Goal: Task Accomplishment & Management: Use online tool/utility

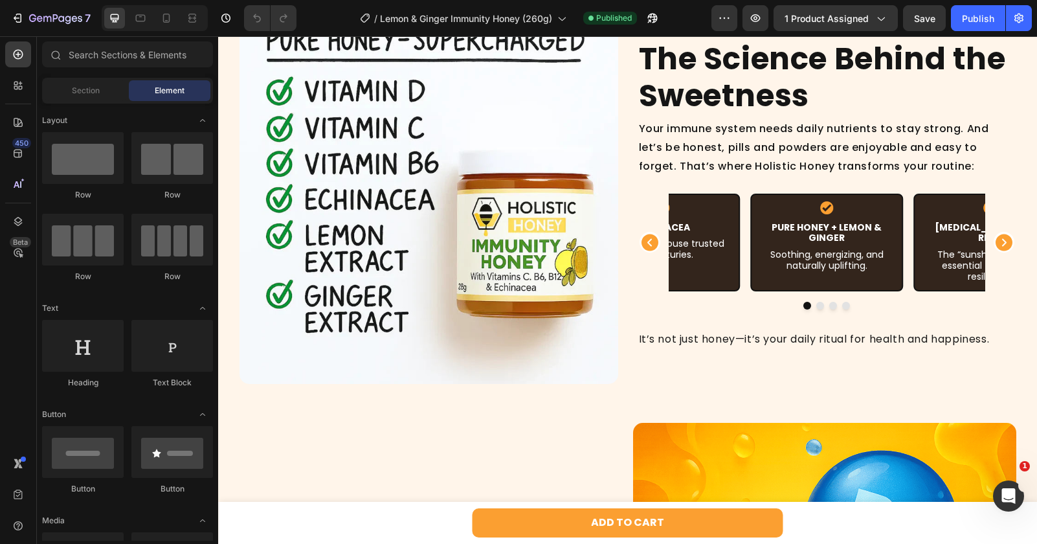
scroll to position [829, 0]
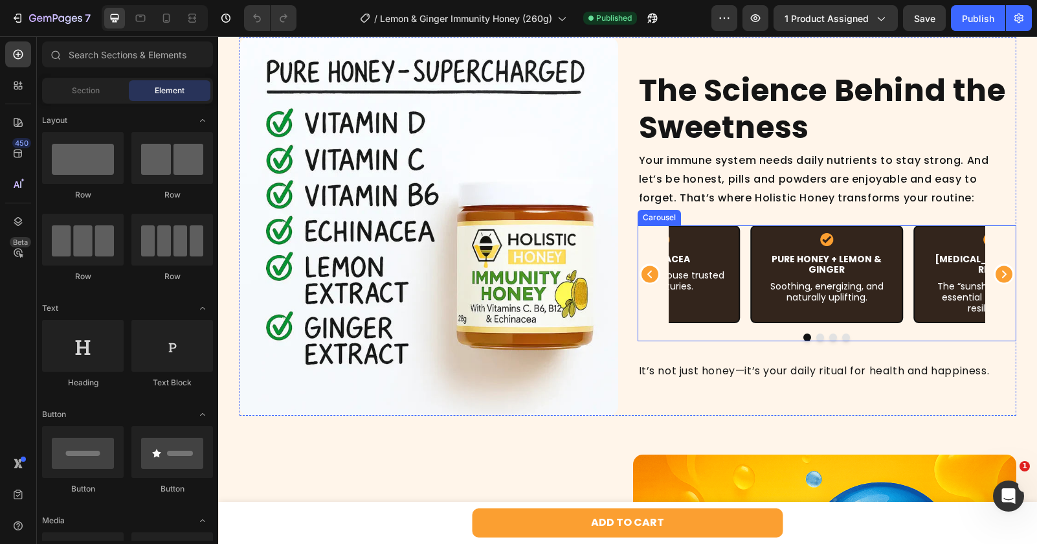
click at [646, 272] on icon "Carousel Back Arrow" at bounding box center [649, 273] width 17 height 17
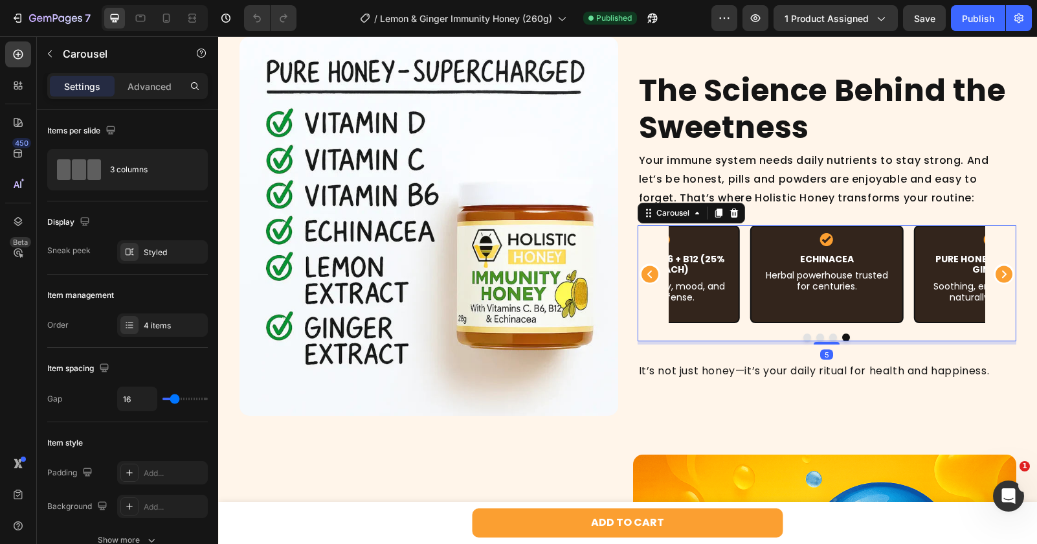
click at [647, 275] on icon "Carousel Back Arrow" at bounding box center [649, 273] width 17 height 17
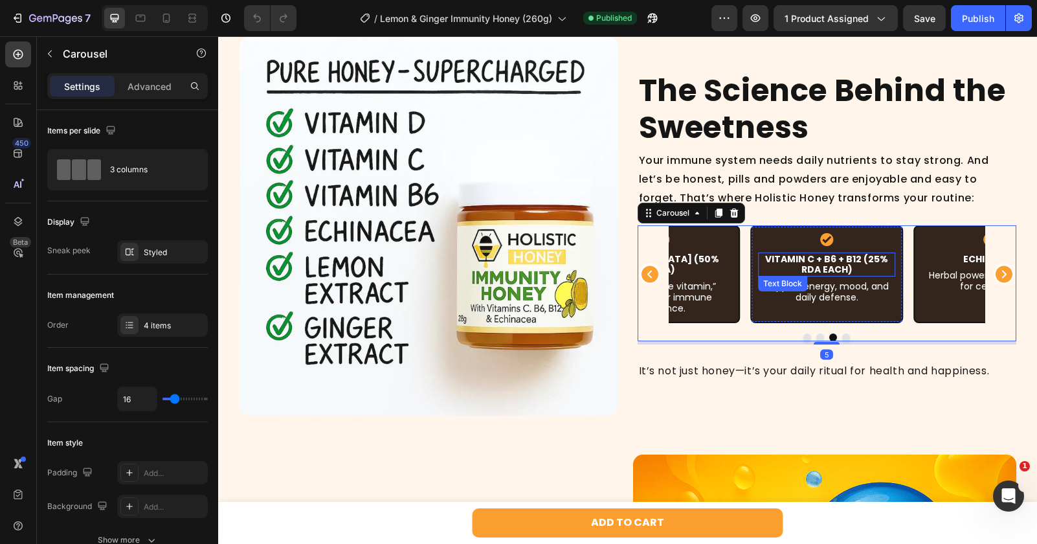
click at [821, 271] on p "Vitamin C + B6 + B12 (25% RDA each)" at bounding box center [826, 265] width 135 height 22
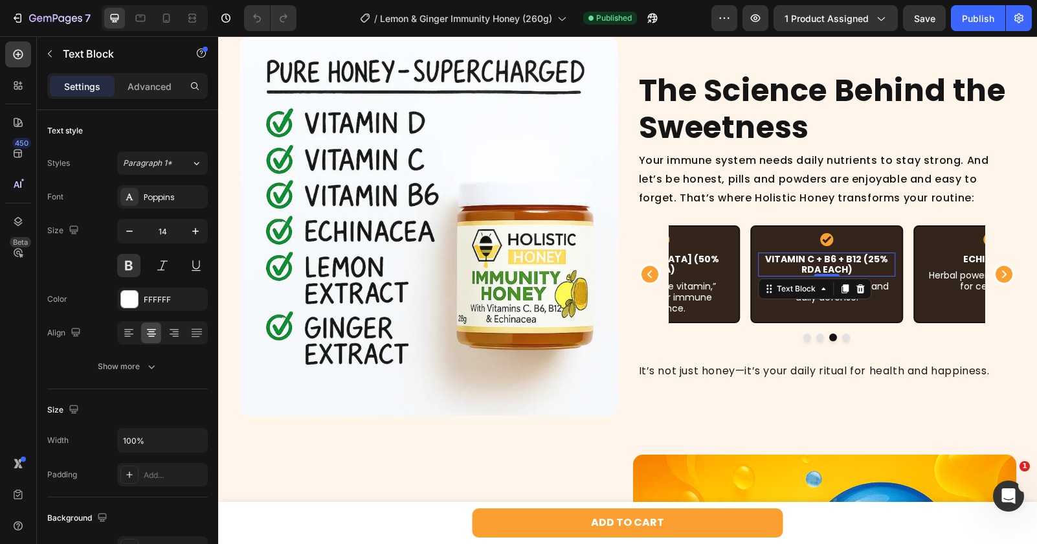
click at [821, 271] on p "Vitamin C + B6 + B12 (25% RDA each)" at bounding box center [826, 265] width 135 height 22
click at [865, 269] on p "Vitamin C + B6 + B12 (25% RDA each)" at bounding box center [826, 265] width 135 height 22
drag, startPoint x: 865, startPoint y: 268, endPoint x: 865, endPoint y: 279, distance: 11.0
click at [865, 276] on p "Vitamin C + B6 + B12 (25% RDA each)" at bounding box center [826, 265] width 135 height 22
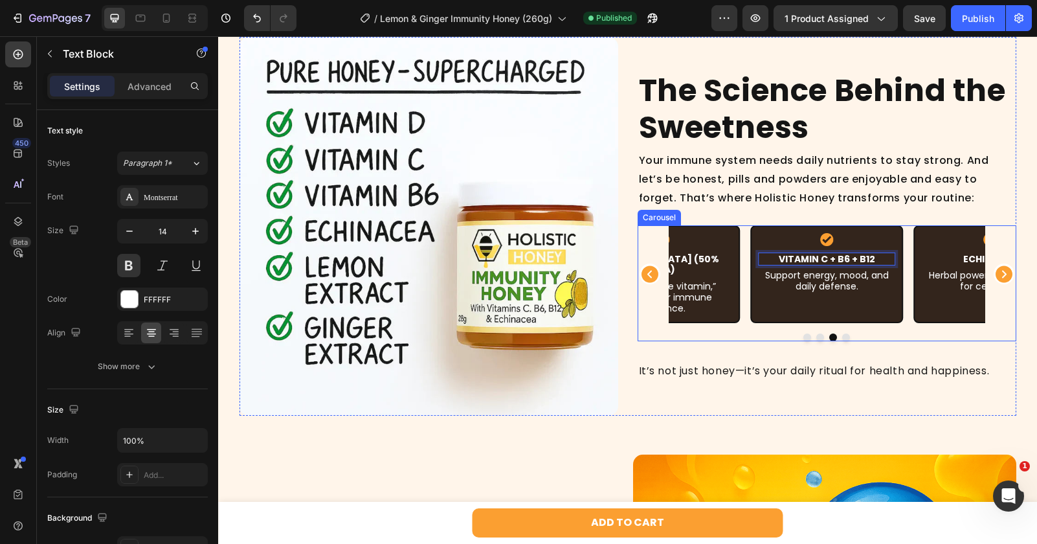
click at [761, 333] on div at bounding box center [826, 337] width 379 height 8
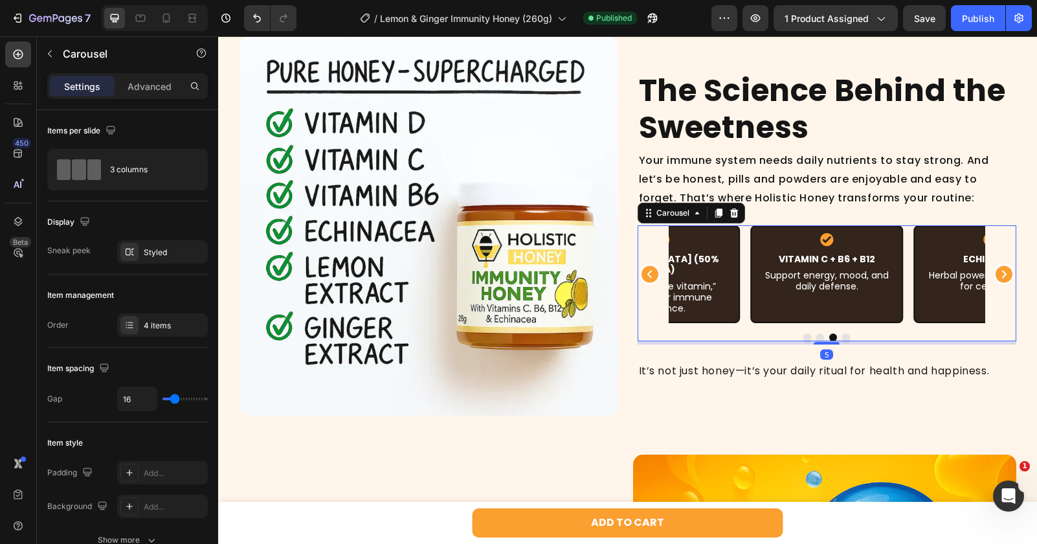
click at [652, 275] on icon "Carousel Back Arrow" at bounding box center [649, 273] width 17 height 17
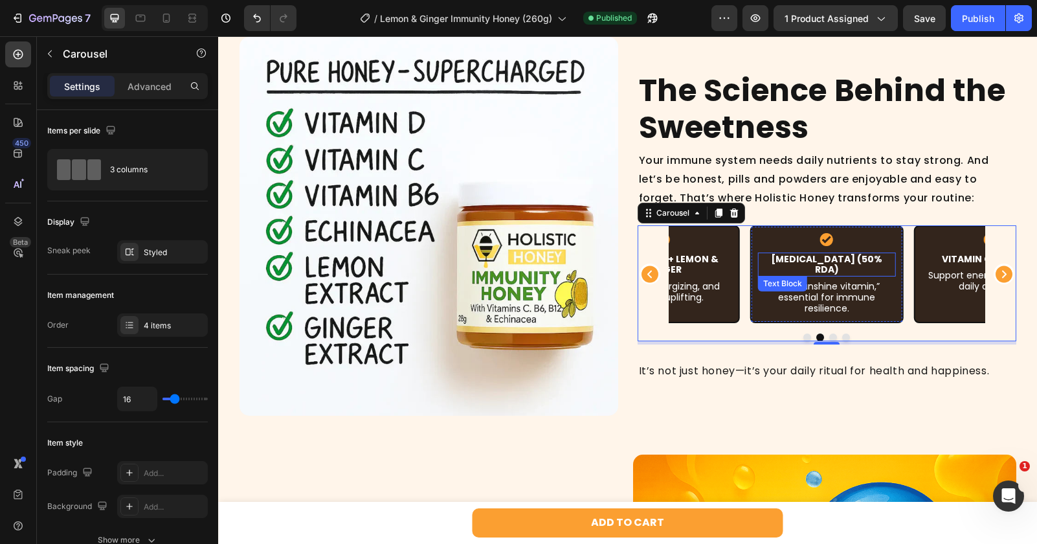
click at [841, 264] on p "[MEDICAL_DATA] (50% RDA)" at bounding box center [826, 265] width 135 height 22
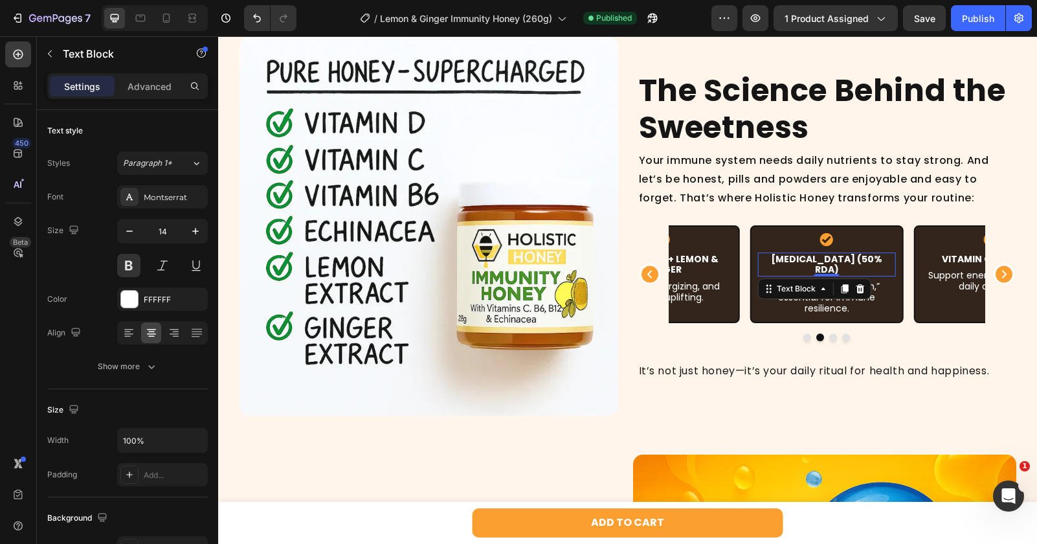
click at [841, 264] on p "[MEDICAL_DATA] (50% RDA)" at bounding box center [826, 265] width 135 height 22
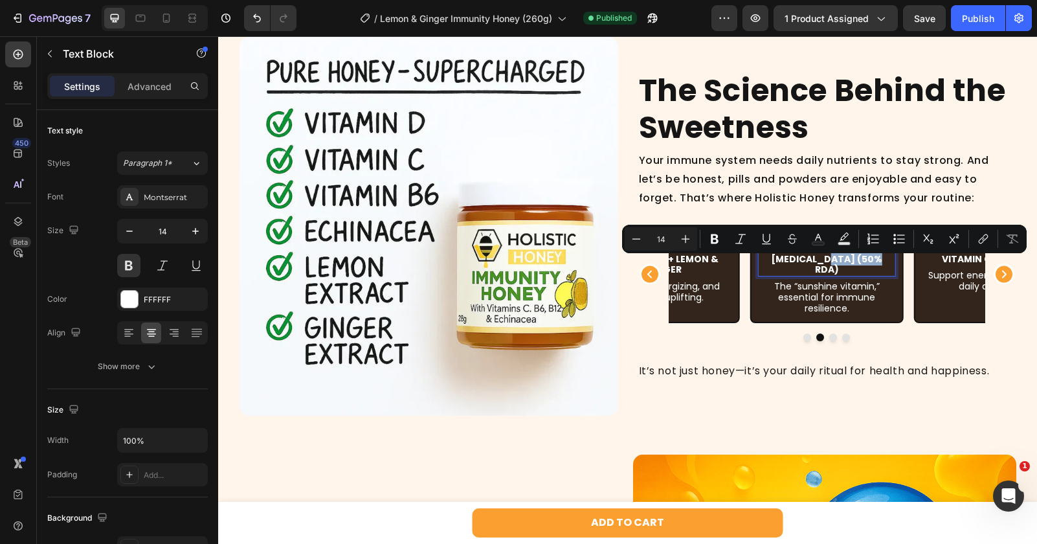
drag, startPoint x: 828, startPoint y: 261, endPoint x: 885, endPoint y: 262, distance: 57.0
click at [885, 262] on p "[MEDICAL_DATA] (50% RDA)" at bounding box center [826, 265] width 135 height 22
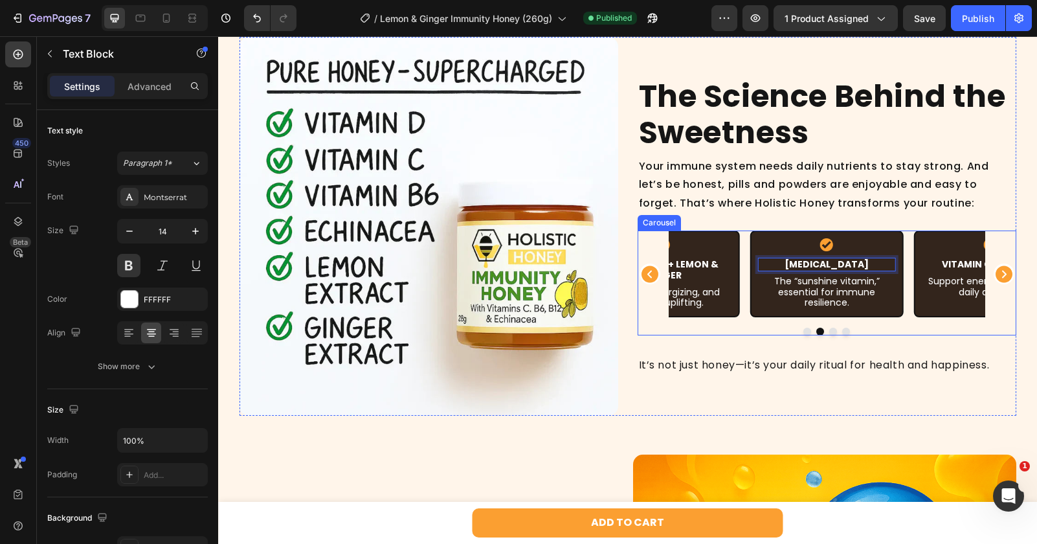
click at [649, 271] on icon "Carousel Back Arrow" at bounding box center [649, 273] width 17 height 17
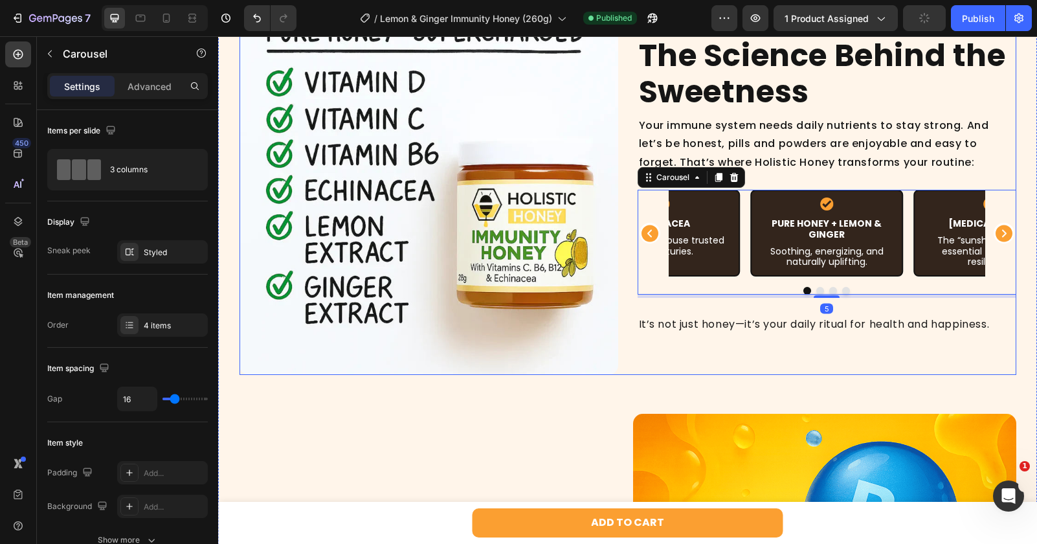
scroll to position [1310, 0]
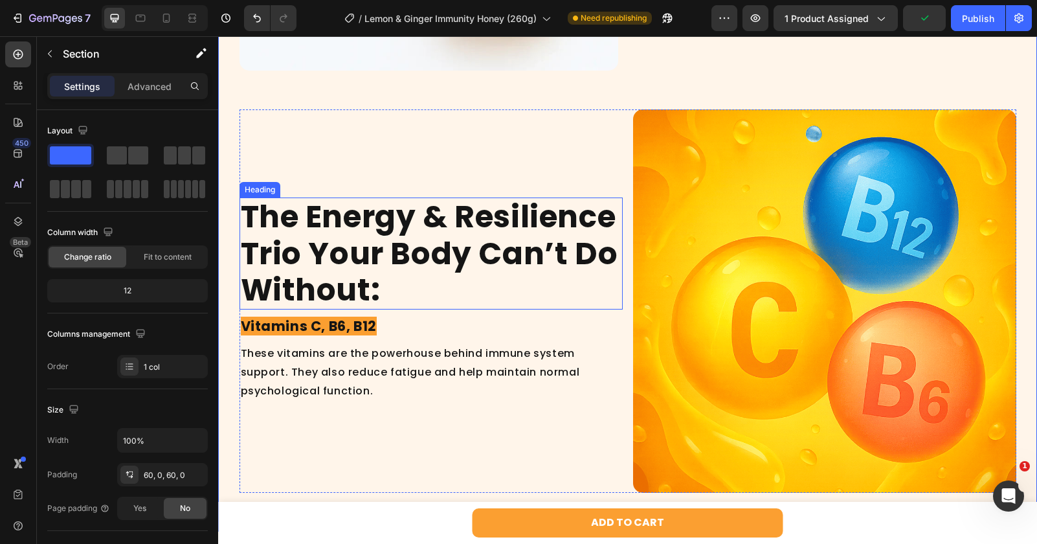
scroll to position [1047, 0]
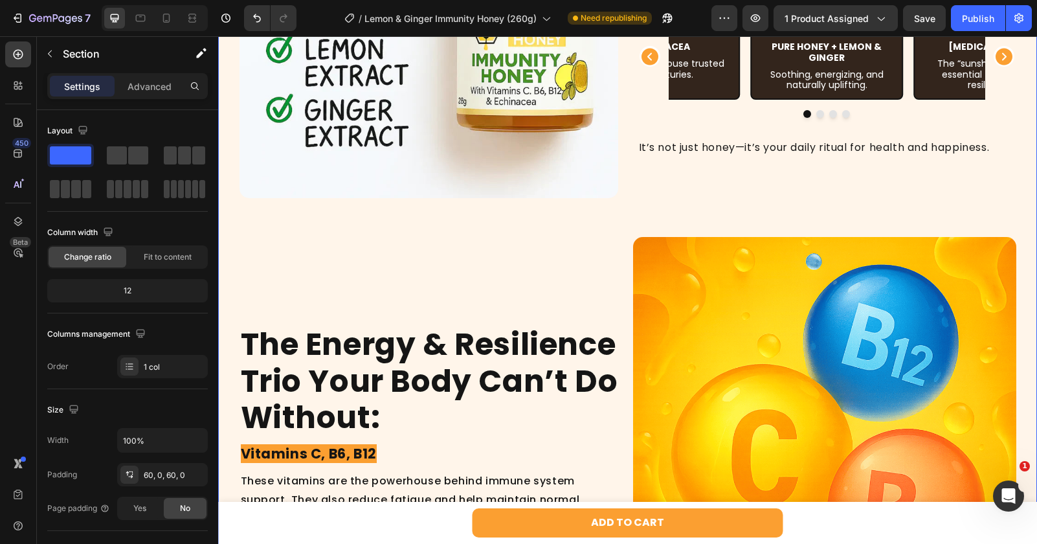
click at [419, 221] on div "Image The Science Behind the Sweetness Heading Your immune system needs daily n…" at bounding box center [627, 219] width 819 height 801
click at [841, 223] on div "Image The Science Behind the Sweetness Heading Your immune system needs daily n…" at bounding box center [627, 219] width 819 height 801
click at [397, 325] on h2 "The Energy & Resilience Trio Your Body Can’t Do Without:" at bounding box center [430, 381] width 383 height 112
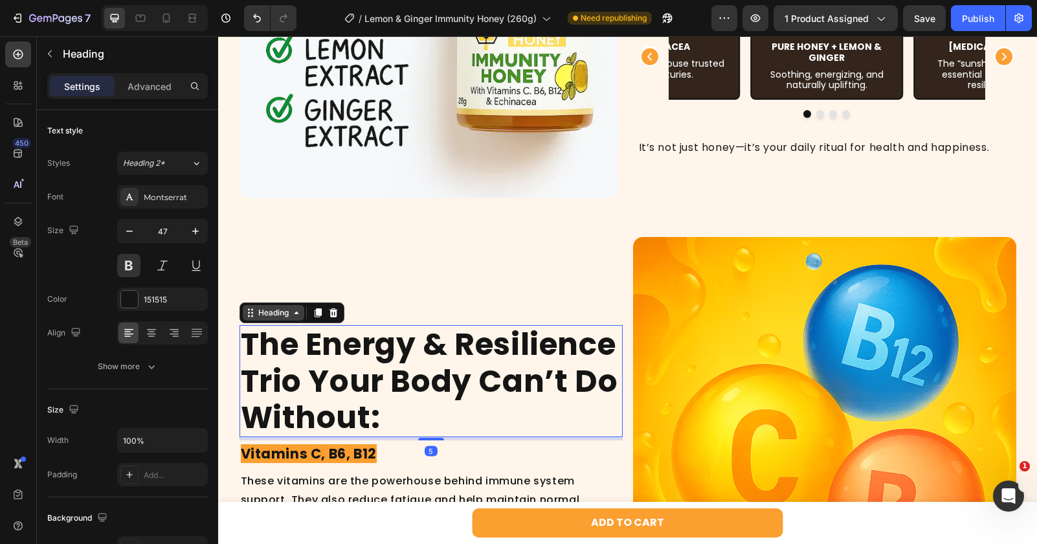
click at [291, 307] on icon at bounding box center [296, 312] width 10 height 10
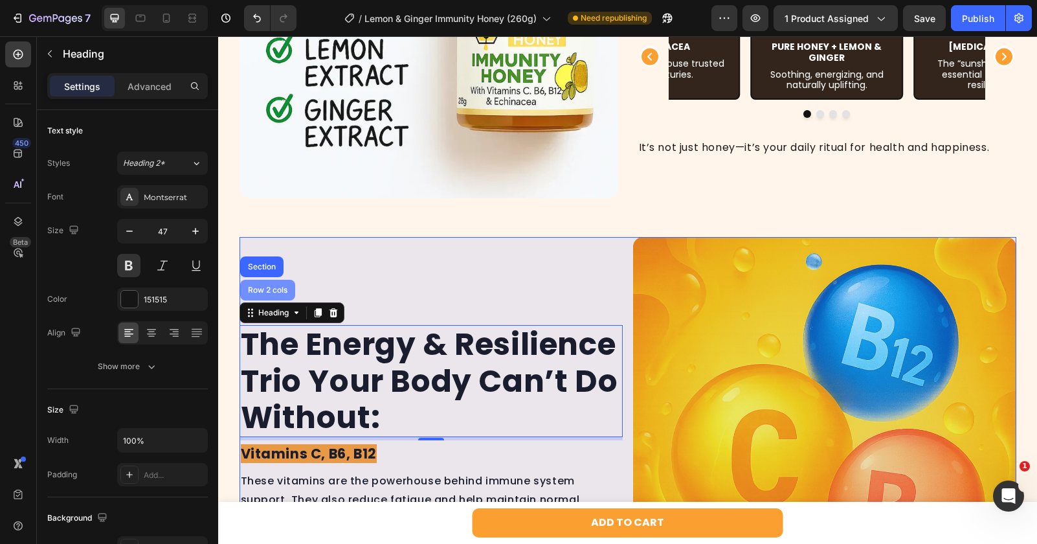
click at [267, 286] on div "Row 2 cols" at bounding box center [267, 290] width 45 height 8
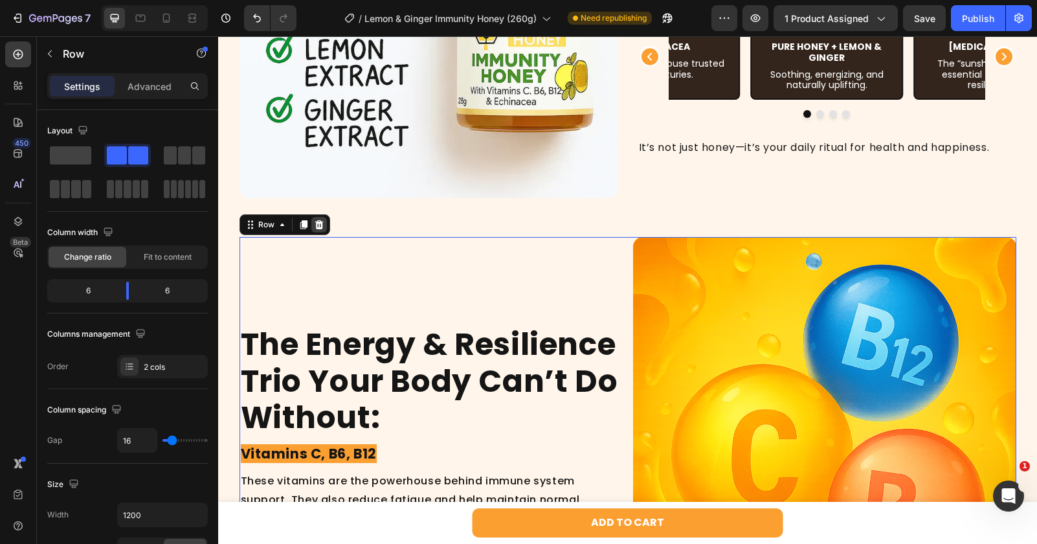
click at [317, 229] on icon at bounding box center [319, 224] width 8 height 9
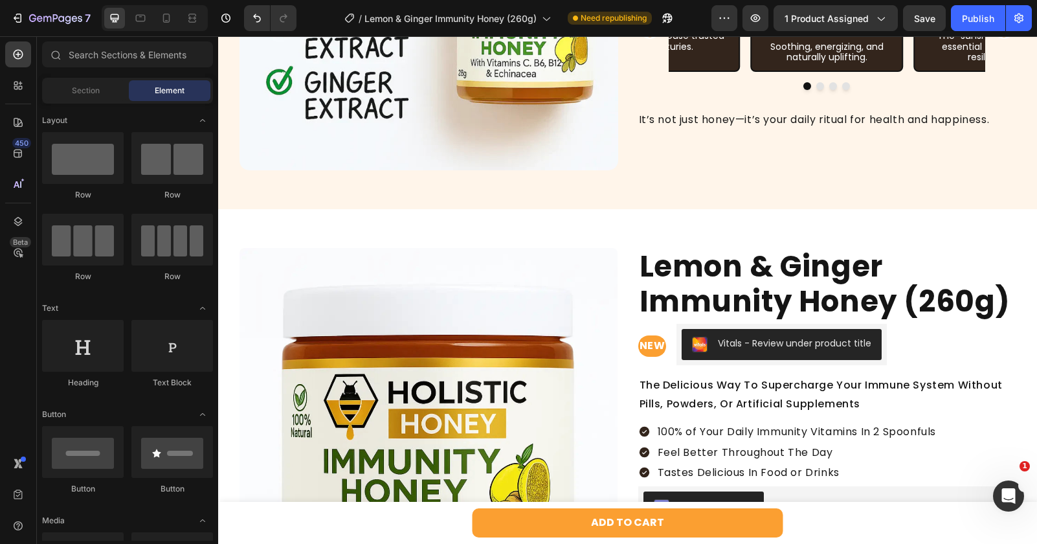
scroll to position [1035, 0]
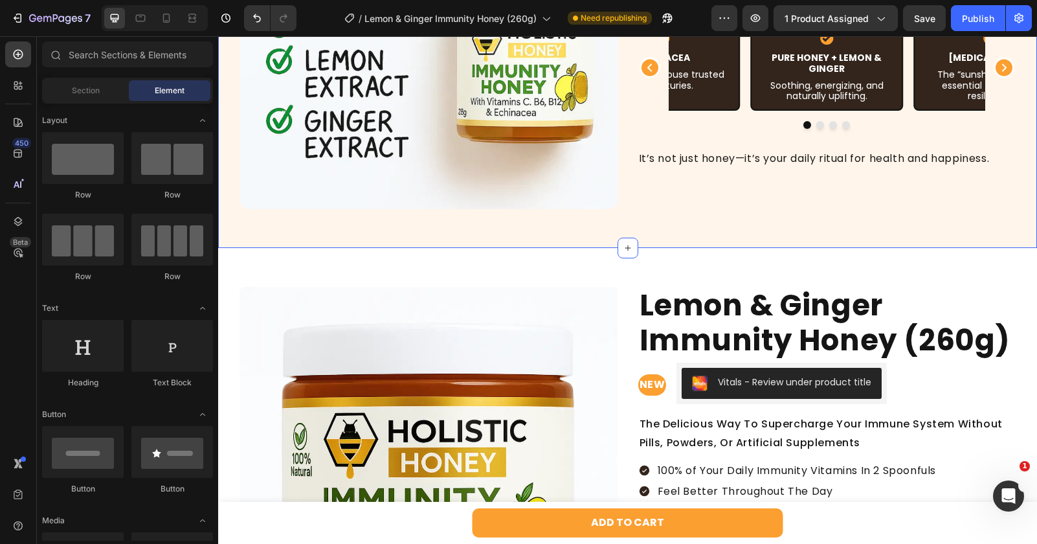
click at [421, 220] on div "Image The Science Behind the Sweetness Heading Your immune system needs daily n…" at bounding box center [627, 20] width 819 height 456
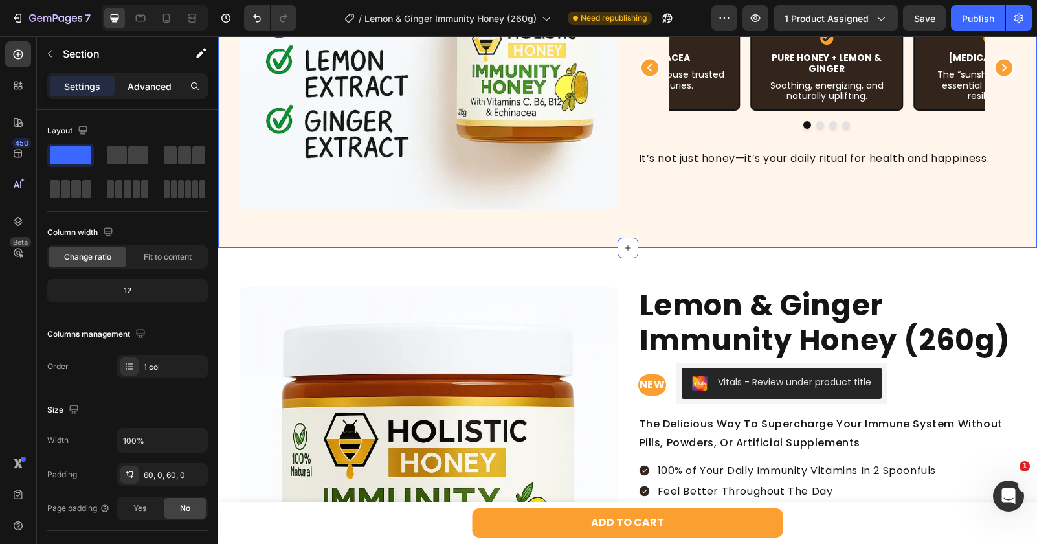
click at [140, 84] on p "Advanced" at bounding box center [149, 87] width 44 height 14
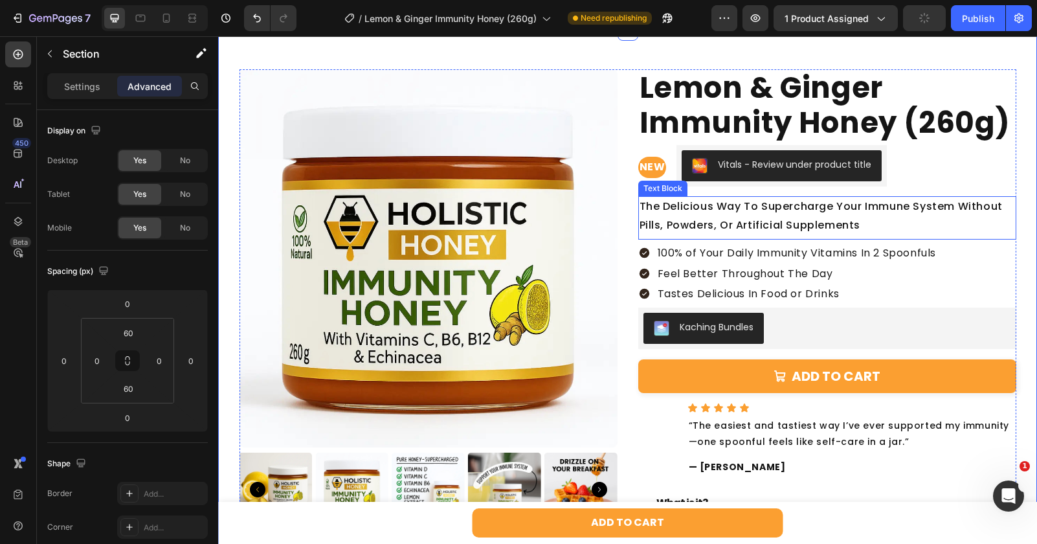
scroll to position [1267, 0]
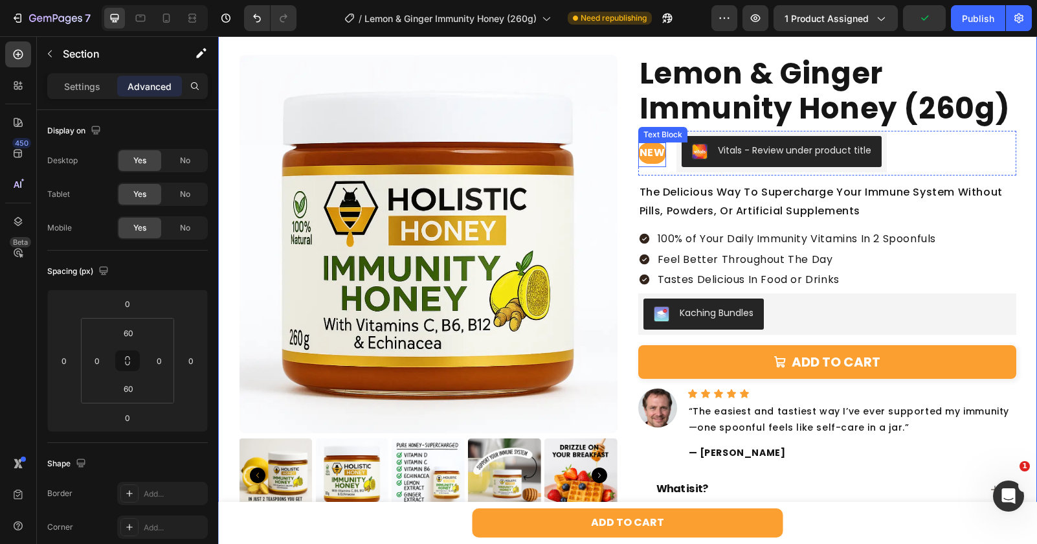
click at [655, 155] on span "NEW" at bounding box center [652, 152] width 26 height 15
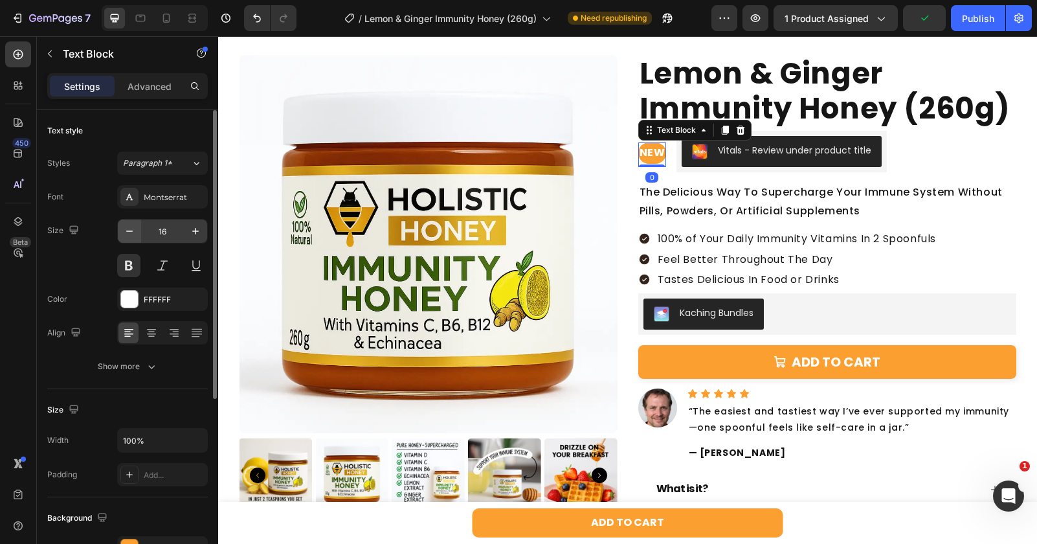
click at [124, 236] on icon "button" at bounding box center [129, 231] width 13 height 13
type input "15"
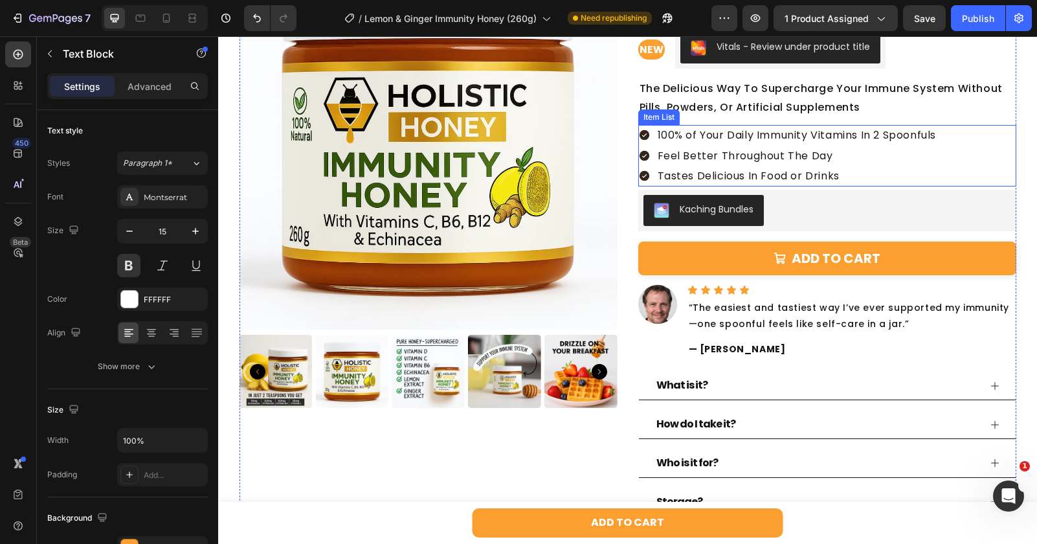
scroll to position [1364, 0]
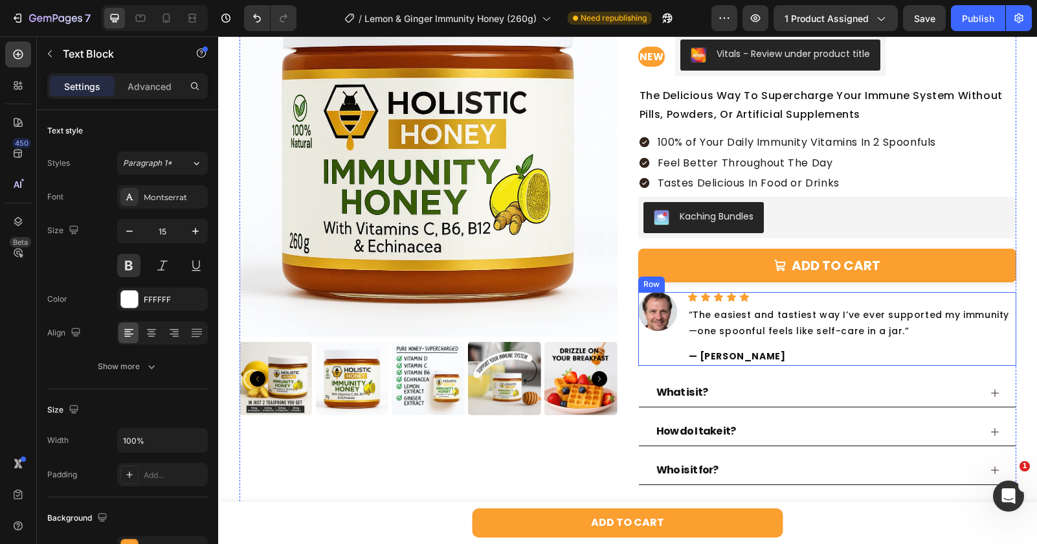
click at [670, 309] on img at bounding box center [657, 311] width 39 height 39
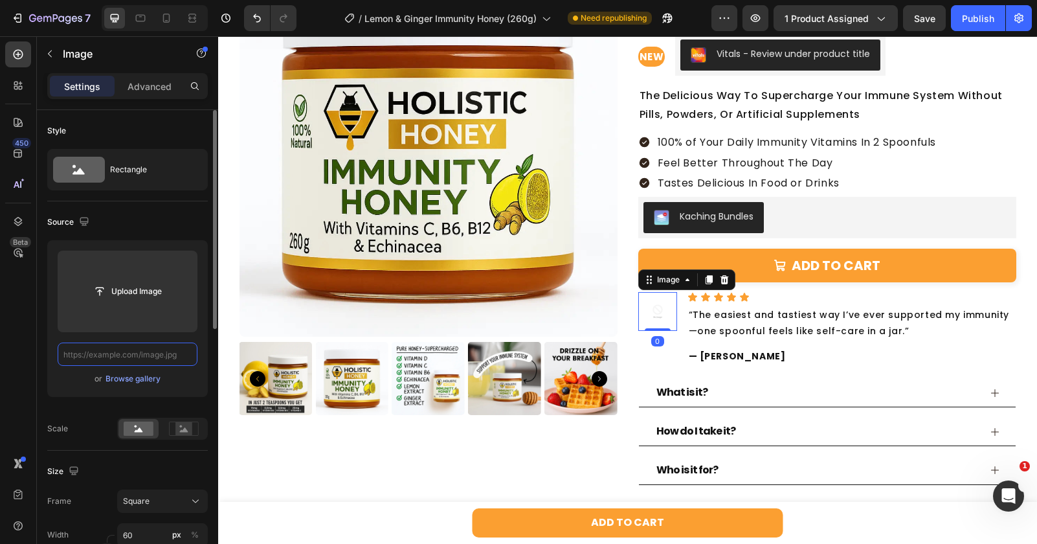
scroll to position [0, 0]
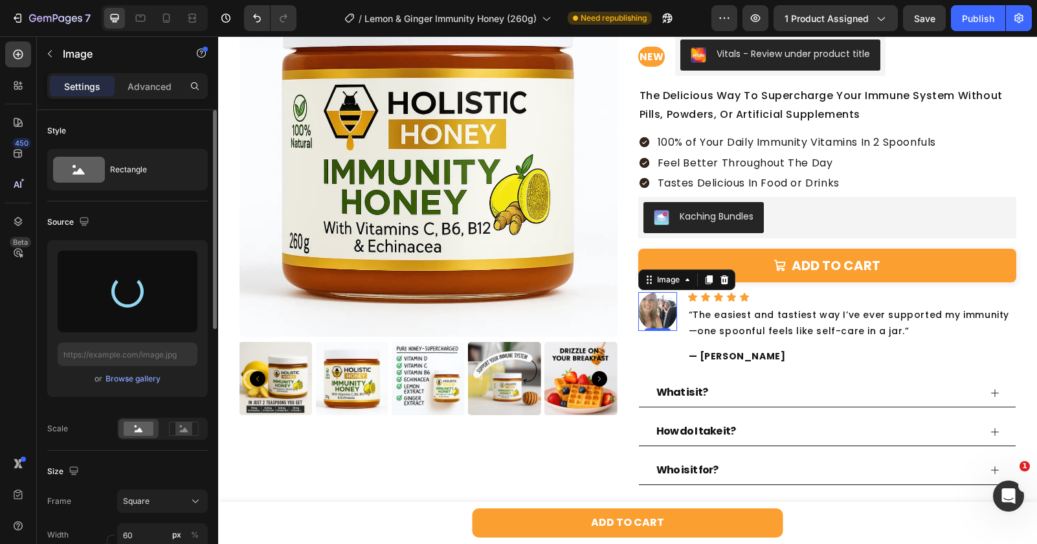
type input "[URL][DOMAIN_NAME]"
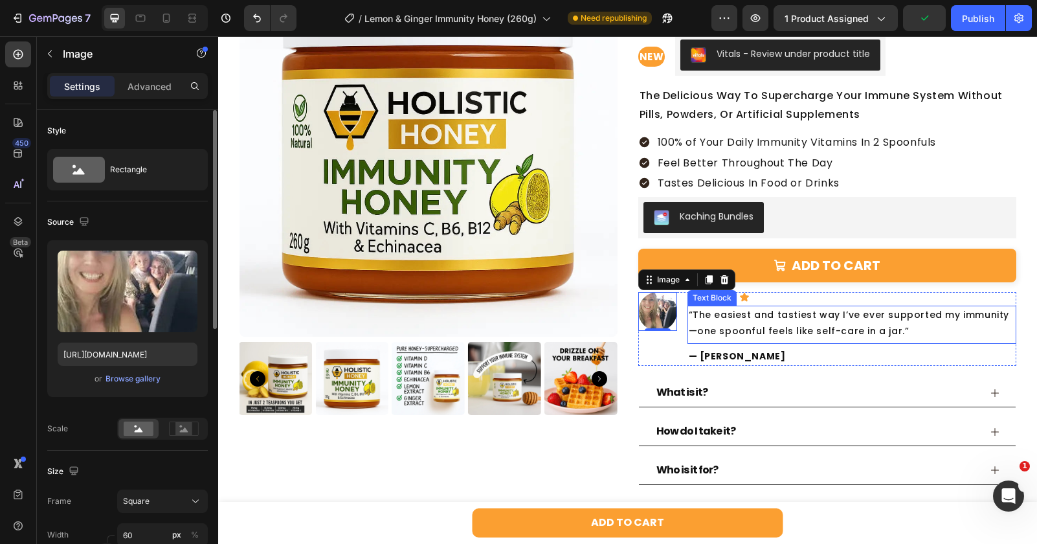
click at [716, 322] on p "“The easiest and tastiest way I’ve ever supported my immunity—one spoonful feel…" at bounding box center [852, 323] width 326 height 32
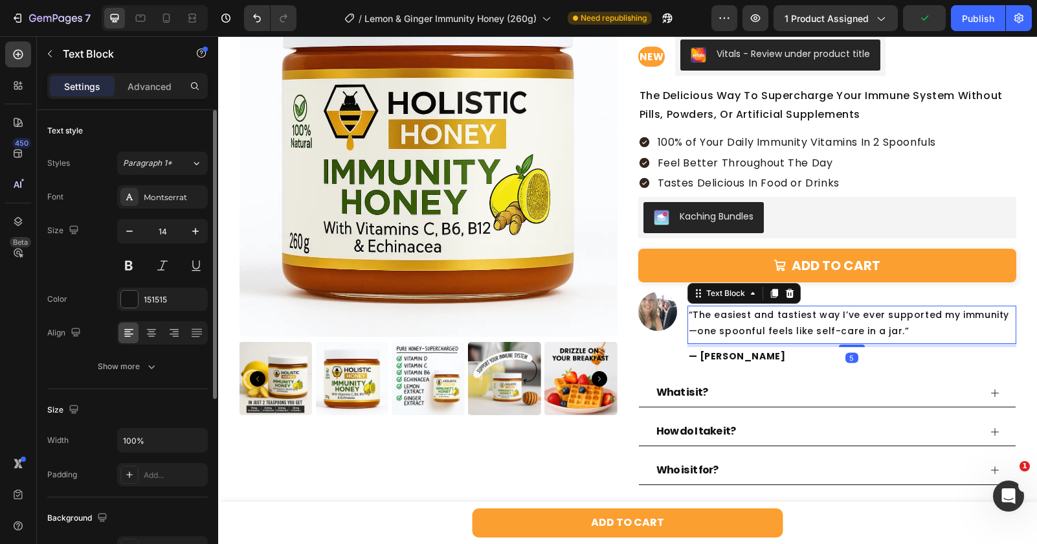
click at [716, 322] on p "“The easiest and tastiest way I’ve ever supported my immunity—one spoonful feel…" at bounding box center [852, 323] width 326 height 32
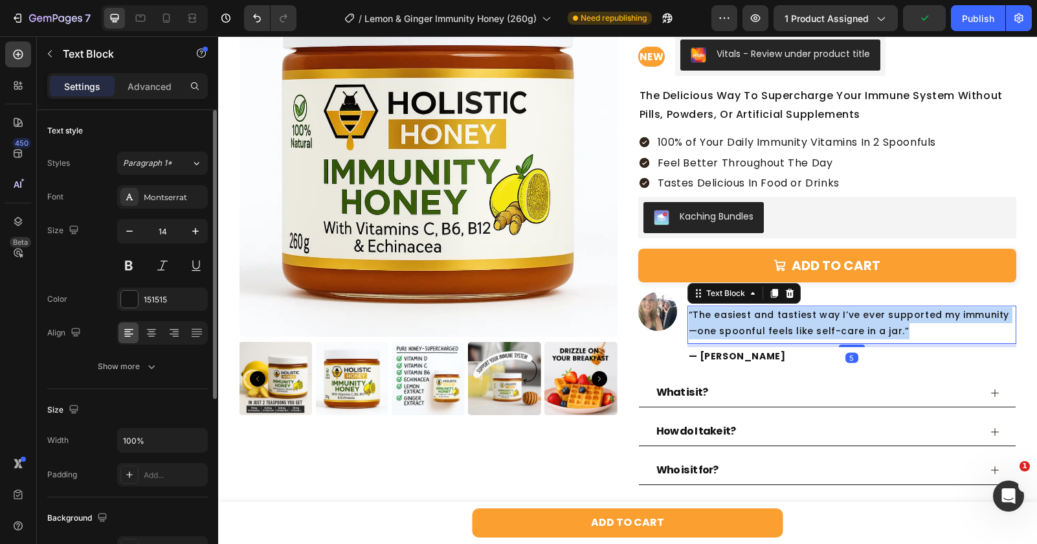
click at [716, 322] on p "“The easiest and tastiest way I’ve ever supported my immunity—one spoonful feel…" at bounding box center [852, 323] width 326 height 32
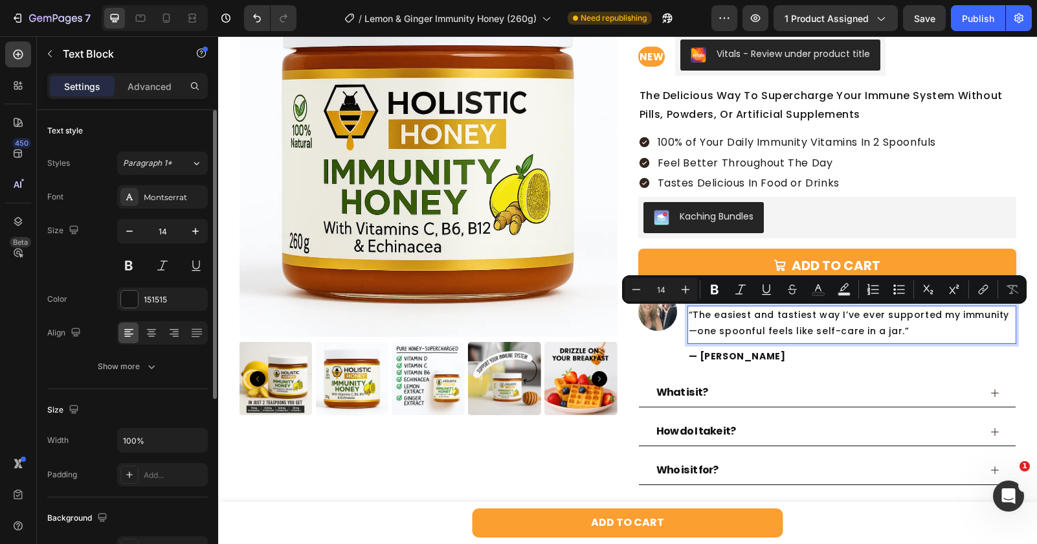
click at [848, 319] on p "“The easiest and tastiest way I’ve ever supported my immunity—one spoonful feel…" at bounding box center [852, 323] width 326 height 32
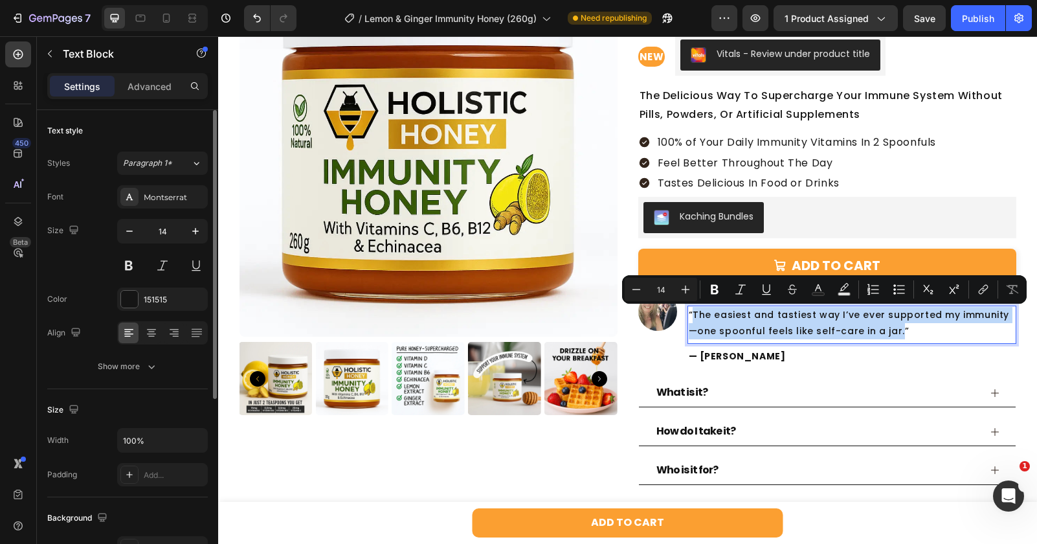
drag, startPoint x: 883, startPoint y: 333, endPoint x: 695, endPoint y: 315, distance: 188.6
click at [695, 315] on p "“The easiest and tastiest way I’ve ever supported my immunity—one spoonful feel…" at bounding box center [852, 323] width 326 height 32
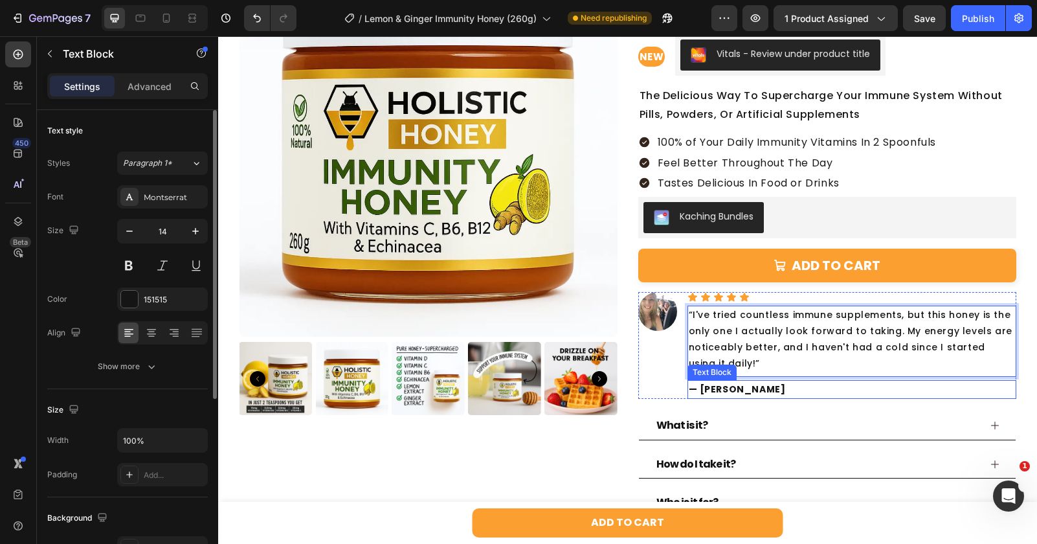
click at [697, 388] on p "— [PERSON_NAME]" at bounding box center [852, 389] width 326 height 16
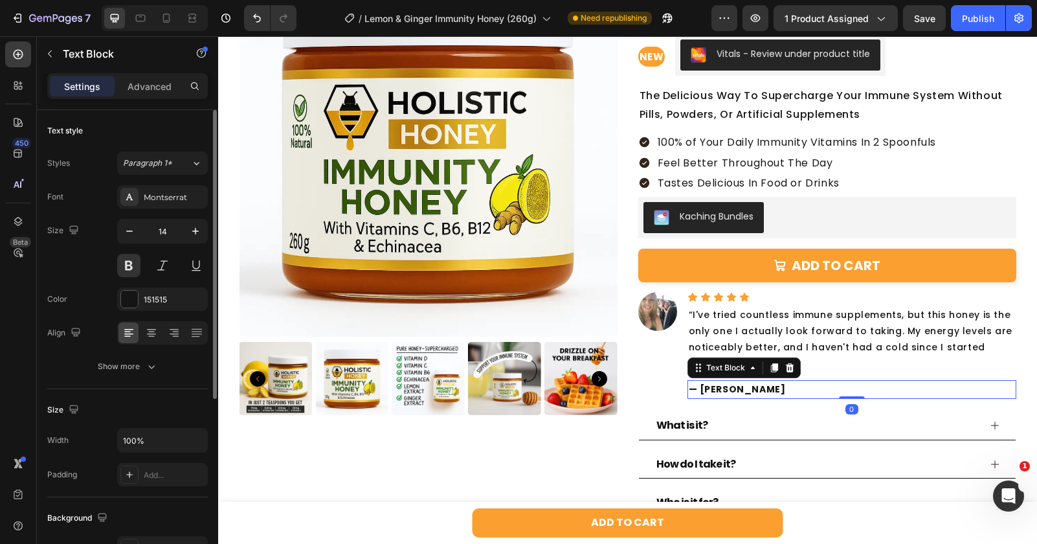
click at [697, 388] on p "— [PERSON_NAME]" at bounding box center [852, 389] width 326 height 16
click at [696, 388] on p "— [PERSON_NAME]" at bounding box center [852, 389] width 326 height 16
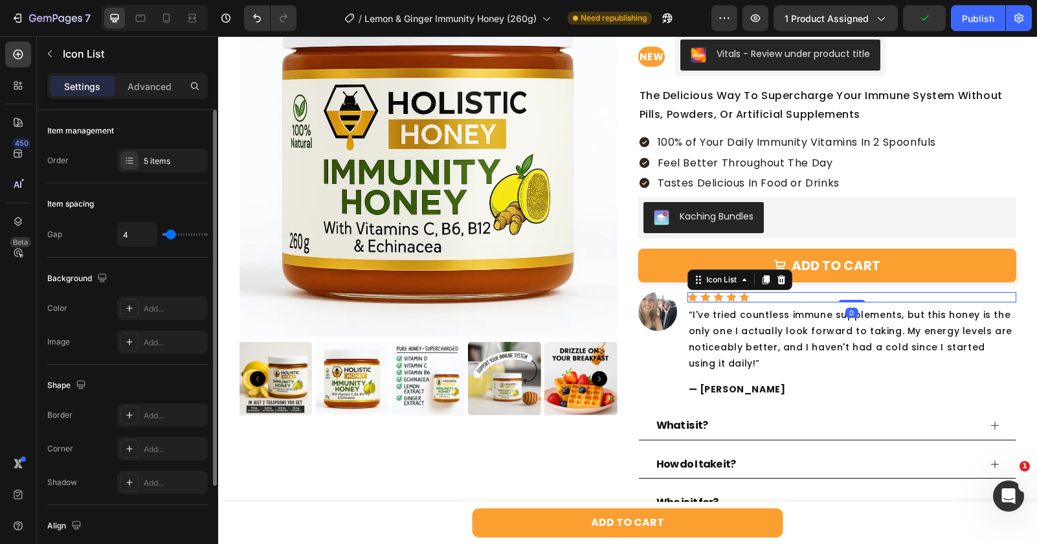
click at [764, 299] on div "Icon Icon Icon Icon Icon" at bounding box center [851, 297] width 329 height 10
click at [659, 360] on div "Image" at bounding box center [657, 345] width 39 height 107
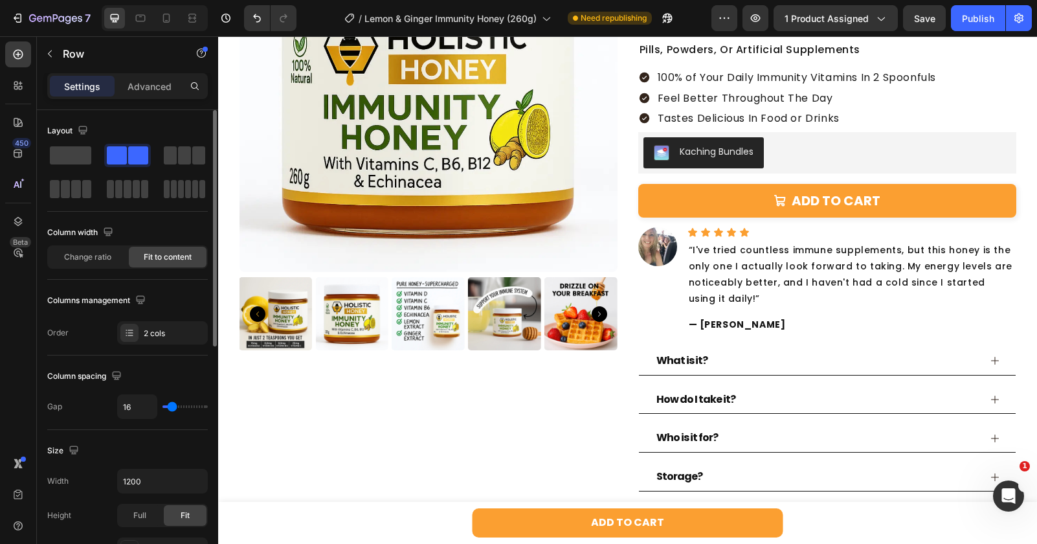
scroll to position [1378, 0]
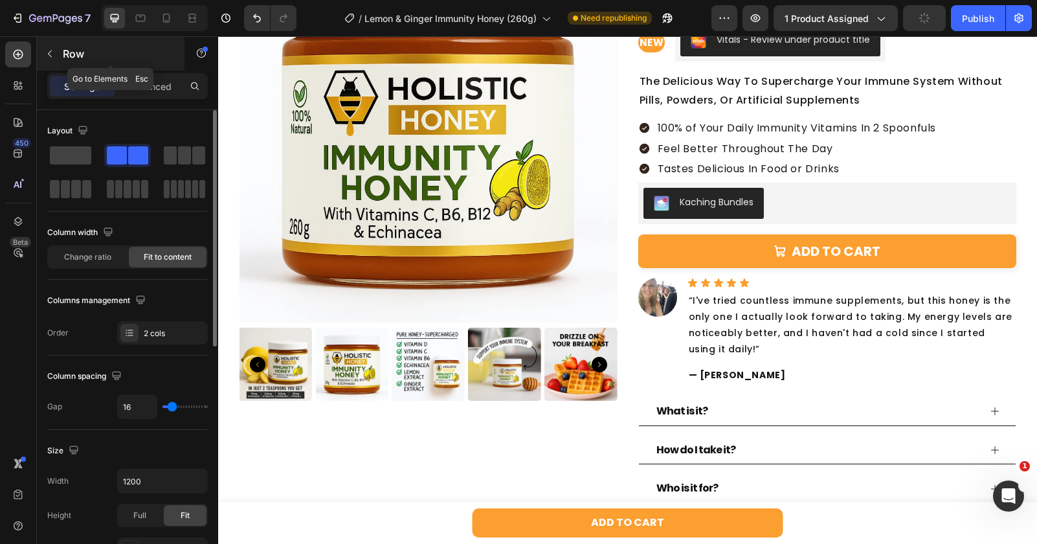
click at [117, 60] on p "Row" at bounding box center [118, 54] width 110 height 16
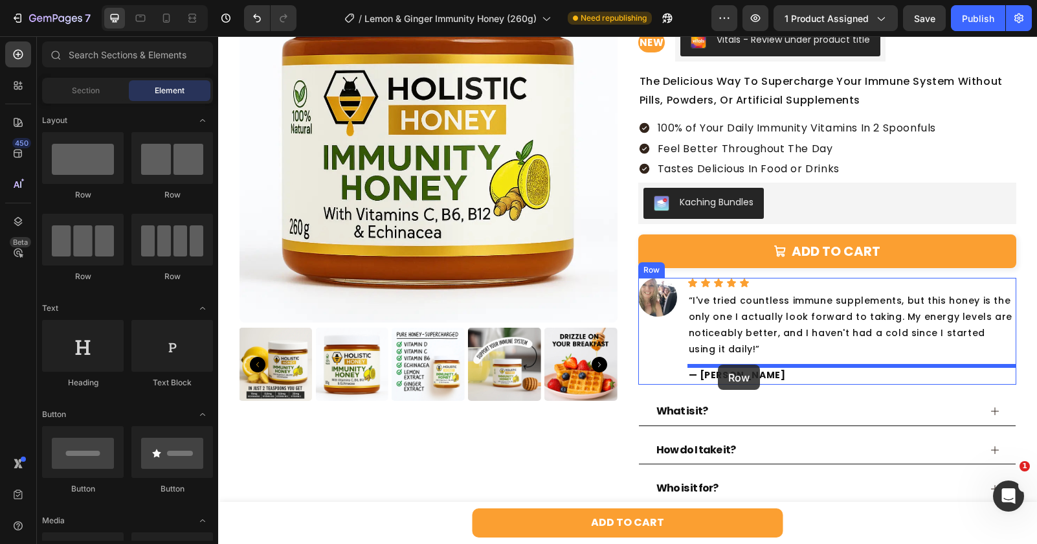
drag, startPoint x: 380, startPoint y: 212, endPoint x: 721, endPoint y: 362, distance: 372.4
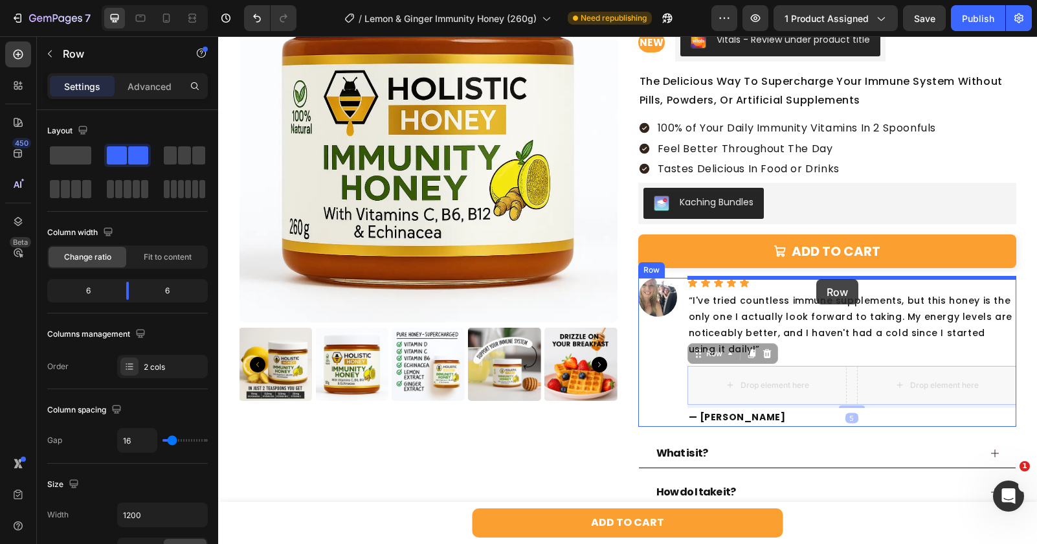
drag, startPoint x: 850, startPoint y: 372, endPoint x: 816, endPoint y: 279, distance: 99.3
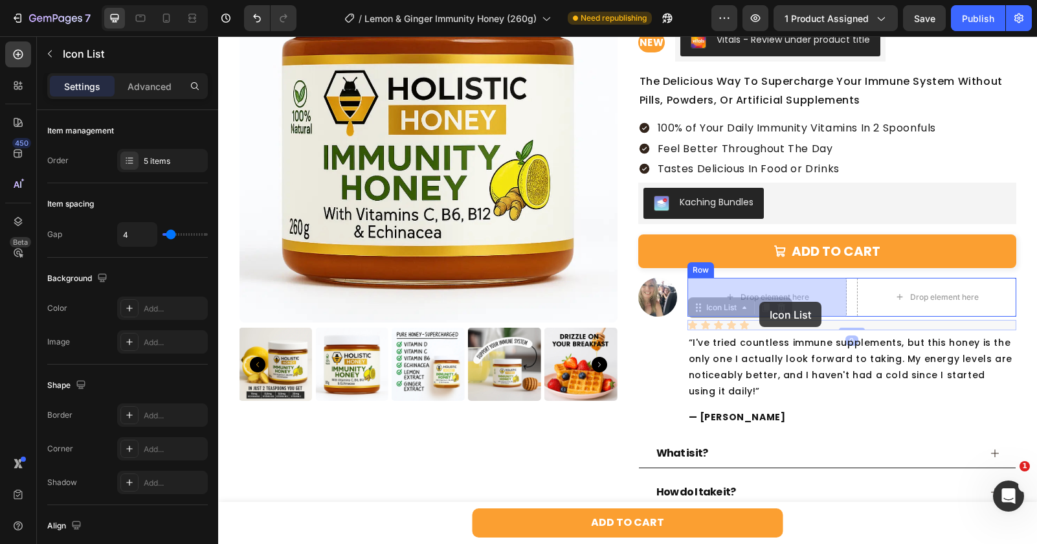
drag, startPoint x: 759, startPoint y: 322, endPoint x: 759, endPoint y: 302, distance: 20.7
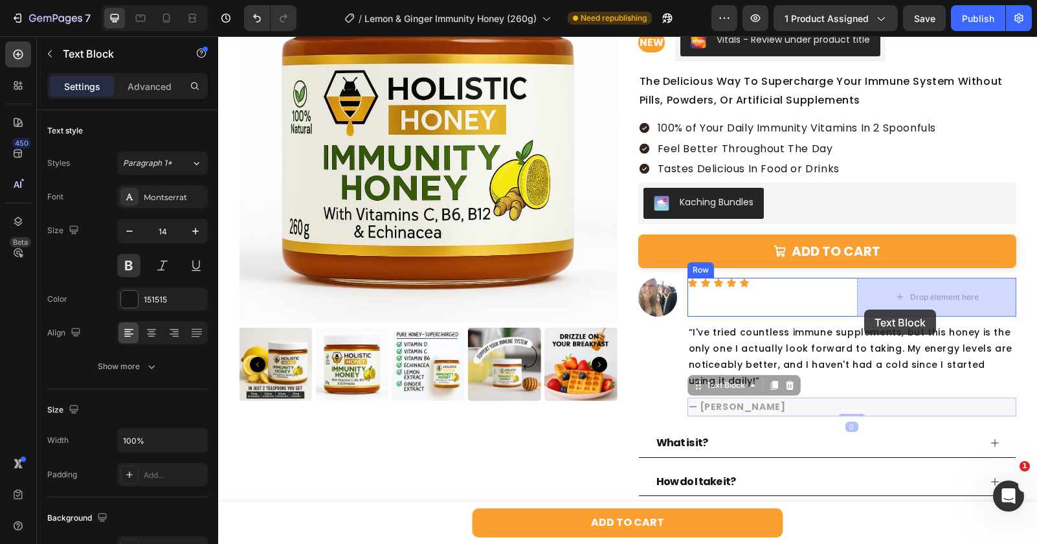
drag, startPoint x: 761, startPoint y: 406, endPoint x: 866, endPoint y: 308, distance: 143.3
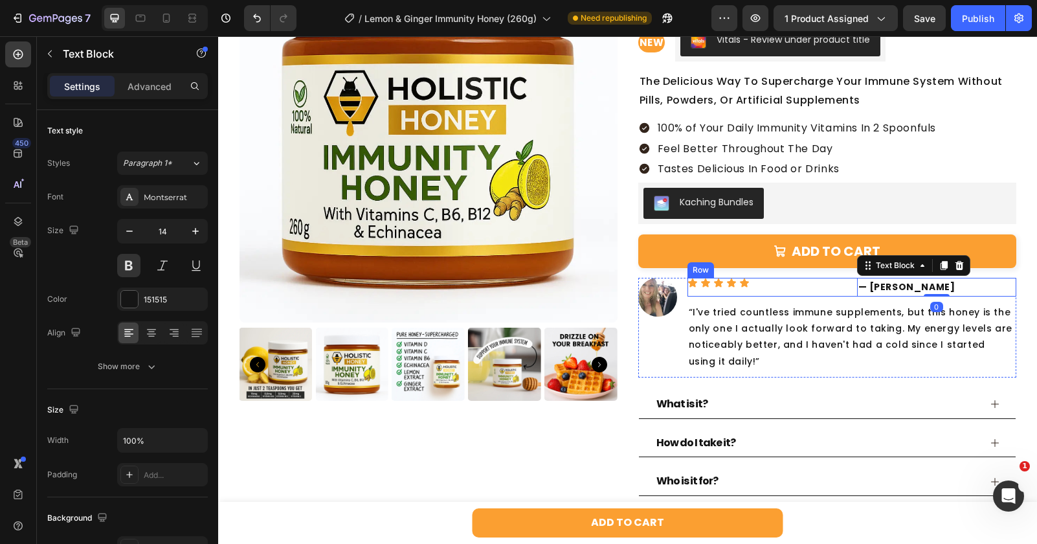
click at [825, 294] on div "Icon Icon Icon Icon Icon Icon List" at bounding box center [766, 287] width 159 height 19
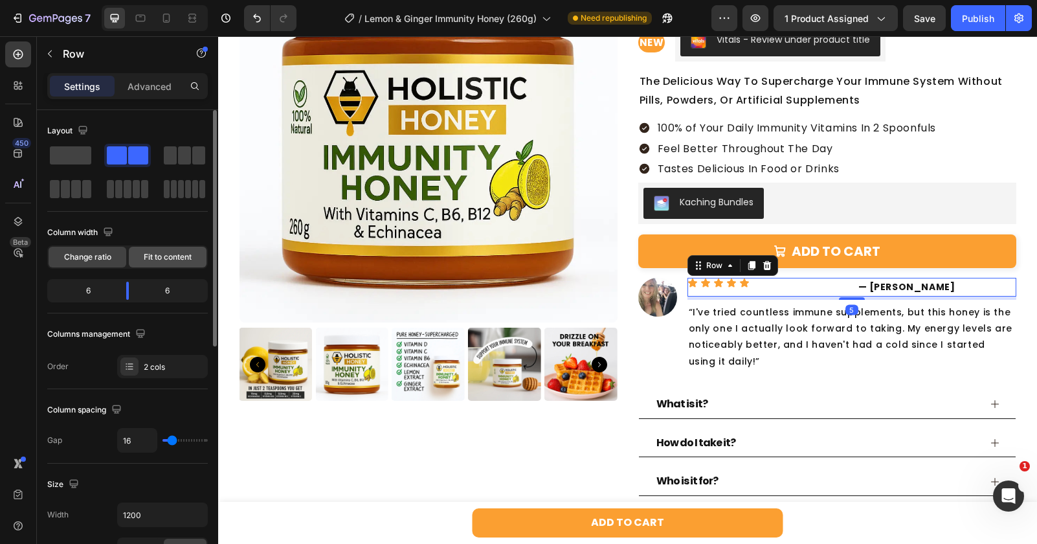
click at [135, 261] on div "Fit to content" at bounding box center [168, 257] width 78 height 21
click at [137, 261] on div "Fit to content" at bounding box center [168, 257] width 78 height 21
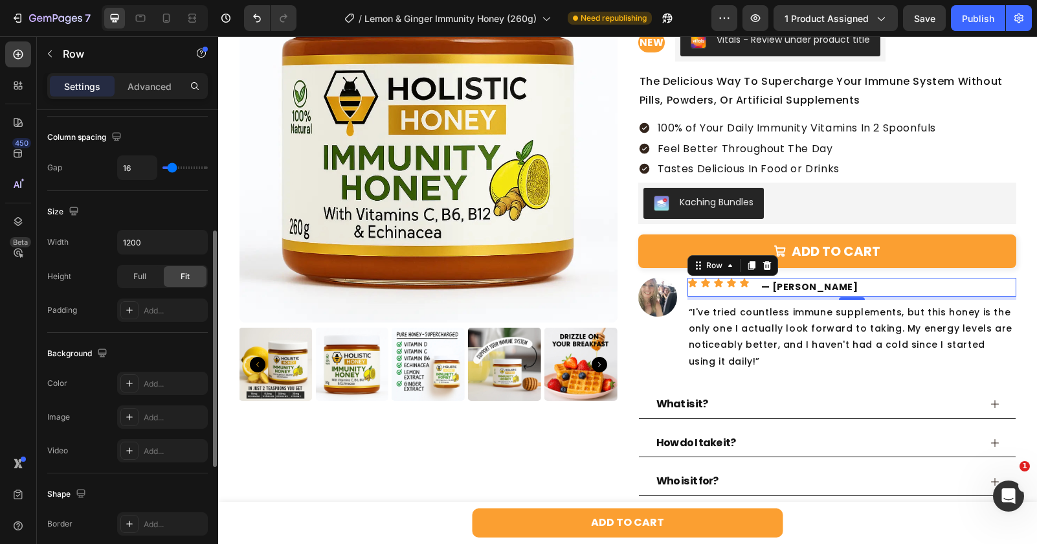
scroll to position [239, 0]
click at [113, 443] on div "Video Add..." at bounding box center [127, 449] width 161 height 23
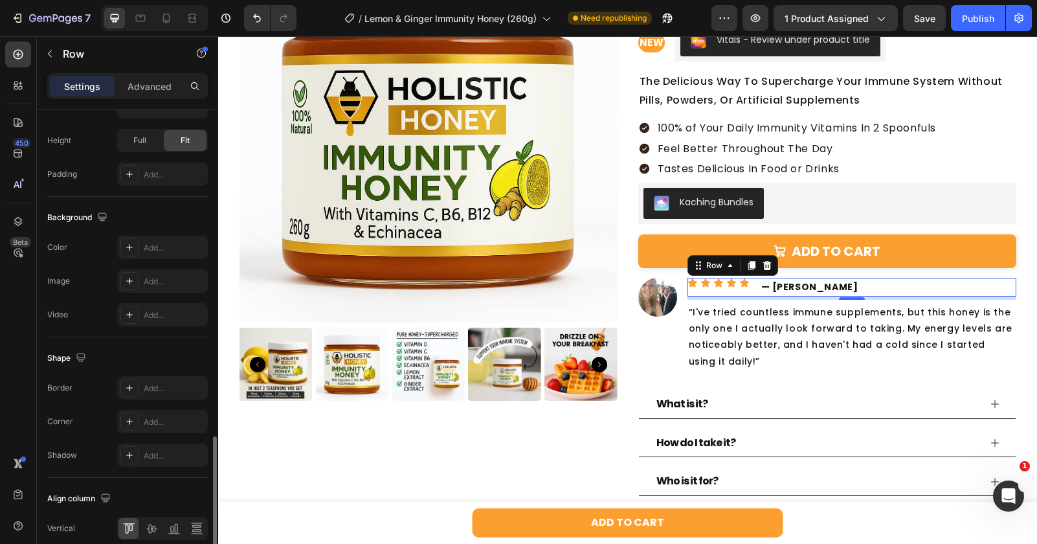
scroll to position [467, 0]
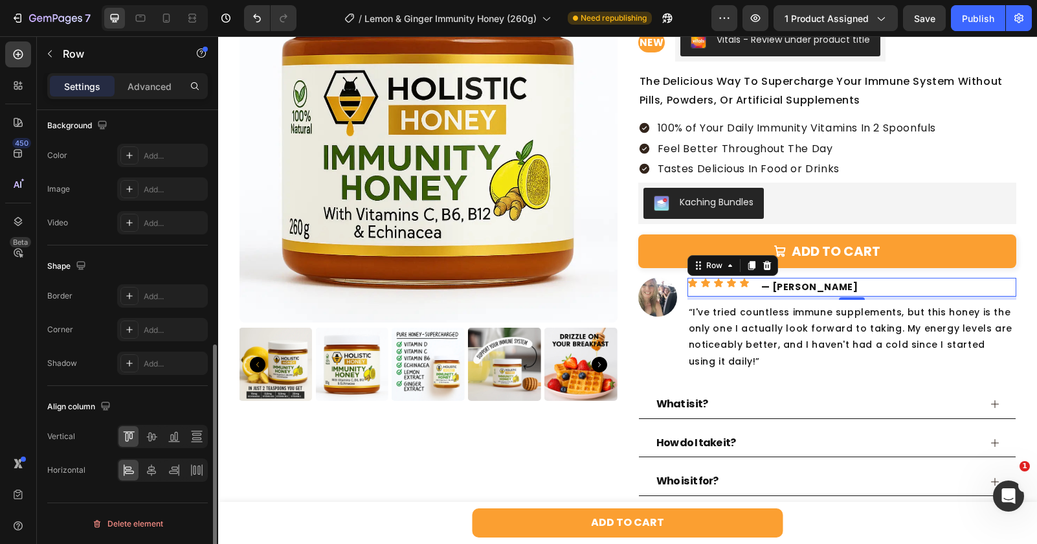
click at [150, 447] on div at bounding box center [162, 436] width 91 height 23
click at [150, 442] on icon at bounding box center [151, 436] width 13 height 13
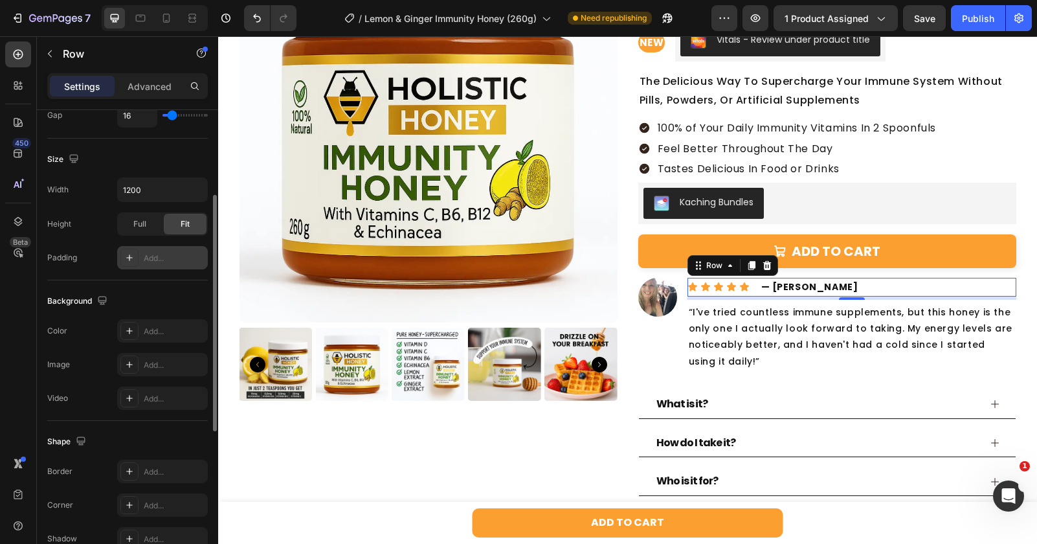
scroll to position [241, 0]
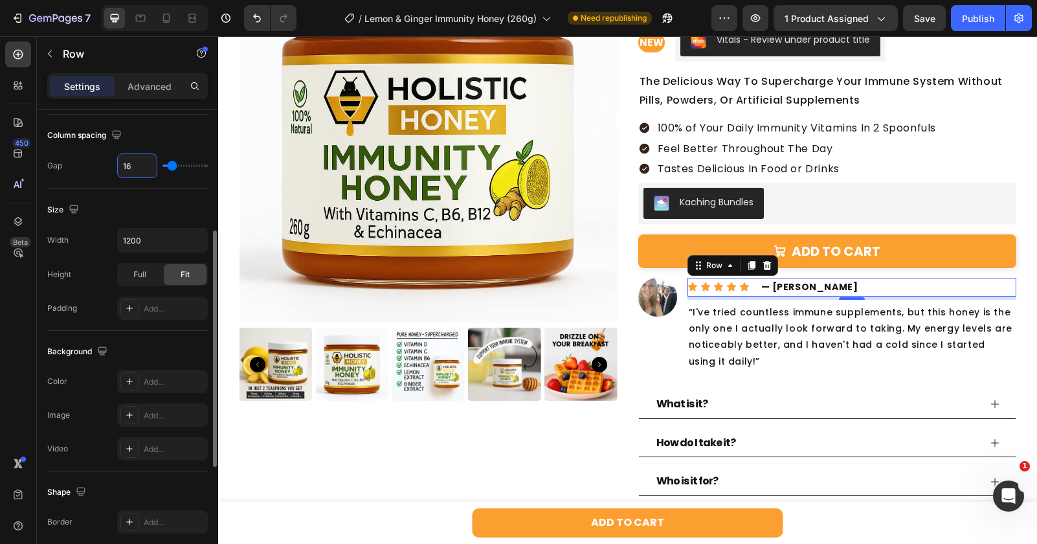
click at [140, 173] on input "16" at bounding box center [137, 165] width 39 height 23
type input "1"
type input "10"
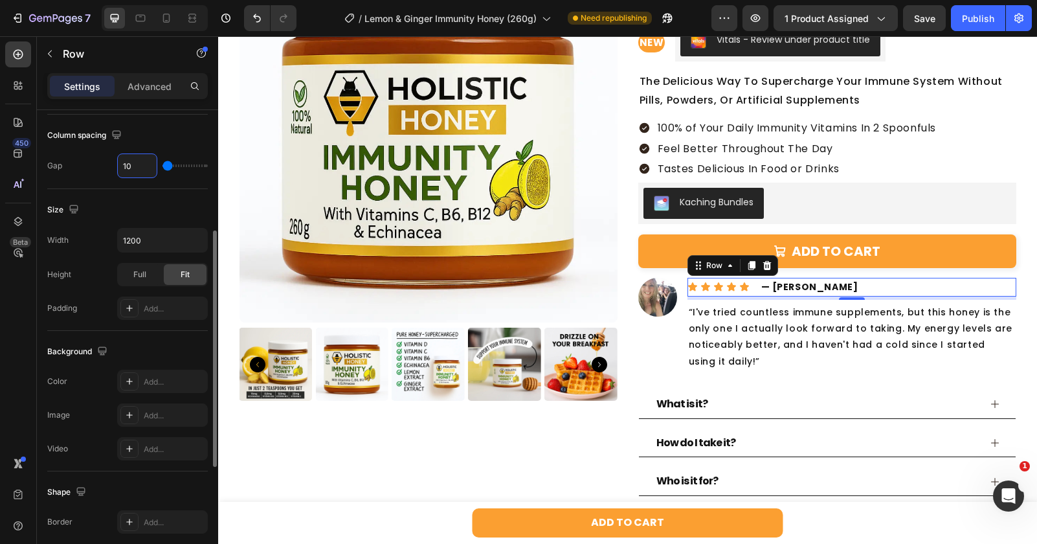
type input "10"
type input "1"
type input "0"
type input "5"
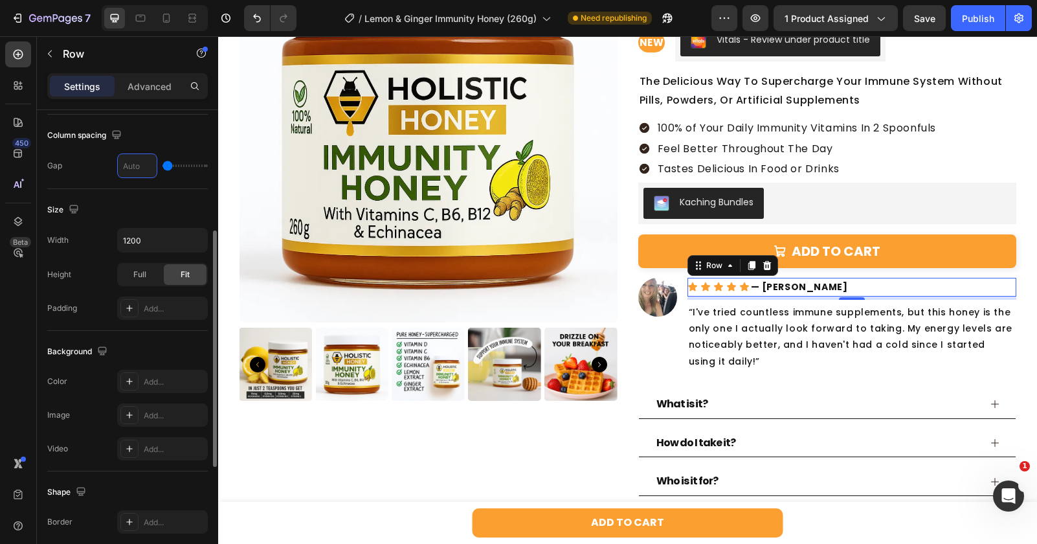
type input "5"
click at [148, 14] on div at bounding box center [140, 18] width 21 height 21
type input "100%"
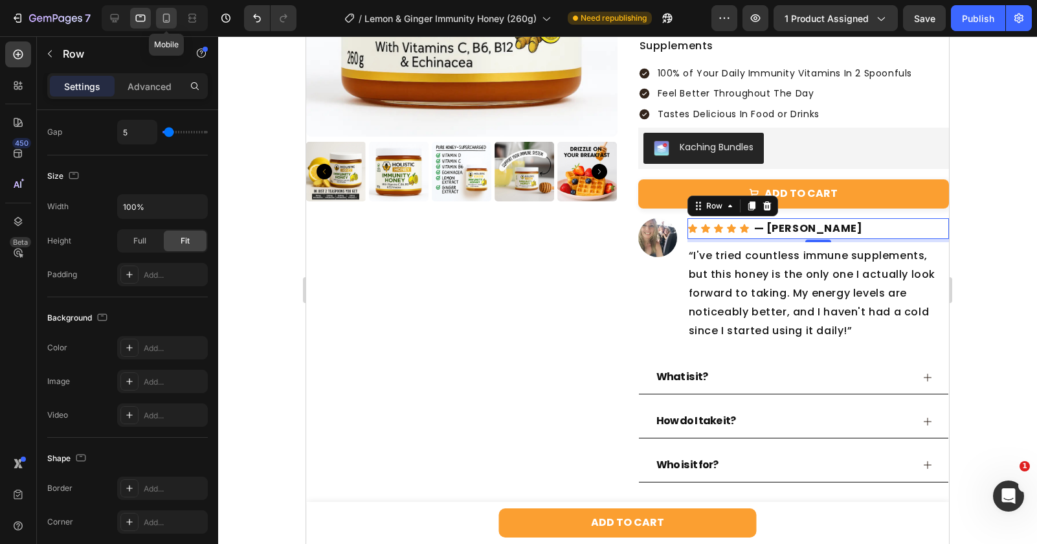
click at [165, 18] on icon at bounding box center [166, 18] width 13 height 13
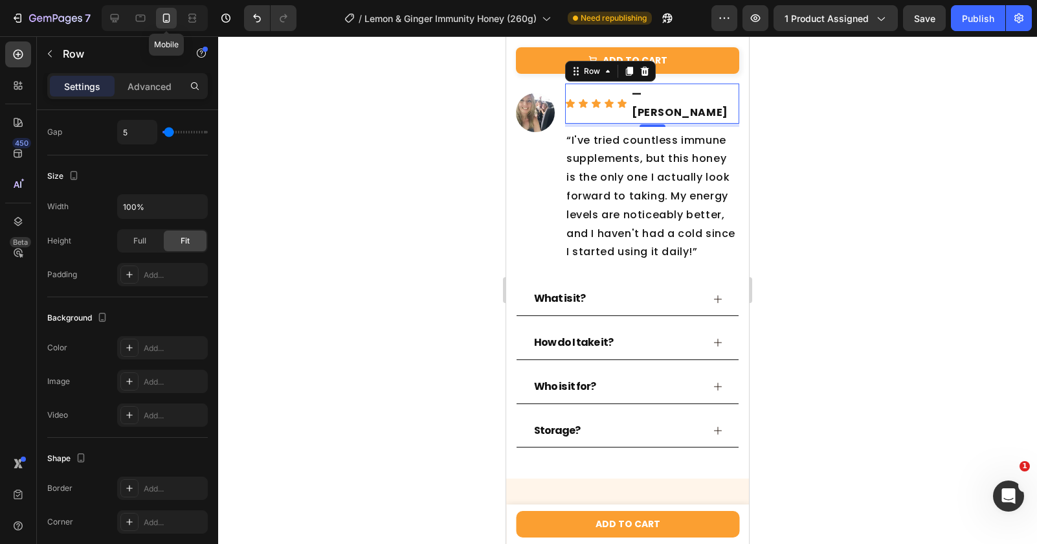
scroll to position [1756, 0]
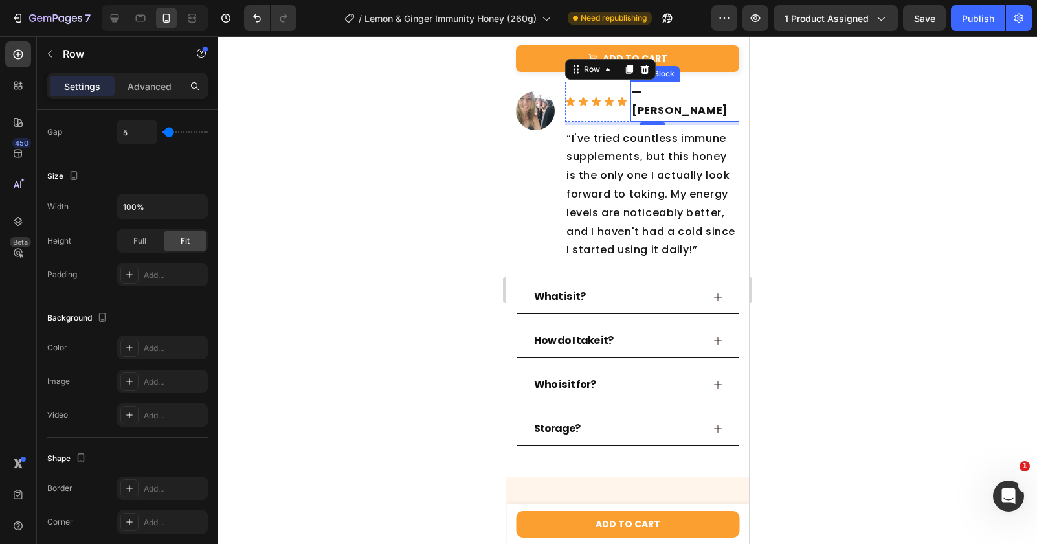
click at [669, 97] on p "— [PERSON_NAME]" at bounding box center [685, 102] width 106 height 38
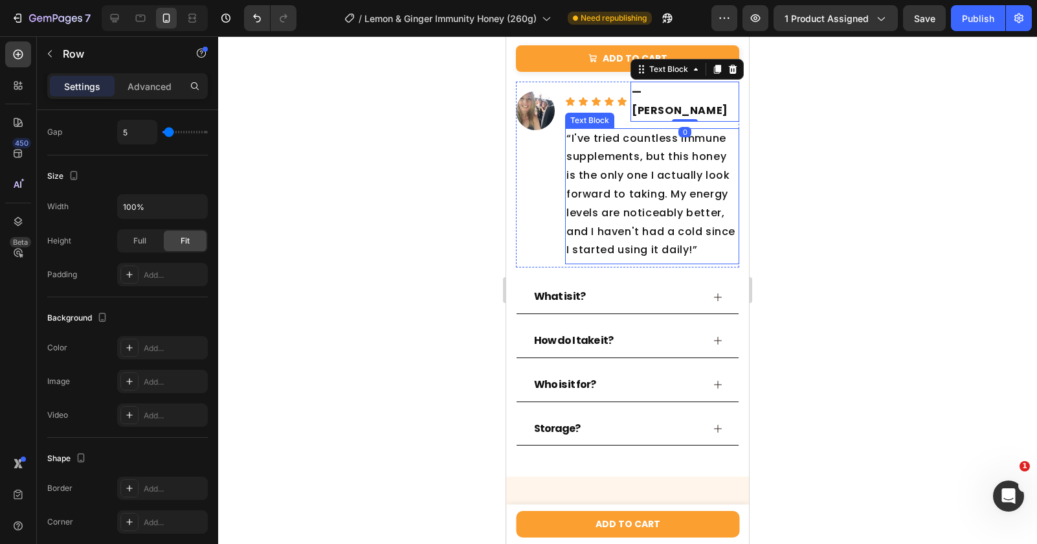
scroll to position [0, 0]
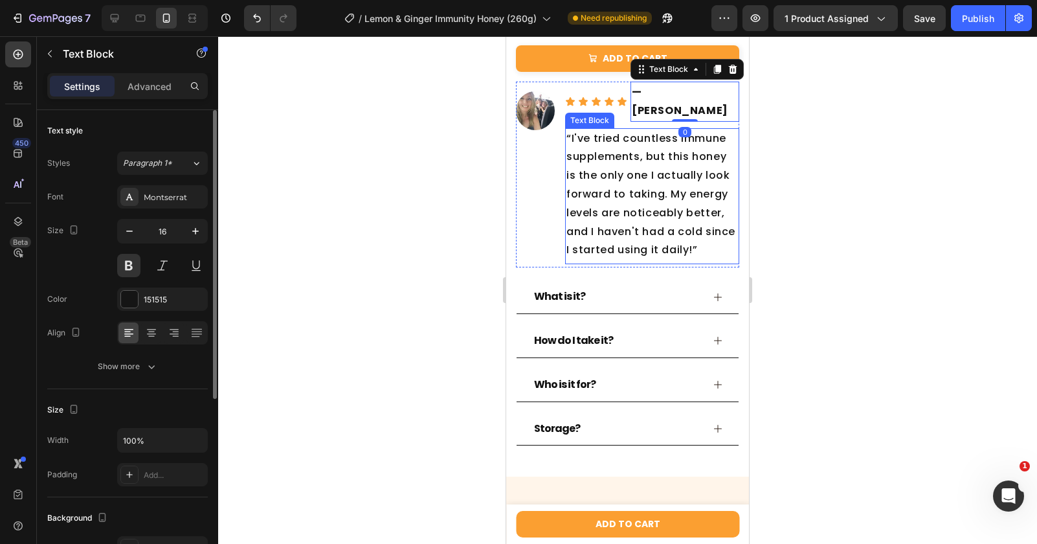
click at [636, 151] on p "“I've tried countless immune supplements, but this honey is the only one I actu…" at bounding box center [652, 194] width 172 height 131
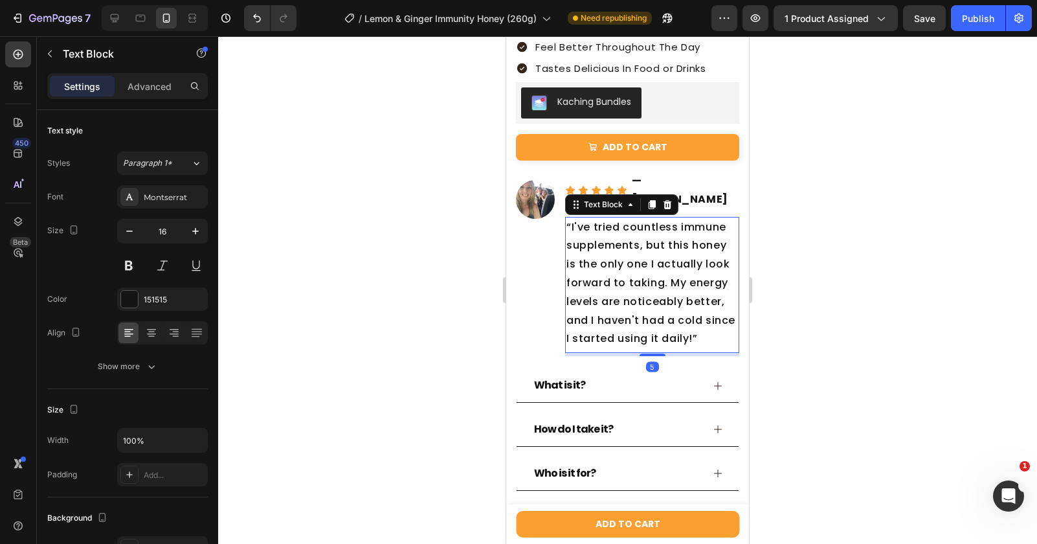
scroll to position [1659, 0]
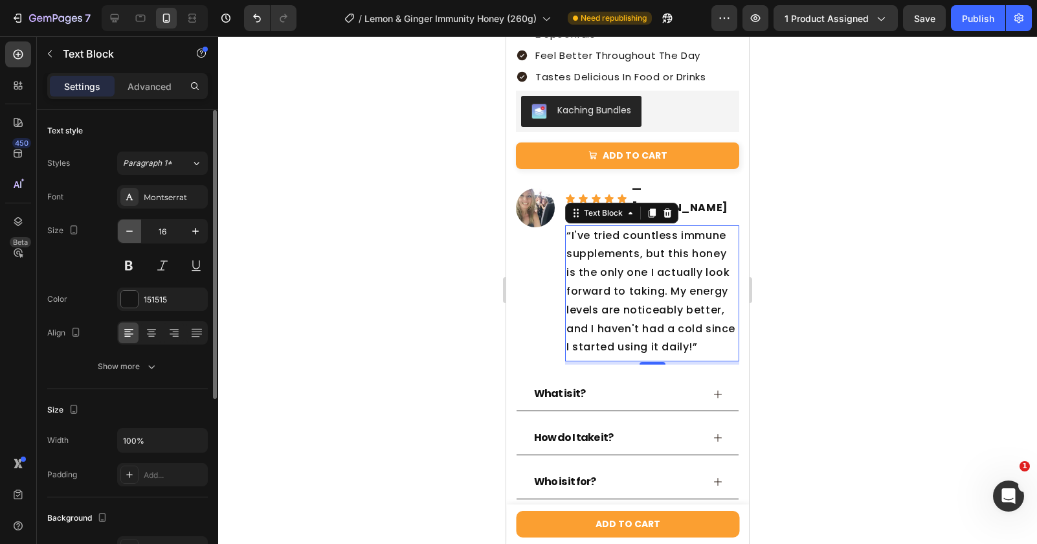
drag, startPoint x: 133, startPoint y: 233, endPoint x: 98, endPoint y: 161, distance: 79.9
click at [133, 233] on icon "button" at bounding box center [129, 231] width 13 height 13
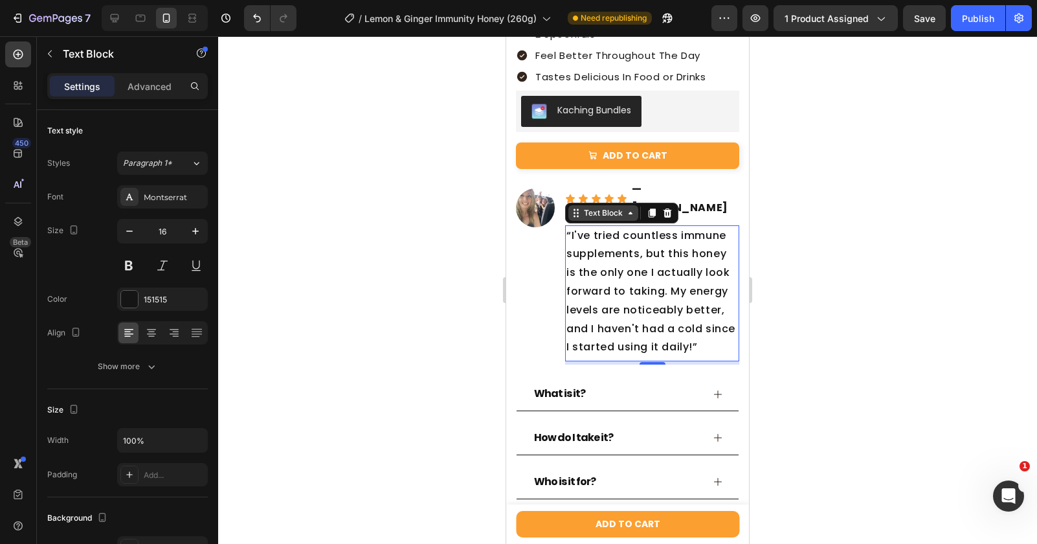
type input "15"
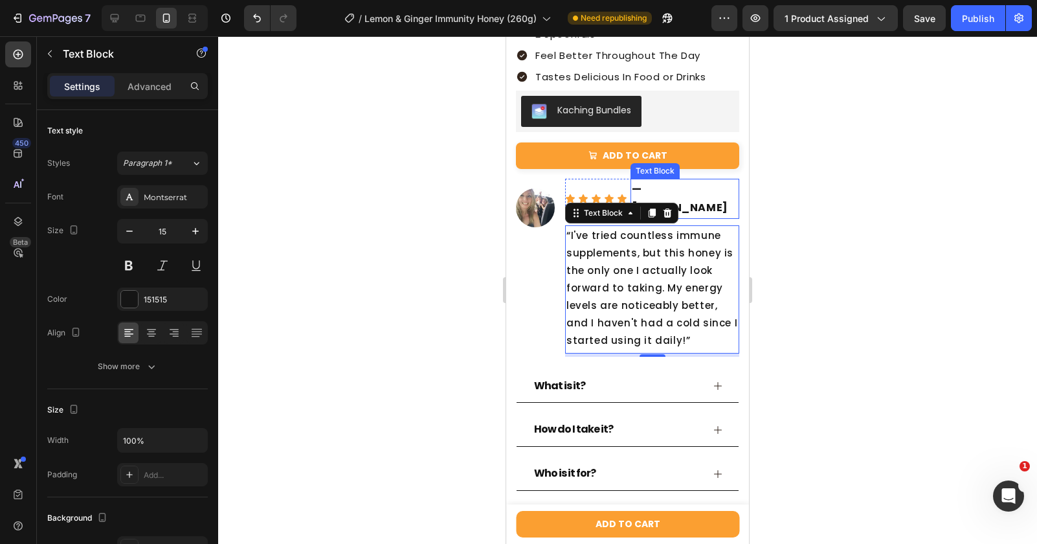
click at [695, 183] on p "— [PERSON_NAME]" at bounding box center [685, 199] width 106 height 38
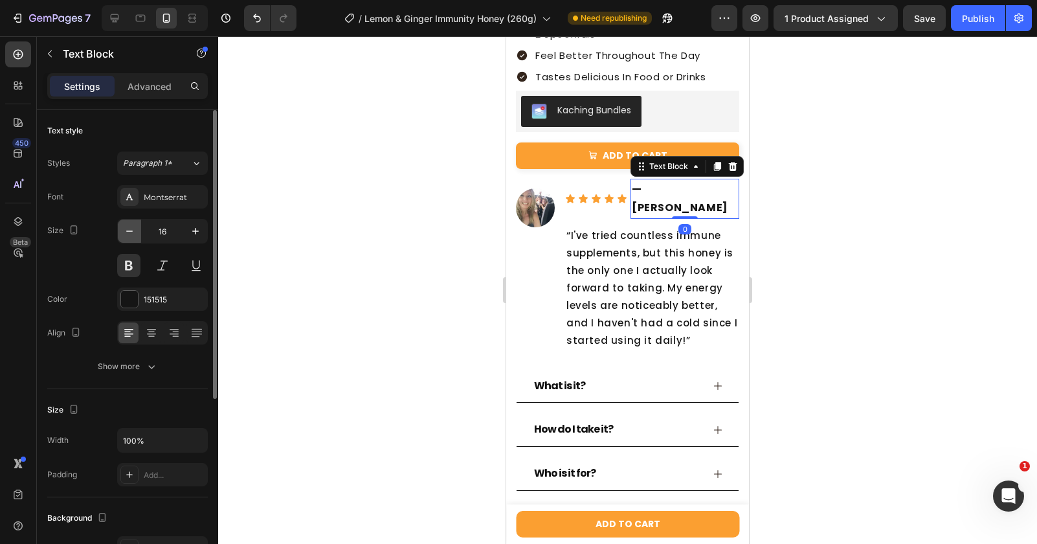
click at [130, 234] on icon "button" at bounding box center [129, 231] width 13 height 13
type input "15"
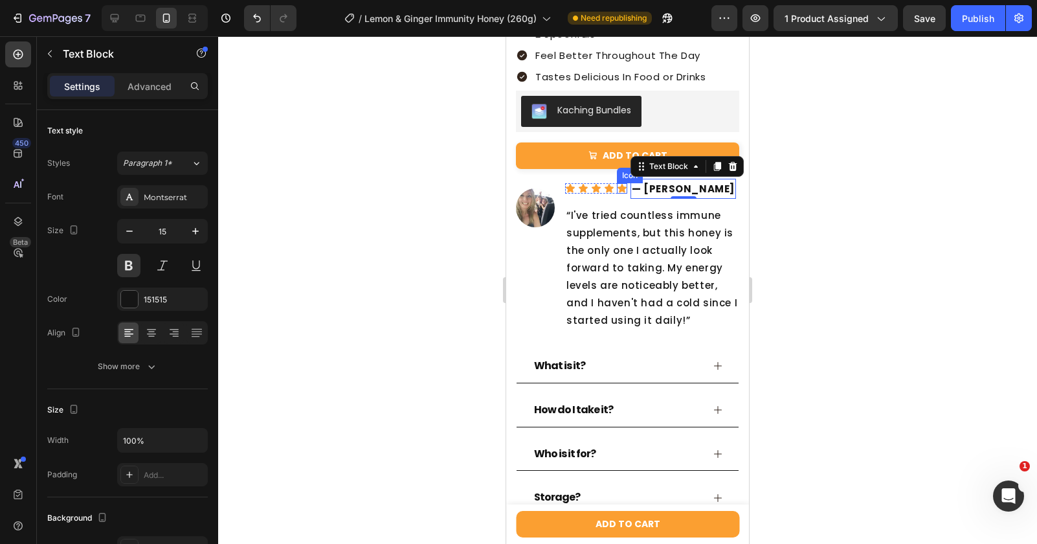
click at [621, 190] on icon at bounding box center [621, 188] width 9 height 8
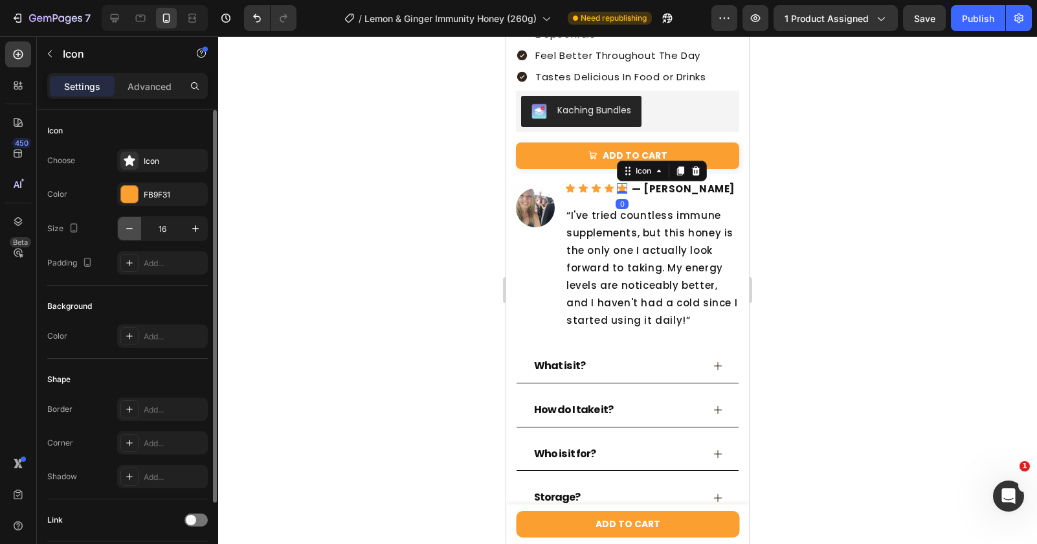
click at [130, 230] on icon "button" at bounding box center [129, 228] width 13 height 13
type input "15"
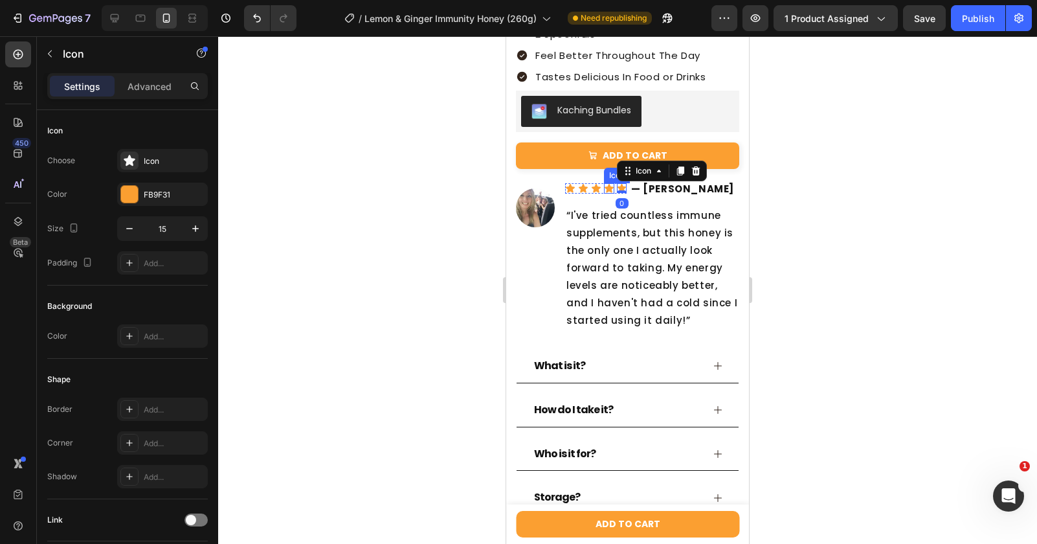
click at [610, 190] on icon at bounding box center [608, 188] width 9 height 8
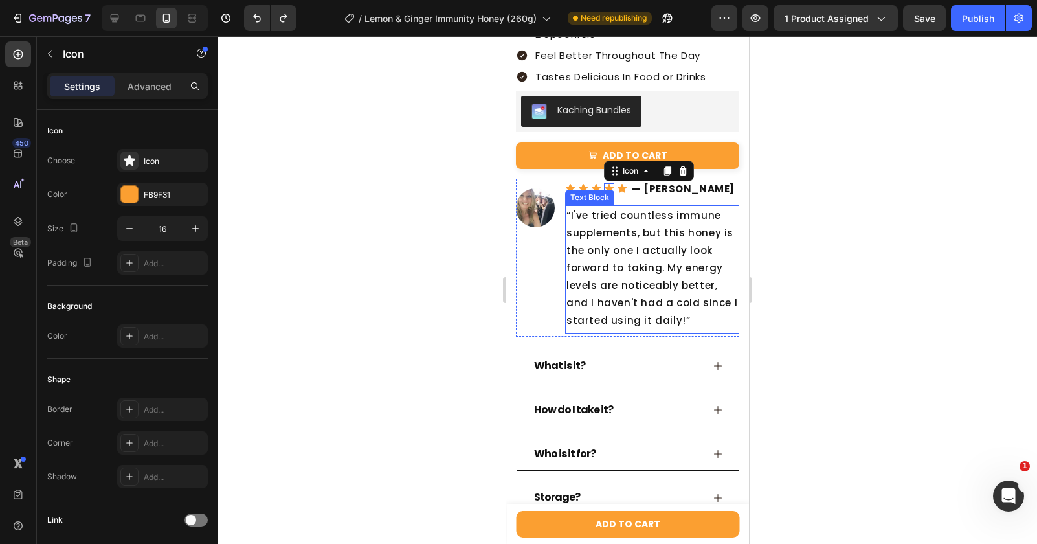
click at [565, 299] on div "“I've tried countless immune supplements, but this honey is the only one I actu…" at bounding box center [652, 267] width 174 height 125
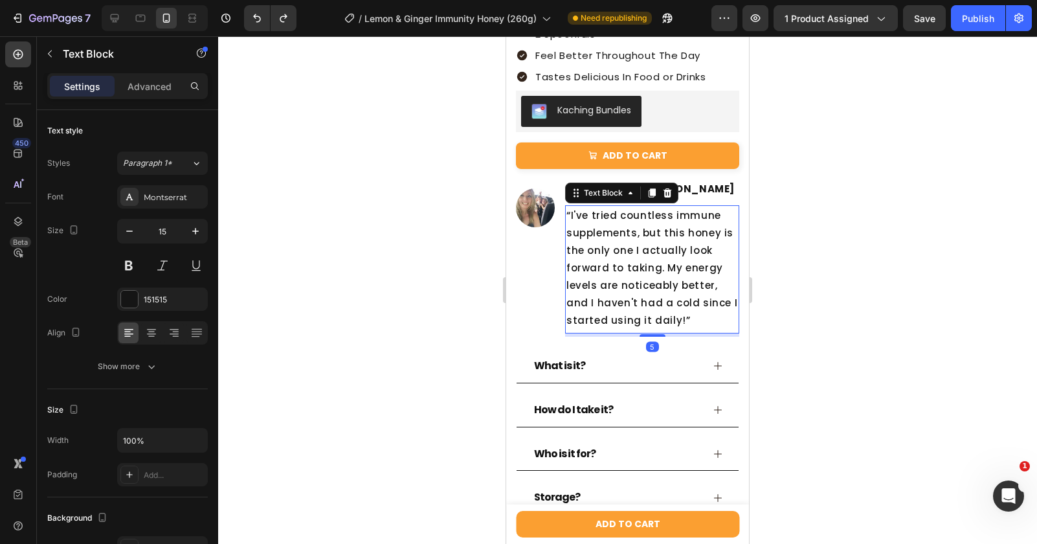
click at [661, 233] on p "“I've tried countless immune supplements, but this honey is the only one I actu…" at bounding box center [652, 267] width 172 height 122
click at [707, 181] on div "Icon Icon Icon Icon Icon Icon List — [PERSON_NAME] Text Block Row" at bounding box center [652, 189] width 174 height 20
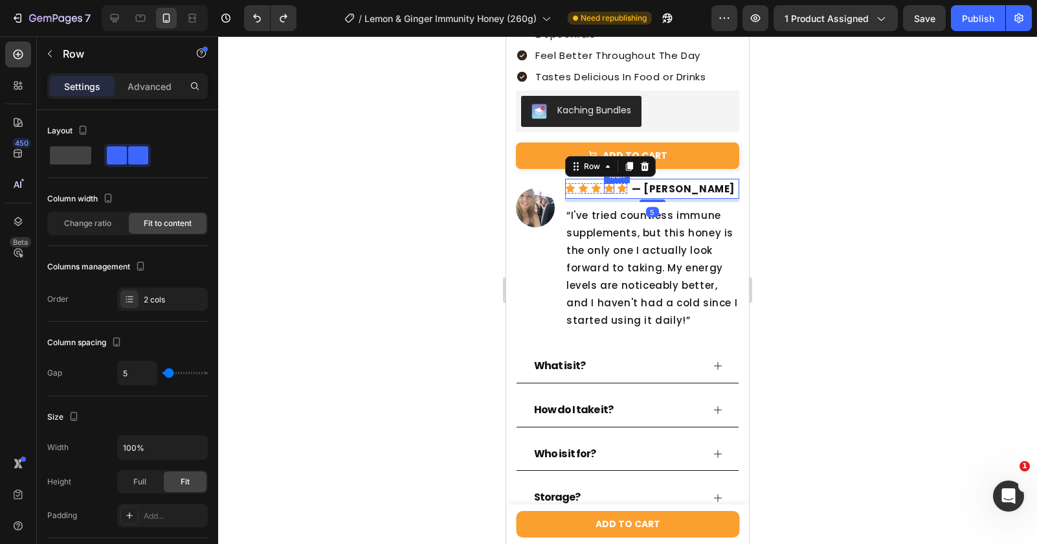
click at [614, 190] on icon at bounding box center [609, 188] width 10 height 10
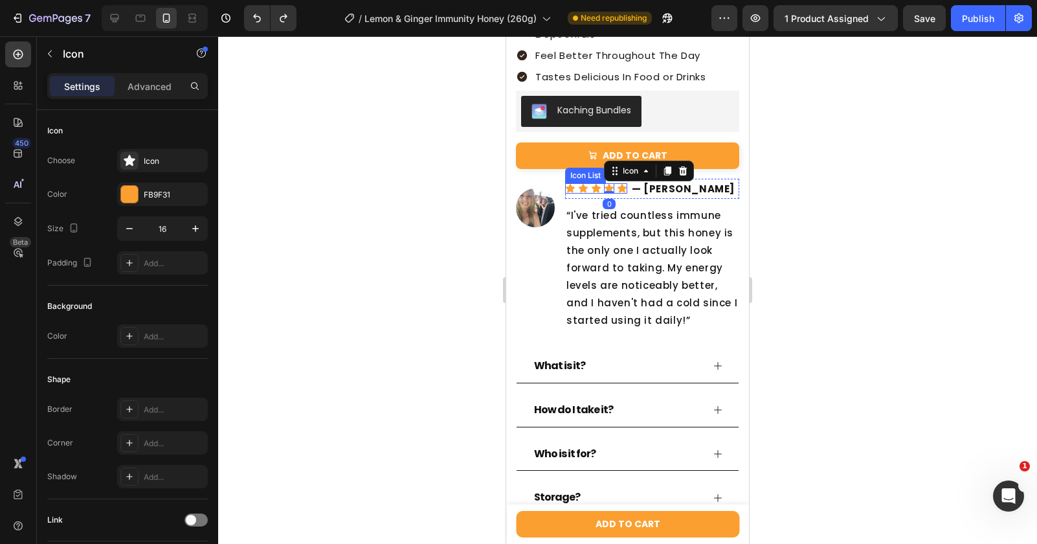
click at [615, 186] on div "Icon Icon Icon Icon 0 Icon" at bounding box center [596, 188] width 62 height 10
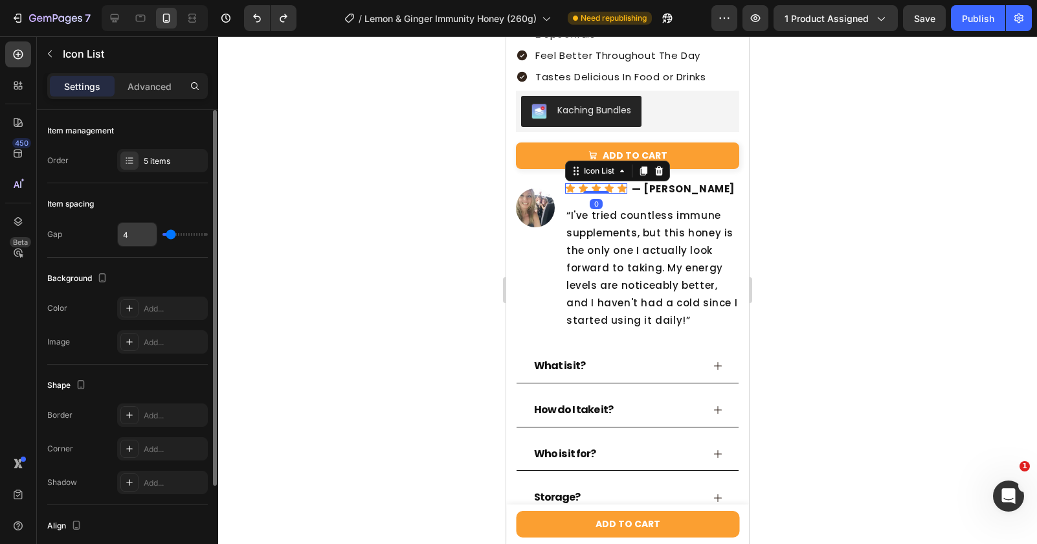
click at [142, 236] on input "4" at bounding box center [137, 234] width 39 height 23
type input "3"
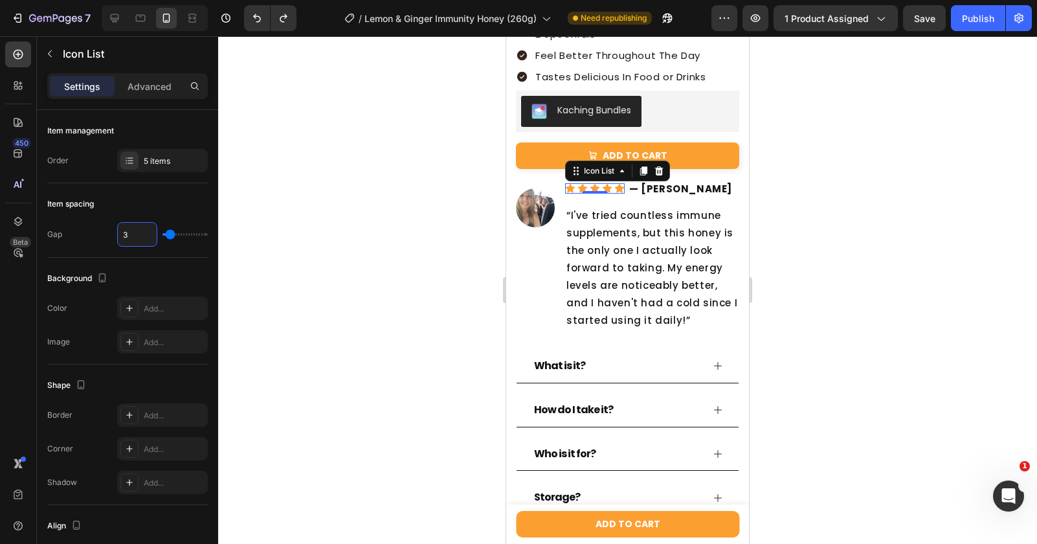
click at [382, 225] on div at bounding box center [627, 289] width 819 height 507
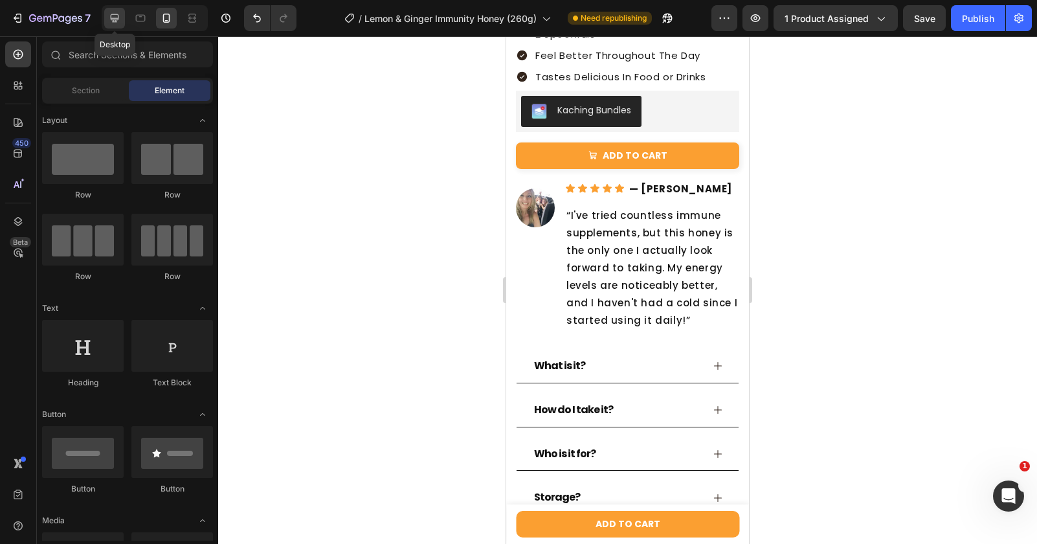
click at [117, 22] on icon at bounding box center [114, 18] width 13 height 13
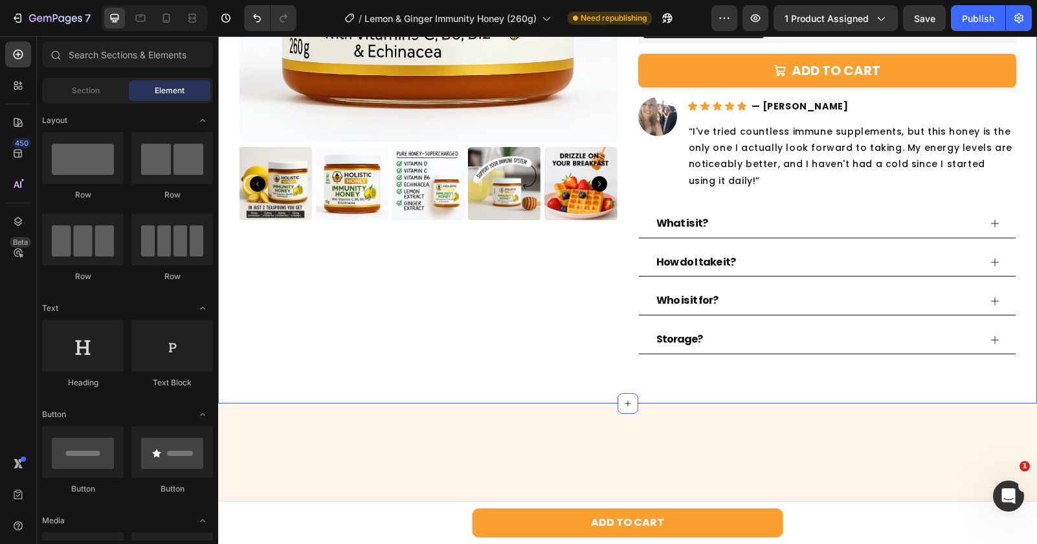
scroll to position [1390, 0]
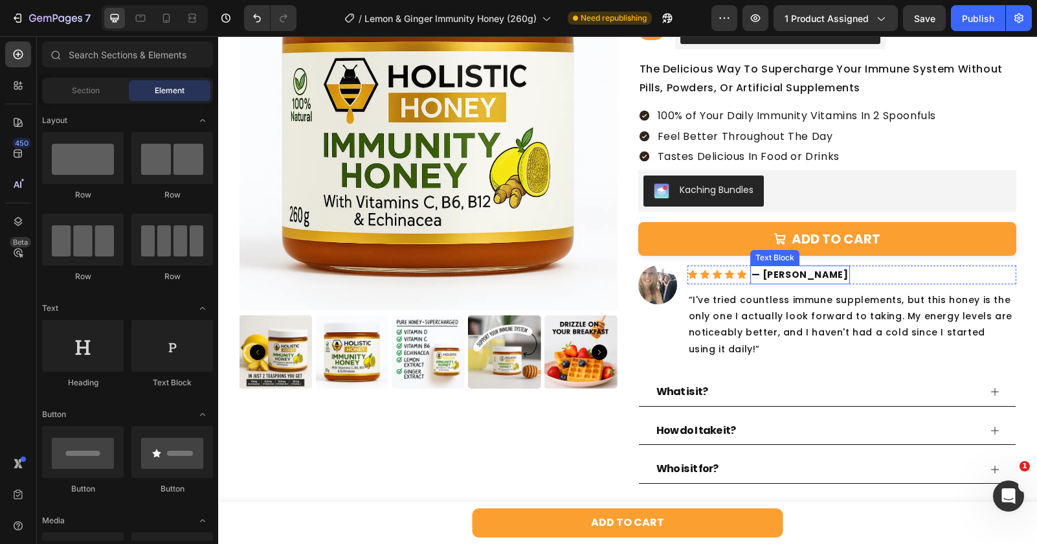
click at [782, 272] on p "— [PERSON_NAME]" at bounding box center [799, 275] width 97 height 16
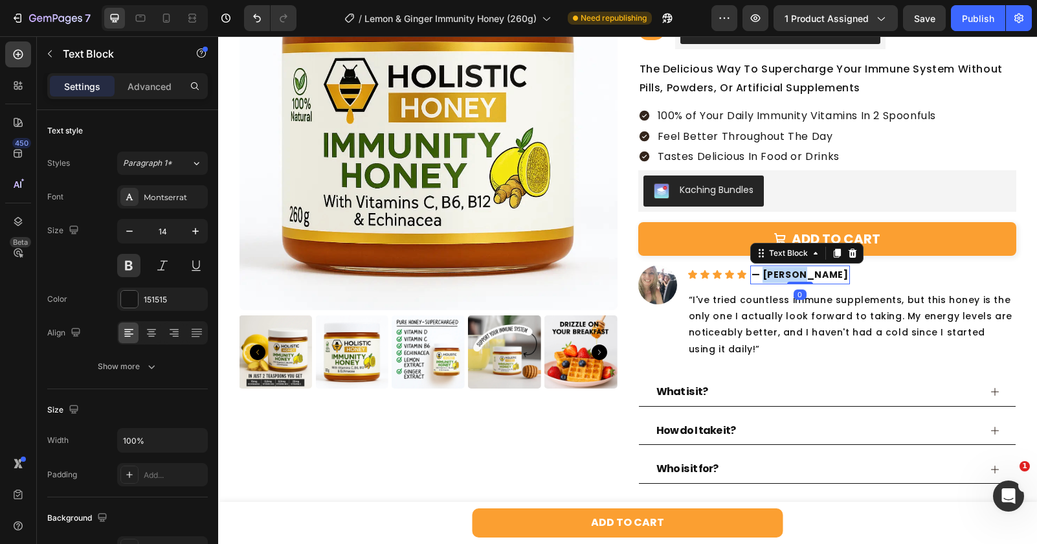
click at [782, 272] on p "— [PERSON_NAME]" at bounding box center [799, 275] width 97 height 16
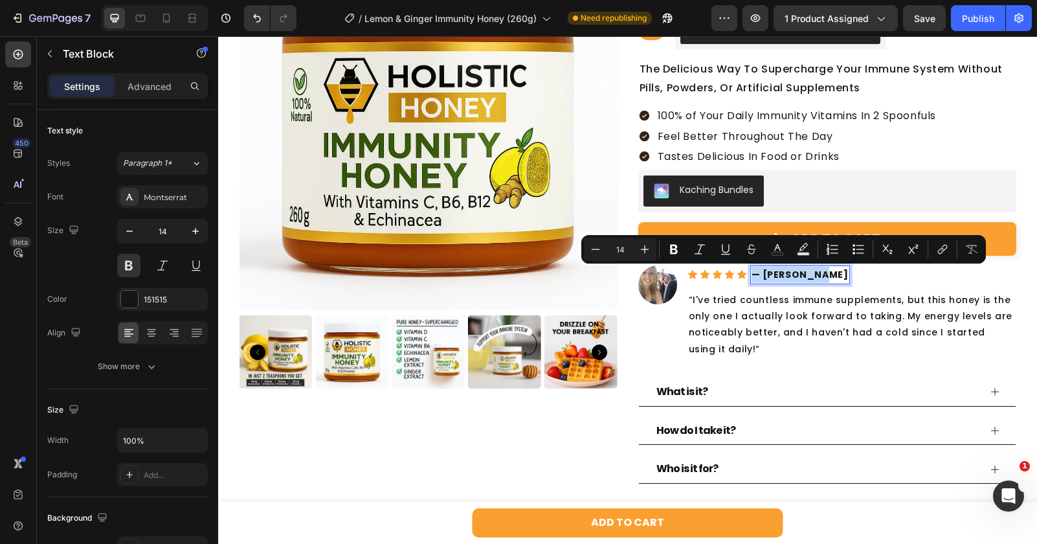
click at [777, 275] on p "— [PERSON_NAME]" at bounding box center [799, 275] width 97 height 16
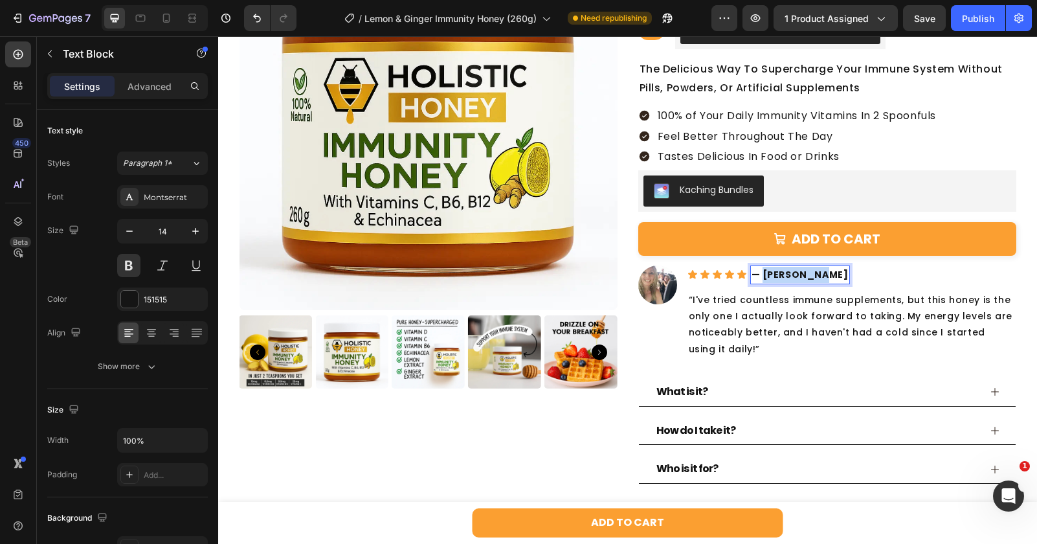
drag, startPoint x: 777, startPoint y: 275, endPoint x: 823, endPoint y: 275, distance: 46.6
click at [823, 275] on div "Icon Icon Icon Icon Icon Icon List — [PERSON_NAME] Text Block 0 Row" at bounding box center [851, 274] width 329 height 19
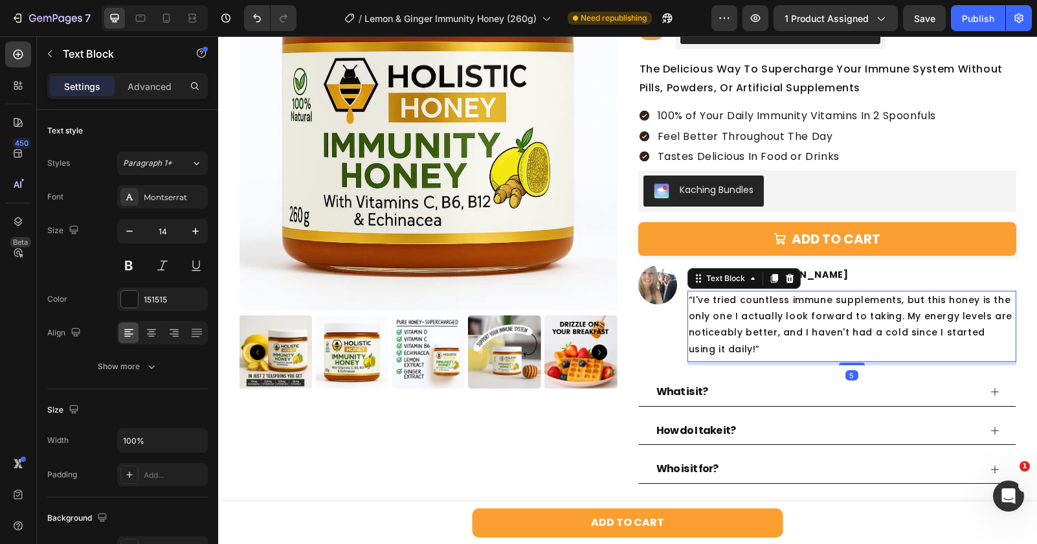
click at [762, 326] on p "“I've tried countless immune supplements, but this honey is the only one I actu…" at bounding box center [852, 324] width 326 height 65
click at [193, 237] on icon "button" at bounding box center [195, 231] width 13 height 13
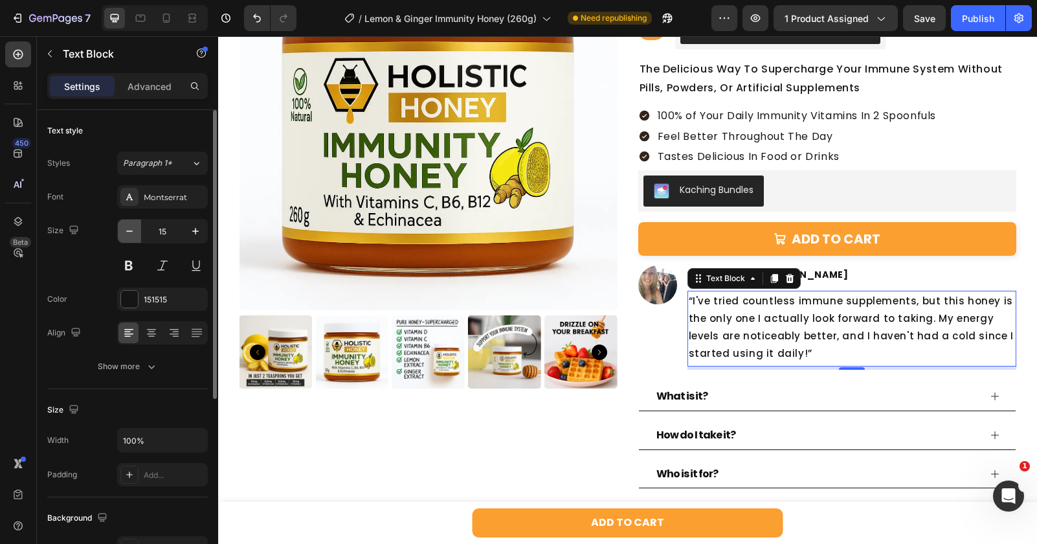
click at [128, 230] on icon "button" at bounding box center [129, 231] width 13 height 13
type input "14"
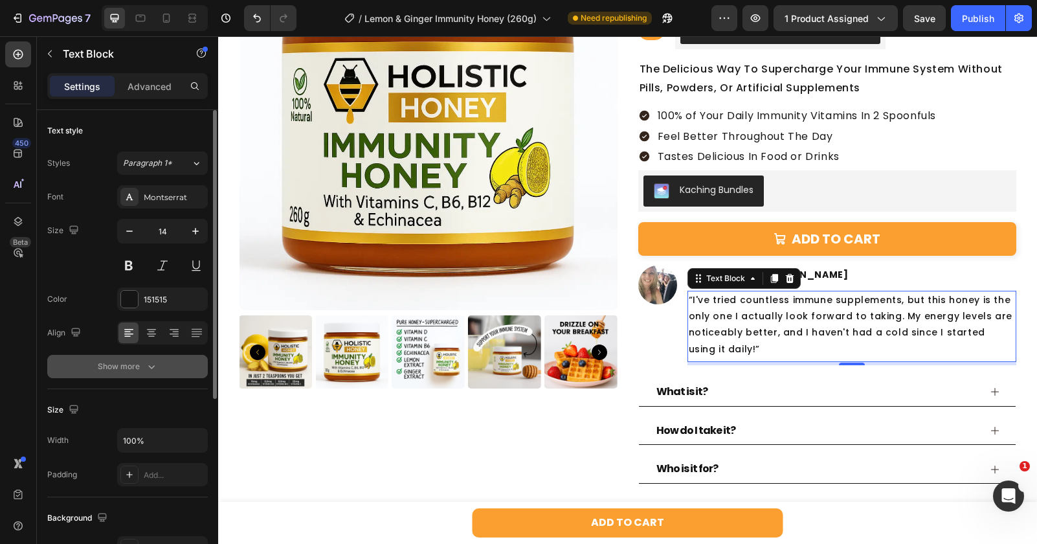
click at [147, 371] on icon "button" at bounding box center [151, 366] width 13 height 13
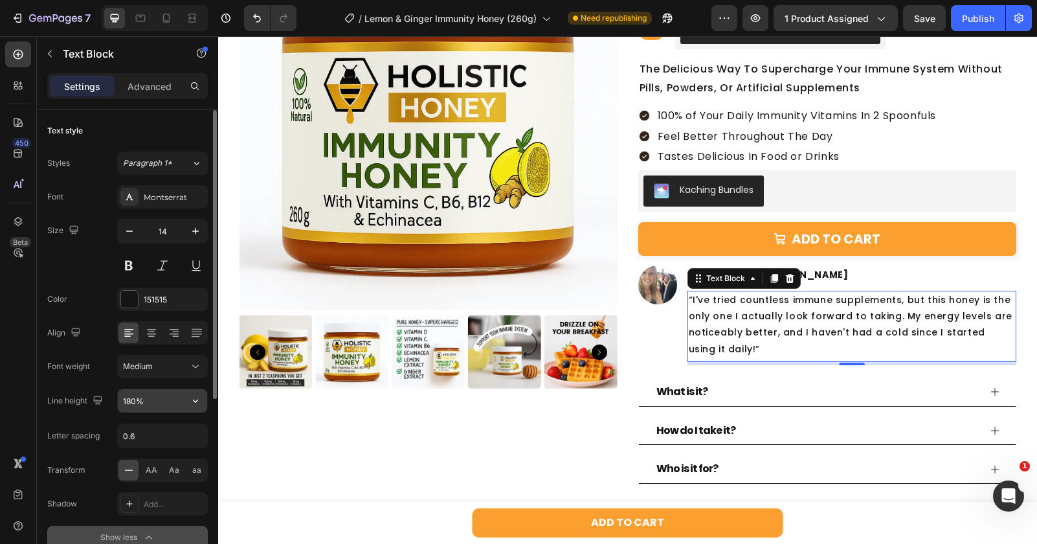
click at [150, 402] on input "180%" at bounding box center [162, 400] width 89 height 23
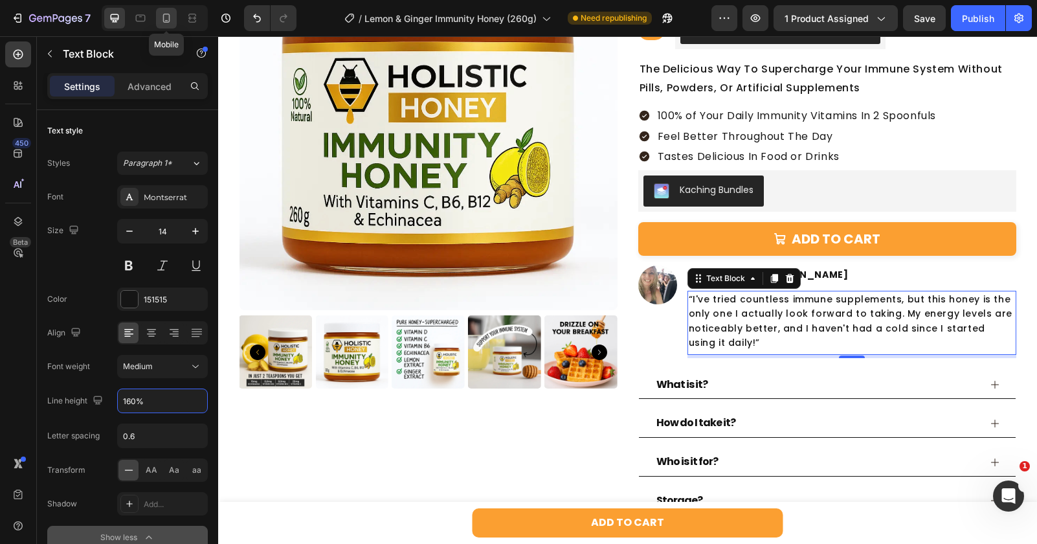
type input "160%"
click at [161, 10] on div at bounding box center [166, 18] width 21 height 21
type input "15"
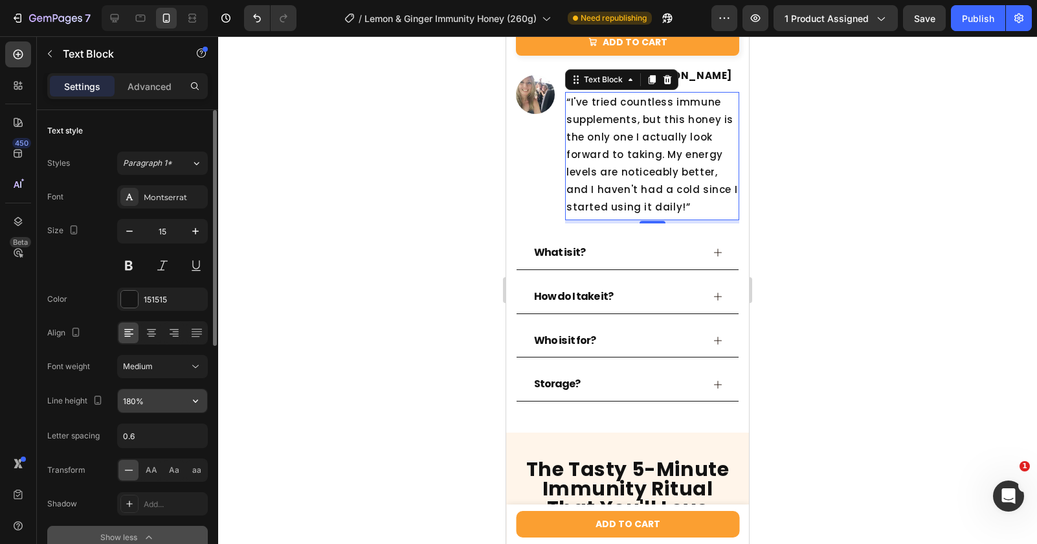
click at [164, 399] on input "180%" at bounding box center [162, 400] width 89 height 23
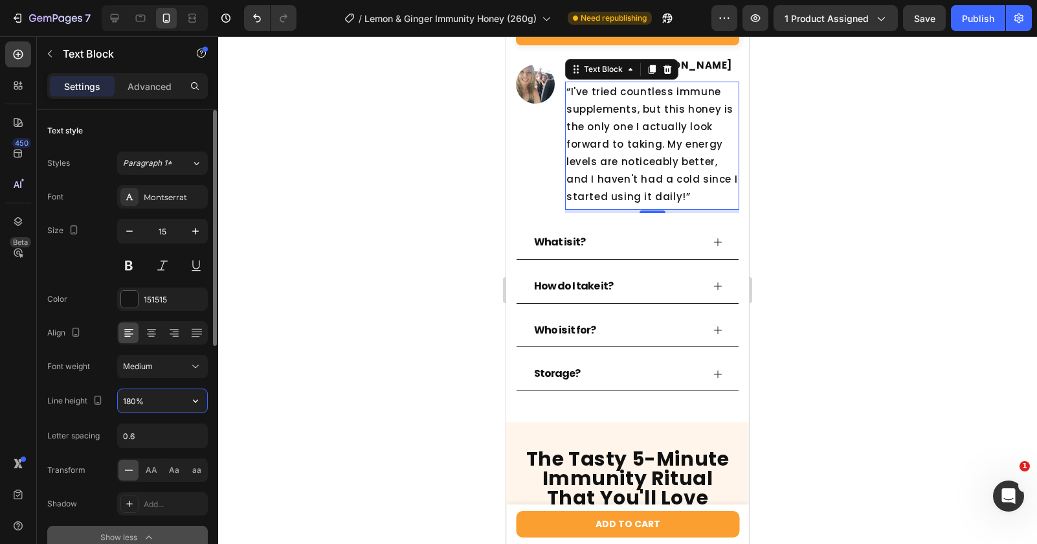
paste input "6"
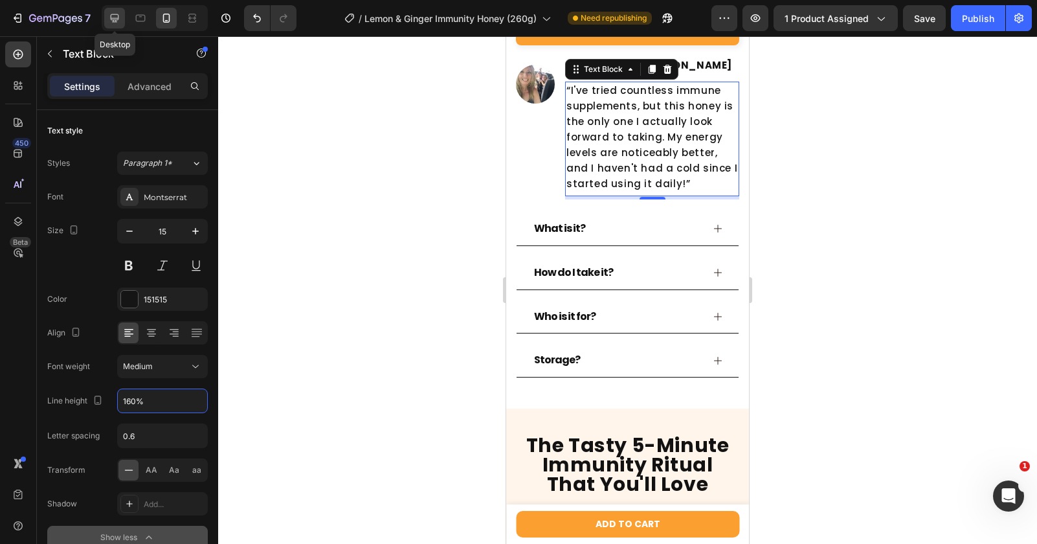
type input "160%"
click at [117, 18] on icon at bounding box center [115, 18] width 8 height 8
type input "14"
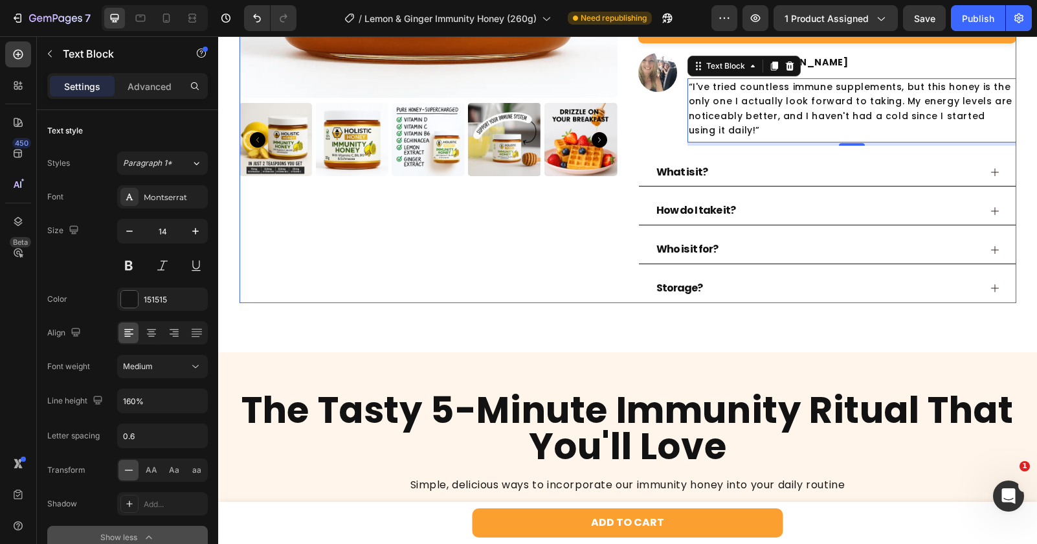
scroll to position [1599, 0]
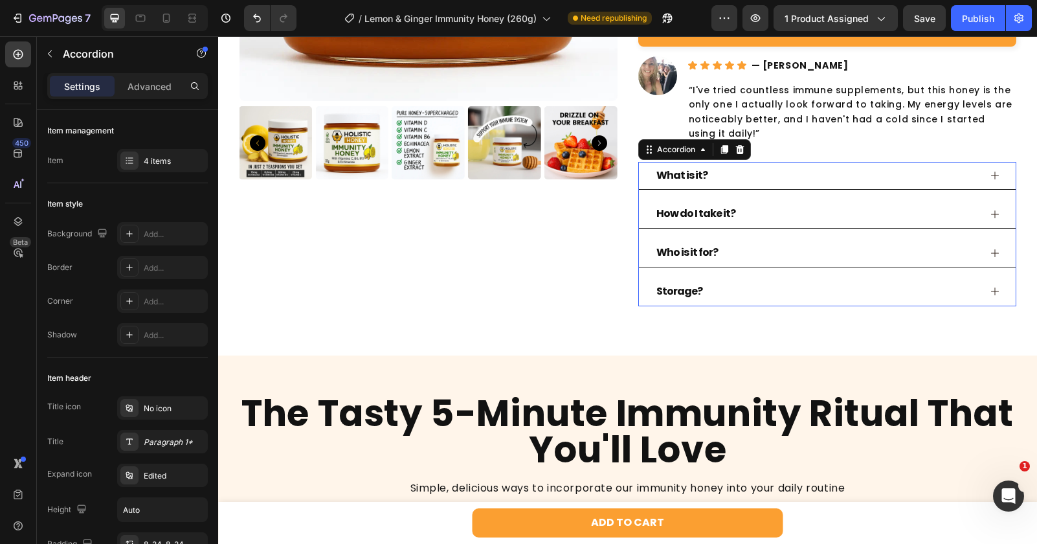
click at [777, 216] on div "How do I take it?" at bounding box center [816, 213] width 325 height 17
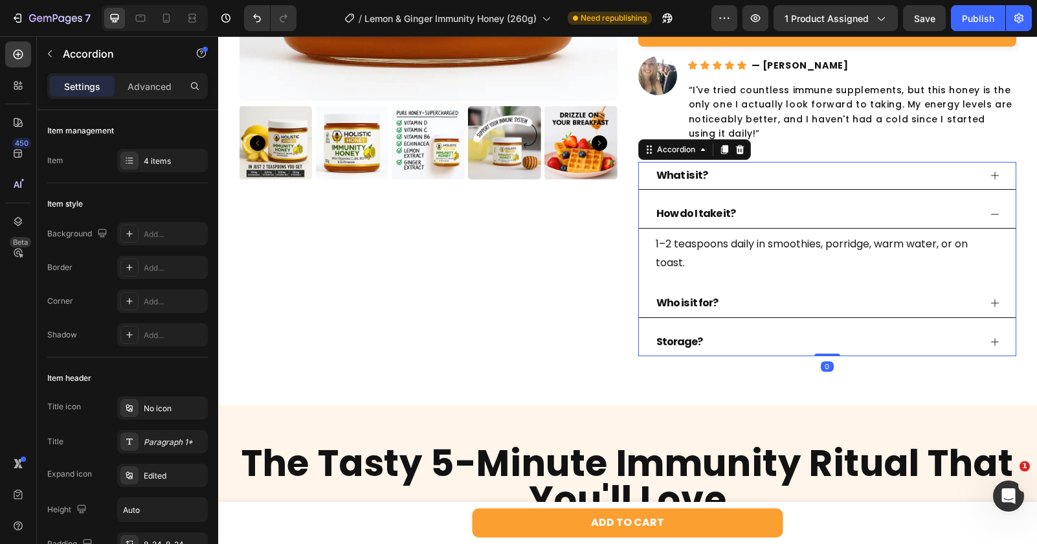
click at [777, 216] on div "How do I take it?" at bounding box center [816, 213] width 325 height 17
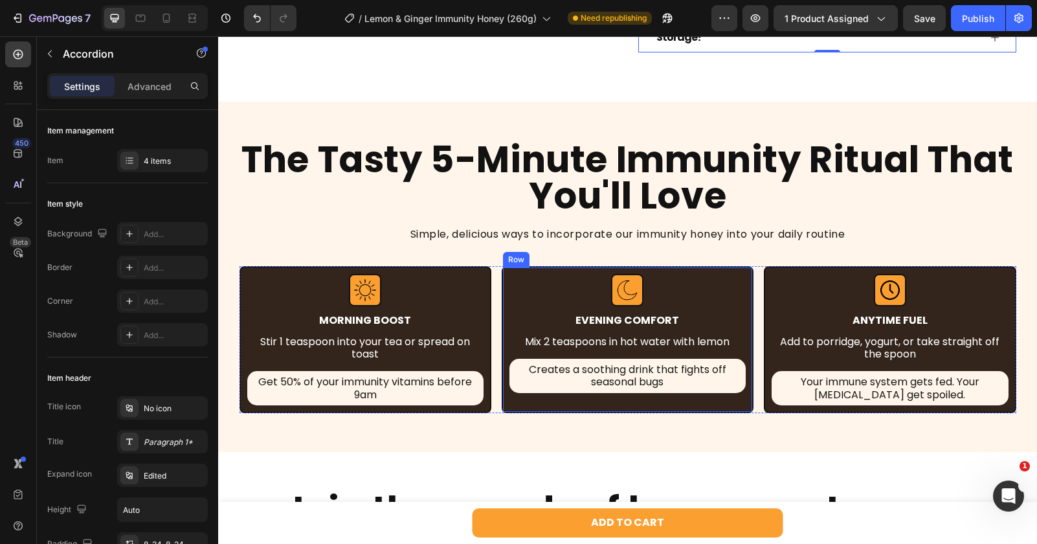
scroll to position [1898, 0]
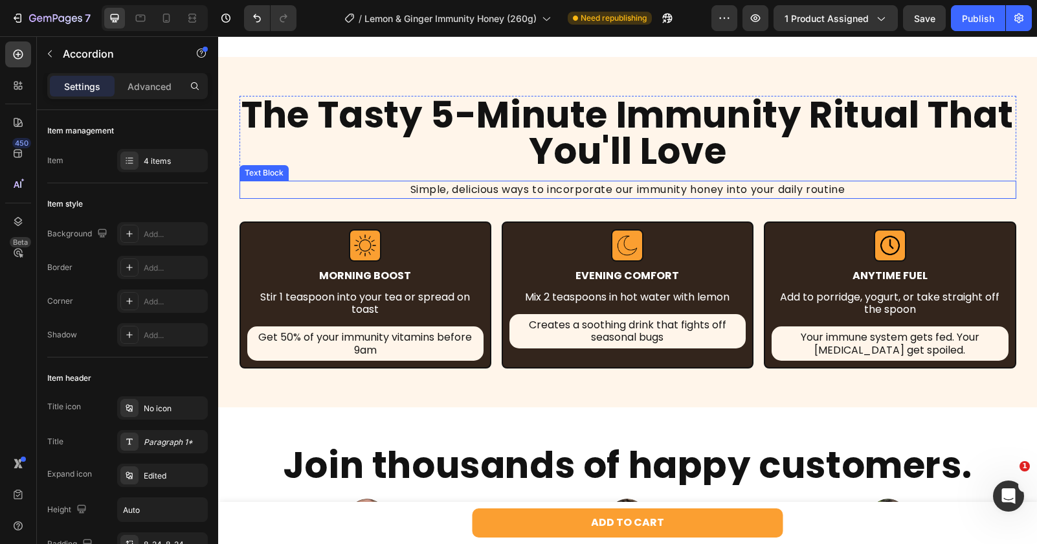
click at [523, 150] on h2 "The Tasty 5-Minute Immunity Ritual That You'll Love" at bounding box center [627, 133] width 777 height 75
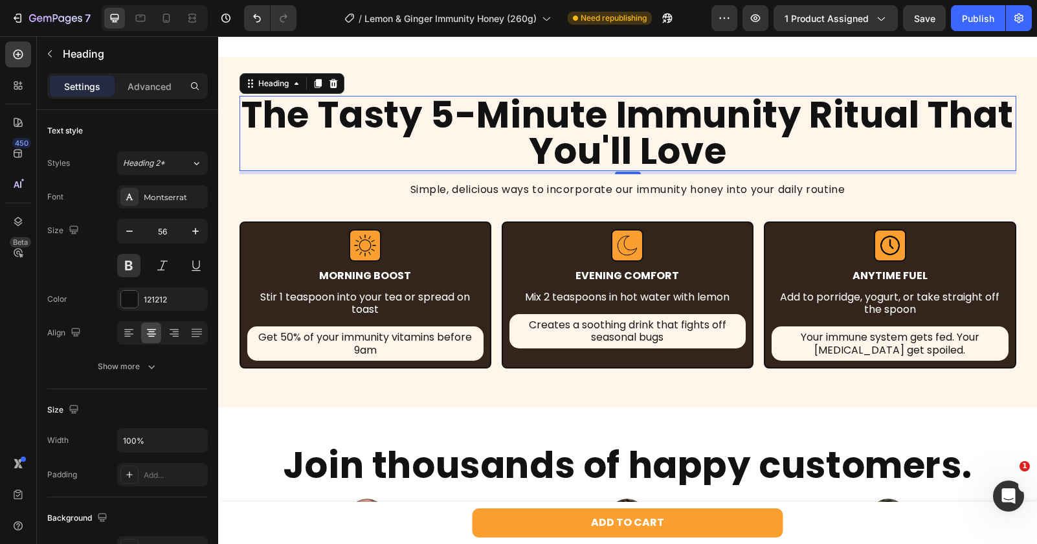
click at [504, 161] on h2 "The Tasty 5-Minute Immunity Ritual That You'll Love" at bounding box center [627, 133] width 777 height 75
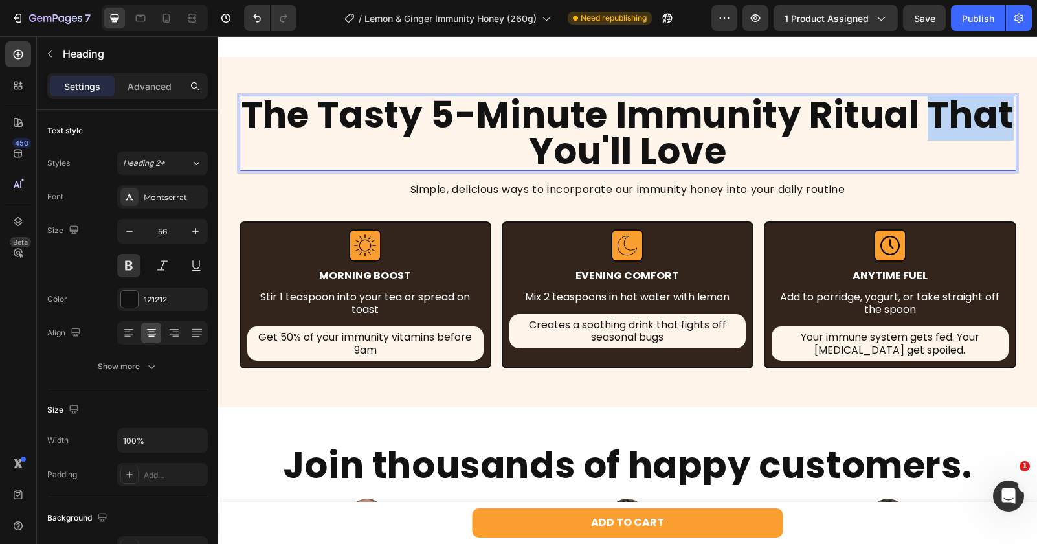
click at [504, 161] on p "The Tasty 5-Minute Immunity Ritual That You'll Love" at bounding box center [628, 133] width 774 height 72
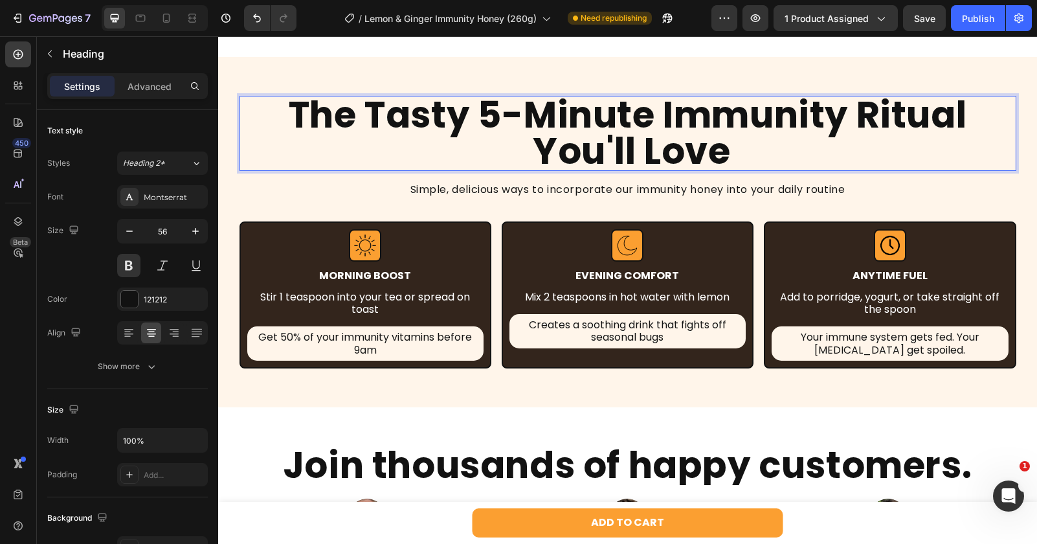
scroll to position [3, 0]
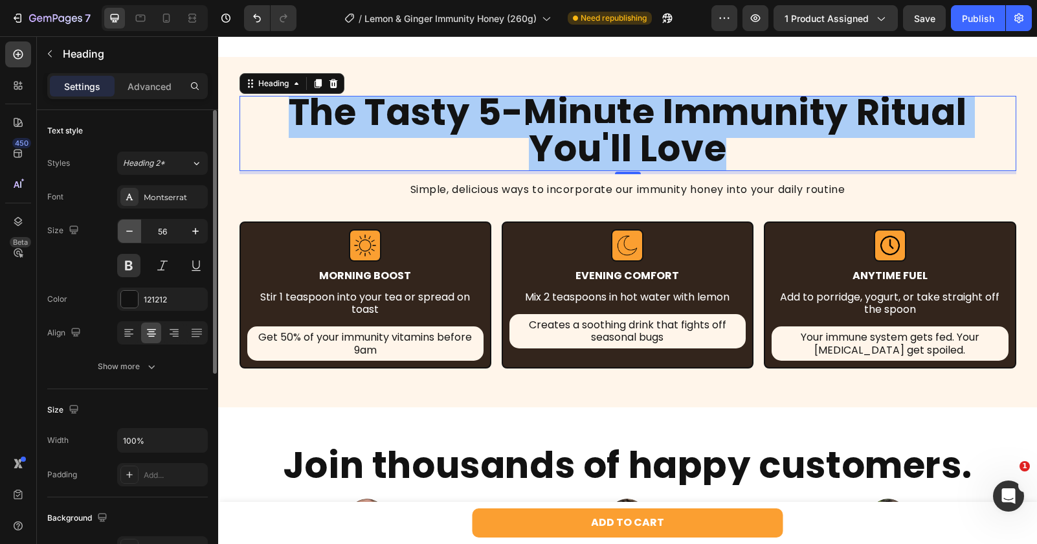
click at [131, 228] on icon "button" at bounding box center [129, 231] width 13 height 13
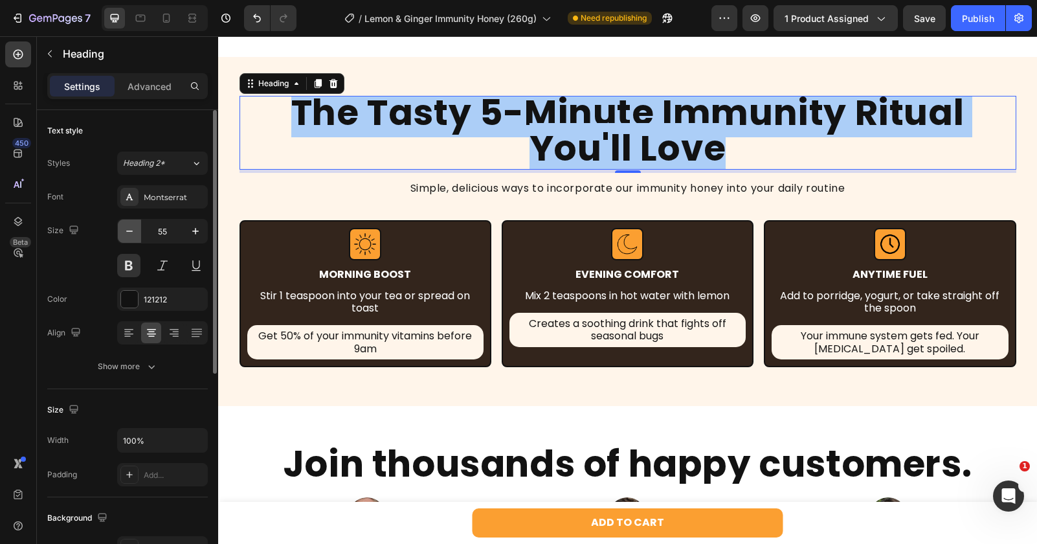
click at [131, 228] on icon "button" at bounding box center [129, 231] width 13 height 13
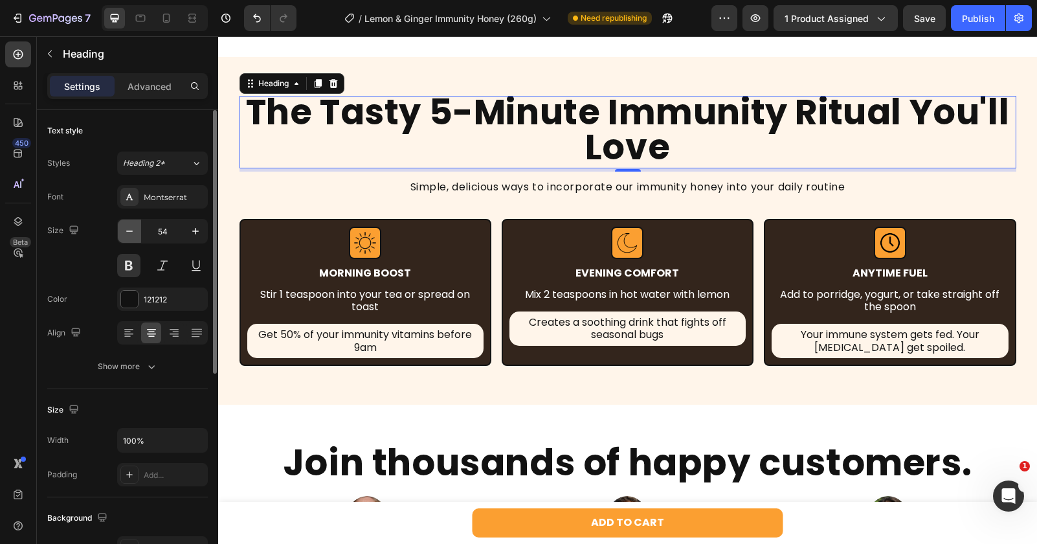
click at [131, 228] on icon "button" at bounding box center [129, 231] width 13 height 13
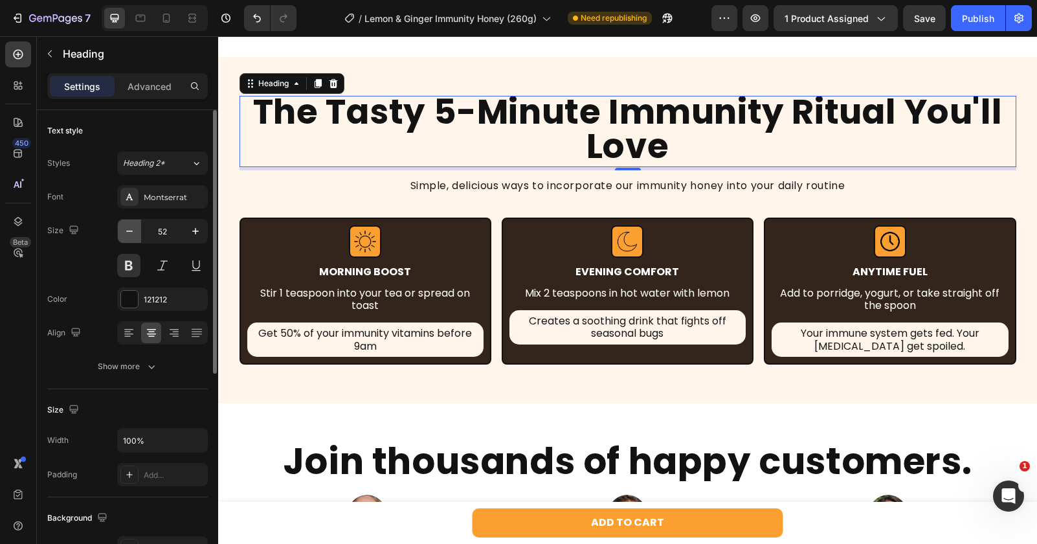
click at [131, 228] on icon "button" at bounding box center [129, 231] width 13 height 13
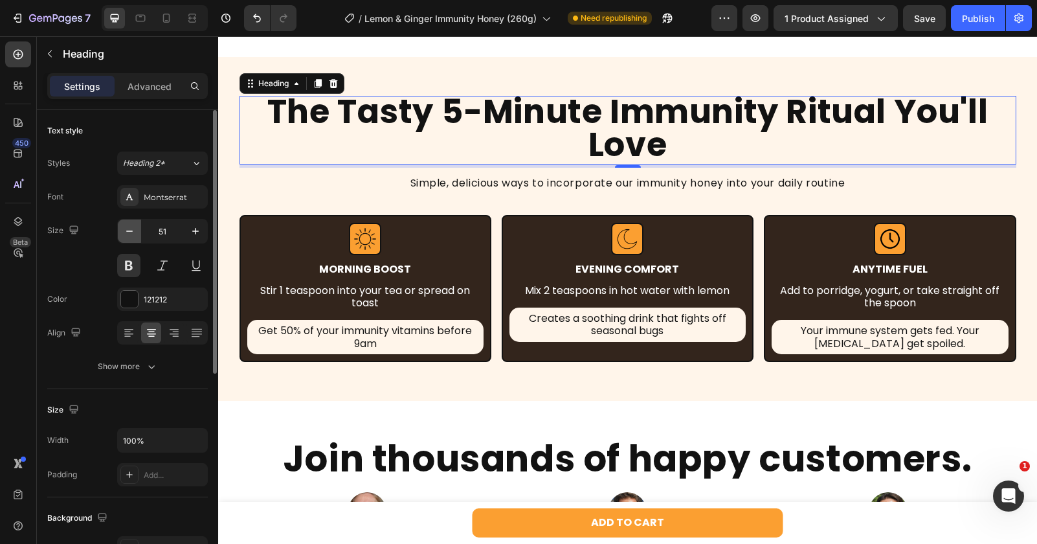
click at [131, 228] on icon "button" at bounding box center [129, 231] width 13 height 13
type input "50"
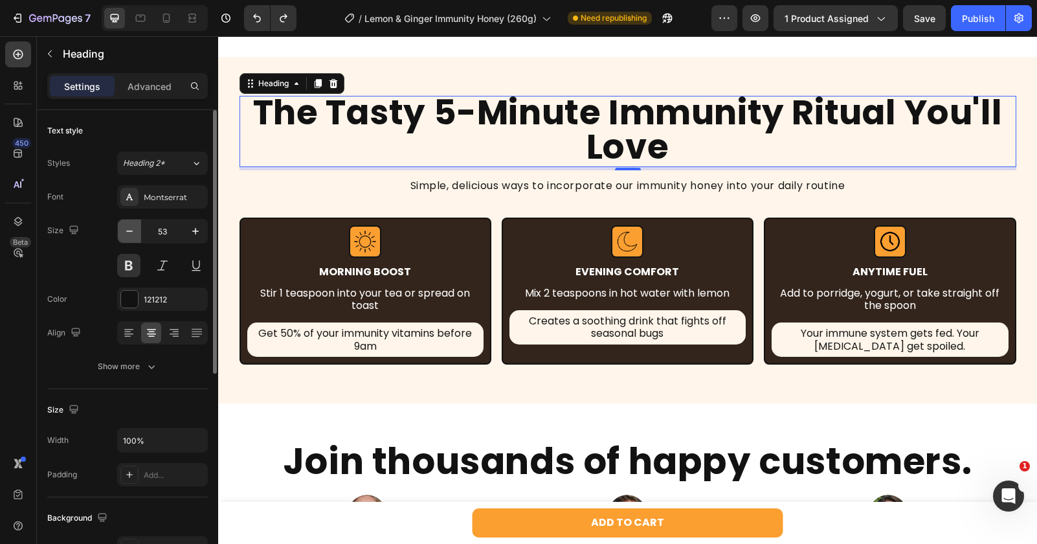
type input "54"
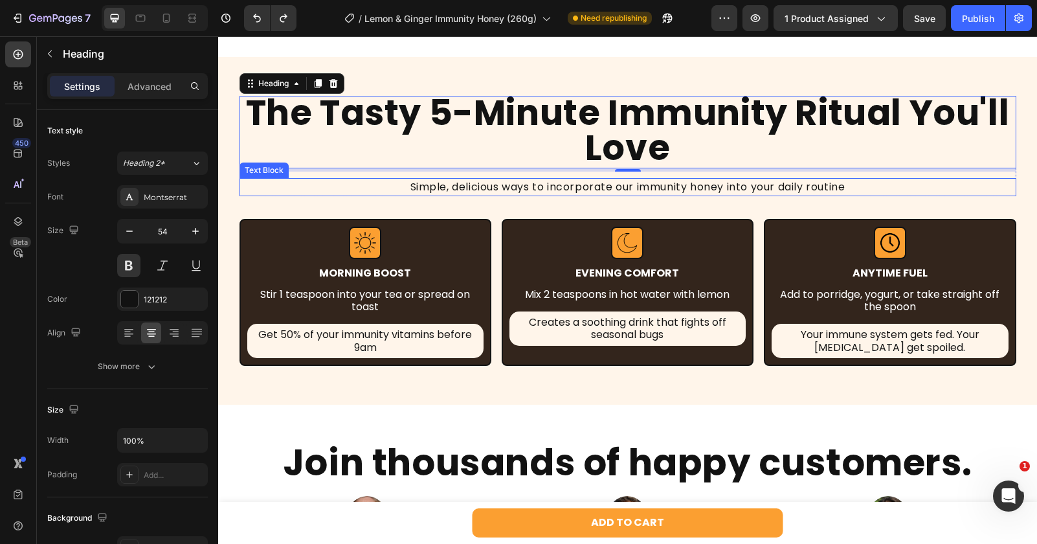
click at [428, 191] on p "Simple, delicious ways to incorporate our immunity honey into your daily routine" at bounding box center [628, 187] width 774 height 16
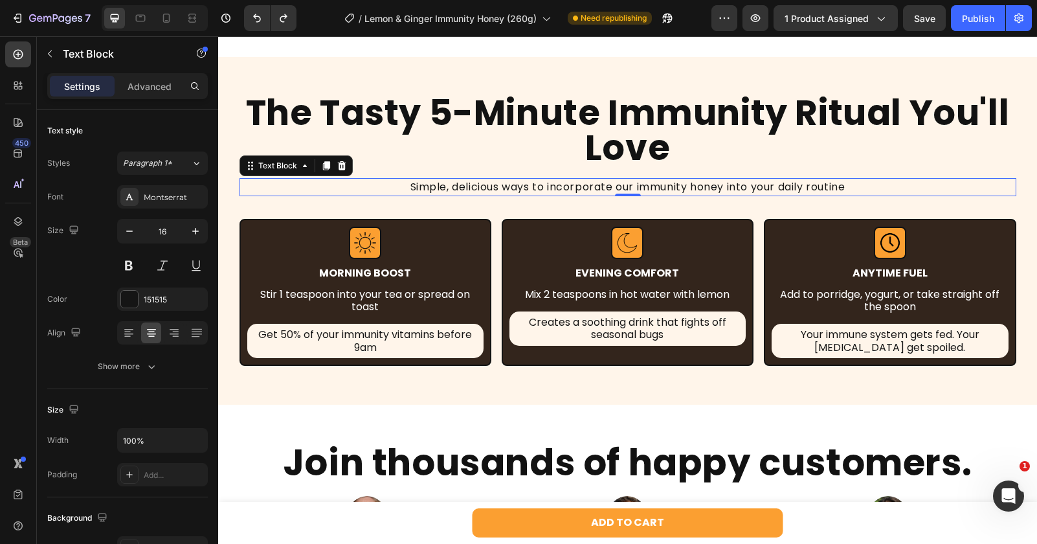
click at [456, 188] on p "Simple, delicious ways to incorporate our immunity honey into your daily routine" at bounding box center [628, 187] width 774 height 16
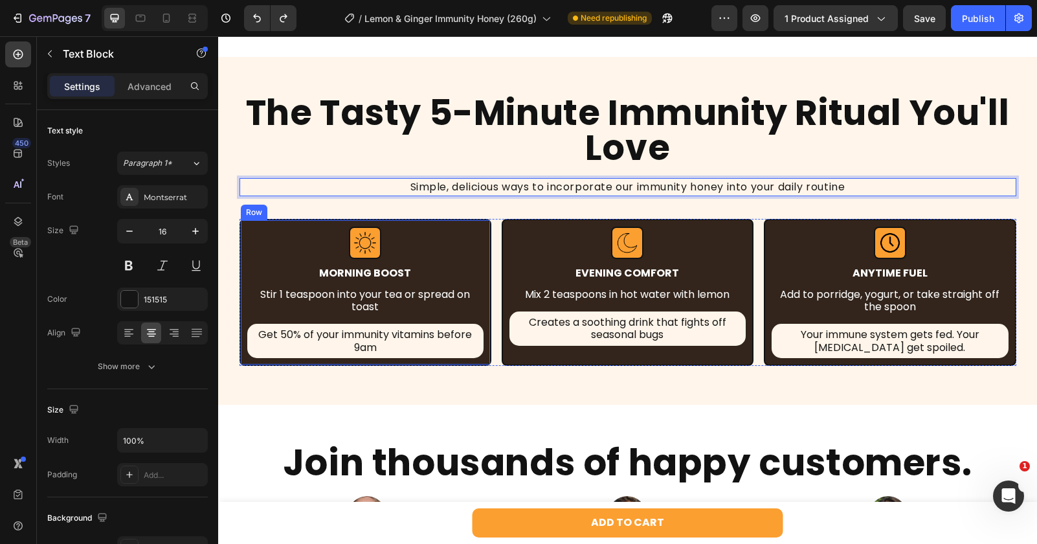
click at [486, 232] on div "Image MOrning BOOSt Text Block Stir 1 teaspoon into your tea or spread on toast…" at bounding box center [365, 292] width 252 height 147
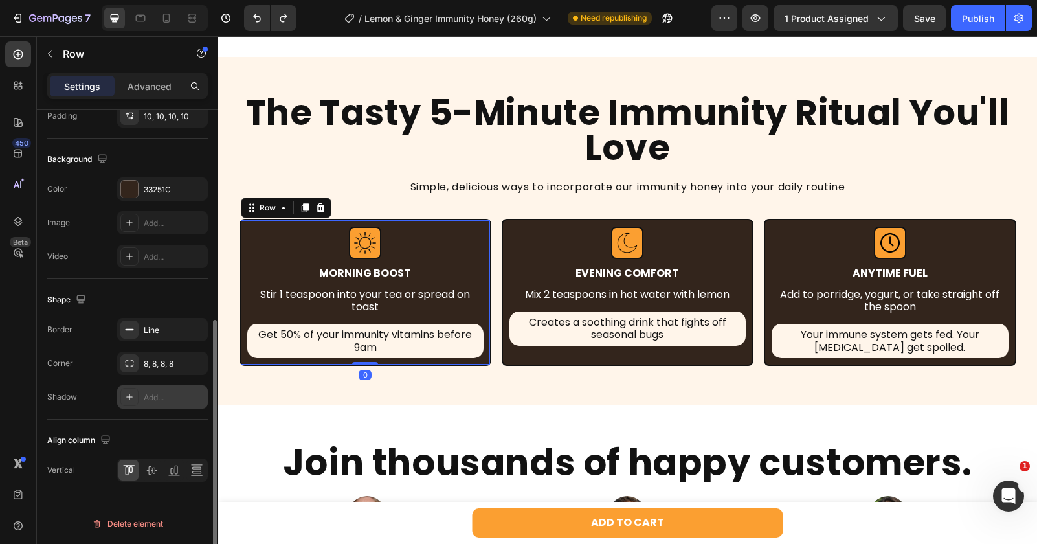
scroll to position [357, 0]
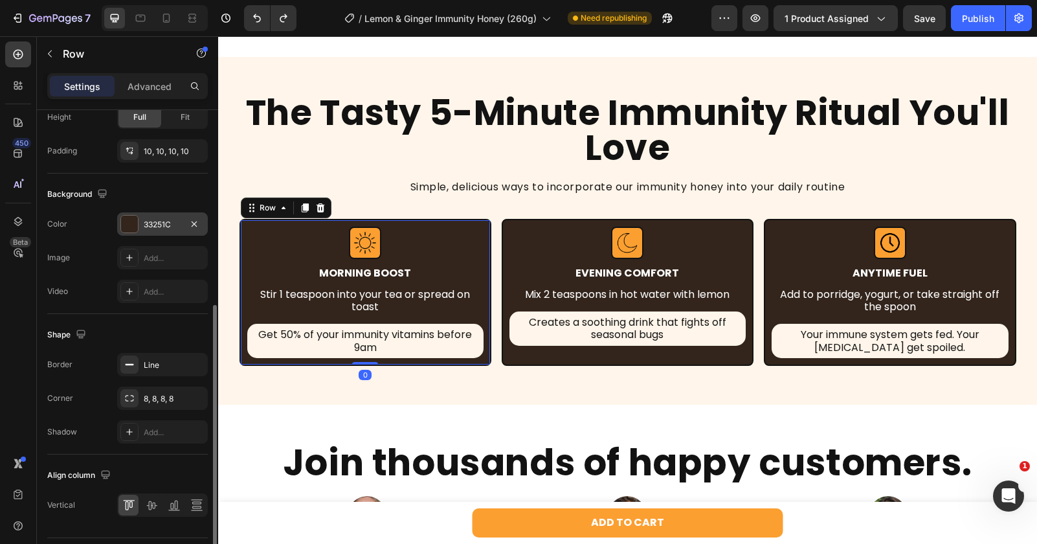
click at [157, 213] on div "33251C" at bounding box center [162, 223] width 91 height 23
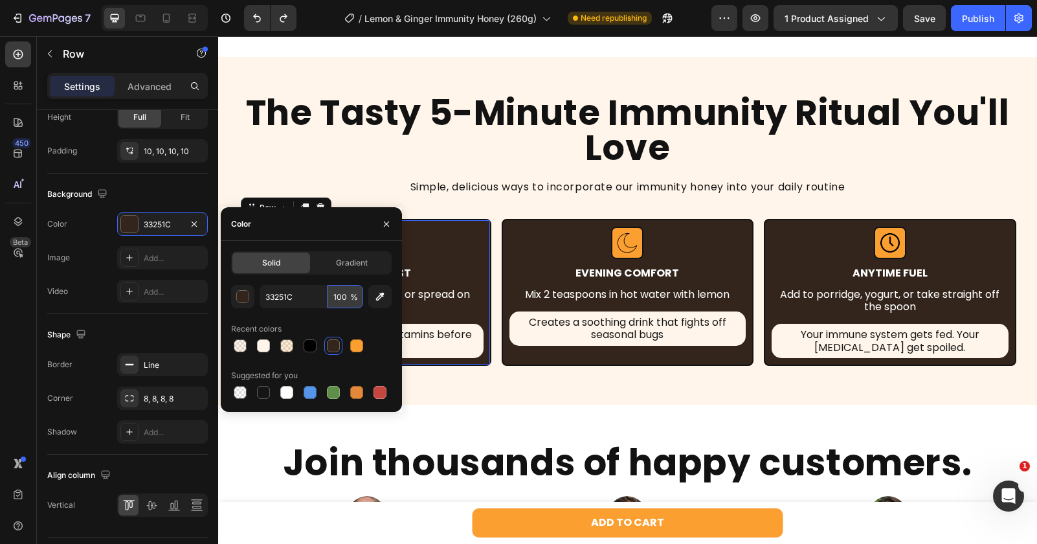
click at [342, 285] on input "100" at bounding box center [345, 296] width 36 height 23
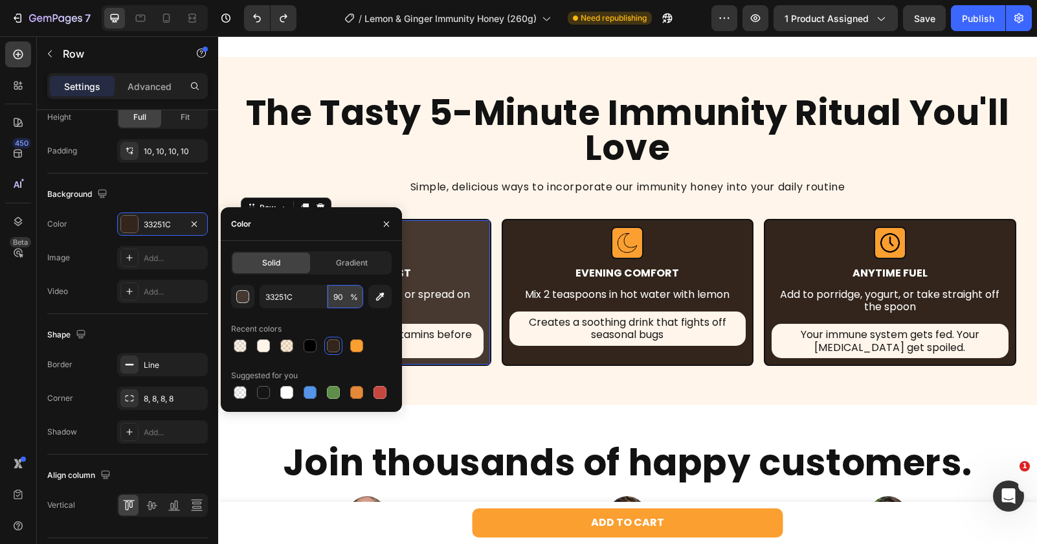
type input "9"
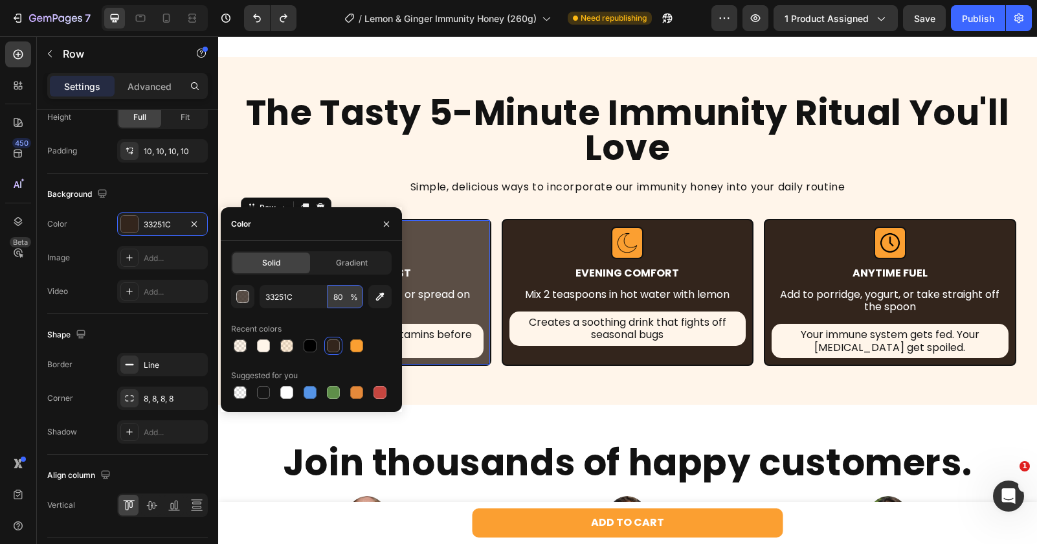
type input "8"
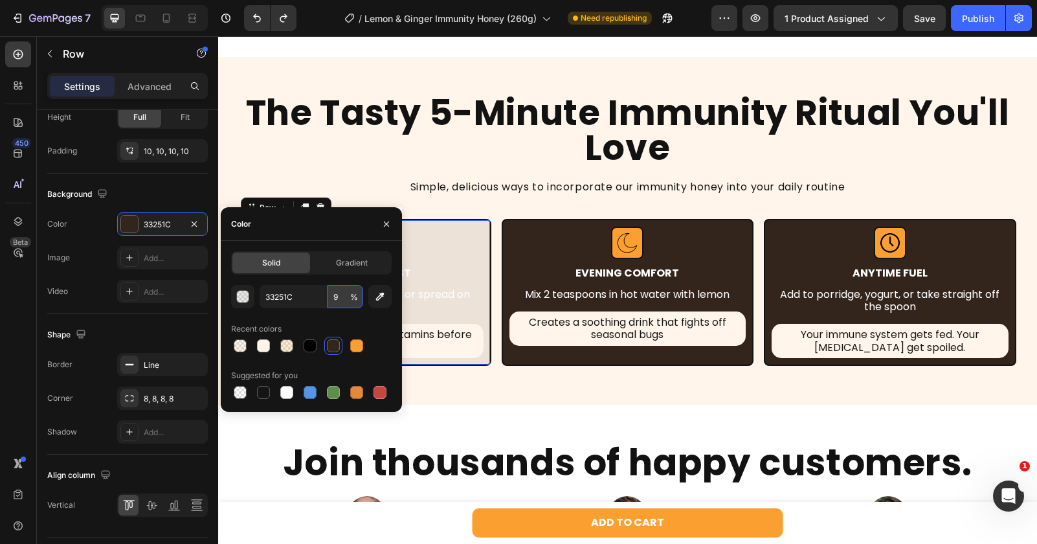
type input "90"
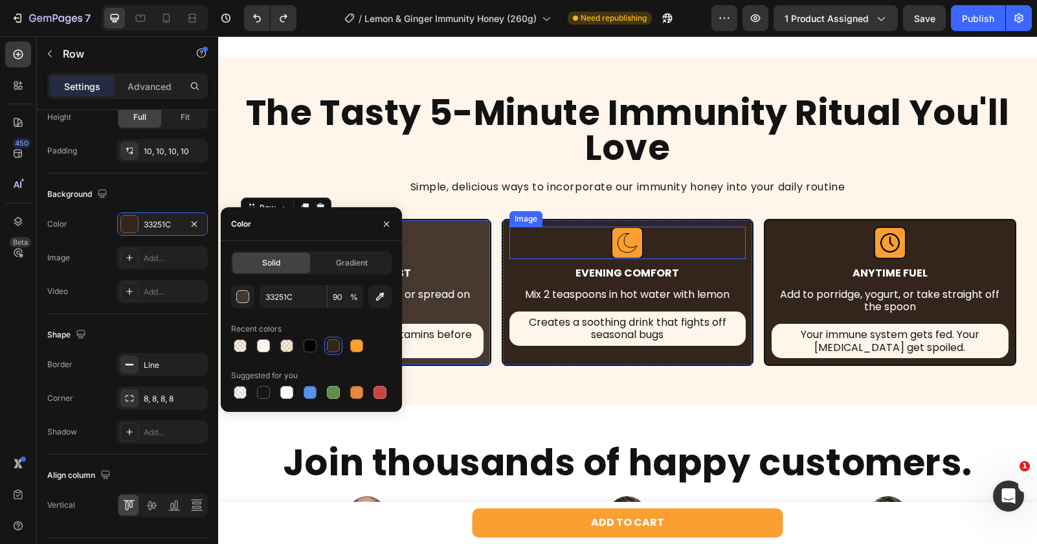
click at [513, 231] on div at bounding box center [627, 243] width 236 height 32
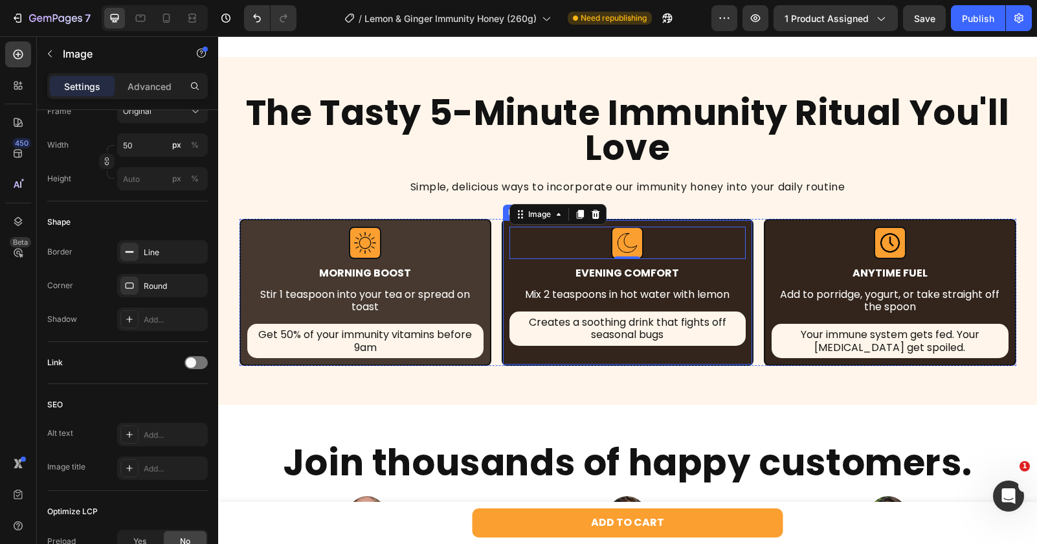
scroll to position [0, 0]
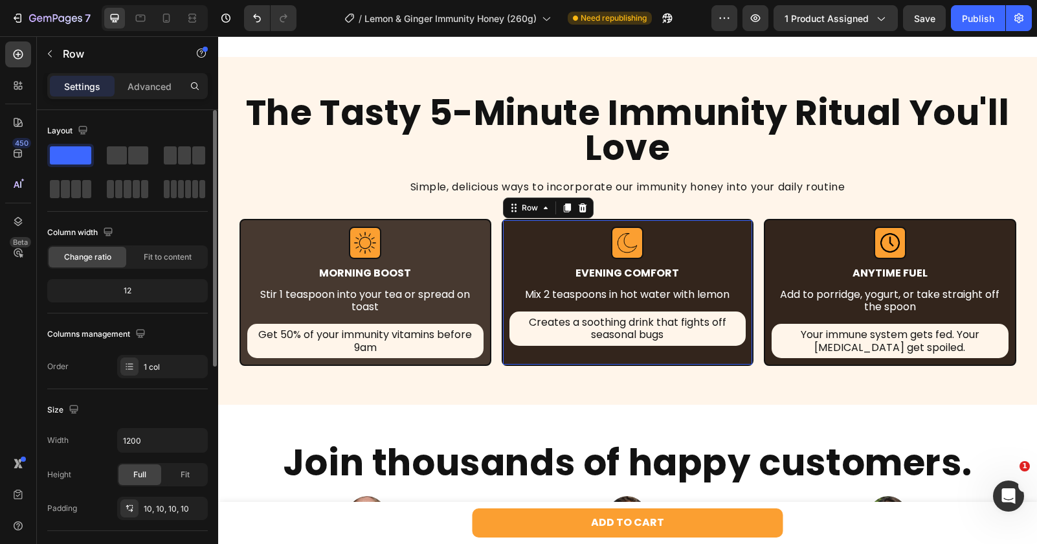
click at [507, 231] on div "Image Evening Comfort Text Block Mix 2 teaspoons in hot water with lemon Text B…" at bounding box center [628, 292] width 252 height 147
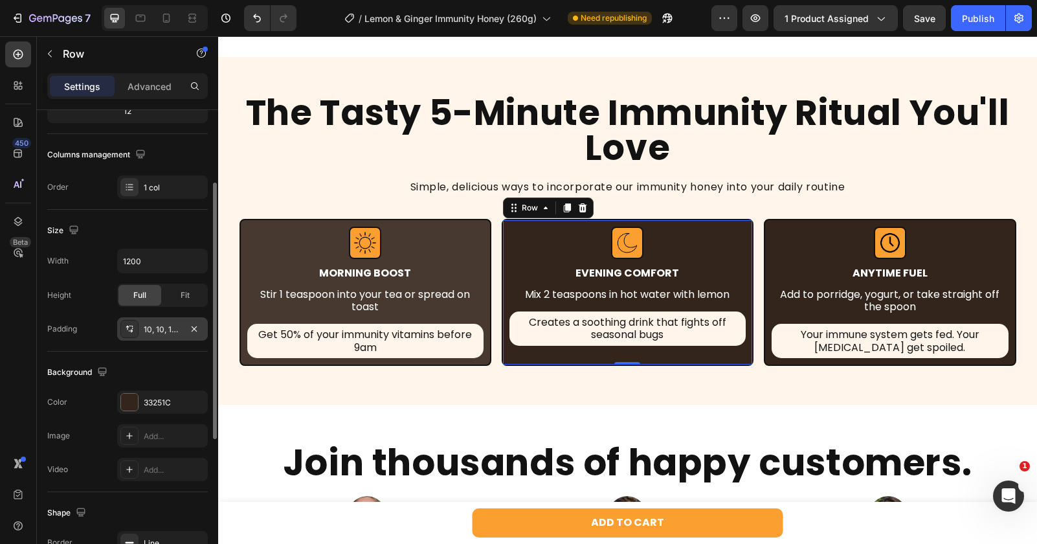
scroll to position [190, 0]
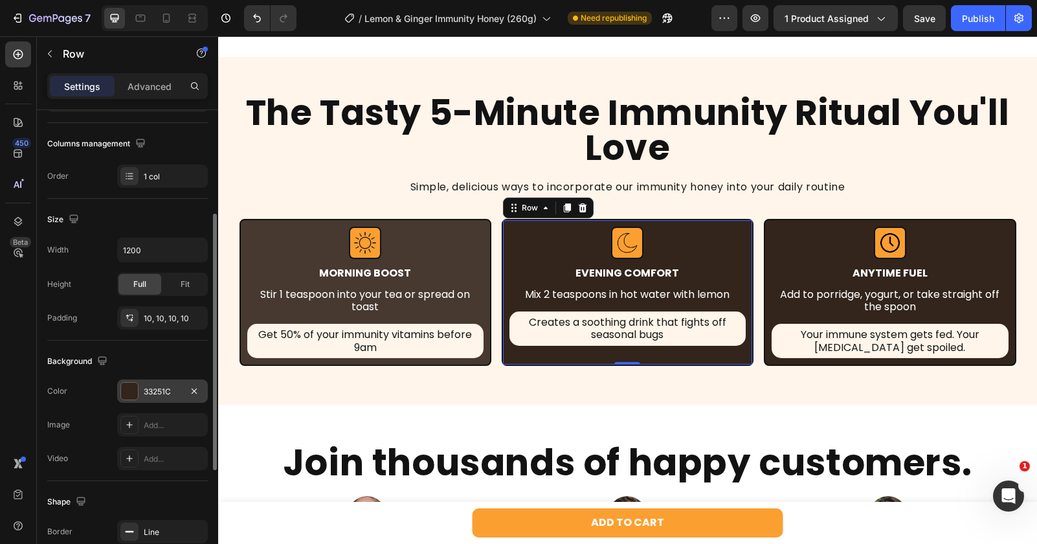
click at [158, 392] on div "33251C" at bounding box center [163, 392] width 38 height 12
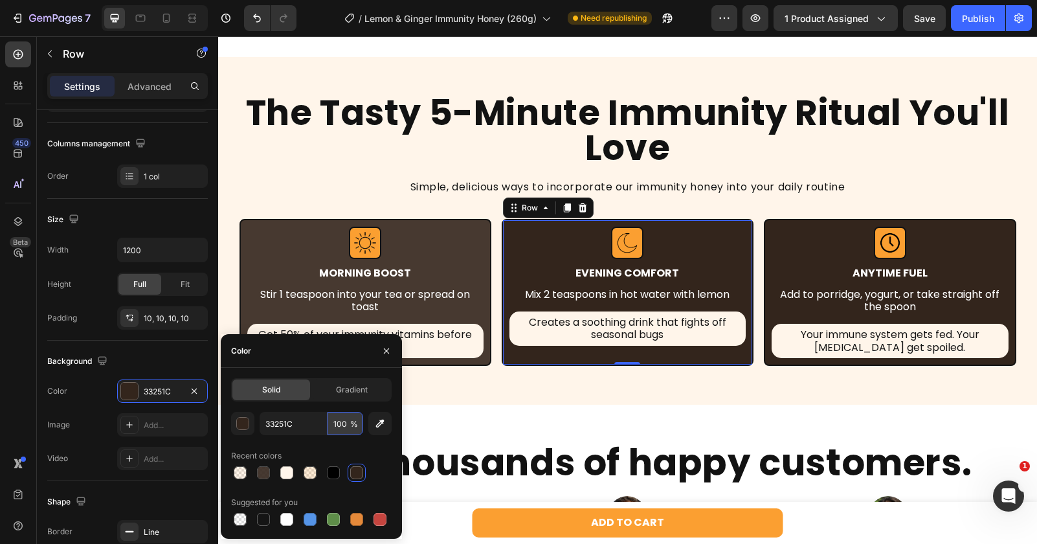
click at [341, 422] on input "100" at bounding box center [345, 423] width 36 height 23
paste input "9"
type input "90"
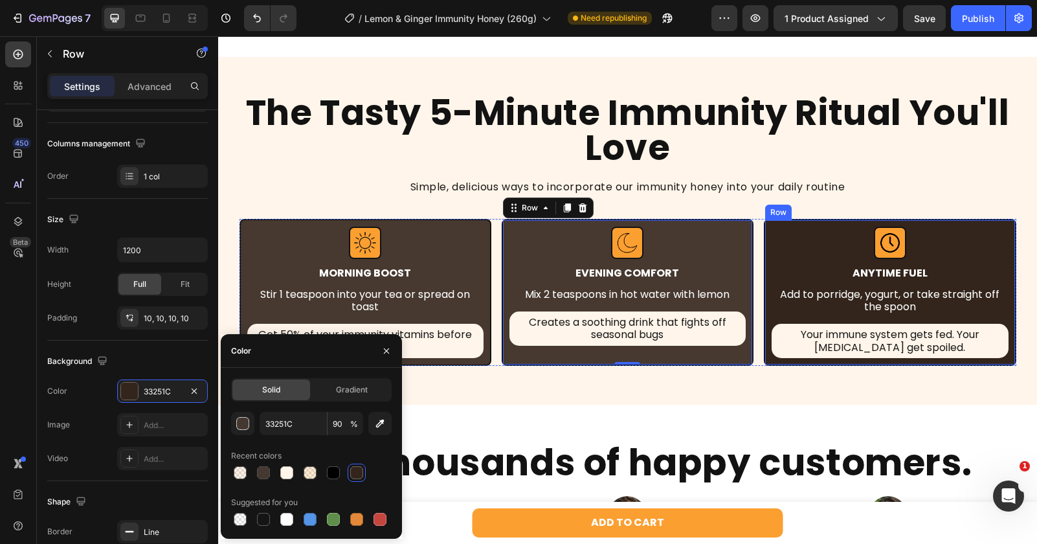
click at [769, 252] on div "Image Anytime Fuel Text Block Add to porridge, yogurt, or take straight off the…" at bounding box center [890, 292] width 252 height 147
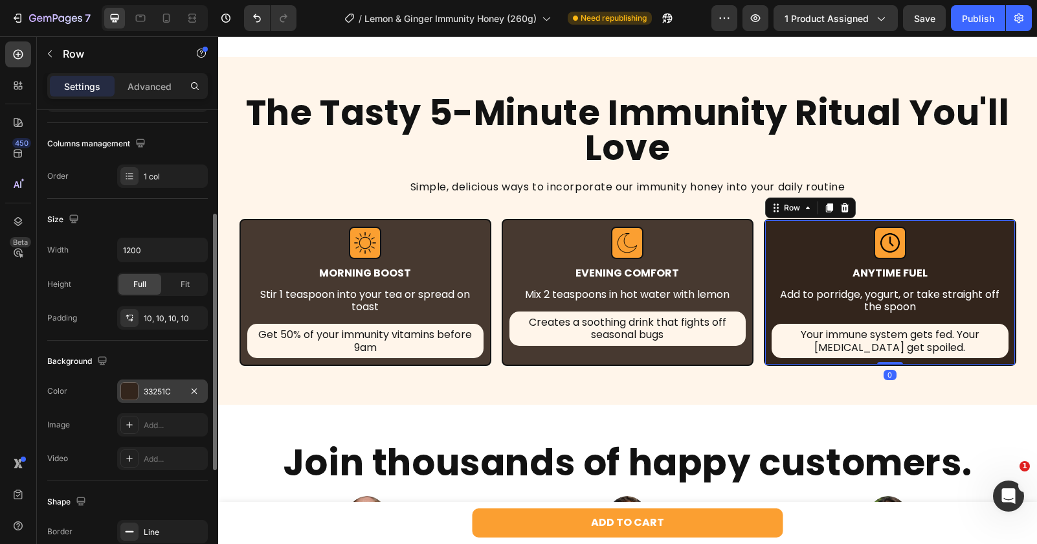
click at [165, 382] on div "33251C" at bounding box center [162, 390] width 91 height 23
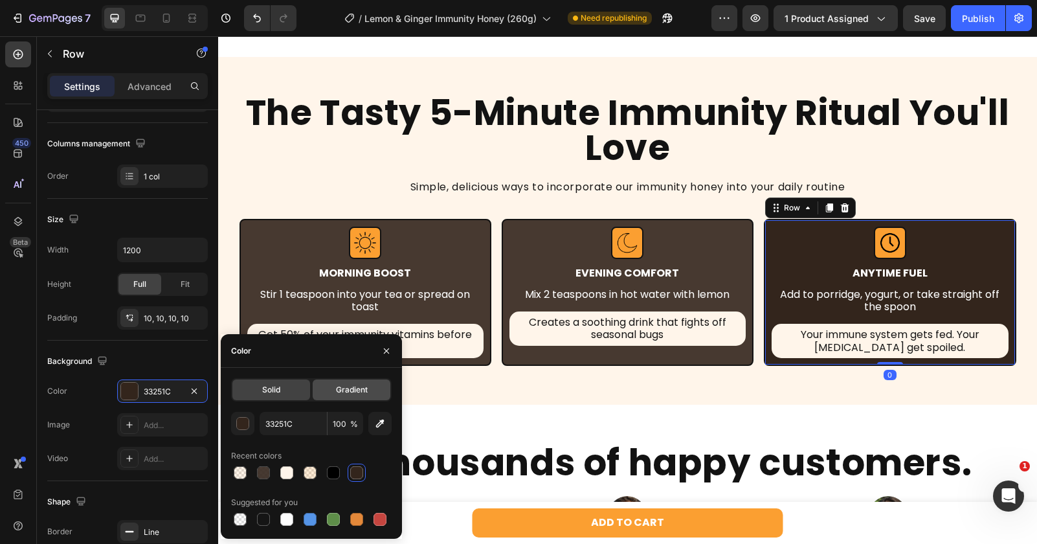
click at [349, 393] on span "Gradient" at bounding box center [352, 390] width 32 height 12
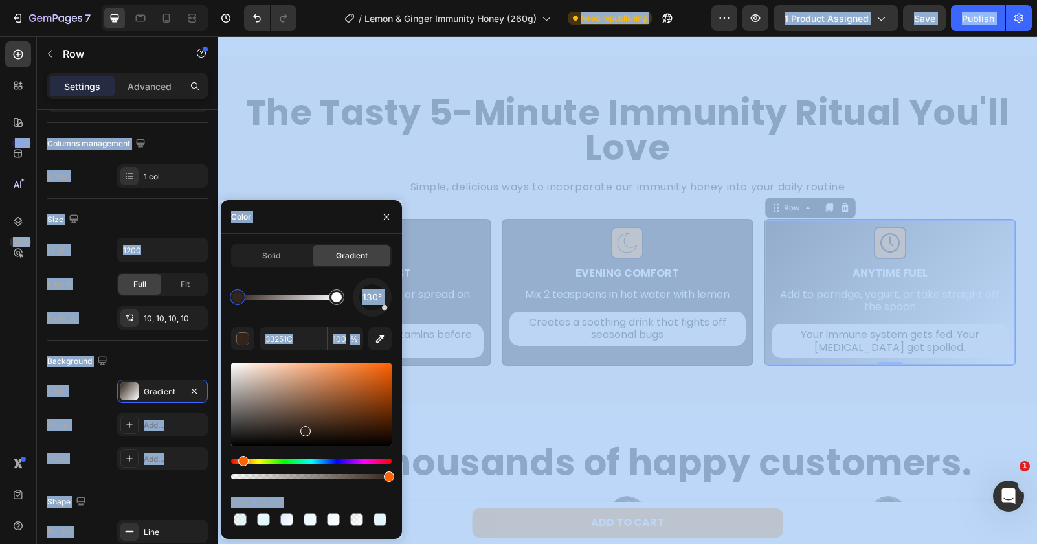
click at [286, 258] on div "Solid" at bounding box center [271, 255] width 78 height 21
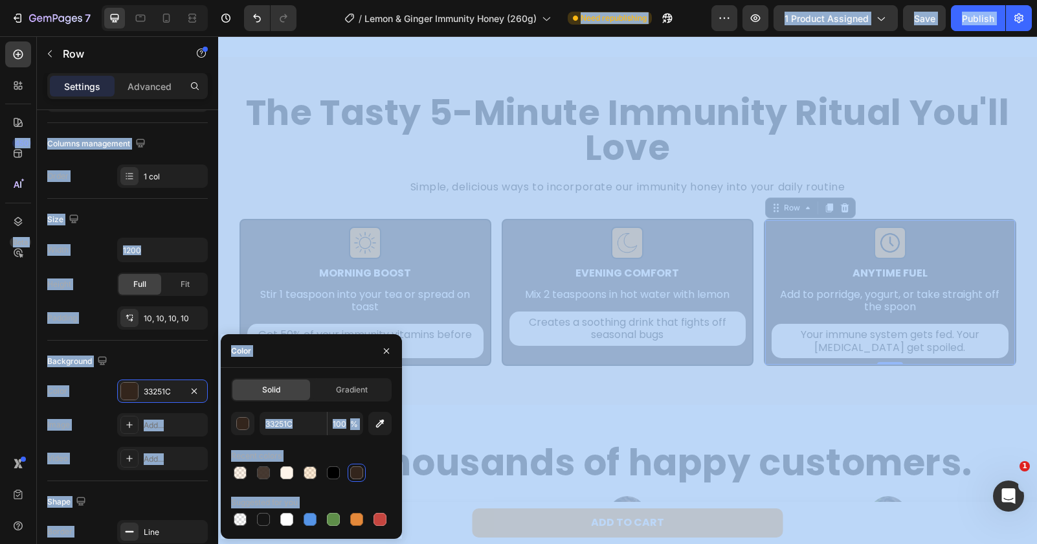
click at [296, 445] on div "33251C 100 % Recent colors Suggested for you" at bounding box center [311, 470] width 161 height 116
click at [267, 469] on div at bounding box center [263, 472] width 13 height 13
type input "90"
click at [389, 353] on icon "button" at bounding box center [386, 351] width 10 height 10
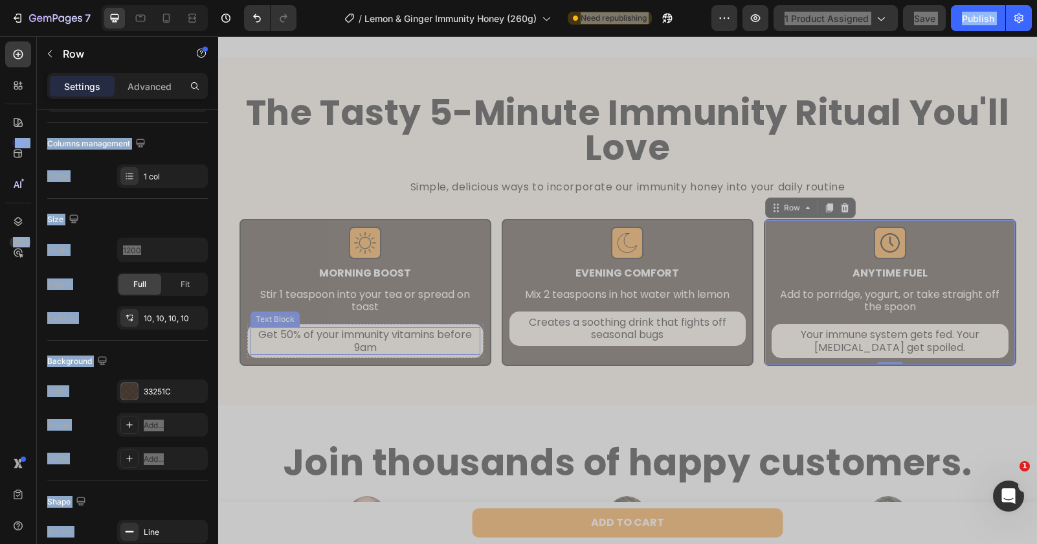
click at [474, 204] on div "The Tasty 5-Minute Immunity Ritual You'll Love Heading Simple, delicious ways t…" at bounding box center [627, 231] width 819 height 270
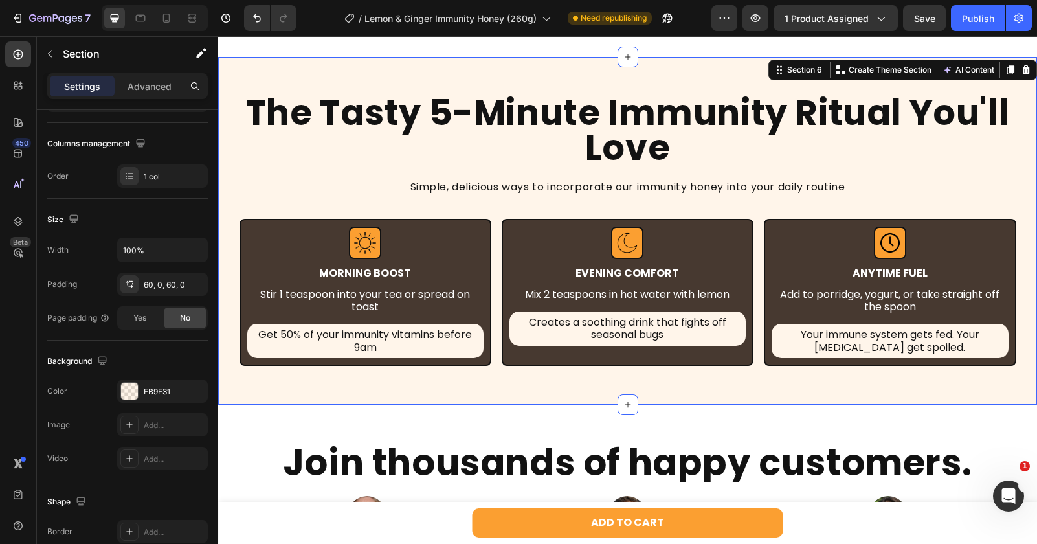
scroll to position [0, 0]
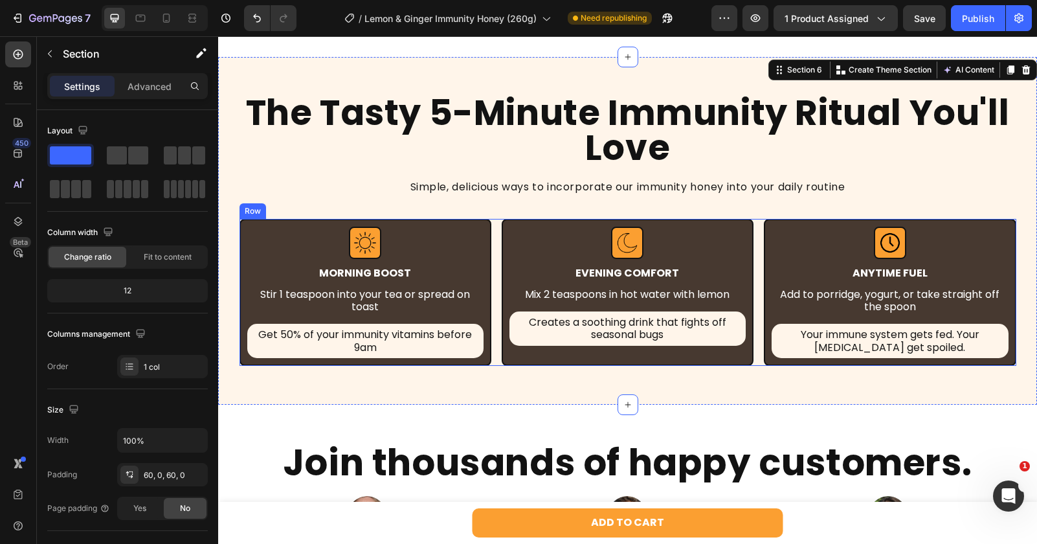
click at [498, 348] on div "Image MOrning BOOSt Text Block Stir 1 teaspoon into your tea or spread on toast…" at bounding box center [627, 292] width 777 height 147
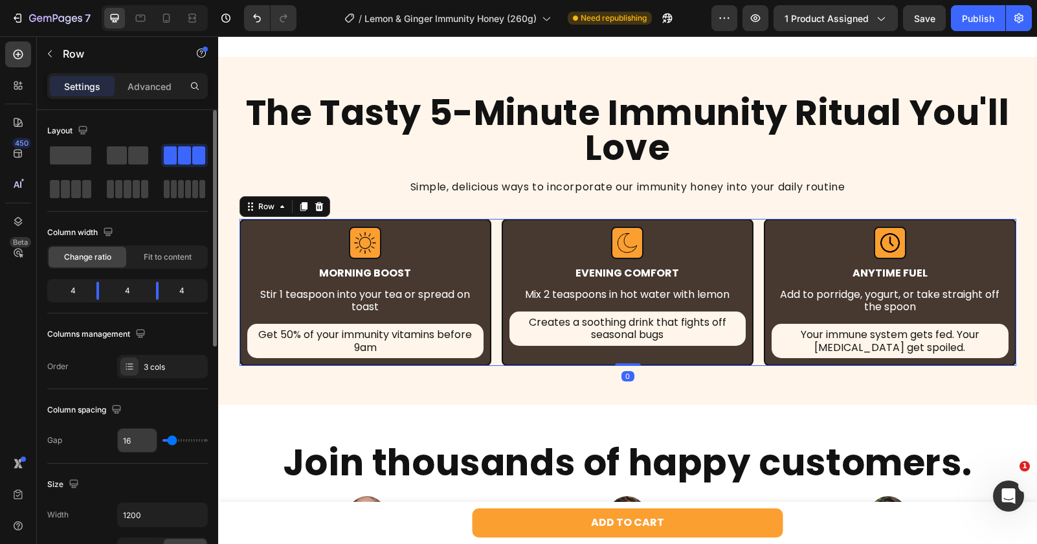
click at [136, 436] on input "16" at bounding box center [137, 439] width 39 height 23
type input "2"
type input "20"
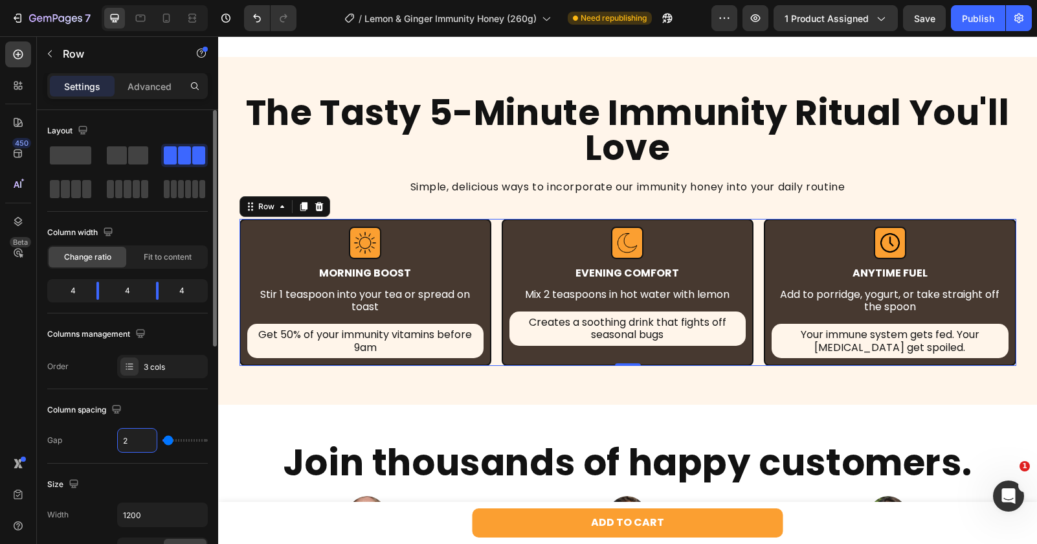
type input "20"
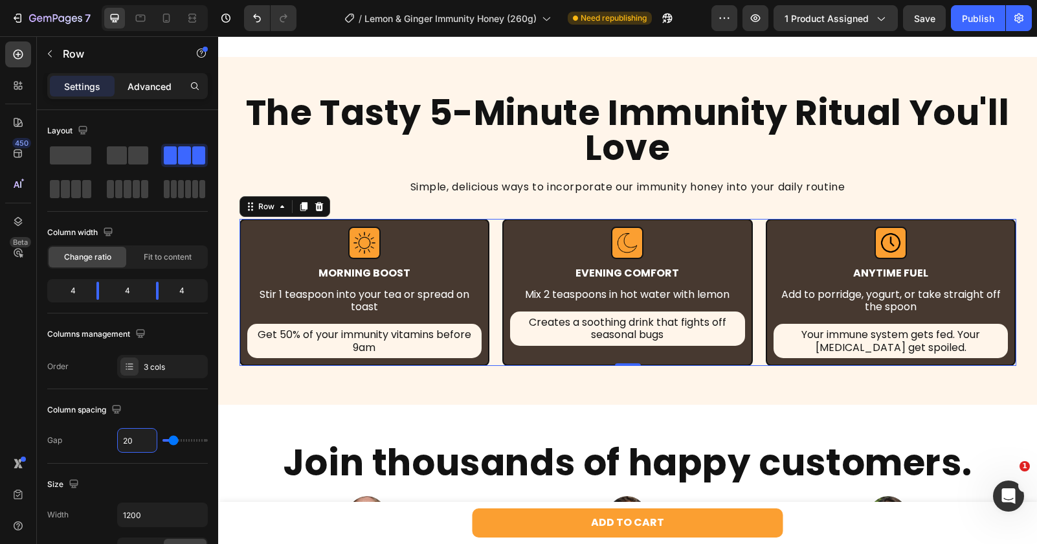
click at [146, 89] on p "Advanced" at bounding box center [149, 87] width 44 height 14
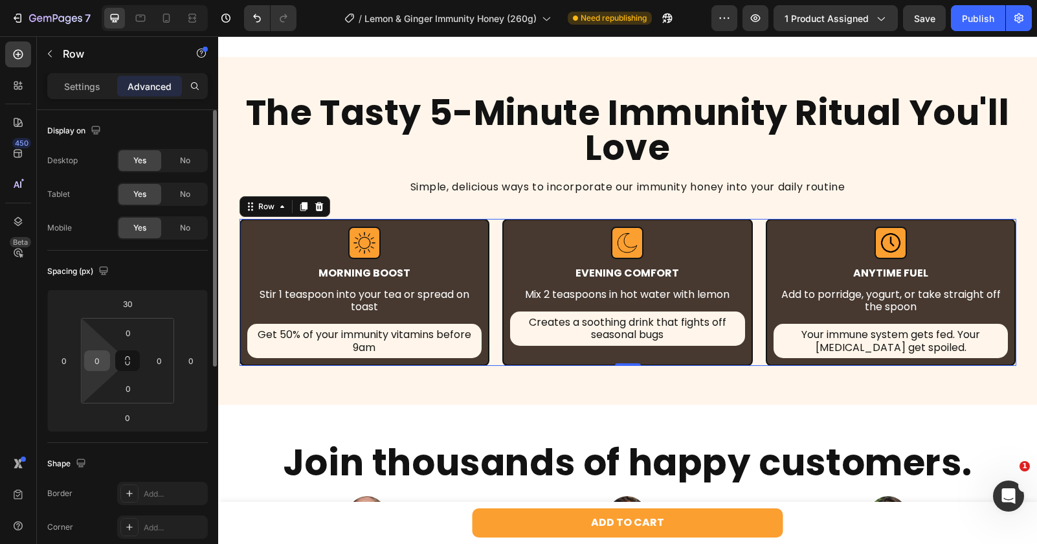
click at [99, 355] on input "0" at bounding box center [96, 360] width 19 height 19
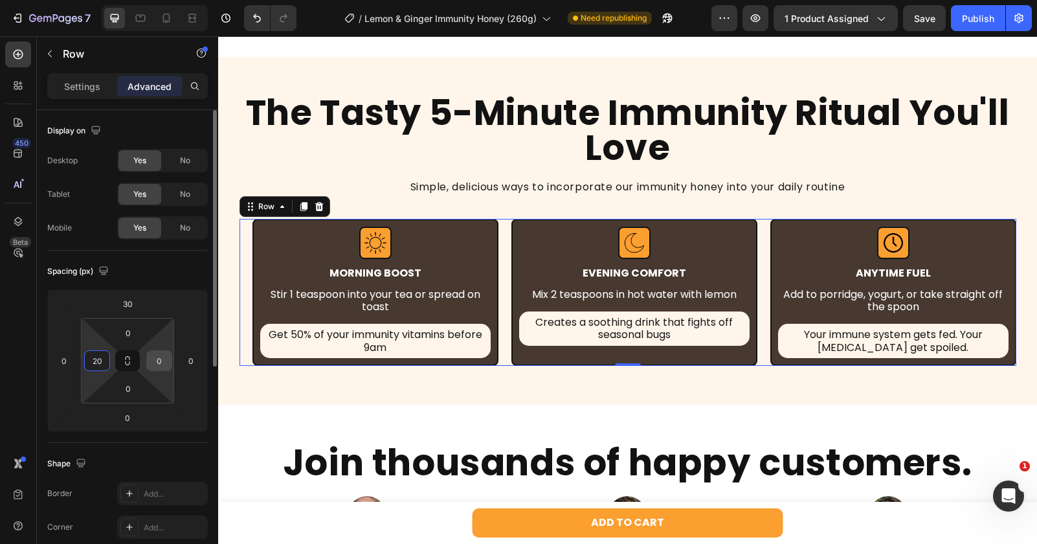
type input "20"
click at [166, 359] on input "0" at bounding box center [159, 360] width 19 height 19
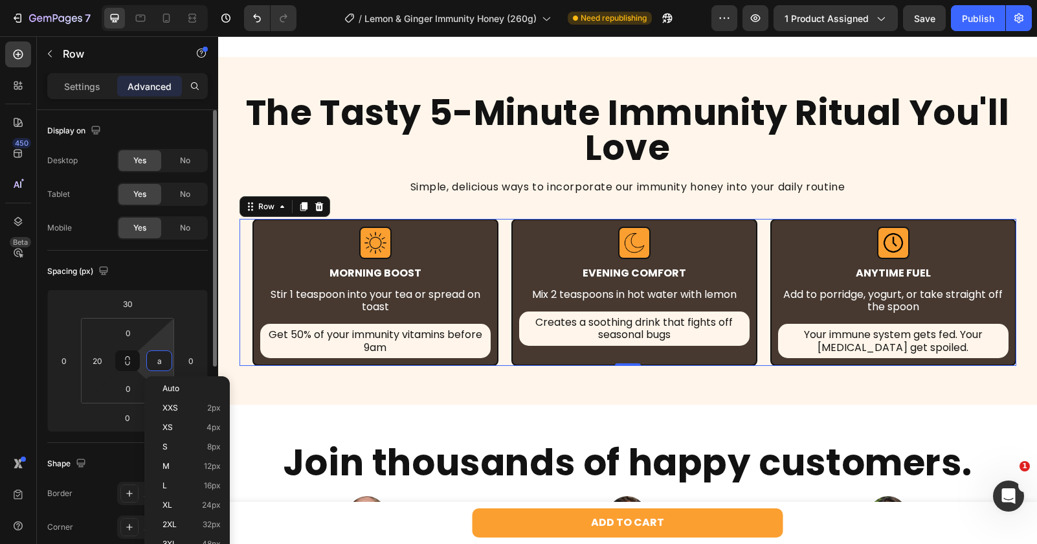
paste input "20"
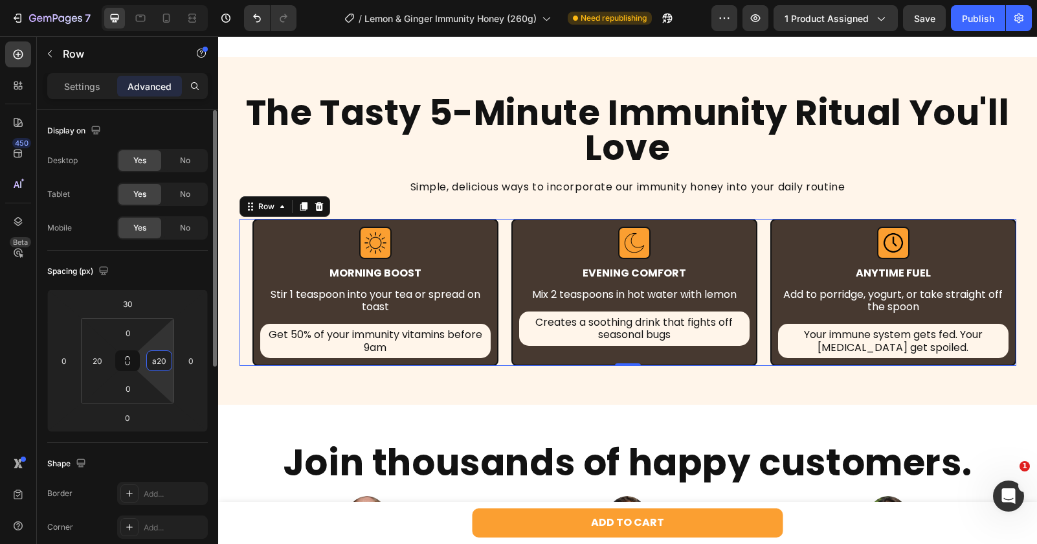
paste input
type input "20"
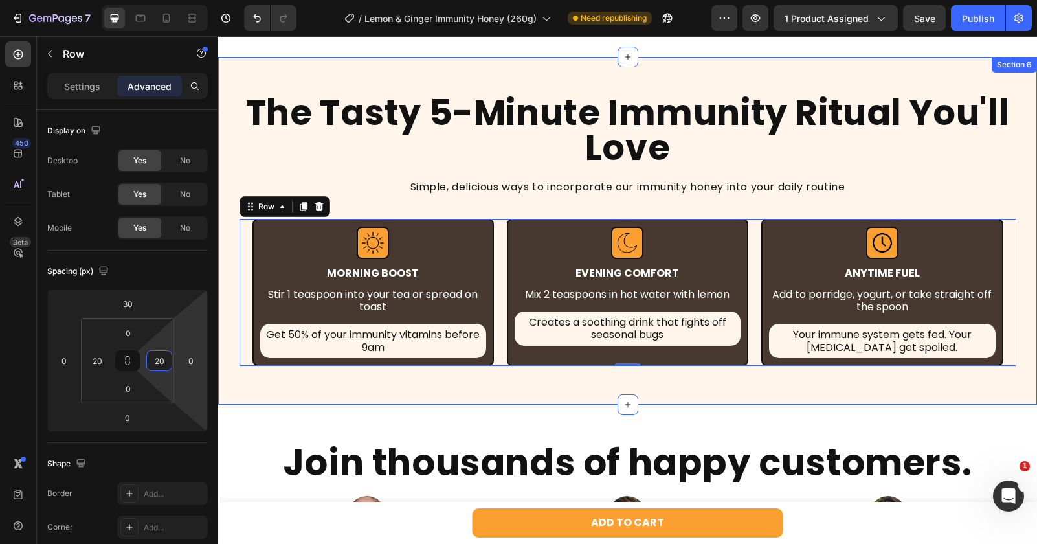
click at [459, 391] on div "The Tasty 5-Minute Immunity Ritual You'll Love Heading Simple, delicious ways t…" at bounding box center [627, 231] width 819 height 348
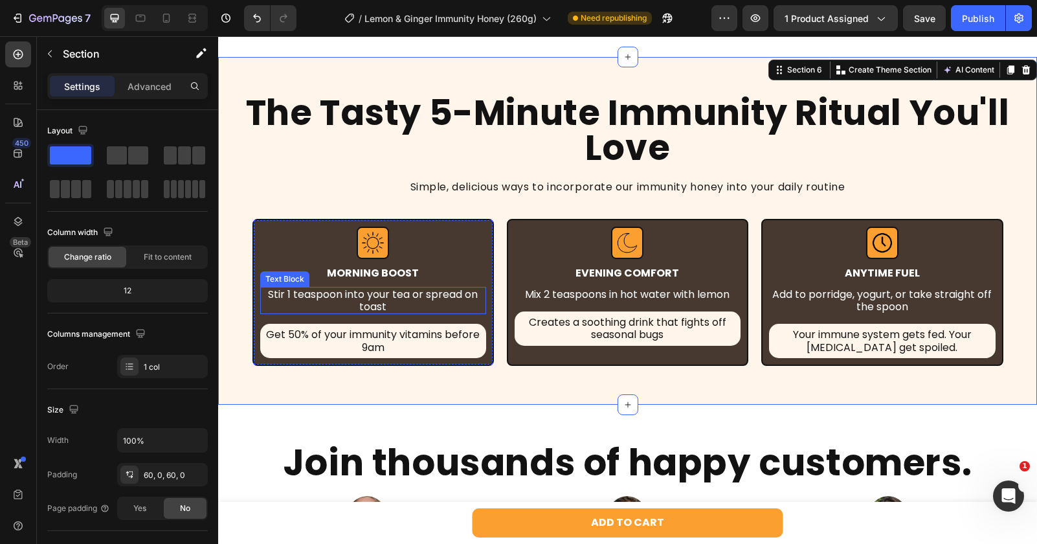
click at [425, 306] on p "Stir 1 teaspoon into your tea or spread on toast" at bounding box center [372, 300] width 223 height 25
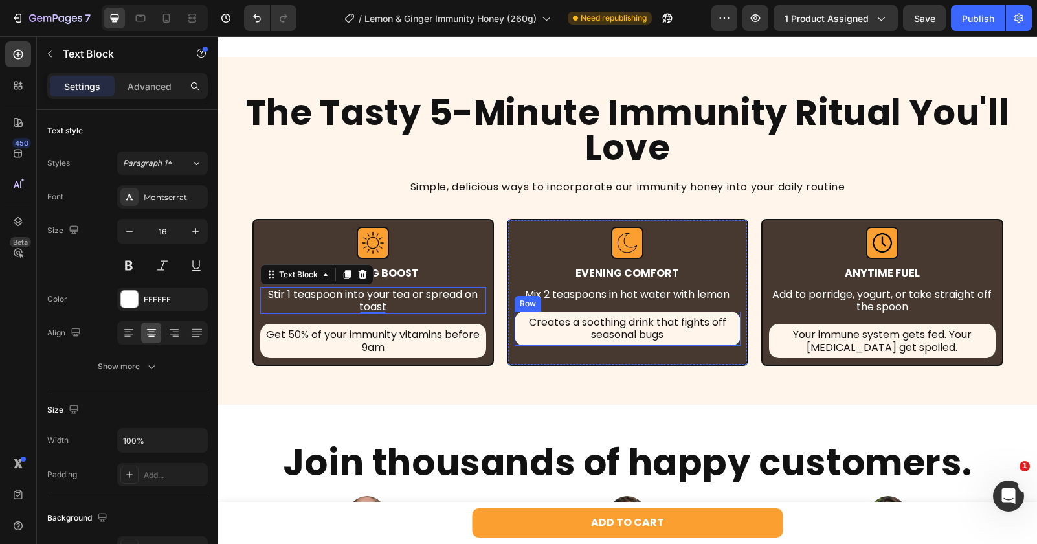
click at [518, 343] on div "Creates a soothing drink that fights off seasonal bugs Text Block Row" at bounding box center [628, 328] width 226 height 34
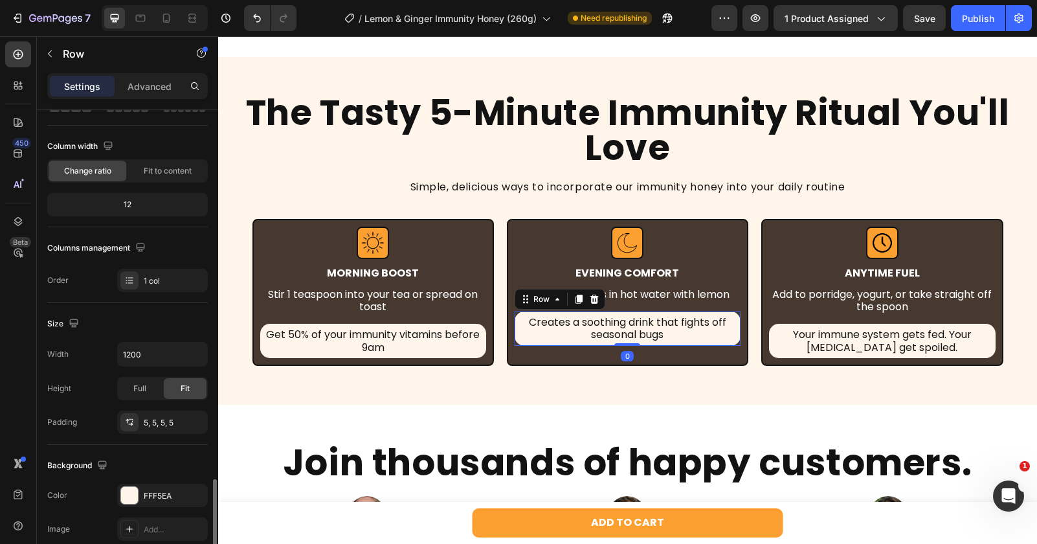
scroll to position [318, 0]
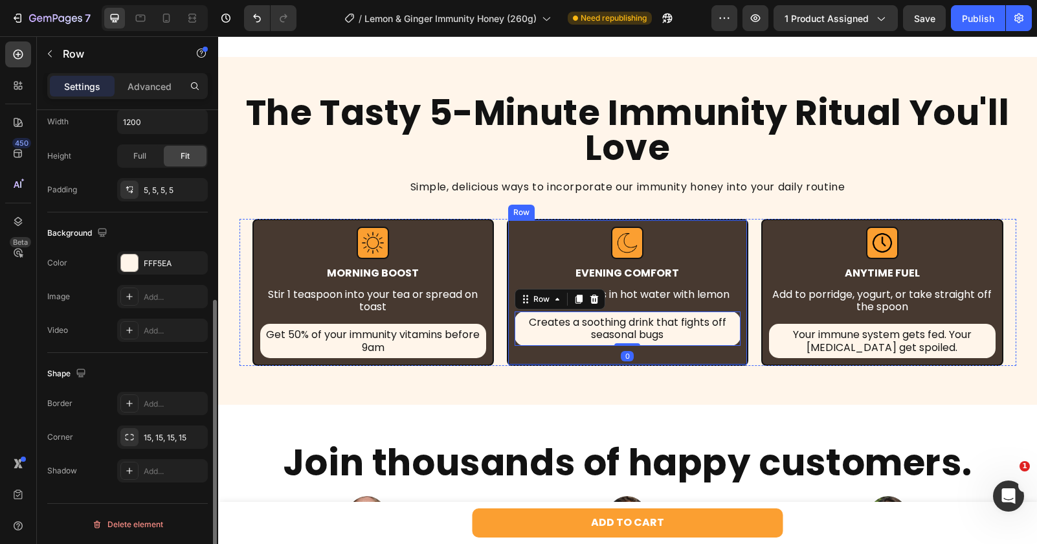
click at [526, 354] on div "Image Evening Comfort Text Block Mix 2 teaspoons in hot water with lemon Text B…" at bounding box center [628, 292] width 226 height 131
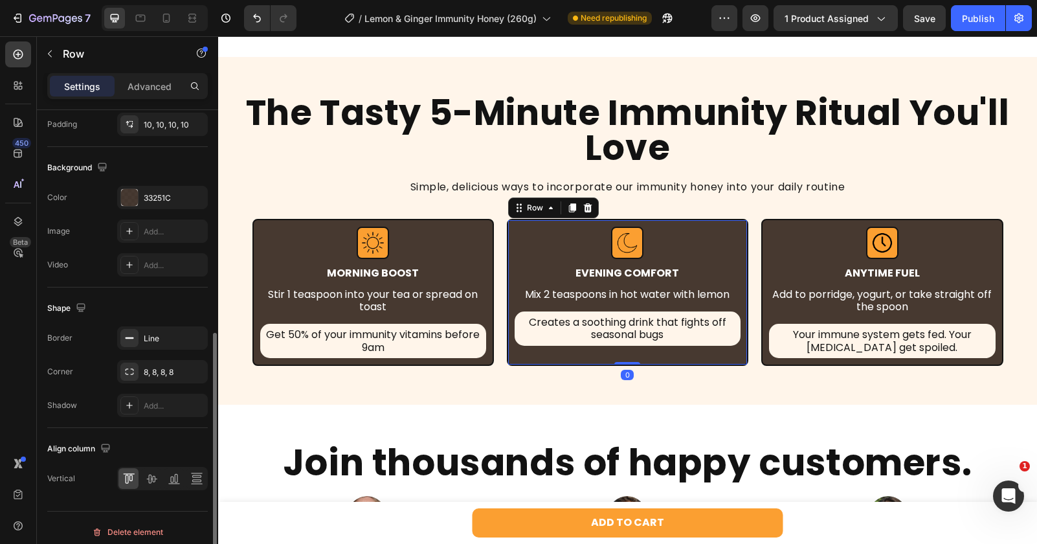
scroll to position [392, 0]
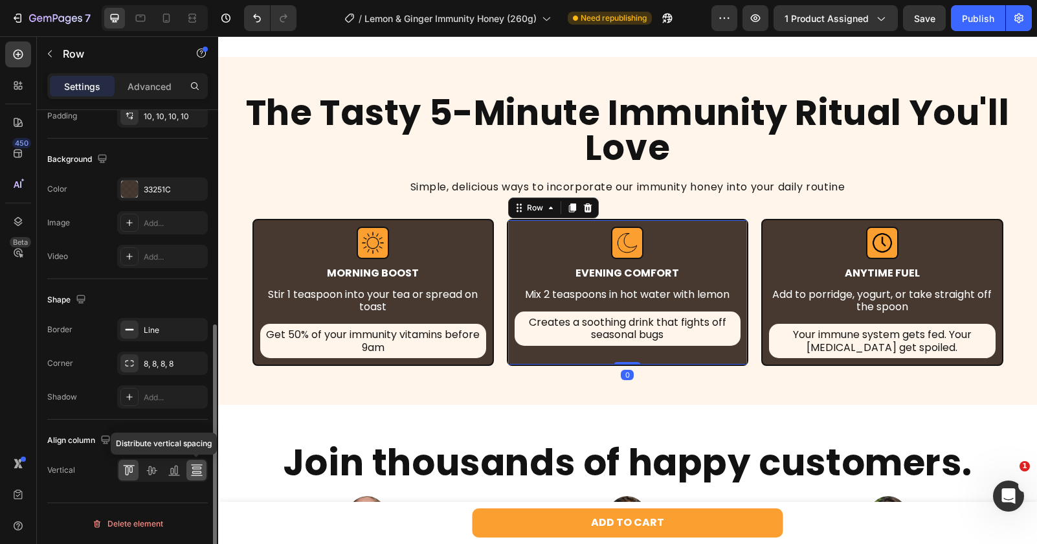
click at [190, 469] on icon at bounding box center [196, 469] width 13 height 13
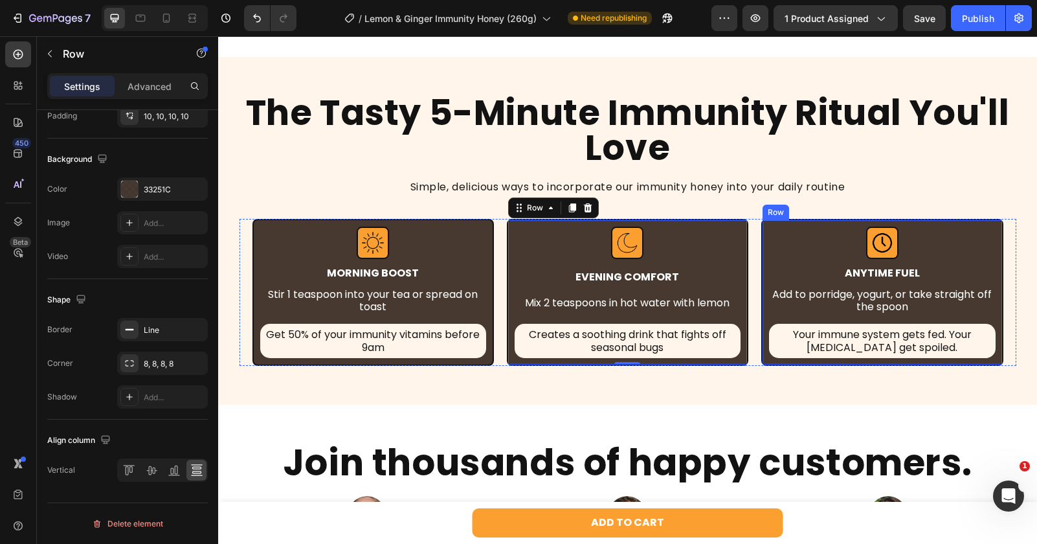
click at [763, 307] on div "Image Anytime Fuel Text Block Add to porridge, yogurt, or take straight off the…" at bounding box center [881, 292] width 241 height 147
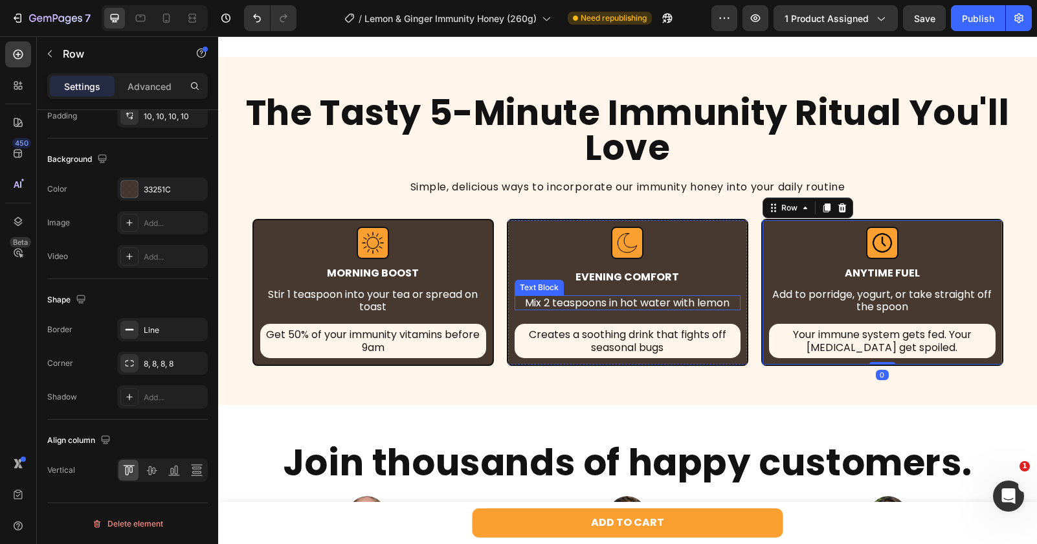
click at [693, 304] on p "Mix 2 teaspoons in hot water with lemon" at bounding box center [627, 302] width 223 height 12
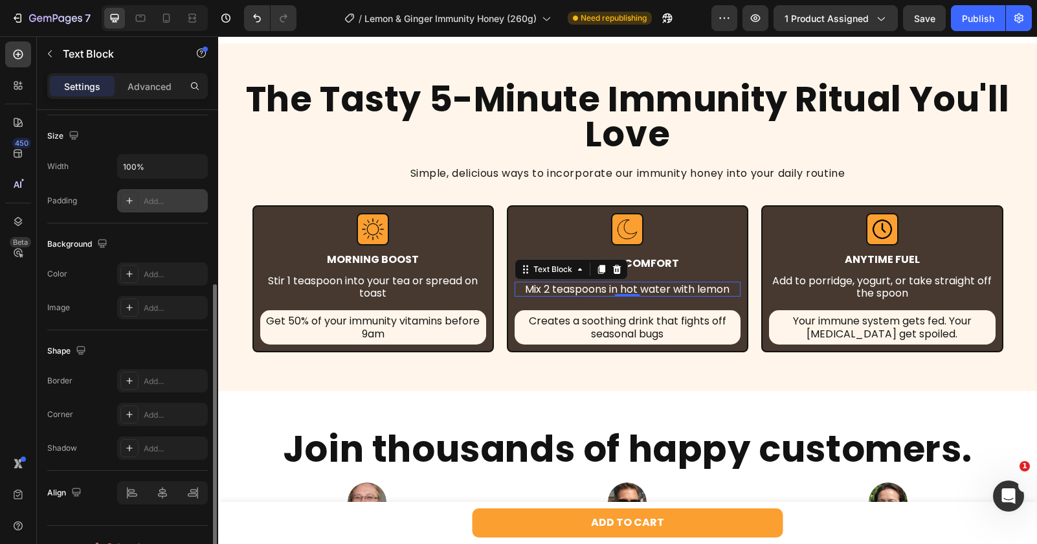
scroll to position [0, 0]
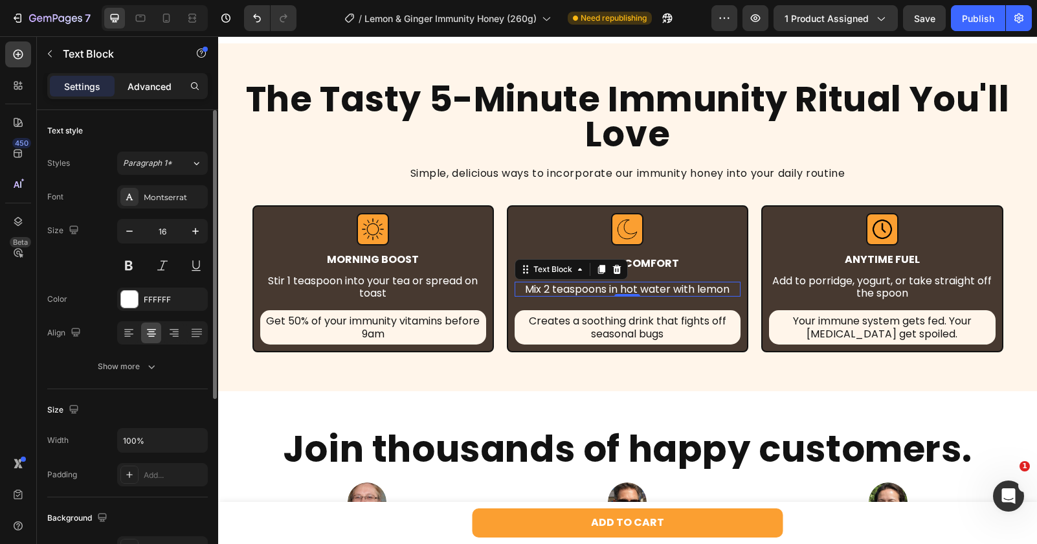
click at [144, 91] on p "Advanced" at bounding box center [149, 87] width 44 height 14
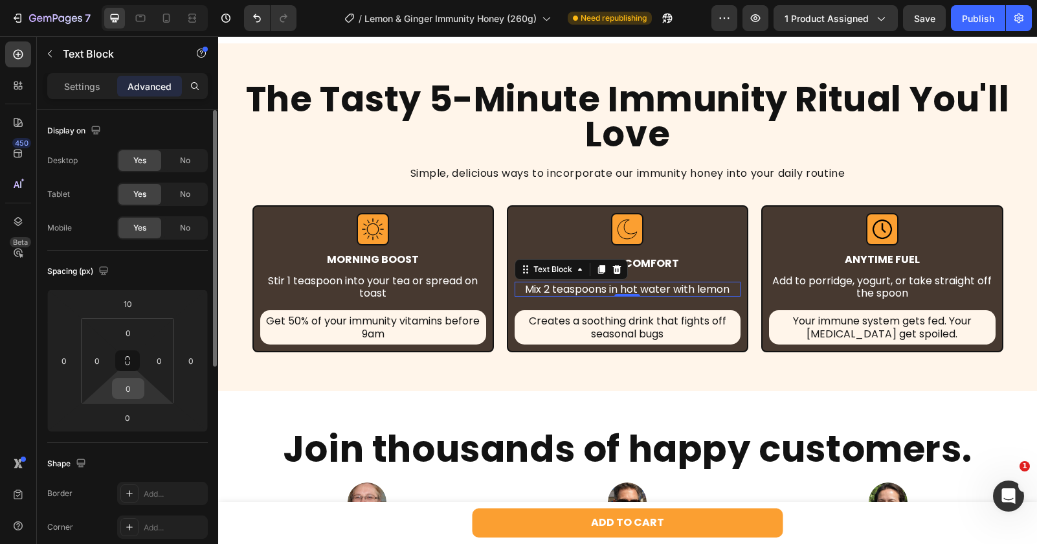
click at [128, 386] on input "0" at bounding box center [128, 388] width 26 height 19
type input "5"
type input "1"
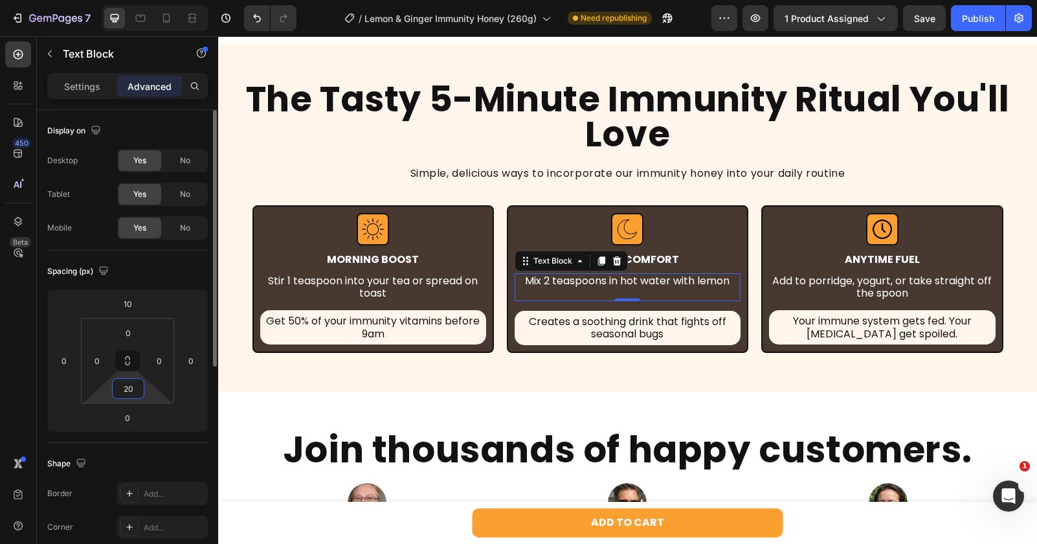
type input "2"
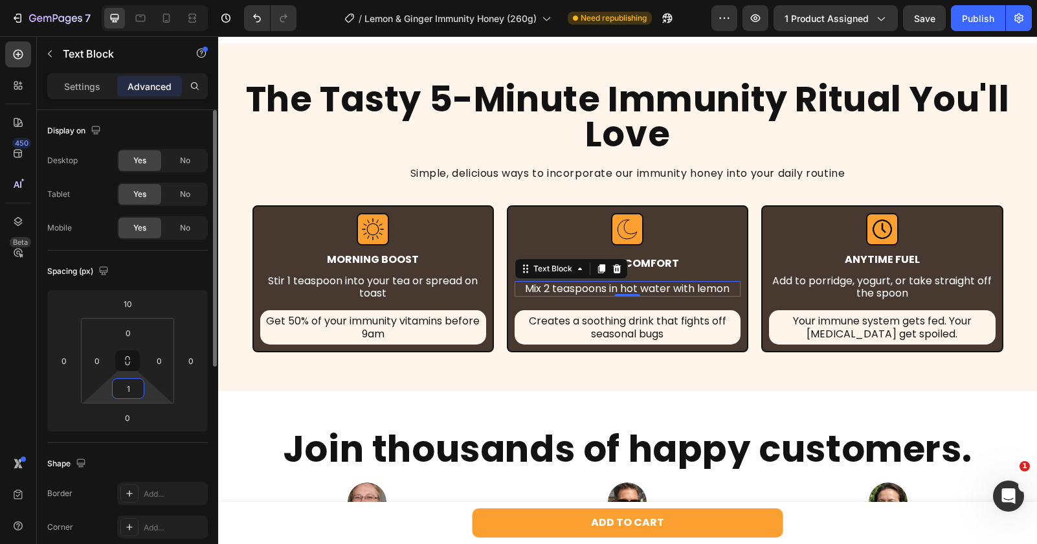
type input "10"
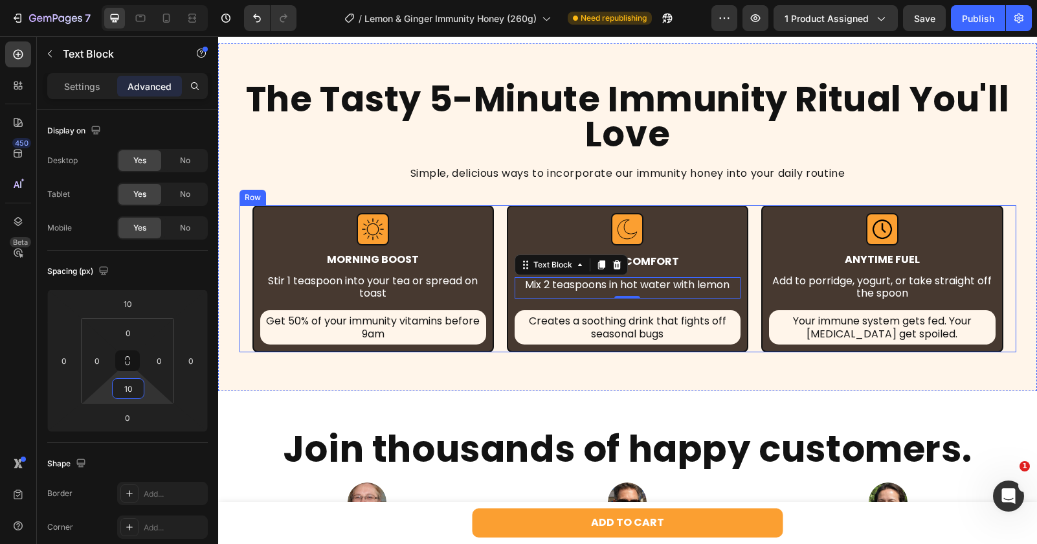
click at [497, 227] on div "Image MOrning BOOSt Text Block Stir 1 teaspoon into your tea or spread on toast…" at bounding box center [627, 278] width 777 height 147
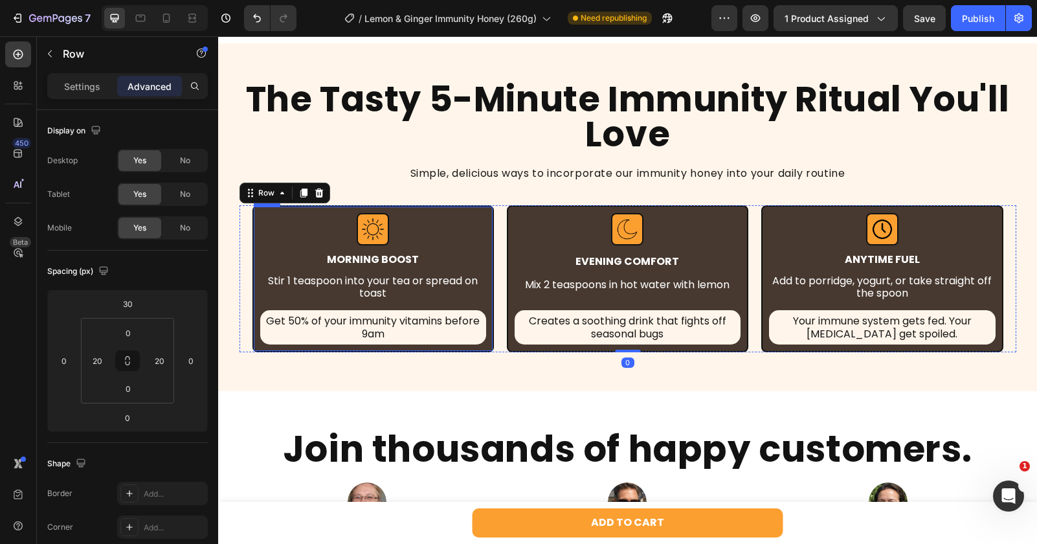
click at [467, 371] on div "The Tasty 5-Minute Immunity Ritual You'll Love Heading Simple, delicious ways t…" at bounding box center [627, 217] width 819 height 348
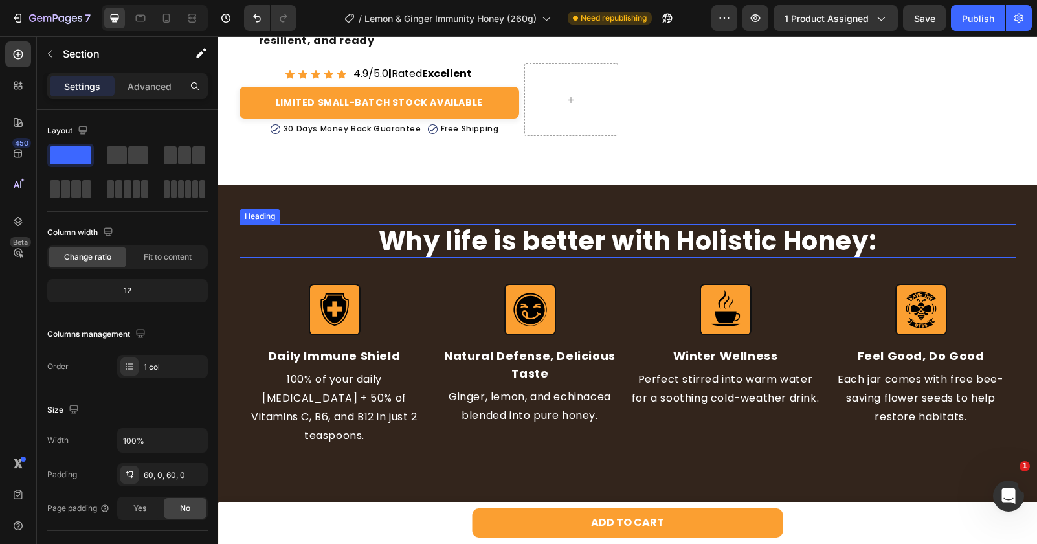
scroll to position [337, 0]
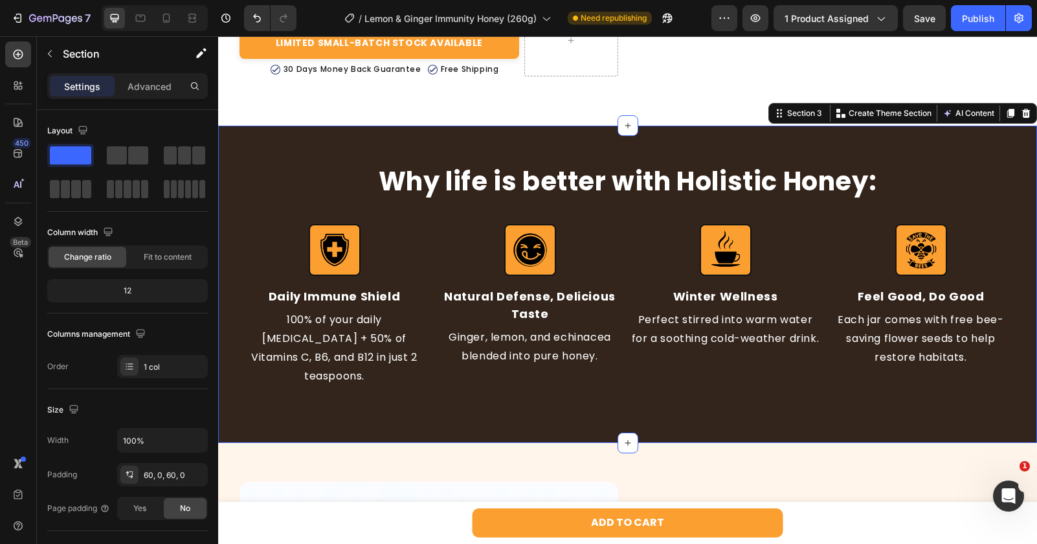
click at [287, 205] on div "Why life is better with Holistic Honey: Heading Image Daily Immune Shield Text …" at bounding box center [627, 284] width 819 height 316
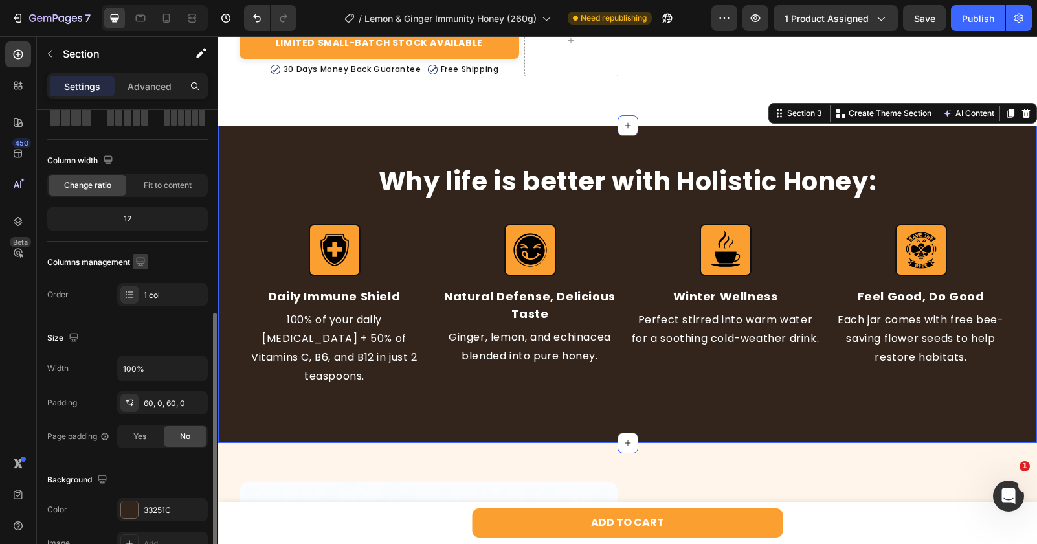
scroll to position [197, 0]
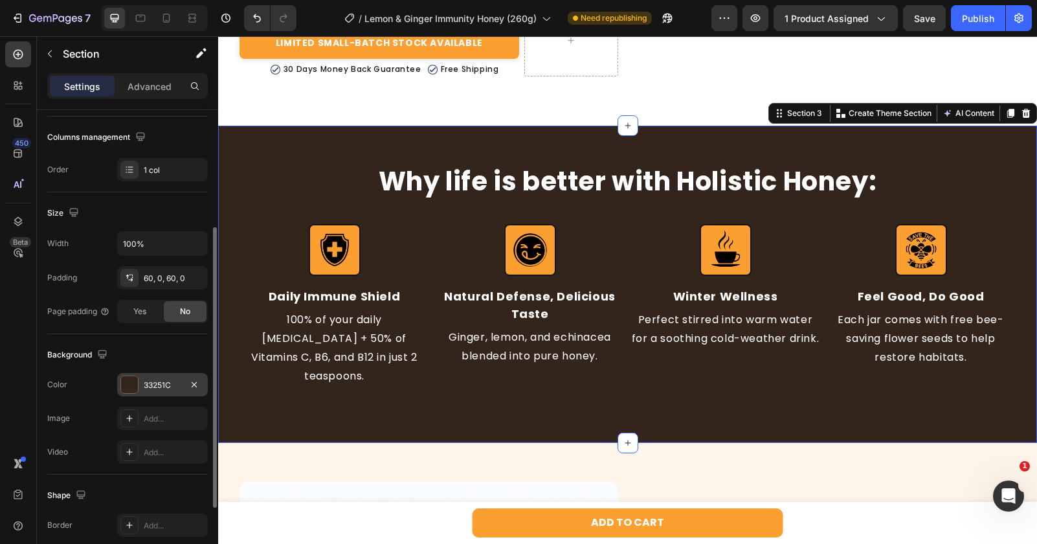
click at [151, 379] on div "33251C" at bounding box center [163, 385] width 38 height 12
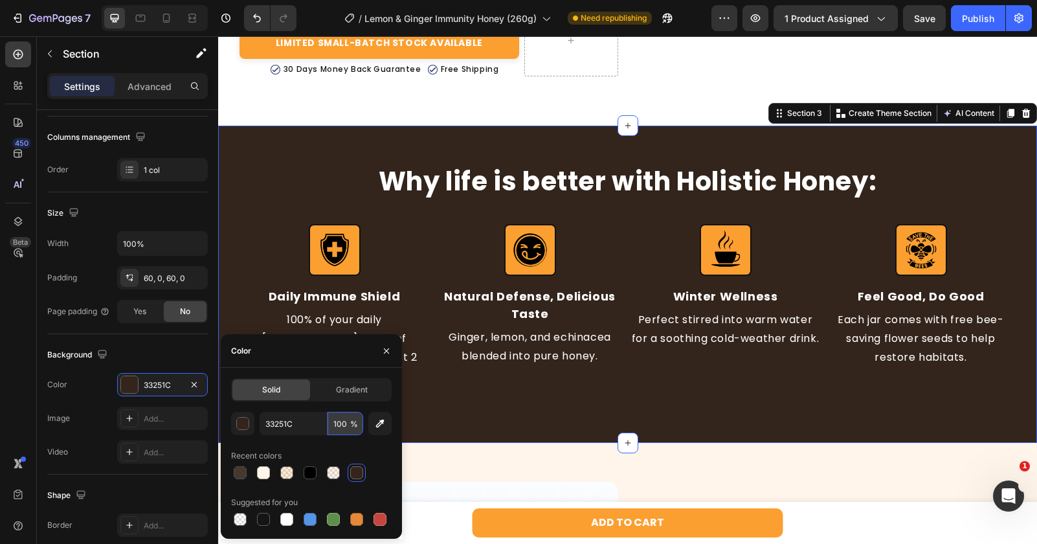
click at [330, 423] on input "100" at bounding box center [345, 423] width 36 height 23
type input "90"
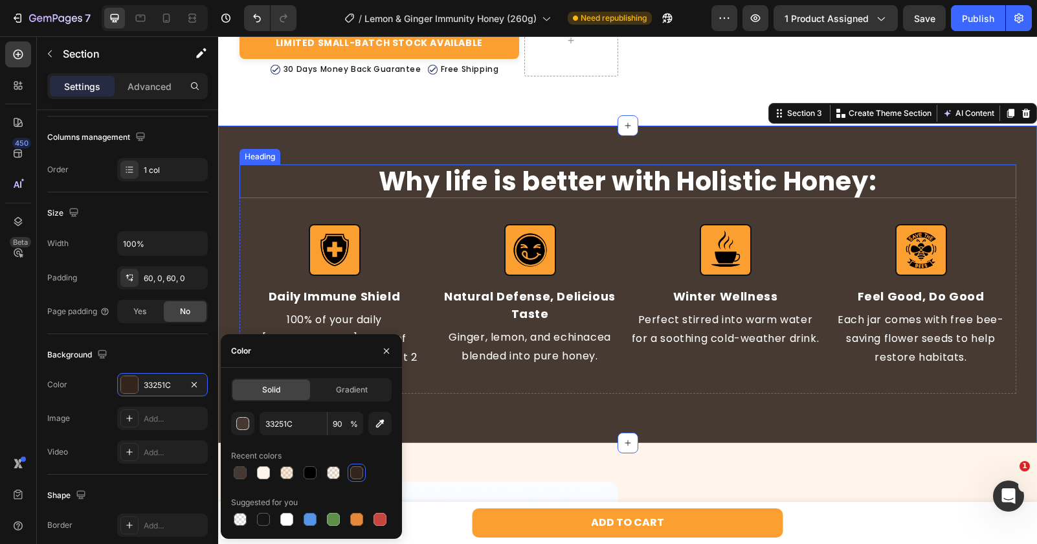
click at [314, 198] on h2 "Why life is better with Holistic Honey:" at bounding box center [627, 181] width 777 height 34
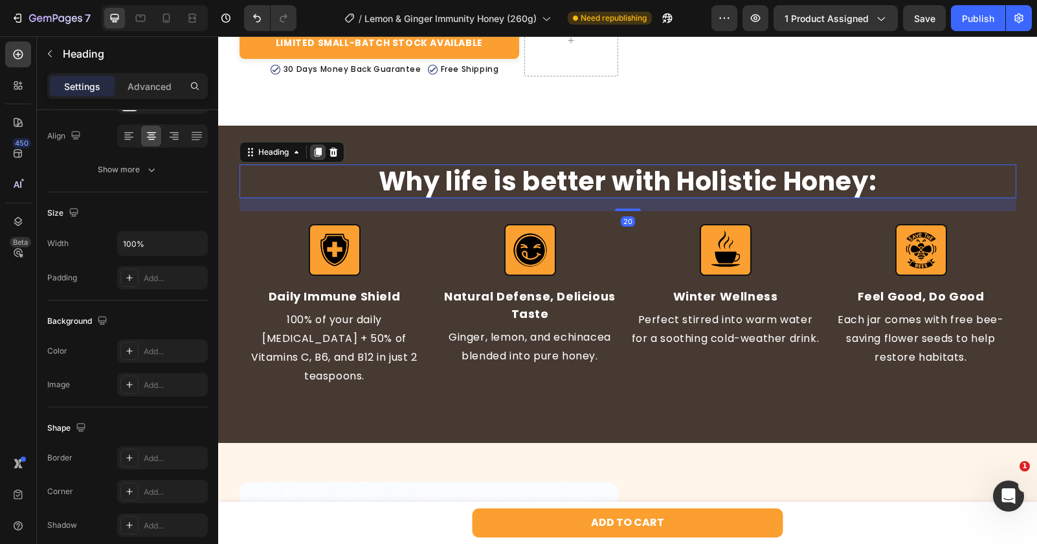
scroll to position [0, 0]
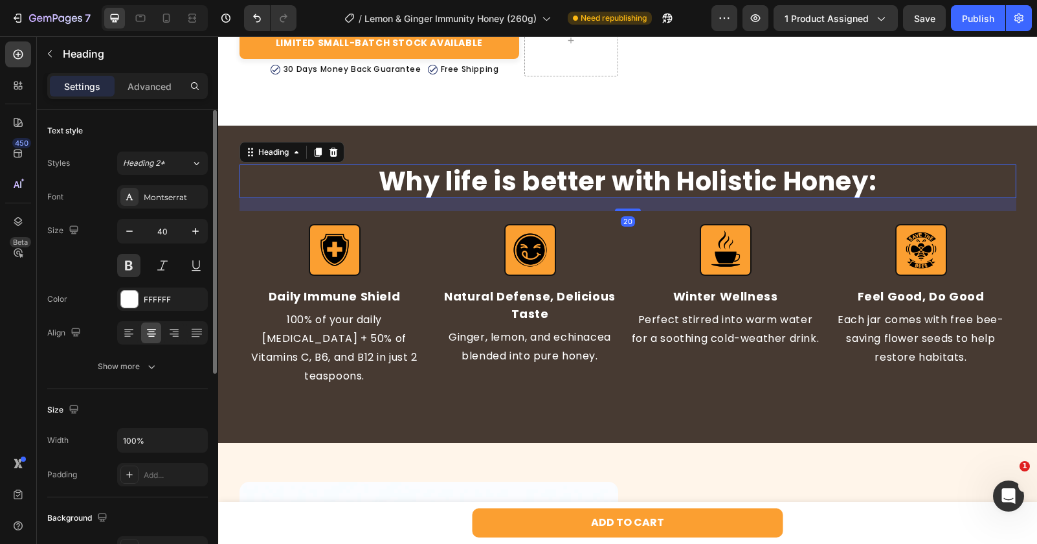
click at [318, 207] on div "Why life is better with Holistic Honey: Heading 20 Image Daily Immune Shield Te…" at bounding box center [627, 284] width 819 height 316
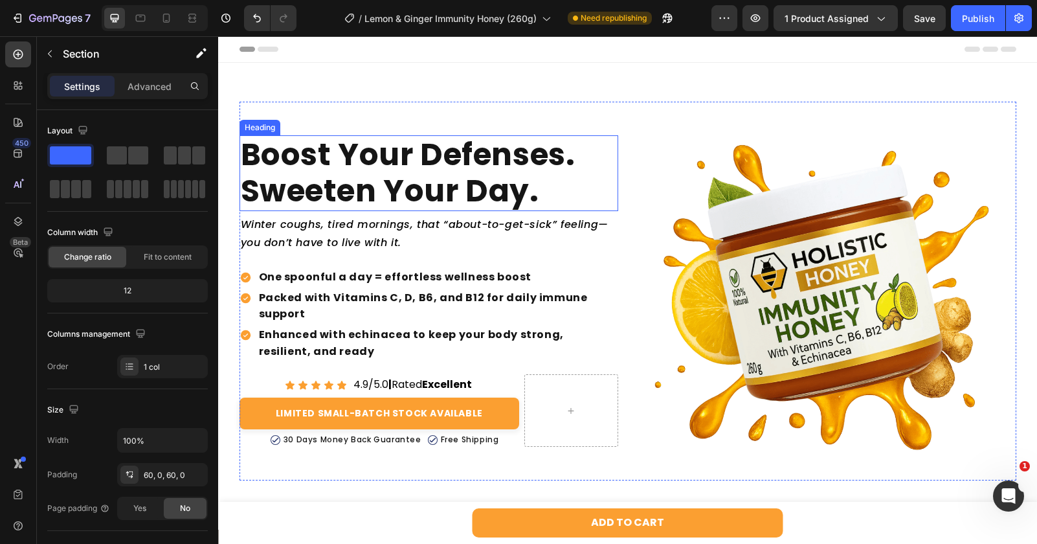
click at [491, 181] on h2 "Boost Your Defenses. Sweeten Your Day." at bounding box center [428, 173] width 379 height 76
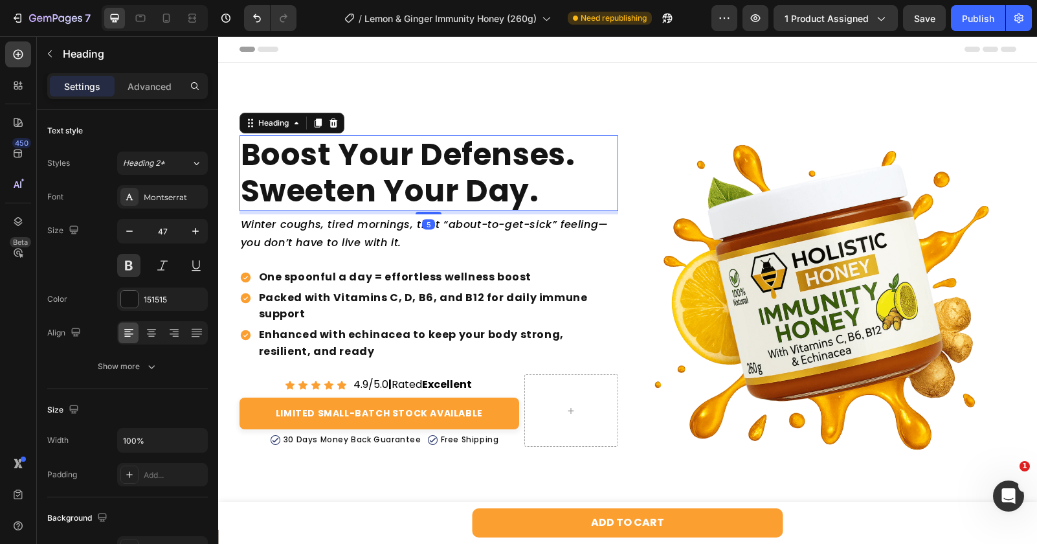
click at [491, 181] on h2 "Boost Your Defenses. Sweeten Your Day." at bounding box center [428, 173] width 379 height 76
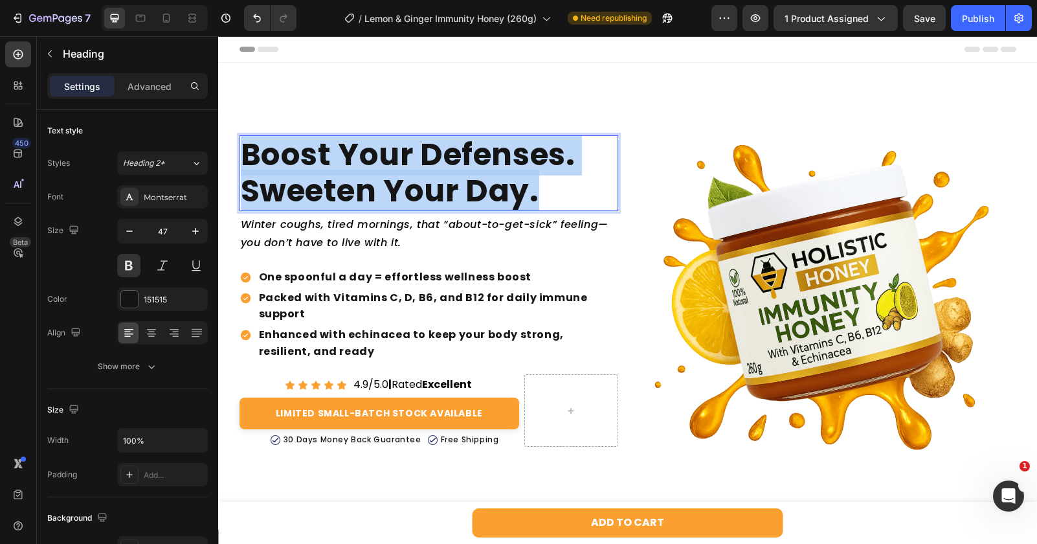
click at [491, 181] on p "Boost Your Defenses. Sweeten Your Day." at bounding box center [429, 173] width 376 height 73
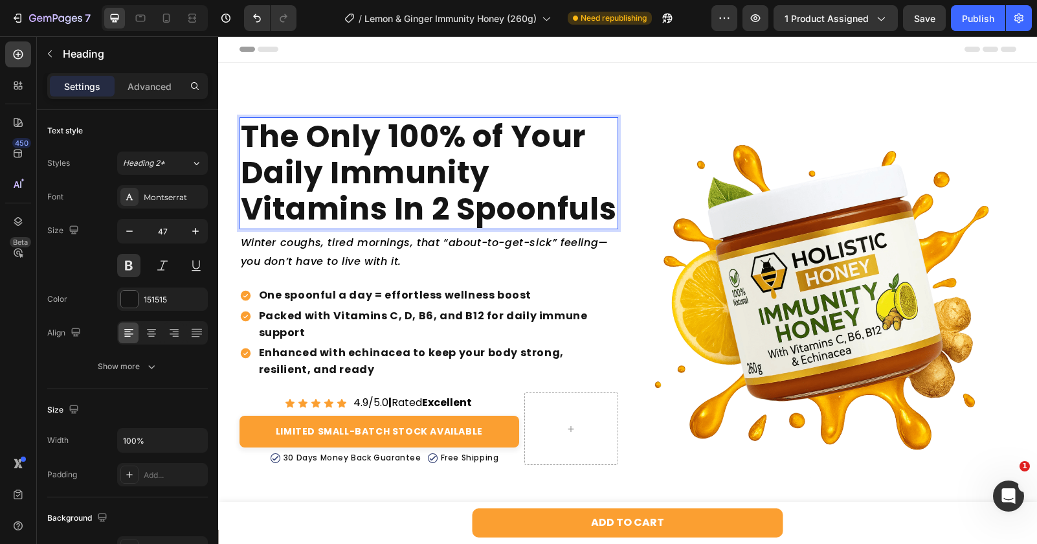
click at [398, 127] on p "The Only 100% of Your Daily Immunity Vitamins In 2 Spoonfuls" at bounding box center [429, 172] width 376 height 109
drag, startPoint x: 398, startPoint y: 127, endPoint x: 239, endPoint y: 116, distance: 158.9
click at [239, 117] on h2 "The Only 100% of Your Daily Immunity Vitamins In 2 Spoonfuls" at bounding box center [428, 173] width 379 height 112
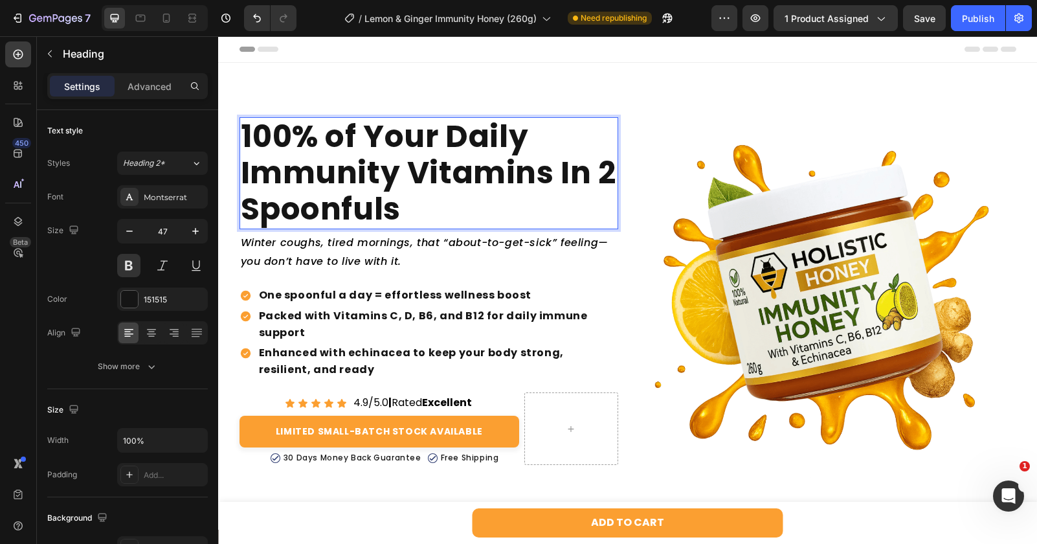
click at [267, 210] on p "100% of Your Daily Immunity Vitamins In 2 Spoonfuls" at bounding box center [429, 172] width 376 height 109
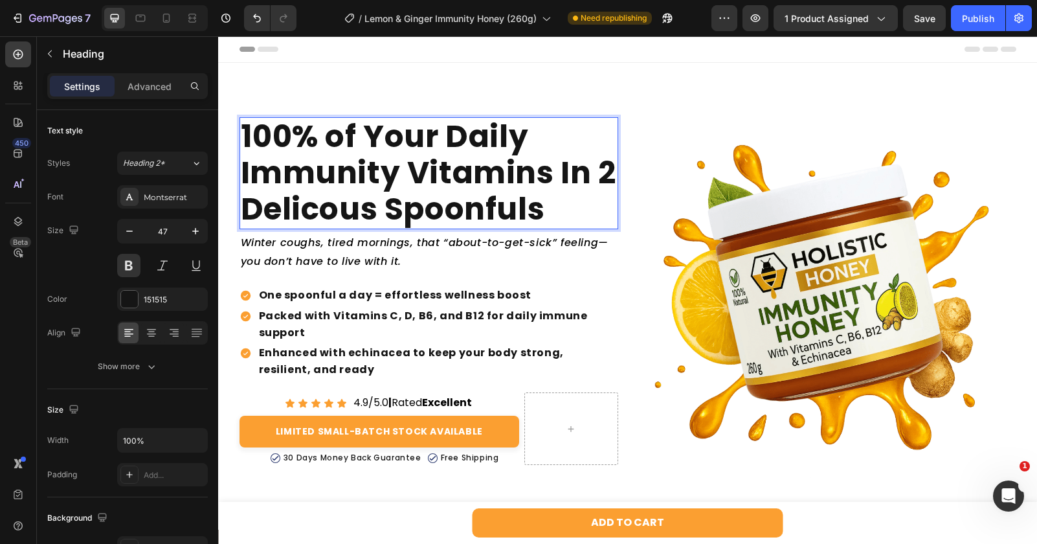
click at [403, 95] on div "100% of Your Daily Immunity Vitamins In 2 Delicous Spoonfuls Heading 5 Winter c…" at bounding box center [627, 296] width 819 height 467
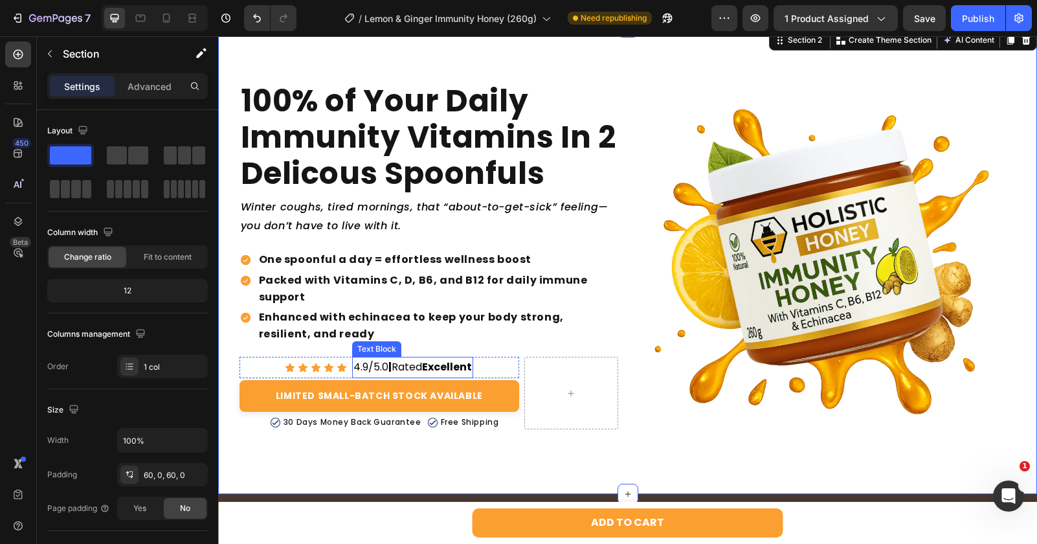
scroll to position [50, 0]
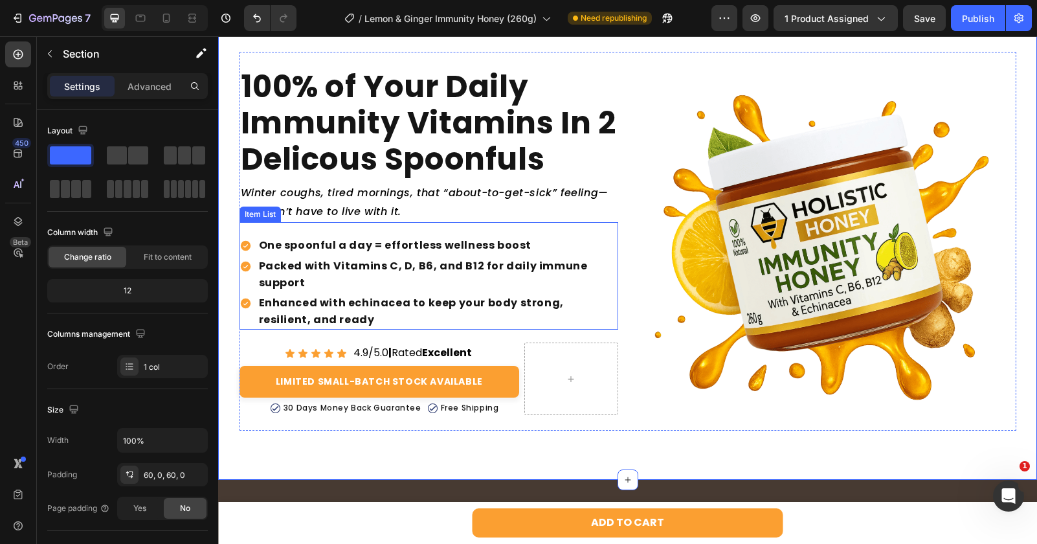
click at [243, 313] on div "Enhanced with echinacea to keep your body strong, resilient, and ready" at bounding box center [428, 311] width 379 height 37
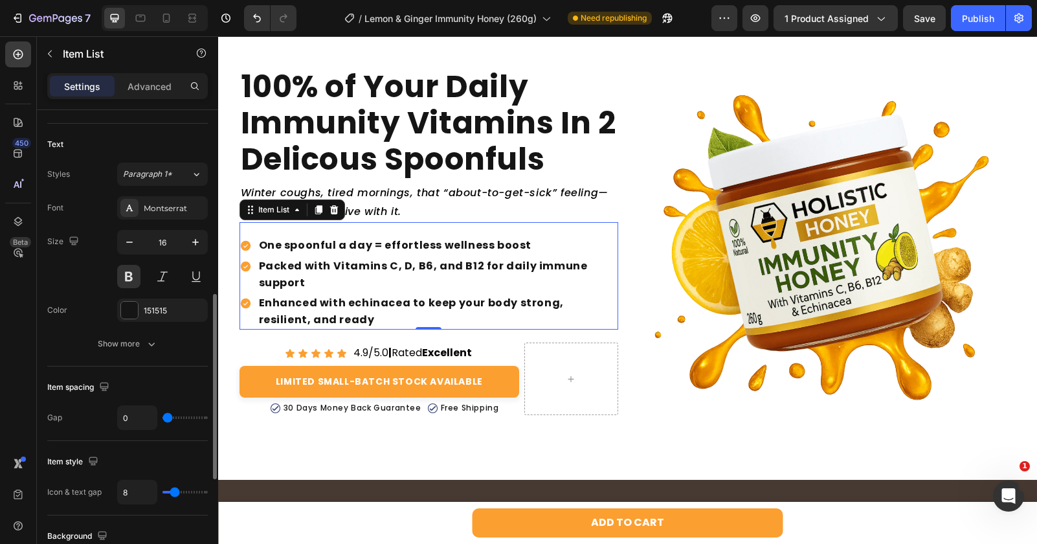
scroll to position [325, 0]
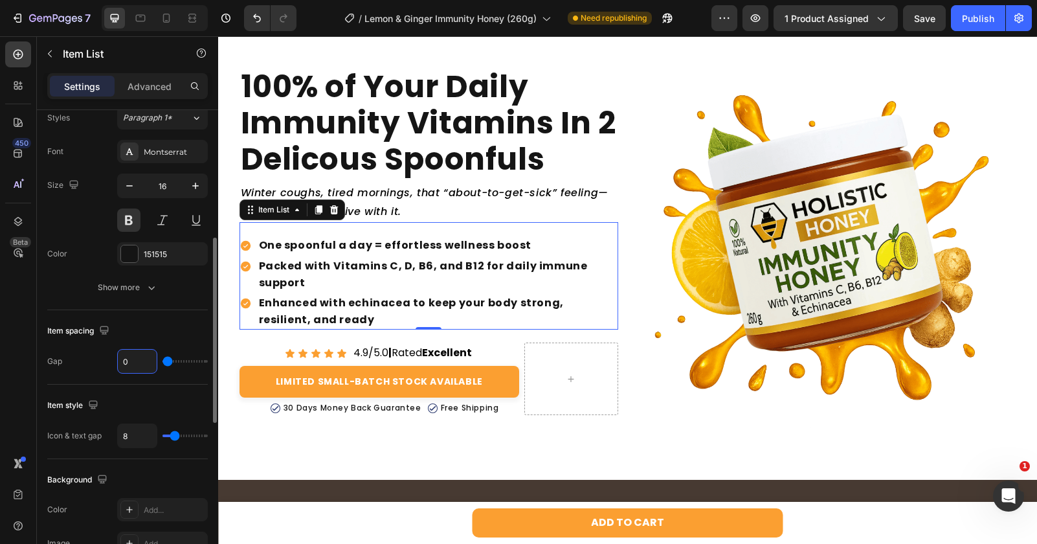
click at [134, 367] on input "0" at bounding box center [137, 360] width 39 height 23
type input "5"
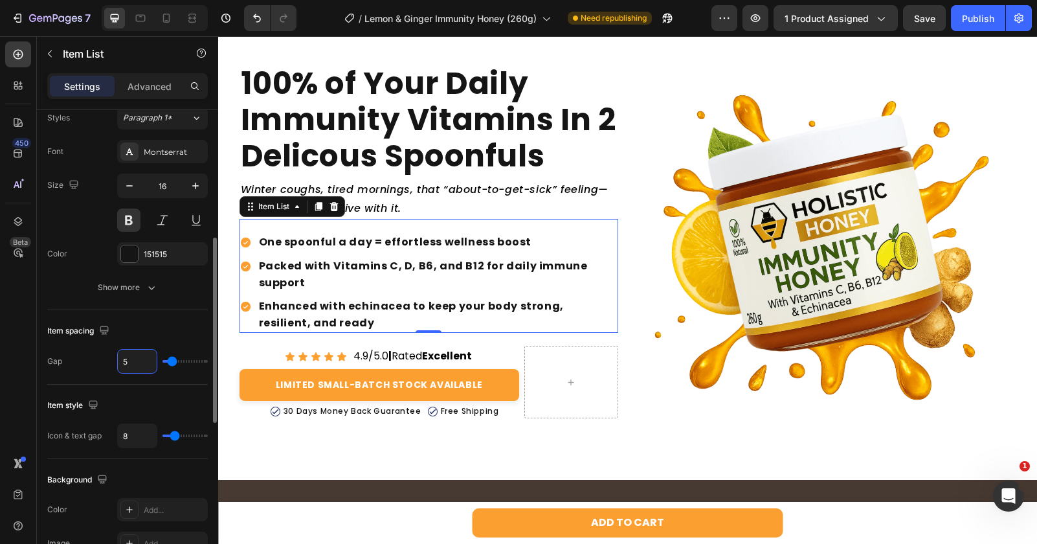
type input "0"
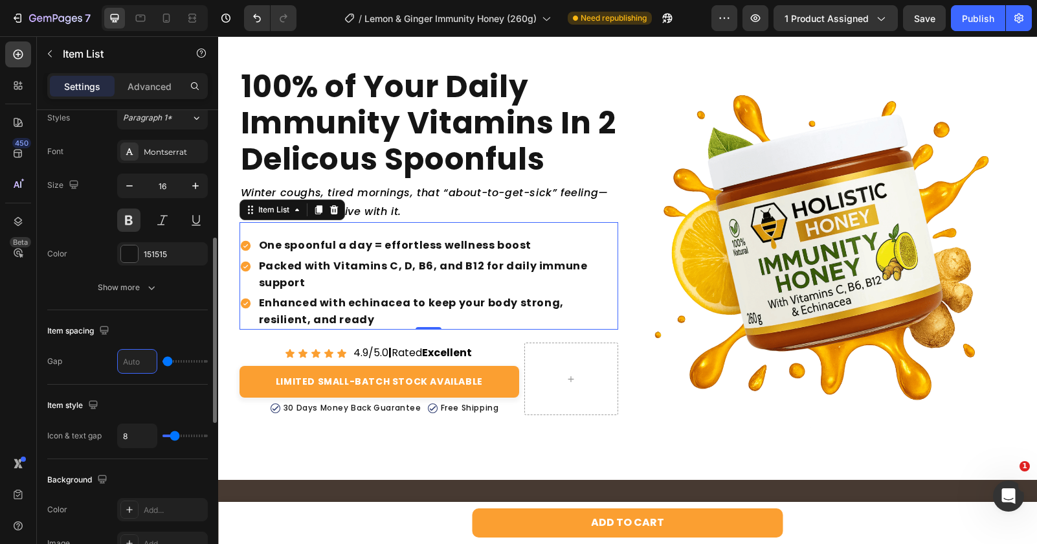
type input "2"
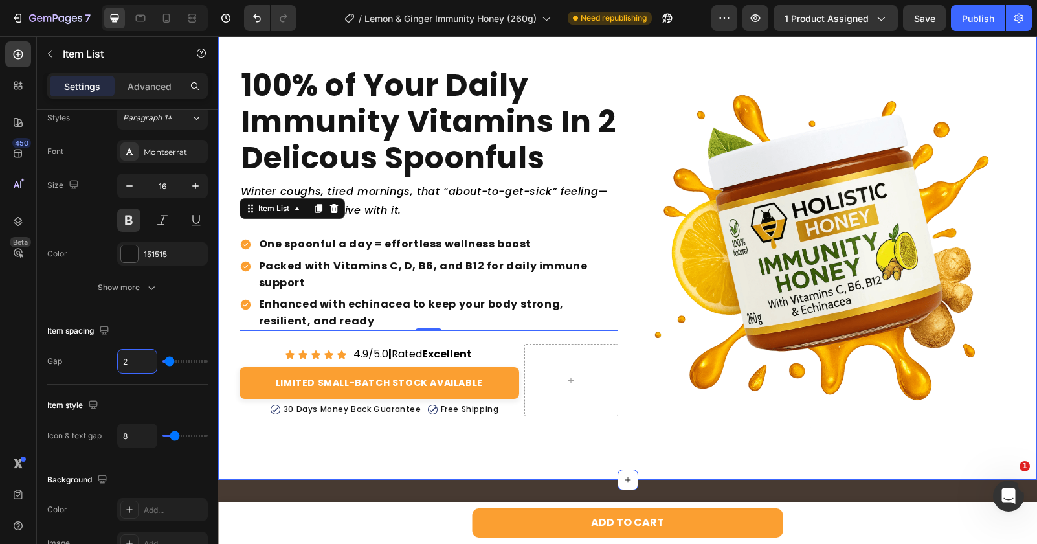
click at [226, 324] on div "100% of Your Daily Immunity Vitamins In 2 Delicous Spoonfuls Heading Winter cou…" at bounding box center [627, 246] width 819 height 389
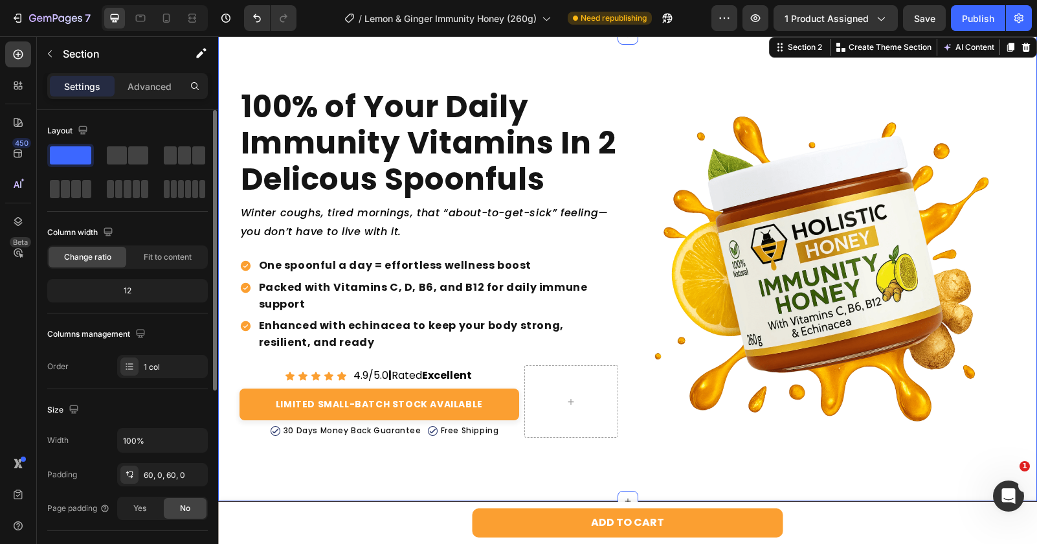
scroll to position [22, 0]
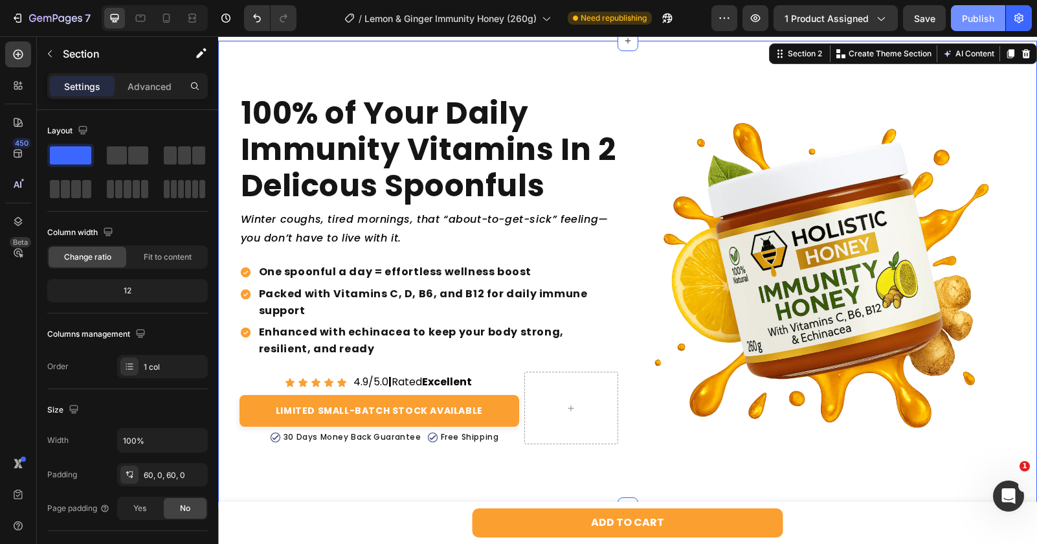
click at [959, 23] on button "Publish" at bounding box center [978, 18] width 54 height 26
click at [274, 274] on p "One spoonful a day = effortless wellness boost" at bounding box center [437, 271] width 357 height 17
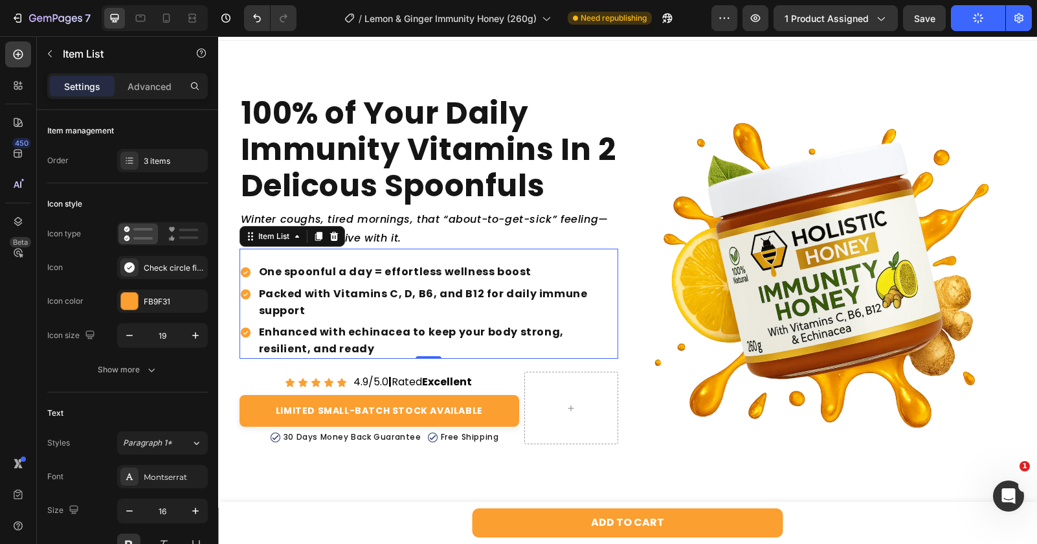
click at [272, 274] on p "One spoonful a day = effortless wellness boost" at bounding box center [437, 271] width 357 height 17
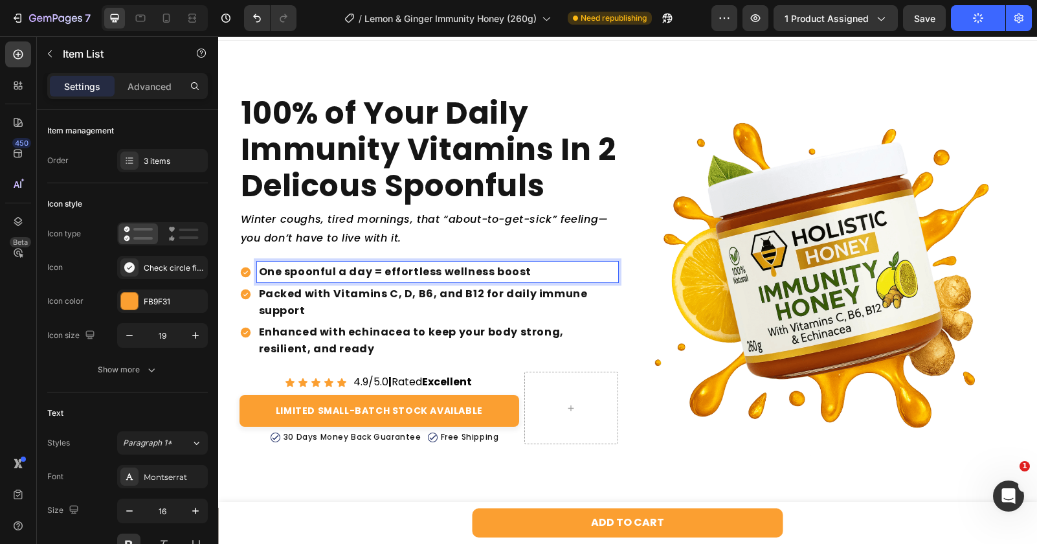
click at [388, 274] on p "One spoonful a day = effortless wellness boost" at bounding box center [437, 271] width 357 height 17
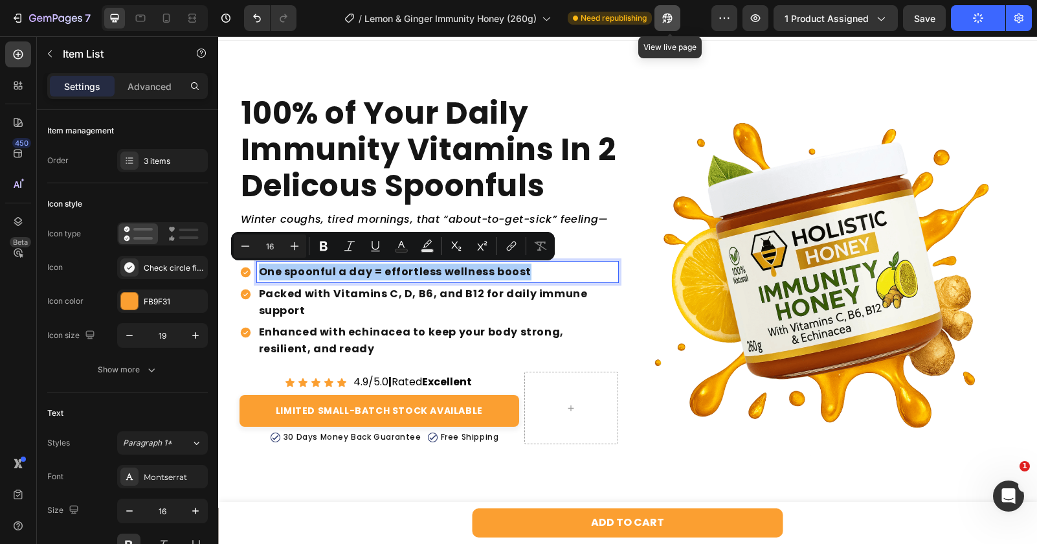
click at [665, 19] on icon "button" at bounding box center [667, 18] width 13 height 13
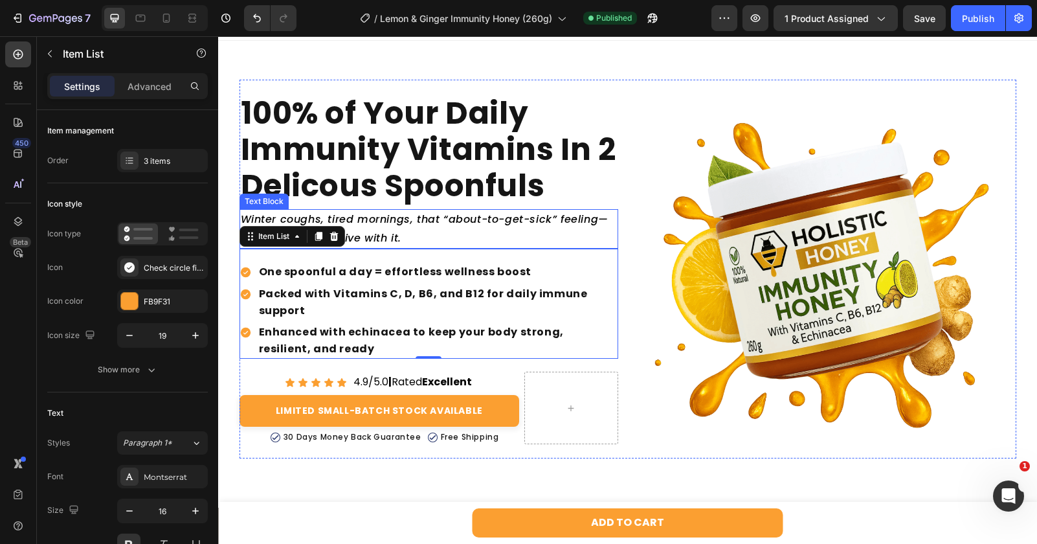
click at [429, 239] on p "Winter coughs, tired mornings, that “about-to-get-sick” feeling—you don’t have …" at bounding box center [429, 229] width 376 height 38
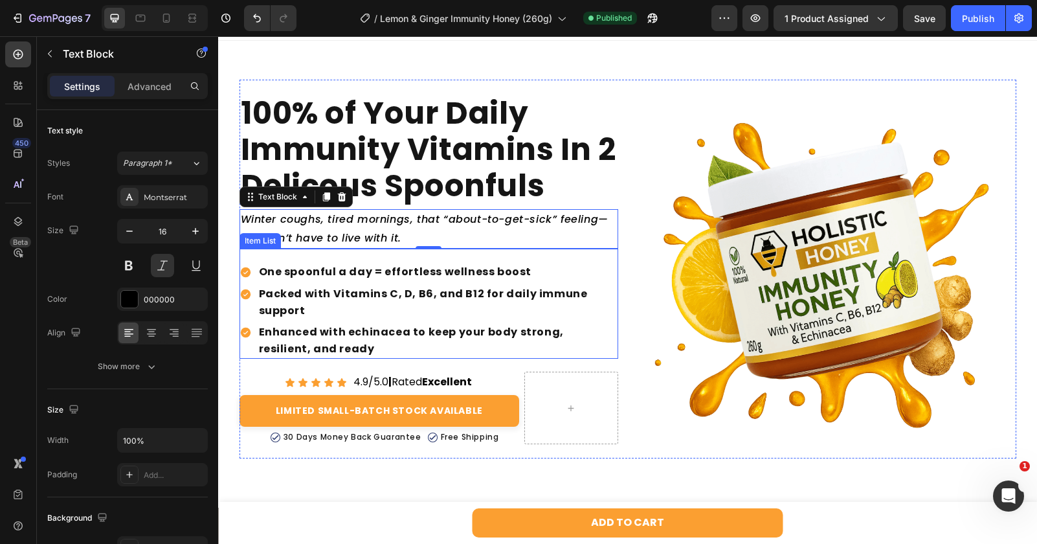
click at [404, 263] on p "One spoonful a day = effortless wellness boost" at bounding box center [437, 271] width 357 height 17
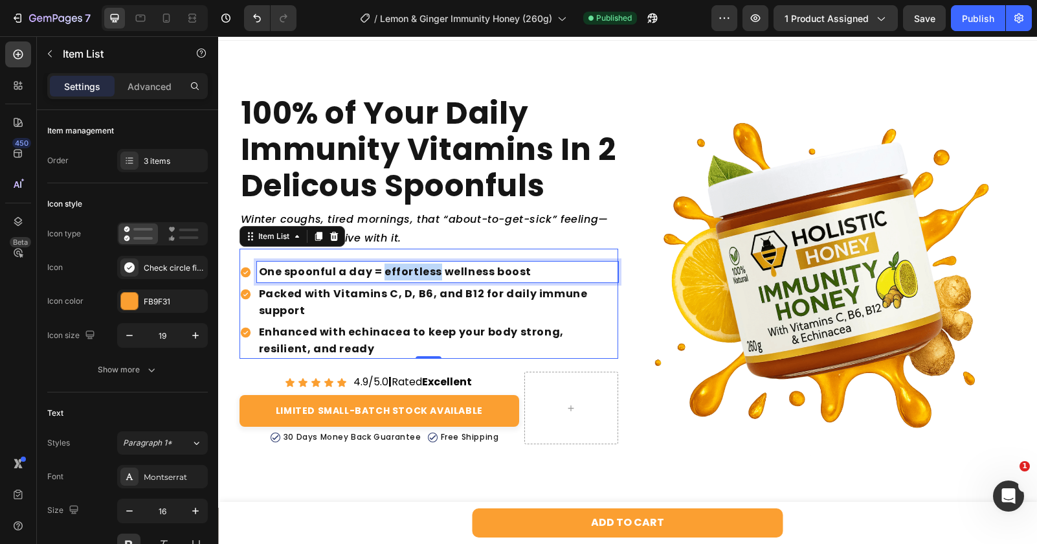
click at [404, 268] on p "One spoonful a day = effortless wellness boost" at bounding box center [437, 271] width 357 height 17
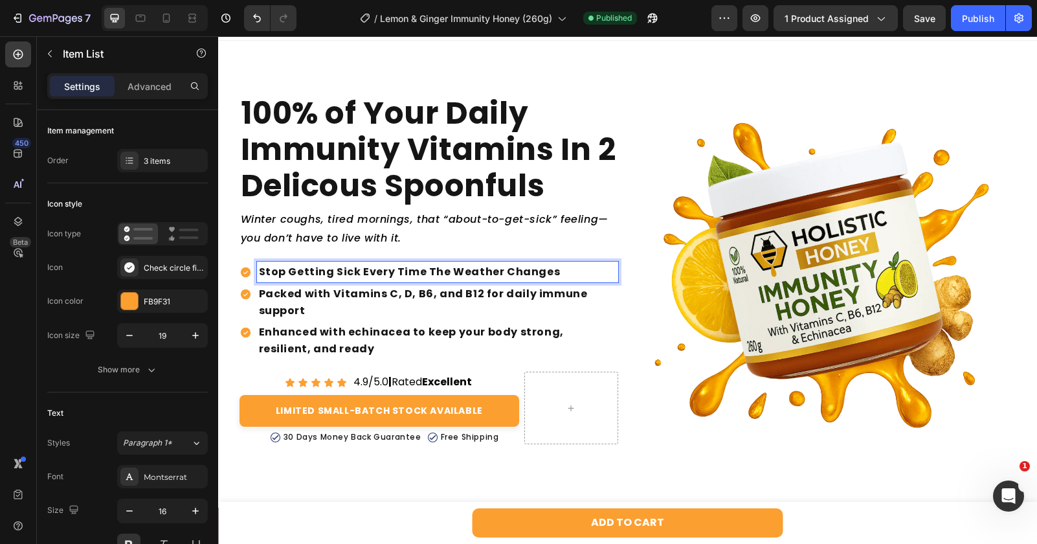
click at [295, 274] on p "Stop Getting Sick Every Time The Weather Changes" at bounding box center [437, 271] width 357 height 17
click at [296, 274] on p "Stop [PERSON_NAME] Sick Every Time The Weather Changes" at bounding box center [437, 271] width 357 height 17
click at [341, 276] on p "Stop feeling Sick Every Time The Weather Changes" at bounding box center [437, 271] width 357 height 17
click at [367, 275] on p "Stop feeling sick Every Time The Weather Changes" at bounding box center [437, 271] width 357 height 17
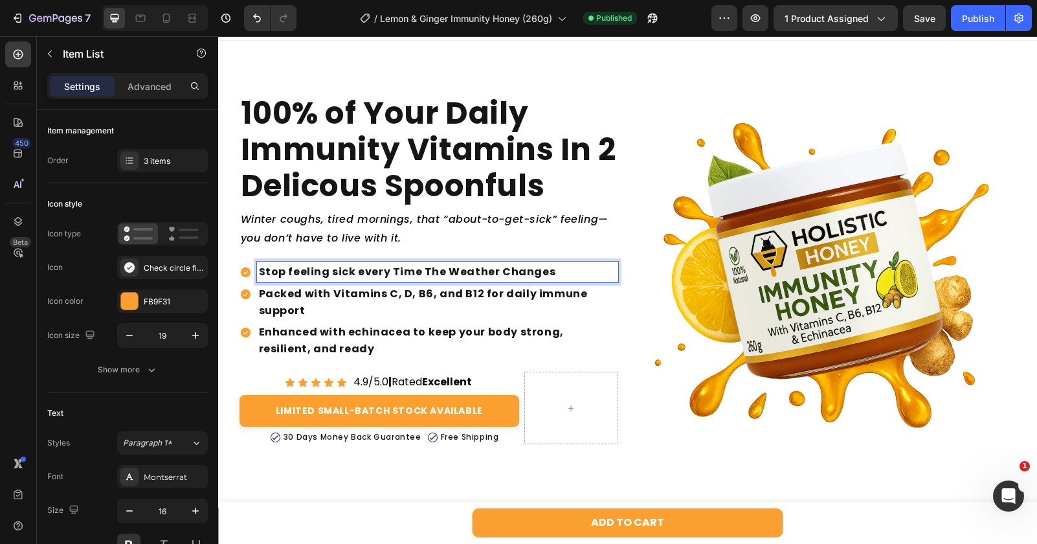
click at [399, 272] on p "Stop feeling sick every Time The Weather Changes" at bounding box center [437, 271] width 357 height 17
click at [429, 272] on p "Stop feeling sick every time The Weather Changes" at bounding box center [437, 271] width 357 height 17
click at [451, 270] on p "Stop feeling sick every time the Weather Changes" at bounding box center [437, 271] width 357 height 17
click at [501, 274] on p "Stop feeling sick every time the weather Changes" at bounding box center [437, 271] width 357 height 17
click at [247, 357] on div "Enhanced with echinacea to keep your body strong, resilient, and ready" at bounding box center [428, 340] width 379 height 37
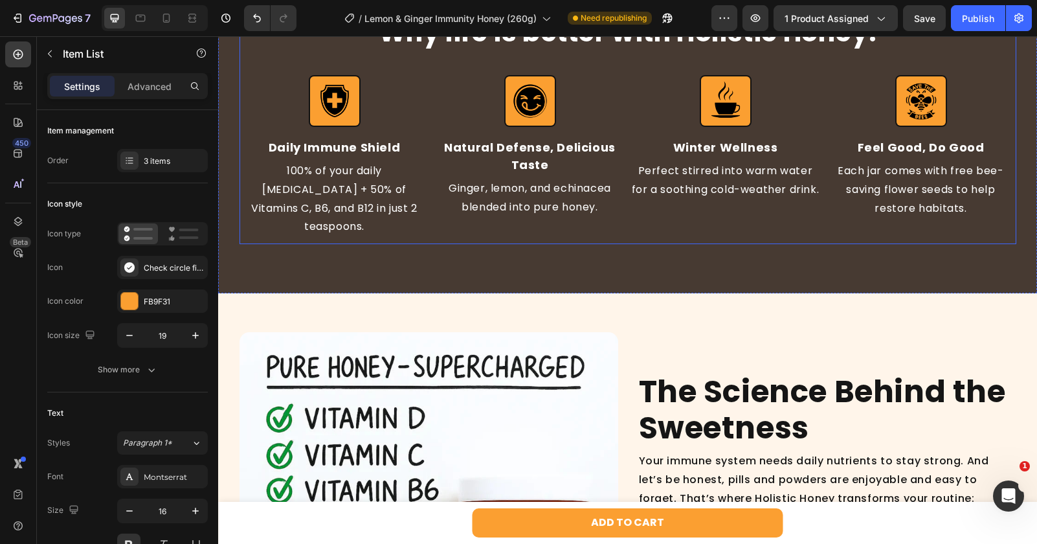
scroll to position [531, 0]
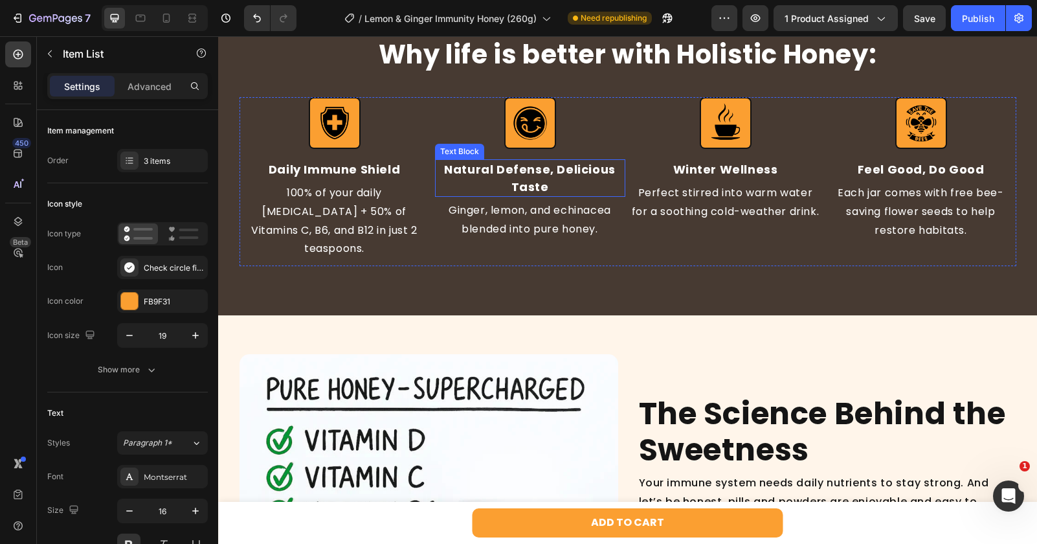
click at [580, 172] on p "Natural Defense, Delicious Taste" at bounding box center [530, 178] width 188 height 35
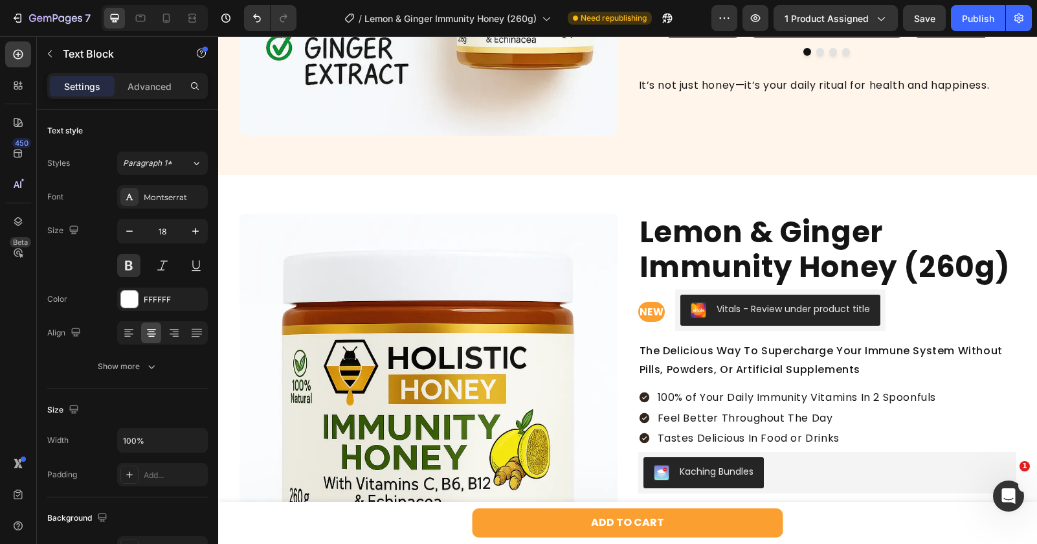
scroll to position [1167, 0]
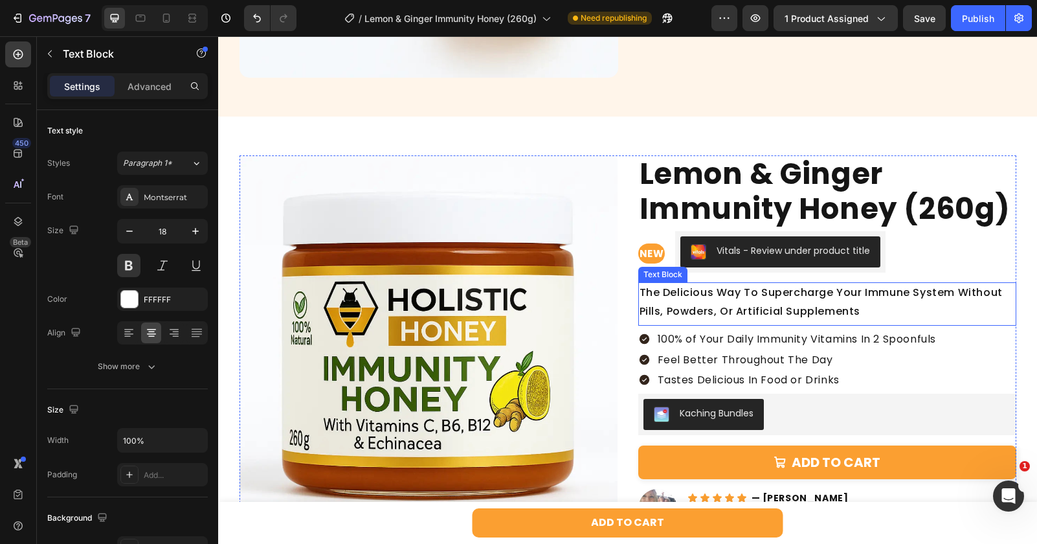
click at [695, 298] on p "The Delicious Way To Supercharge Your Immune System Without Pills, Powders, Or …" at bounding box center [826, 302] width 375 height 38
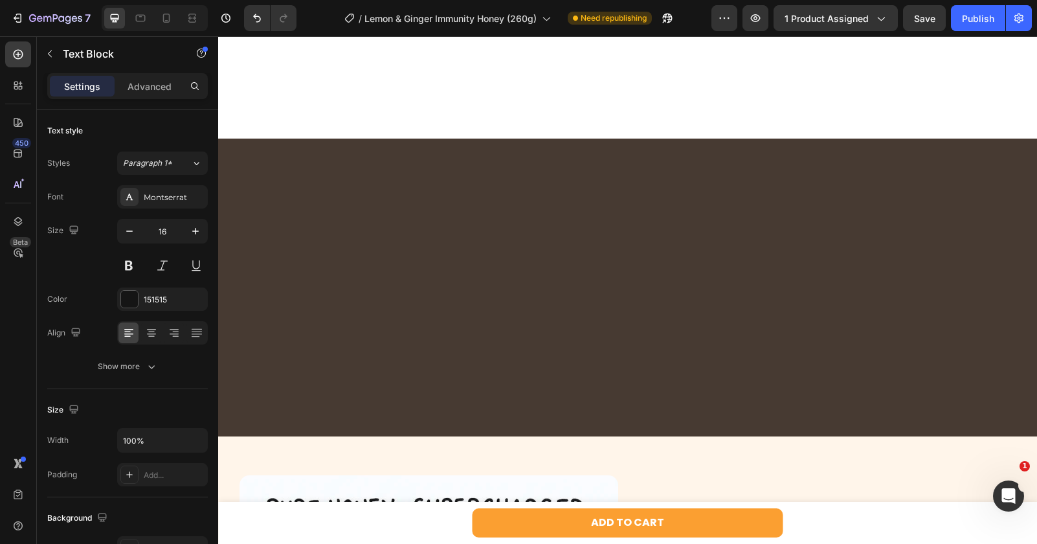
scroll to position [900, 0]
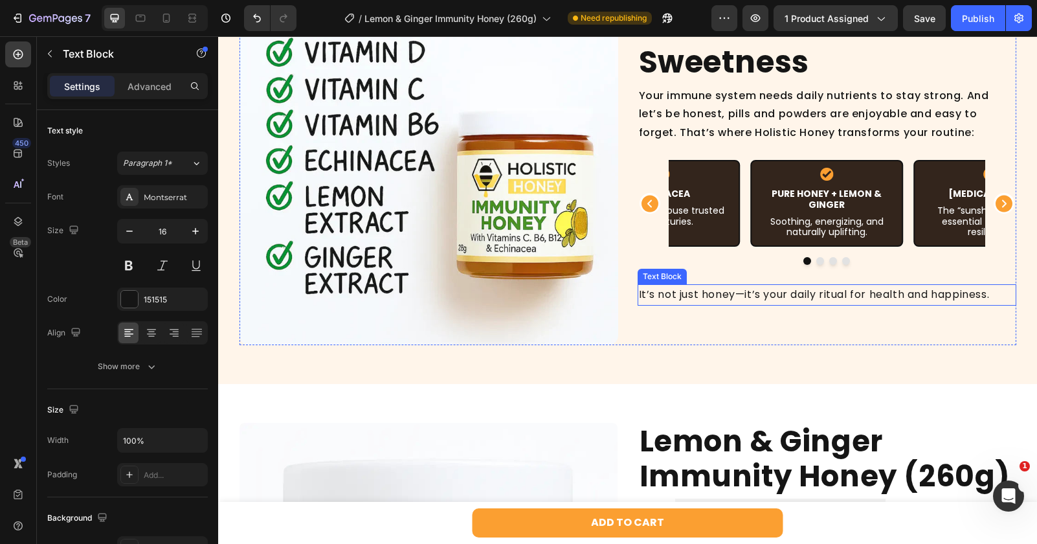
click at [700, 304] on p "It’s not just honey—it’s your daily ritual for health and happiness." at bounding box center [827, 294] width 376 height 19
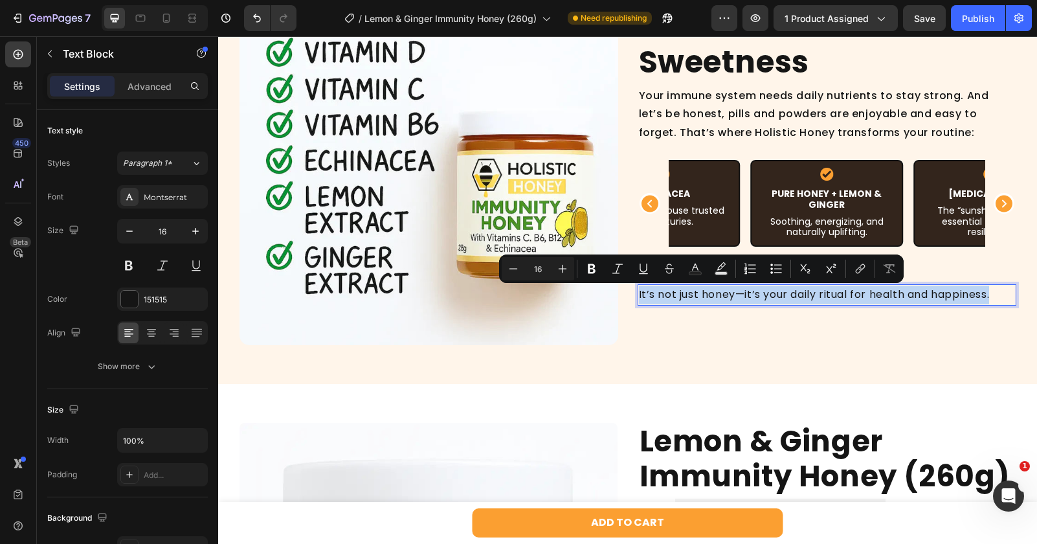
click at [700, 304] on p "It’s not just honey—it’s your daily ritual for health and happiness." at bounding box center [827, 294] width 376 height 19
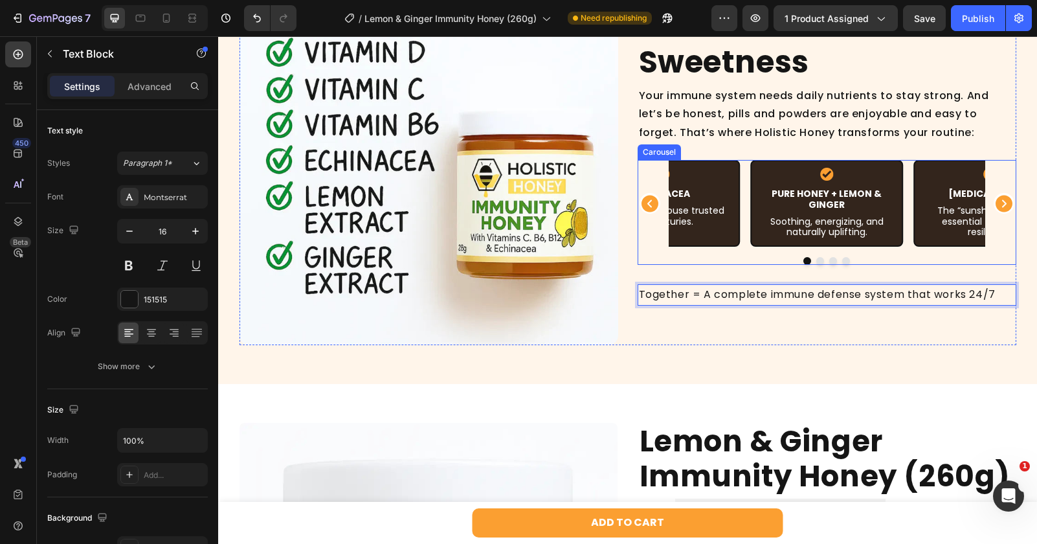
click at [656, 205] on icon "Carousel Back Arrow" at bounding box center [649, 203] width 17 height 17
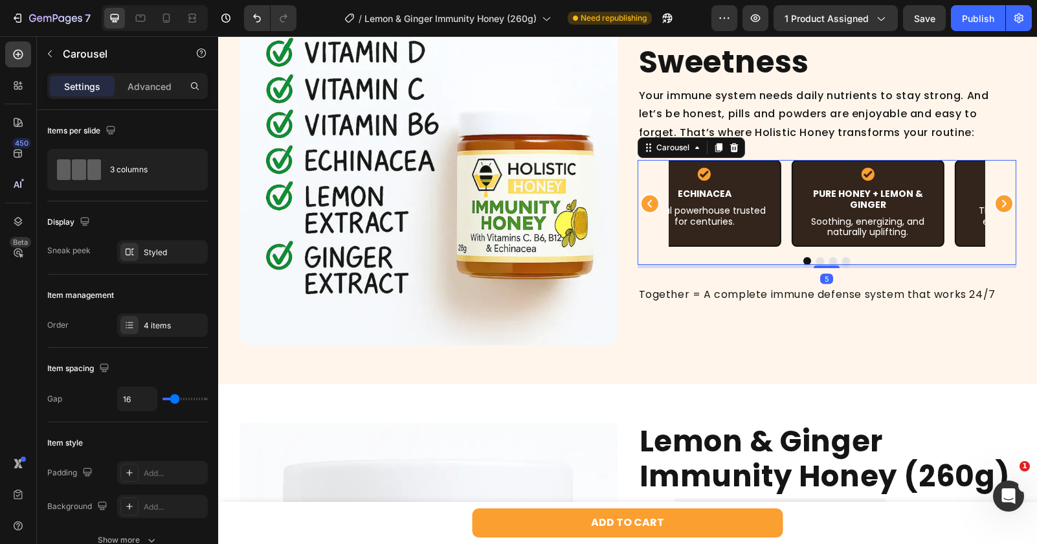
click at [656, 205] on icon "Carousel Back Arrow" at bounding box center [649, 203] width 17 height 17
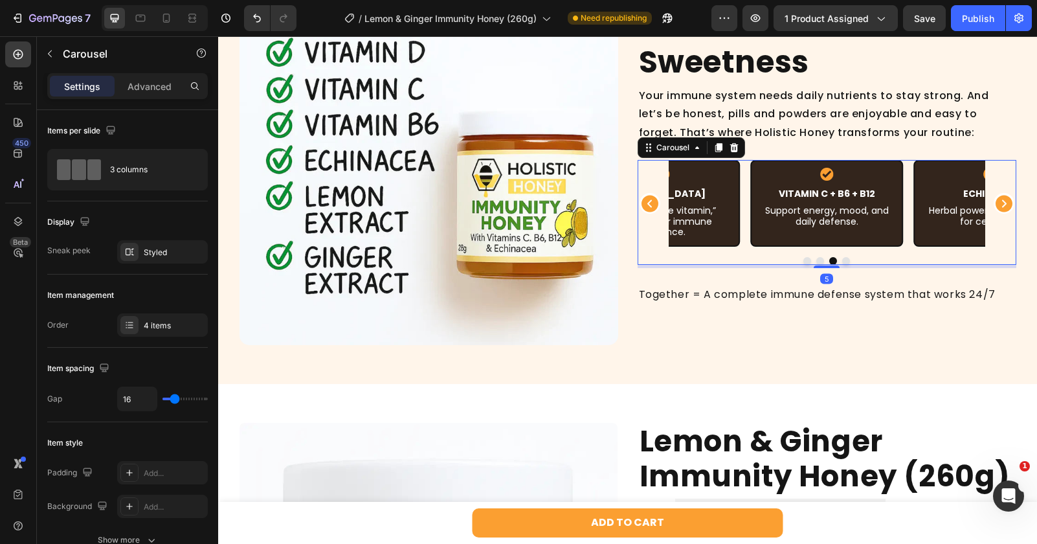
click at [656, 205] on icon "Carousel Back Arrow" at bounding box center [649, 203] width 17 height 17
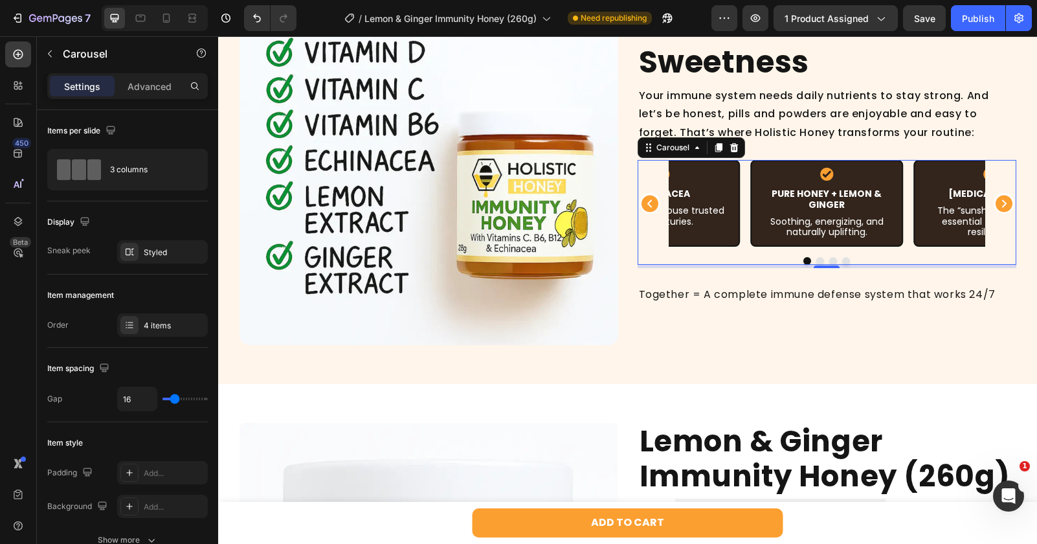
click at [656, 205] on icon "Carousel Back Arrow" at bounding box center [649, 203] width 17 height 17
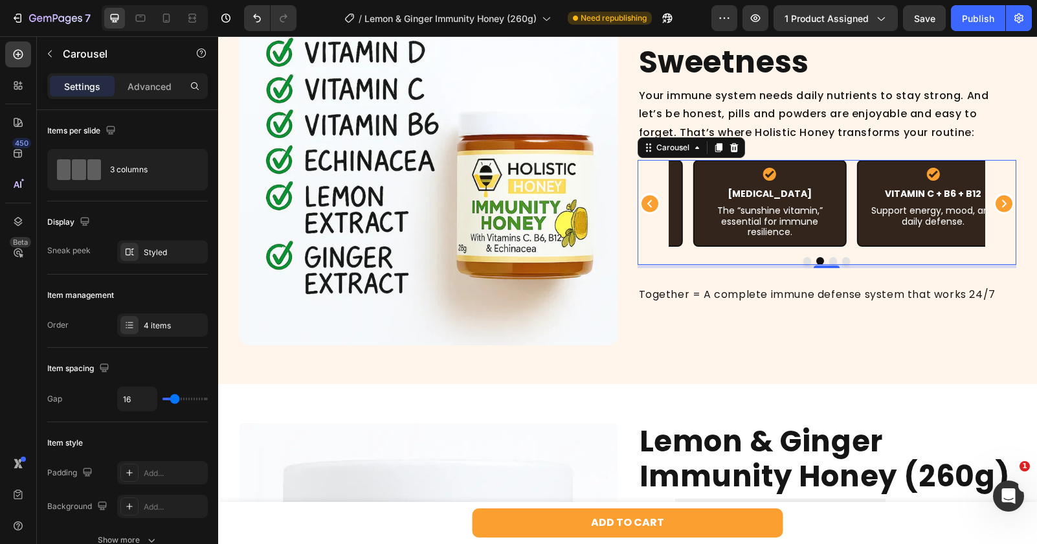
click at [656, 205] on icon "Carousel Back Arrow" at bounding box center [649, 203] width 17 height 17
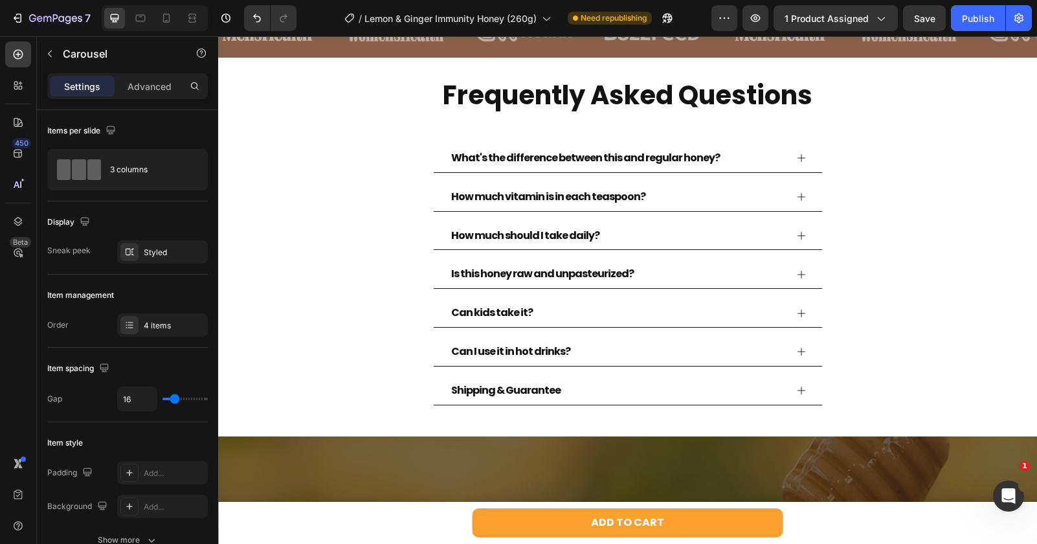
scroll to position [2546, 0]
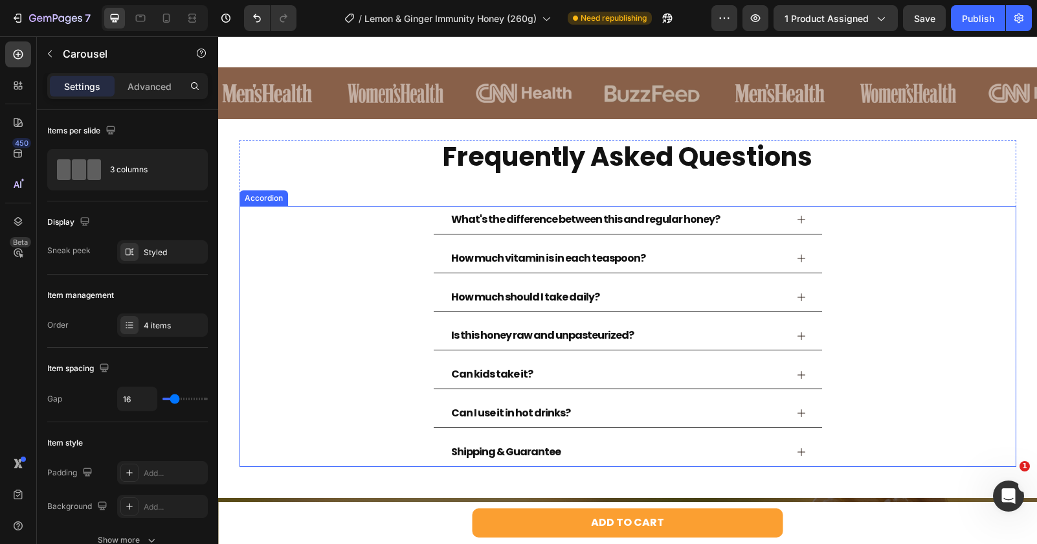
click at [765, 206] on div "What's the difference between this and regular honey?" at bounding box center [628, 220] width 388 height 28
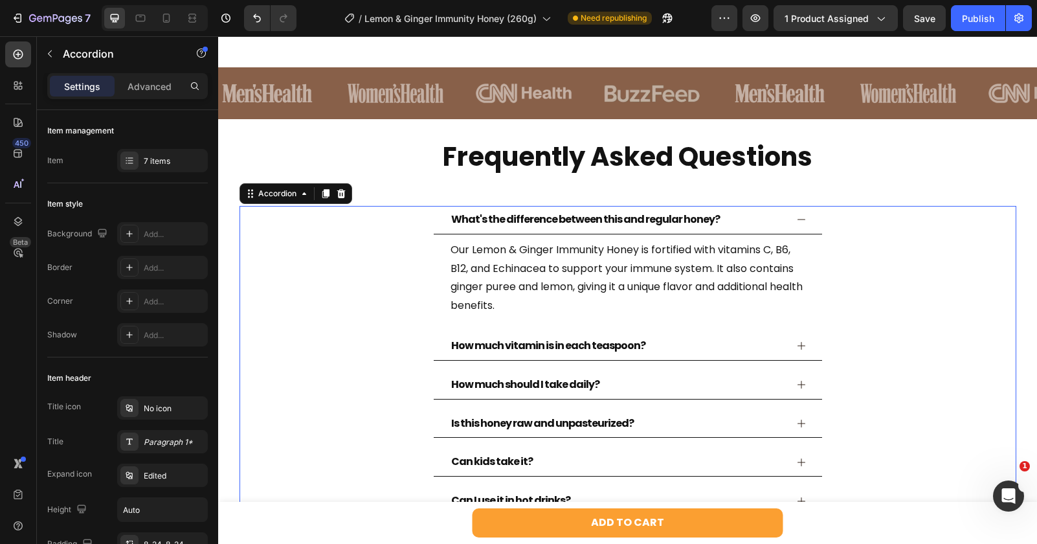
click at [784, 214] on div "What's the difference between this and regular honey?" at bounding box center [617, 219] width 337 height 17
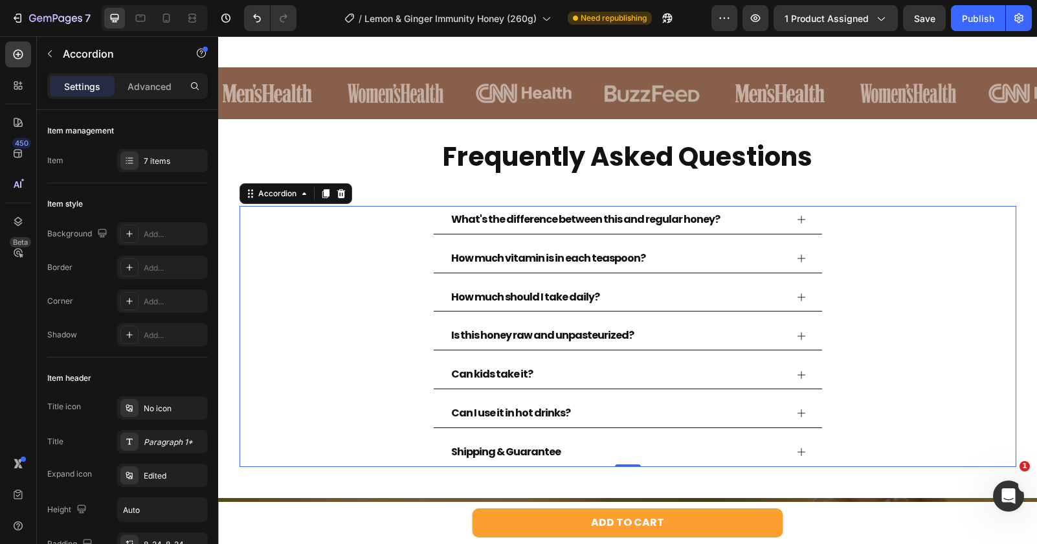
click at [796, 300] on icon at bounding box center [801, 297] width 10 height 10
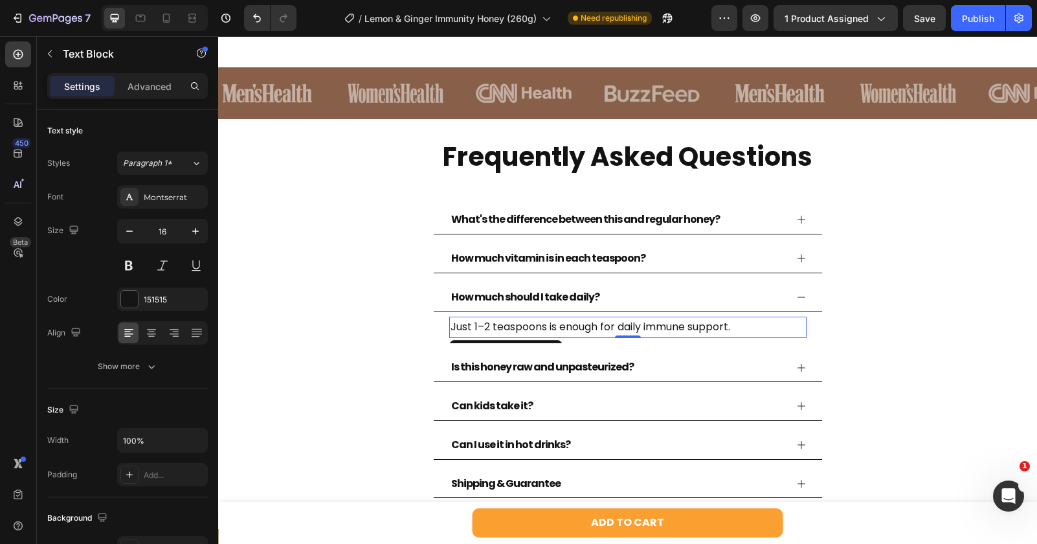
click at [685, 321] on p "Just 1–2 teaspoons is enough for daily immune support." at bounding box center [627, 327] width 355 height 19
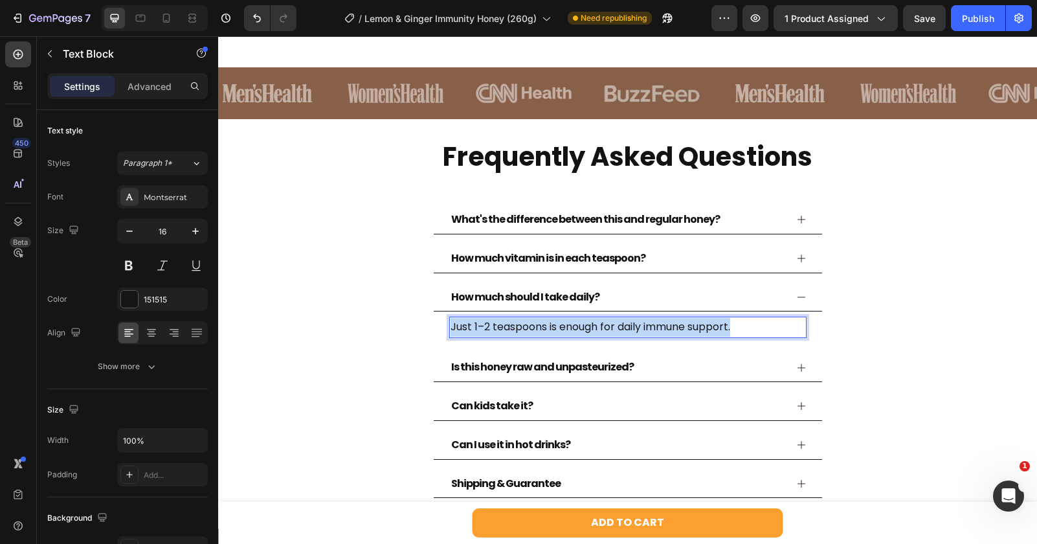
click at [685, 321] on p "Just 1–2 teaspoons is enough for daily immune support." at bounding box center [627, 327] width 355 height 19
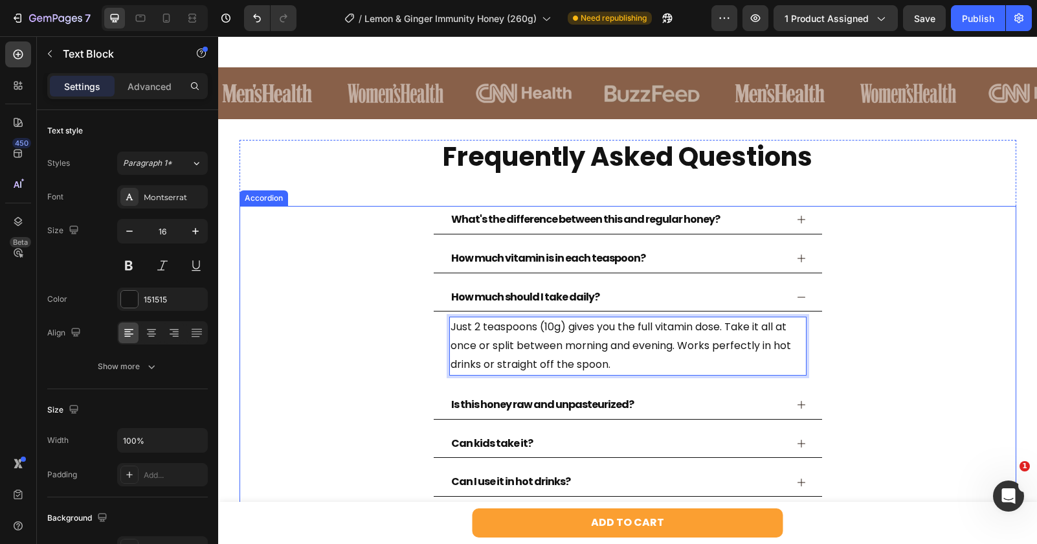
click at [791, 292] on div "How much should I take daily?" at bounding box center [628, 297] width 388 height 28
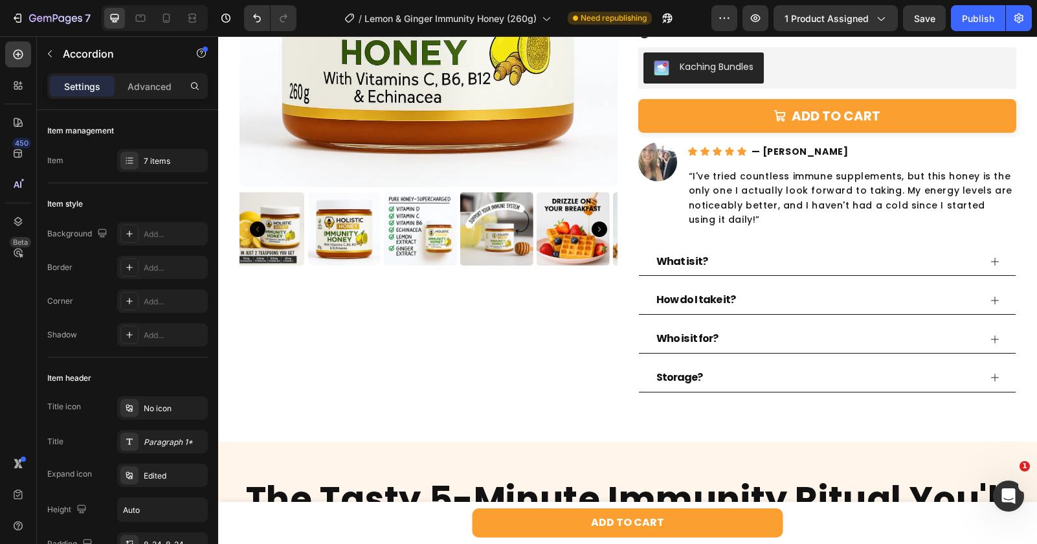
scroll to position [1481, 0]
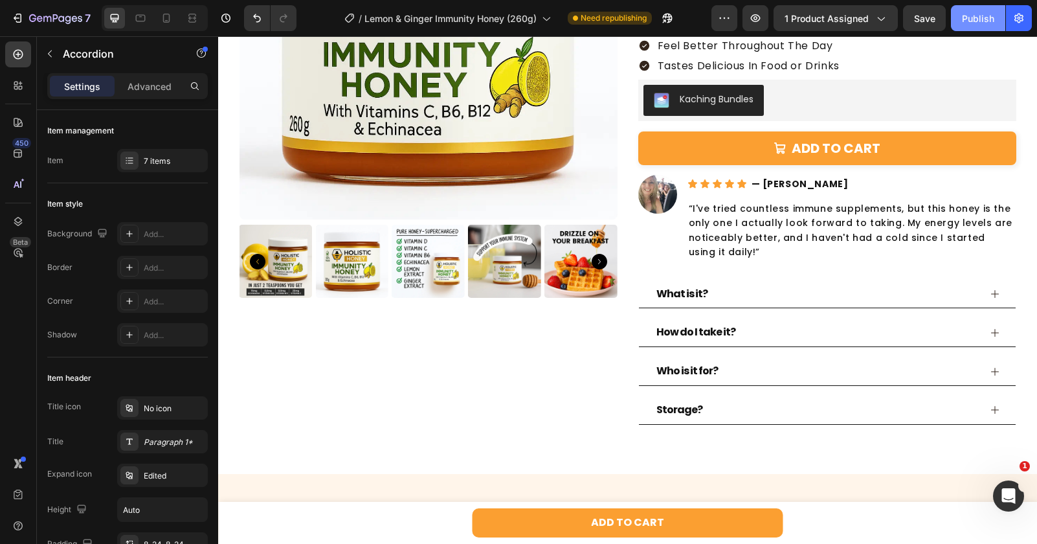
click at [959, 17] on button "Publish" at bounding box center [978, 18] width 54 height 26
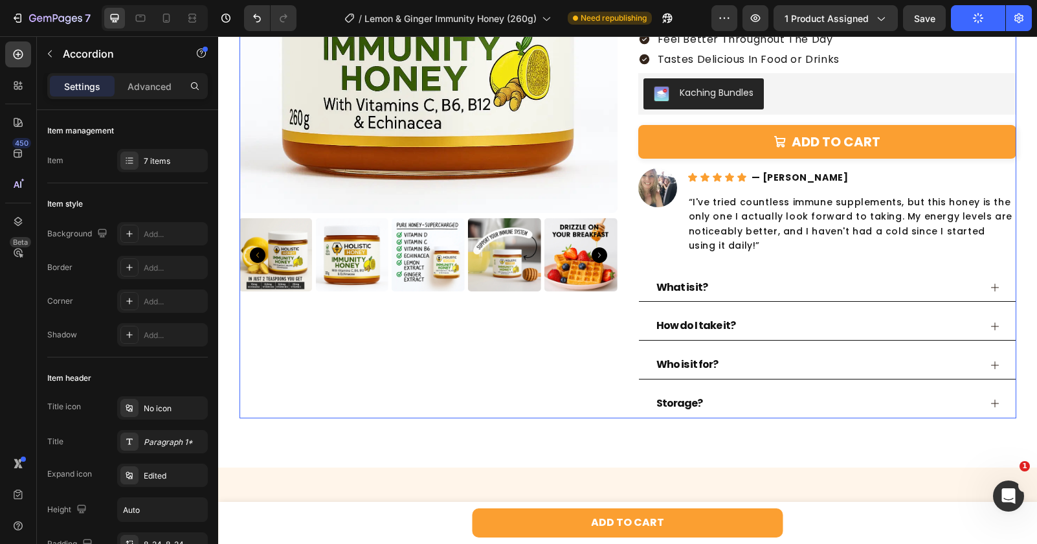
scroll to position [1496, 0]
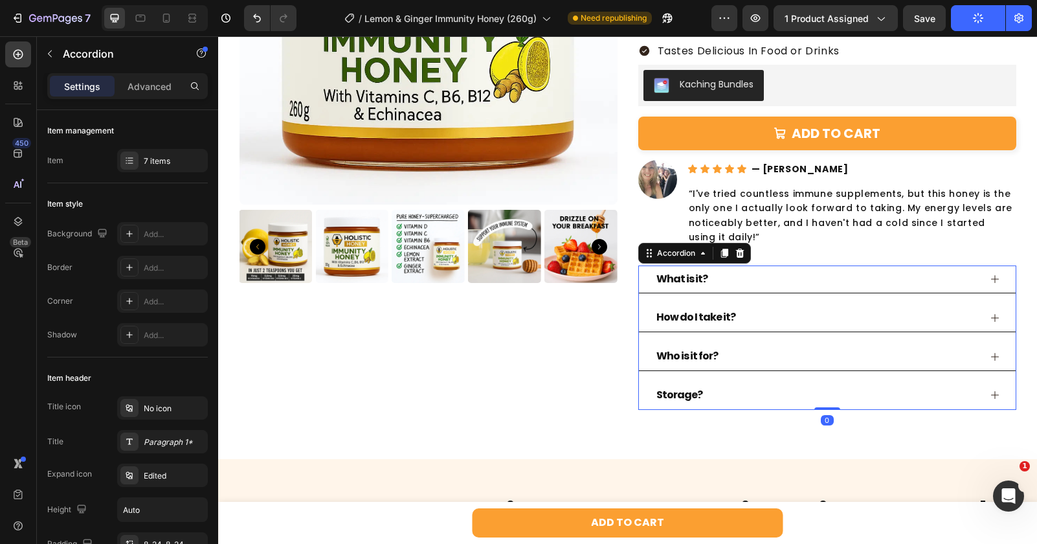
click at [747, 314] on div "How do I take it?" at bounding box center [816, 317] width 325 height 17
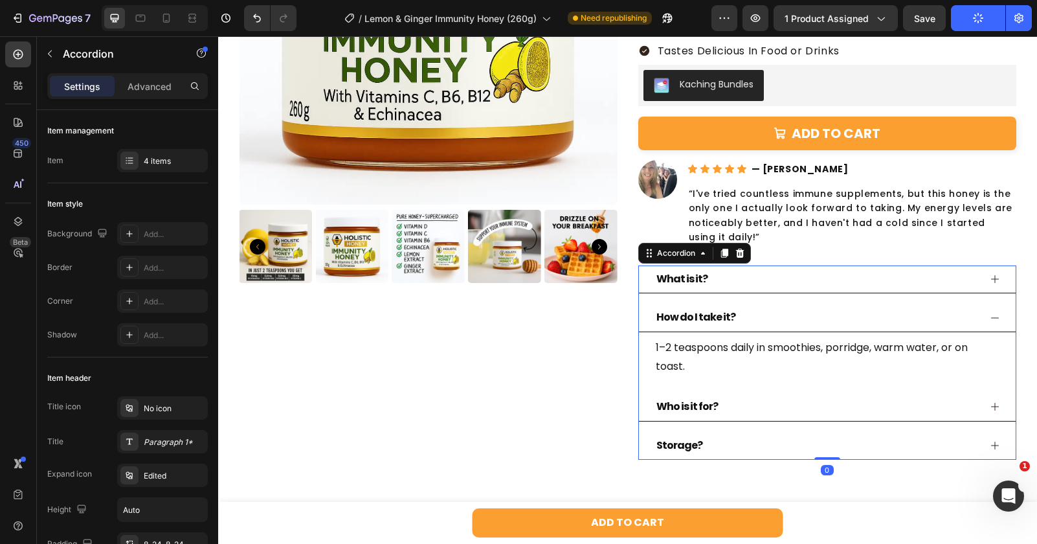
click at [742, 348] on div "1–2 teaspoons daily in smoothies, porridge, warm water, or on toast. Text Block" at bounding box center [827, 357] width 346 height 40
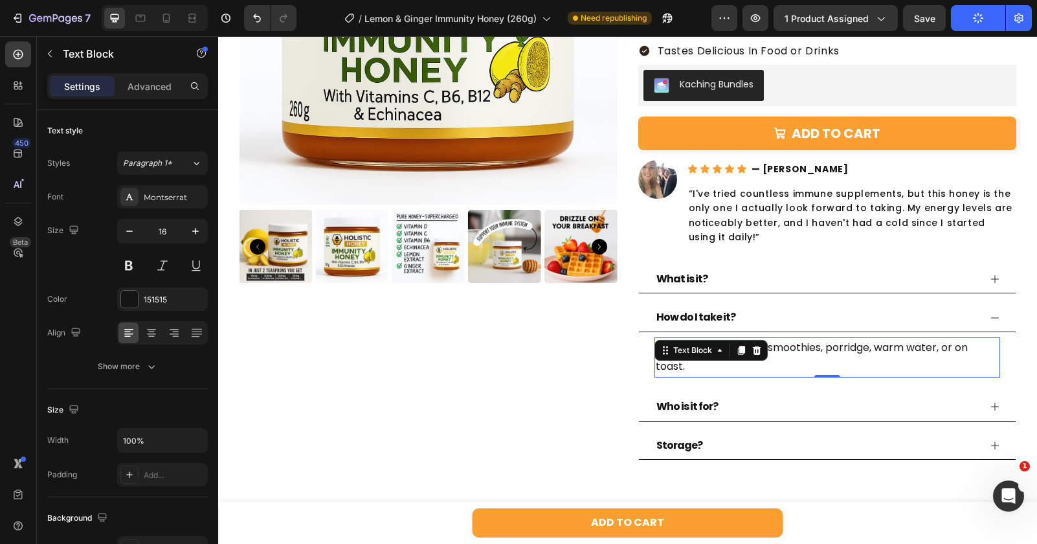
click at [742, 348] on icon at bounding box center [740, 350] width 7 height 9
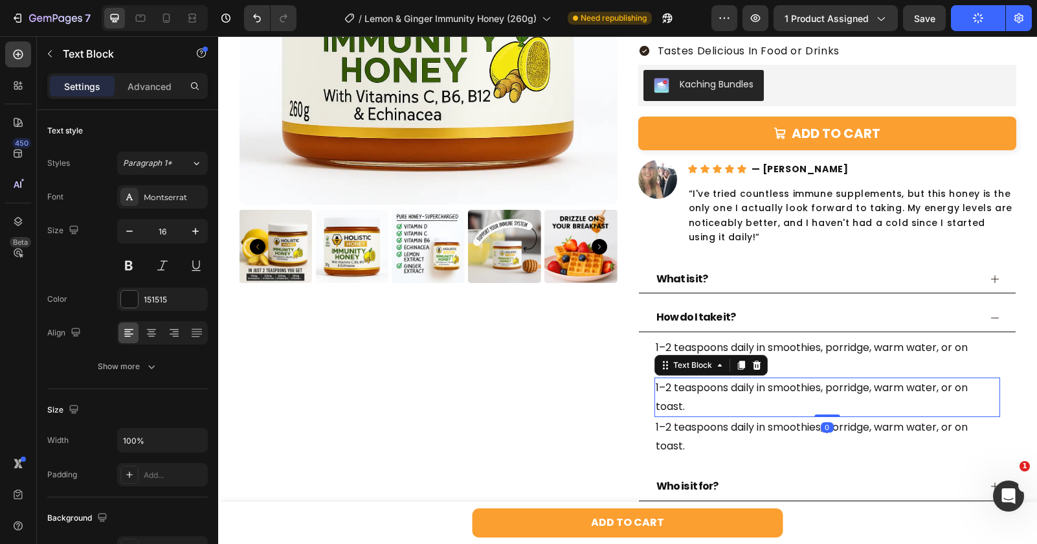
click at [770, 389] on p "1–2 teaspoons daily in smoothies, porridge, warm water, or on toast." at bounding box center [827, 398] width 343 height 38
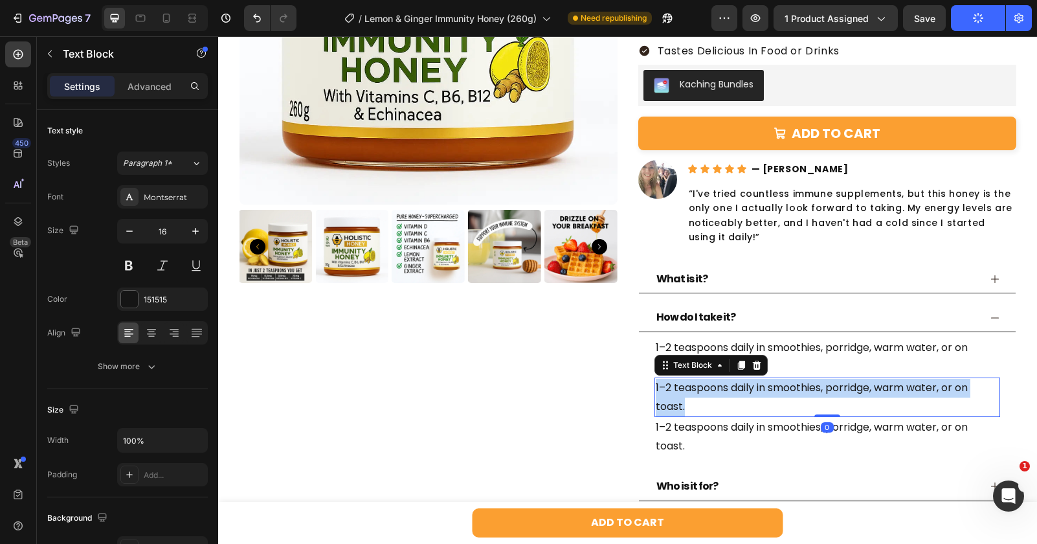
click at [770, 389] on p "1–2 teaspoons daily in smoothies, porridge, warm water, or on toast." at bounding box center [827, 398] width 343 height 38
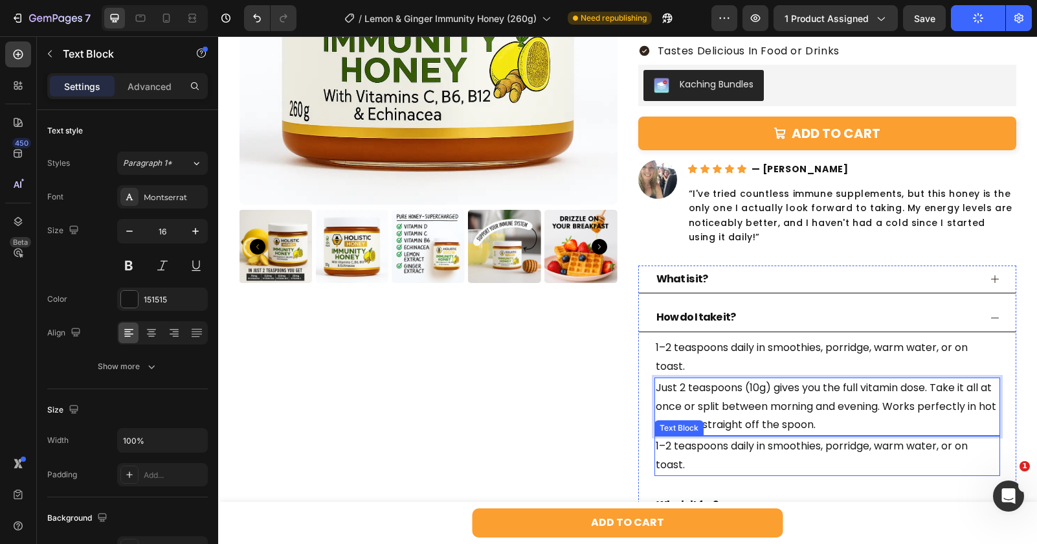
click at [736, 455] on p "1–2 teaspoons daily in smoothies, porridge, warm water, or on toast." at bounding box center [827, 456] width 343 height 38
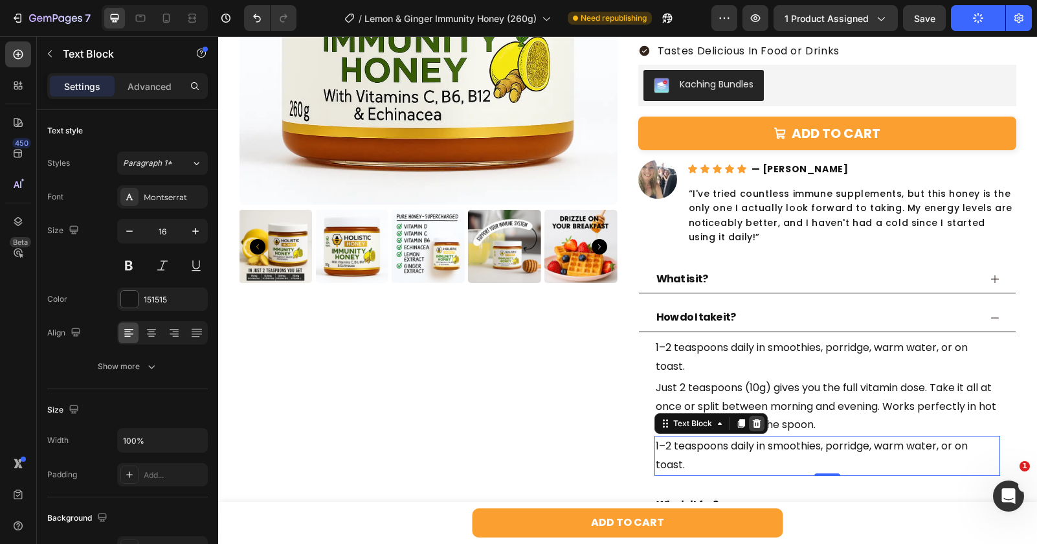
click at [751, 423] on icon at bounding box center [756, 423] width 10 height 10
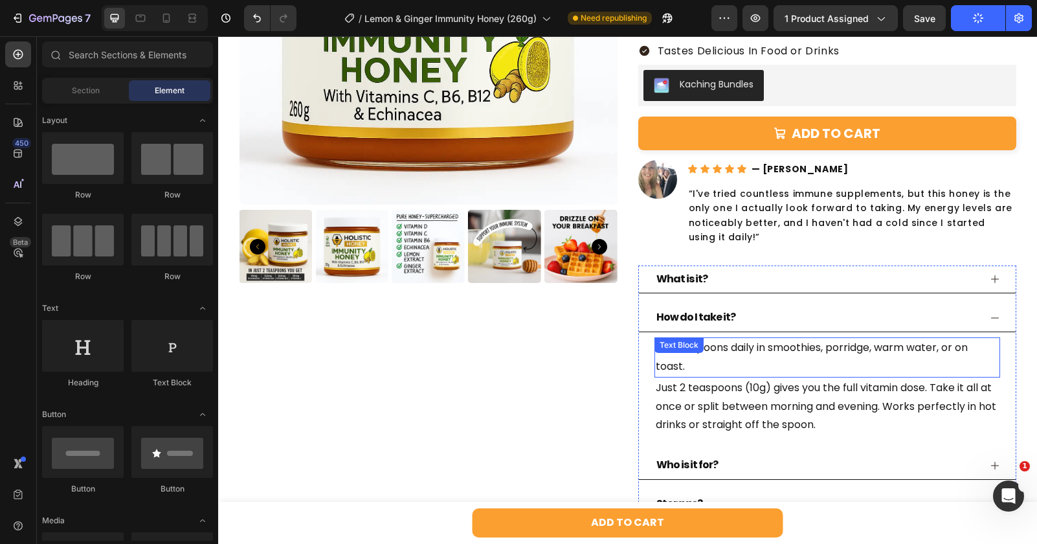
click at [732, 357] on div "1–2 teaspoons daily in smoothies, porridge, warm water, or on toast. Text Block" at bounding box center [827, 357] width 346 height 40
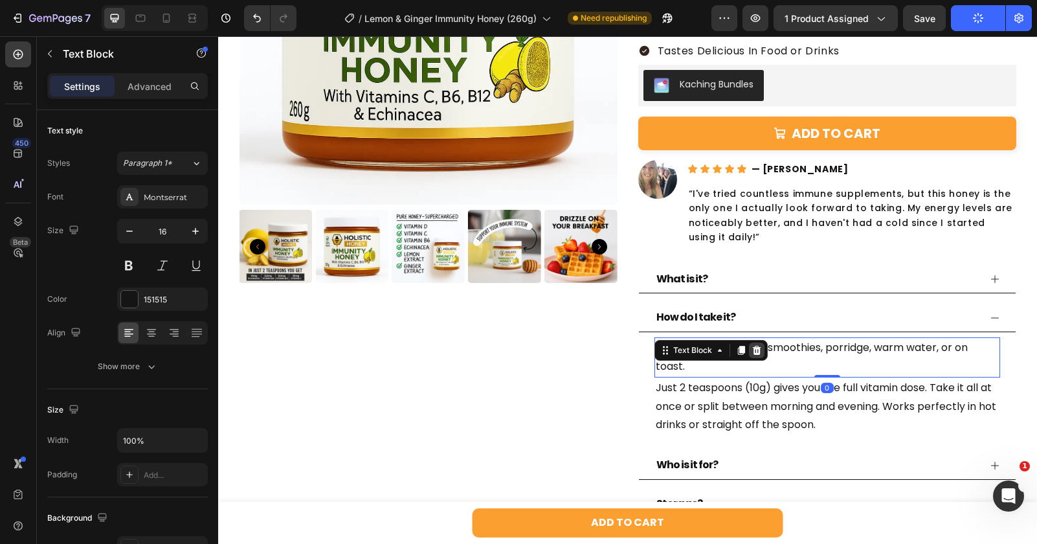
click at [754, 351] on icon at bounding box center [756, 350] width 8 height 9
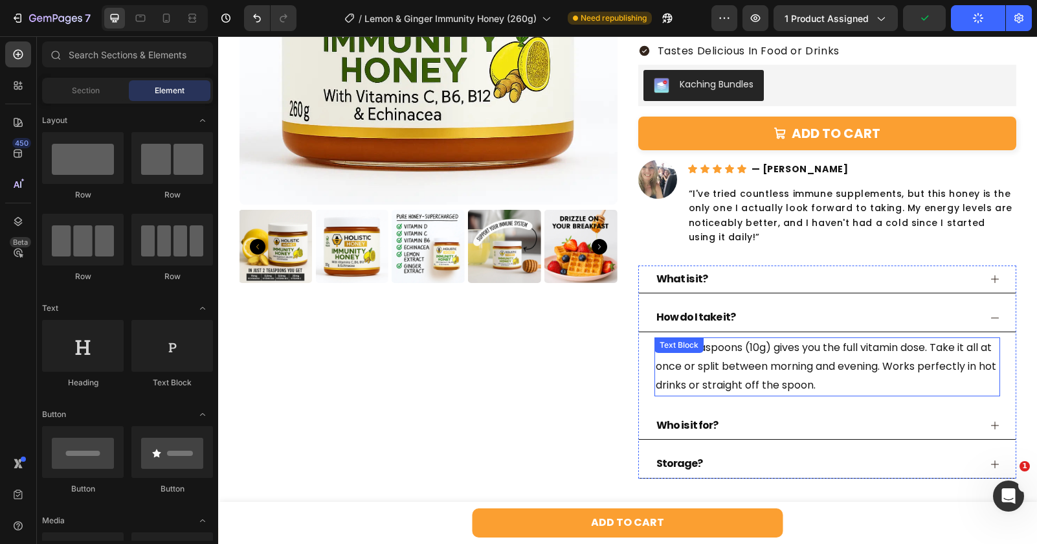
click at [710, 384] on p "Just 2 teaspoons (10g) gives you the full vitamin dose. Take it all at once or …" at bounding box center [827, 366] width 343 height 56
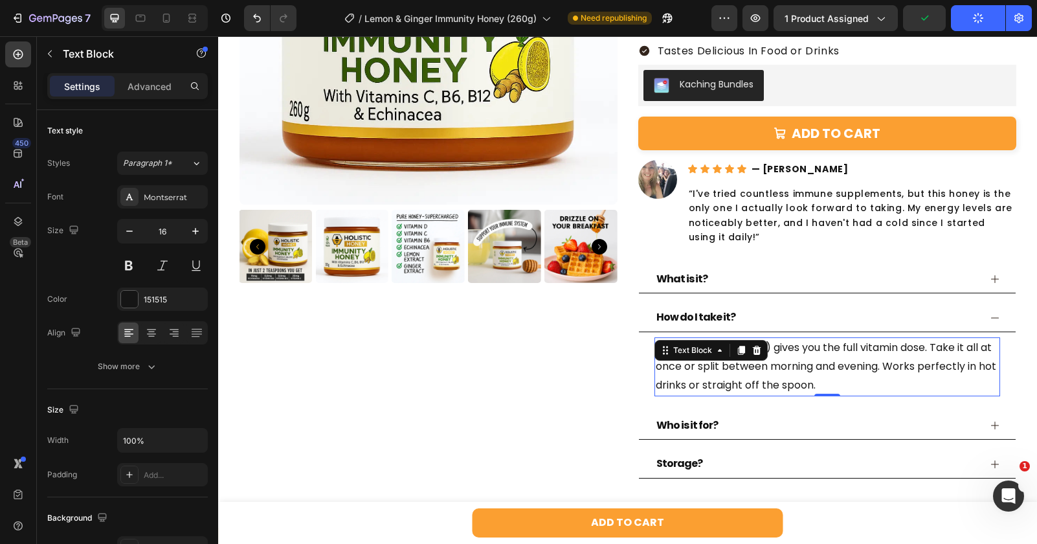
click at [705, 387] on p "Just 2 teaspoons (10g) gives you the full vitamin dose. Take it all at once or …" at bounding box center [827, 366] width 343 height 56
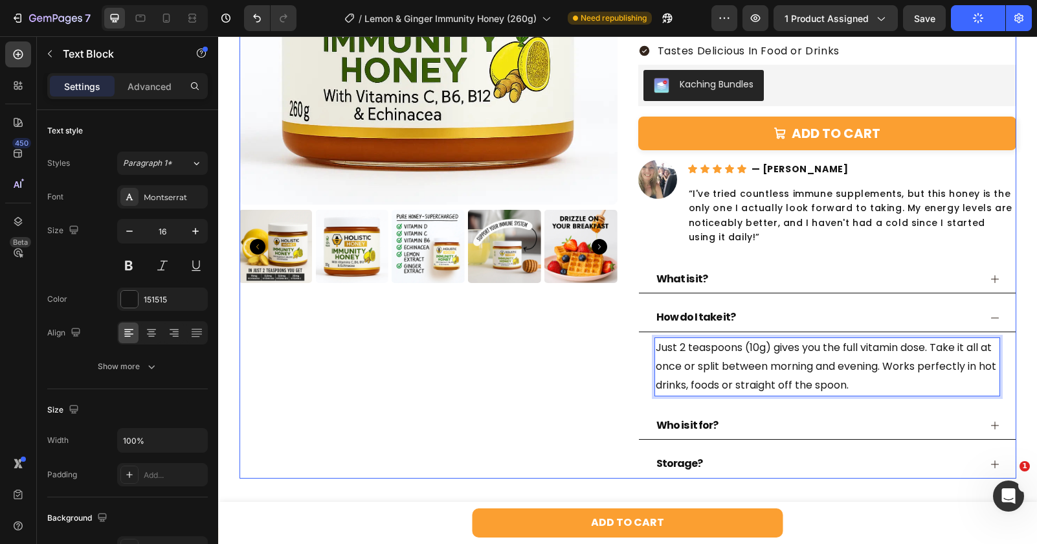
click at [608, 370] on div "Product Images" at bounding box center [428, 153] width 378 height 652
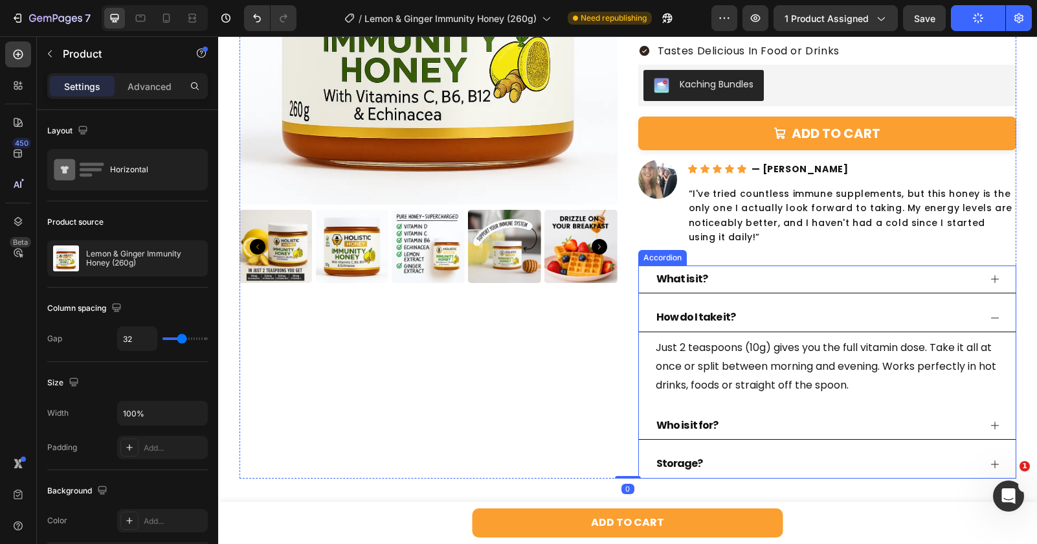
click at [969, 314] on div "How do I take it?" at bounding box center [816, 317] width 325 height 17
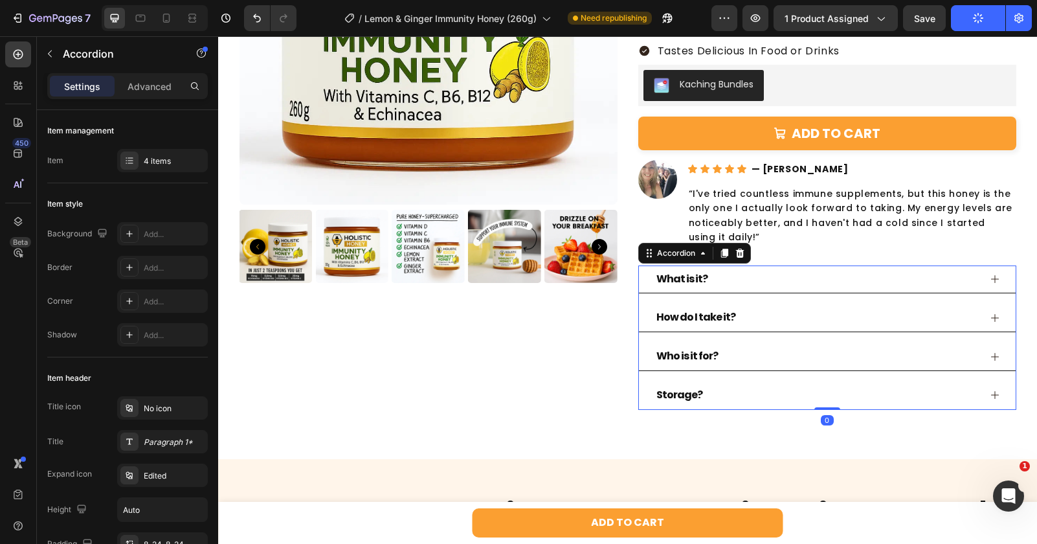
click at [752, 353] on div "Who is it for?" at bounding box center [816, 356] width 325 height 17
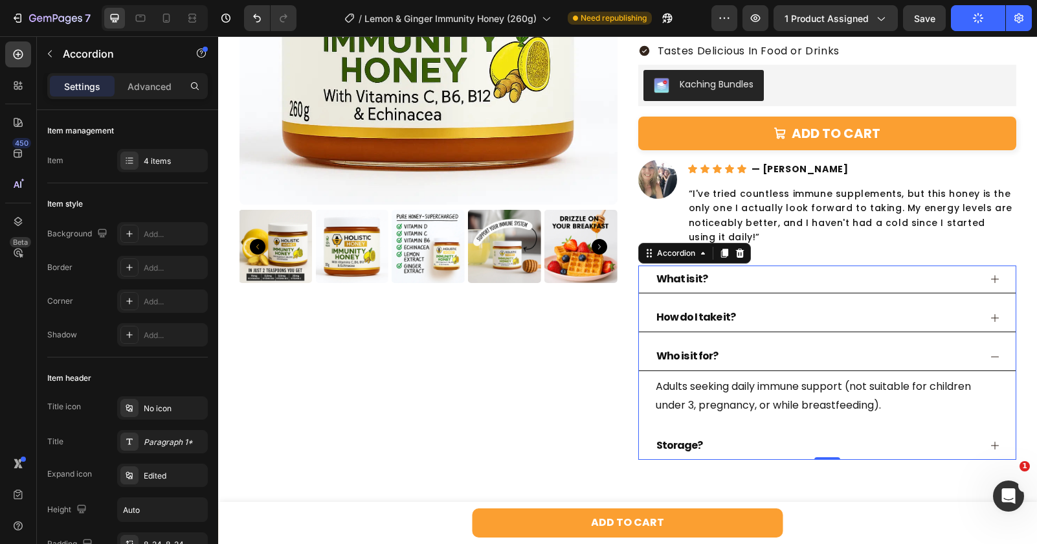
click at [760, 356] on div "Who is it for?" at bounding box center [816, 356] width 325 height 17
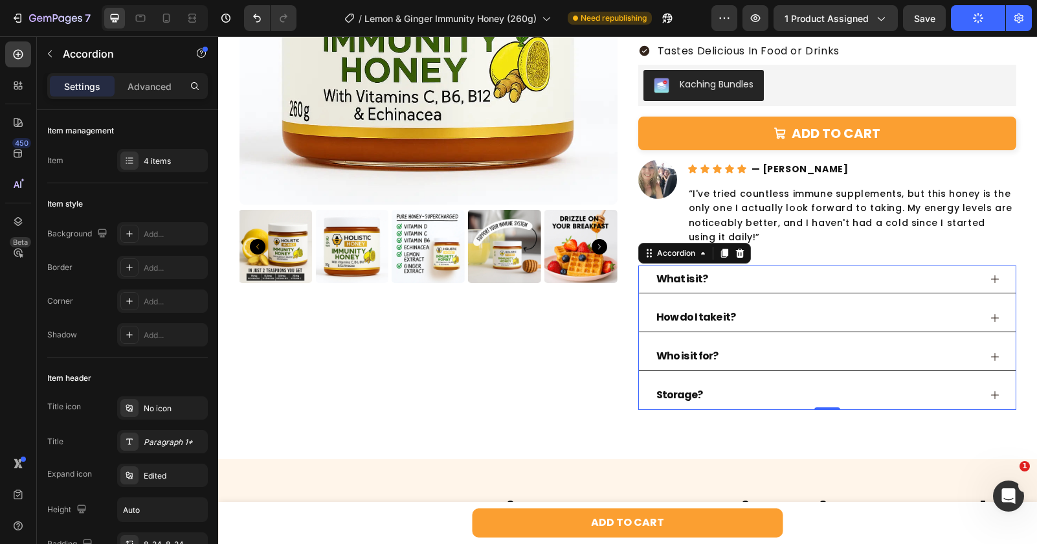
click at [760, 356] on div "Who is it for?" at bounding box center [816, 356] width 325 height 17
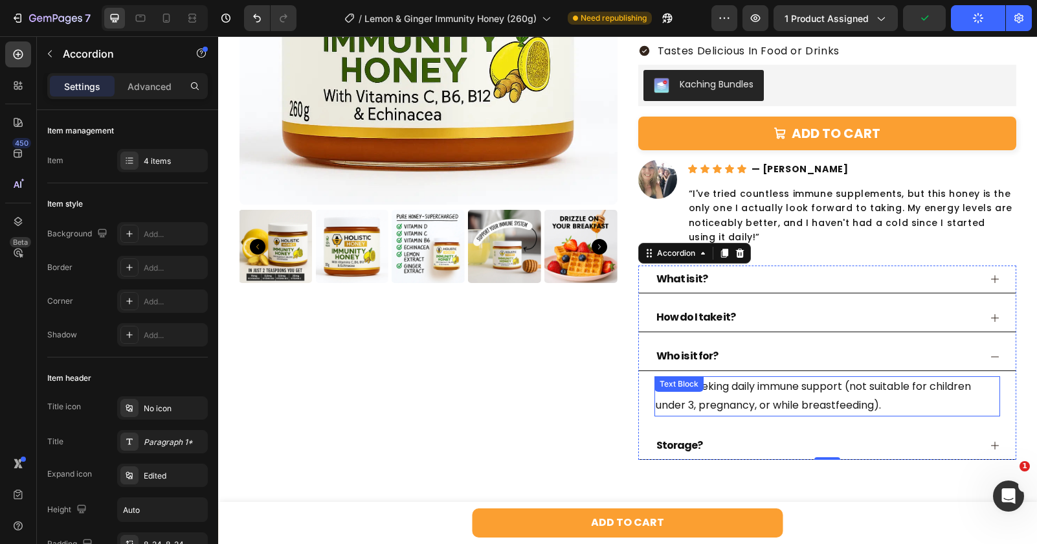
click at [840, 393] on p "Adults seeking daily immune support (not suitable for children under 3, pregnan…" at bounding box center [827, 396] width 343 height 38
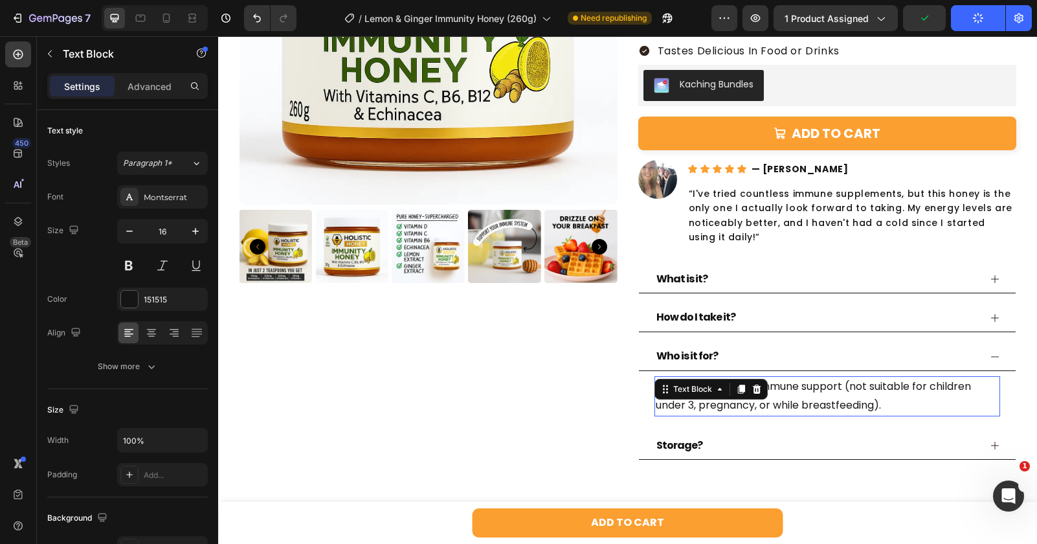
click at [840, 393] on p "Adults seeking daily immune support (not suitable for children under 3, pregnan…" at bounding box center [827, 396] width 343 height 38
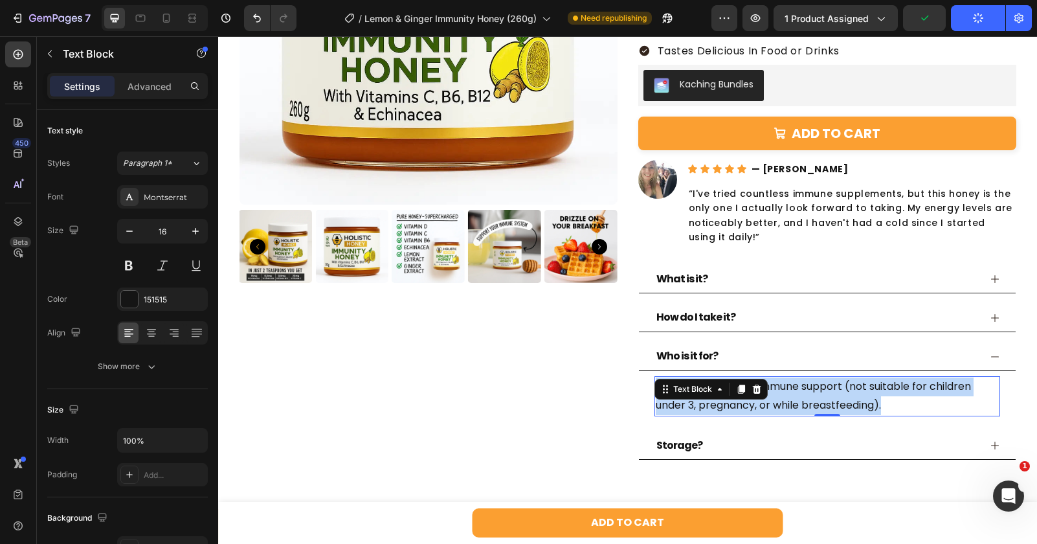
click at [840, 393] on p "Adults seeking daily immune support (not suitable for children under 3, pregnan…" at bounding box center [827, 396] width 343 height 38
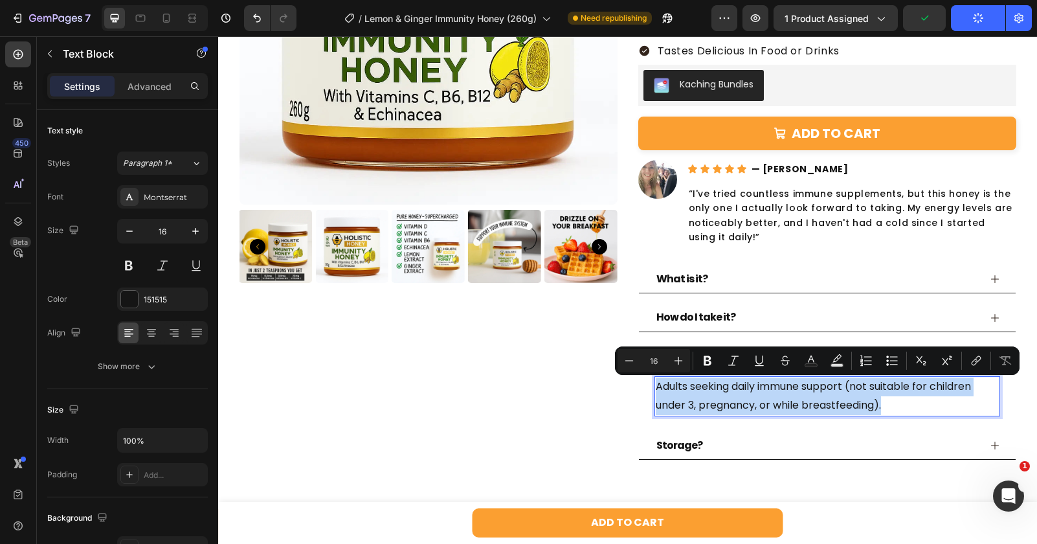
click at [883, 399] on p "Adults seeking daily immune support (not suitable for children under 3, pregnan…" at bounding box center [827, 396] width 343 height 38
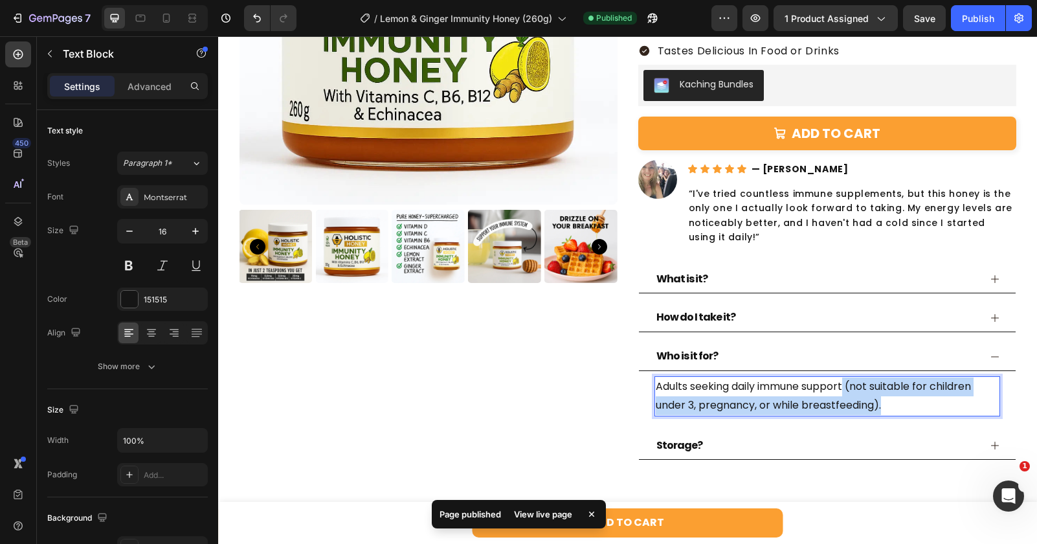
drag, startPoint x: 885, startPoint y: 410, endPoint x: 850, endPoint y: 391, distance: 39.7
click at [850, 391] on p "Adults seeking daily immune support (not suitable for children under 3, pregnan…" at bounding box center [827, 396] width 343 height 38
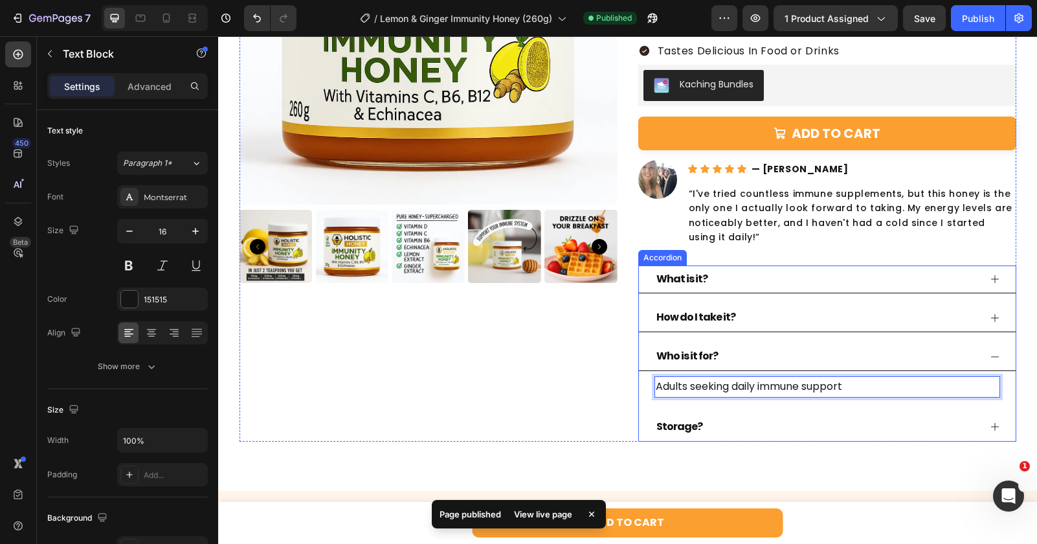
click at [895, 362] on div "Who is it for?" at bounding box center [816, 356] width 325 height 17
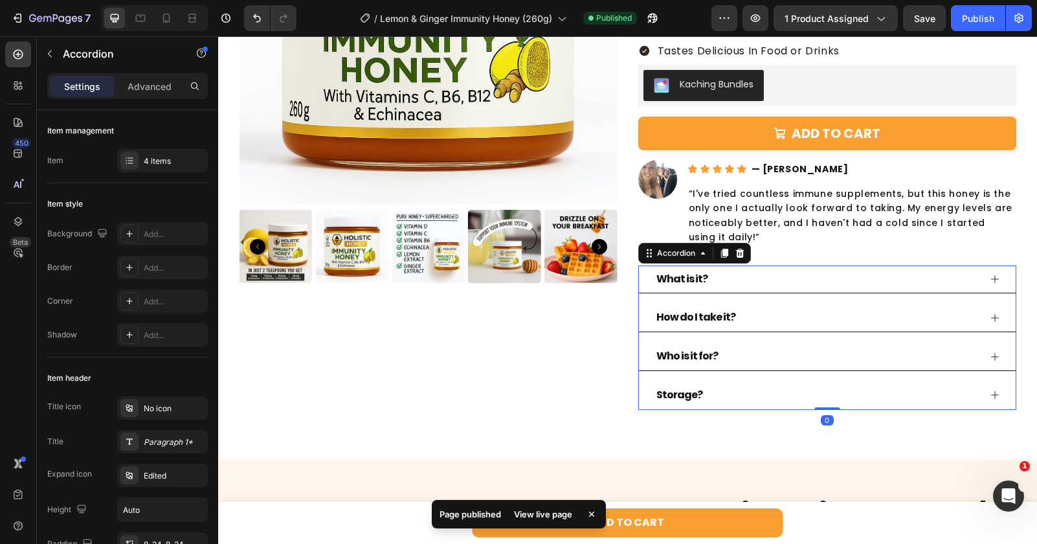
click at [858, 395] on div "Storage?" at bounding box center [816, 394] width 325 height 17
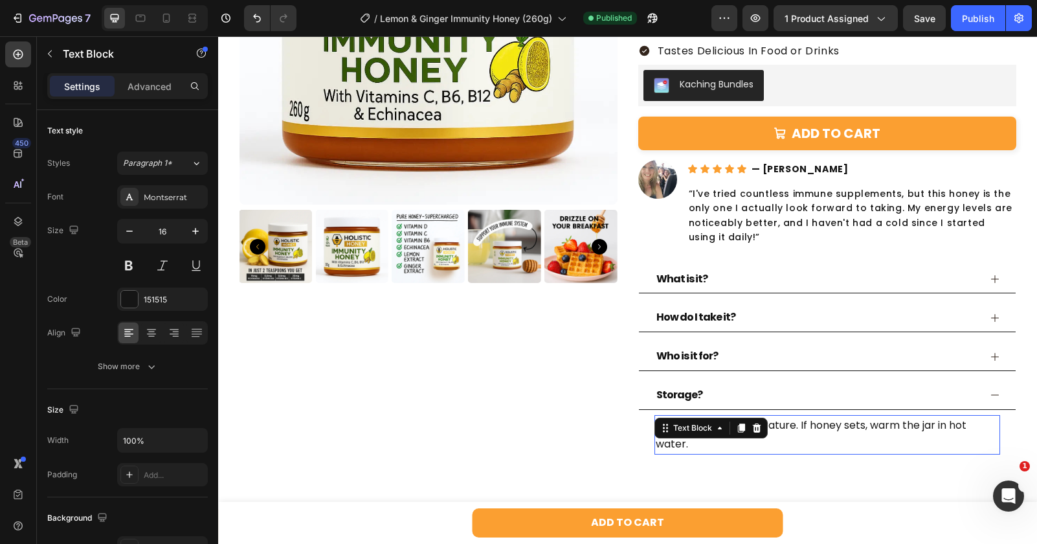
click at [844, 432] on p "Keep at room temperature. If honey sets, warm the jar in hot water." at bounding box center [827, 435] width 343 height 38
click at [837, 436] on p "Keep at room temperature. If honey sets, warm the jar in hot water." at bounding box center [827, 435] width 343 height 38
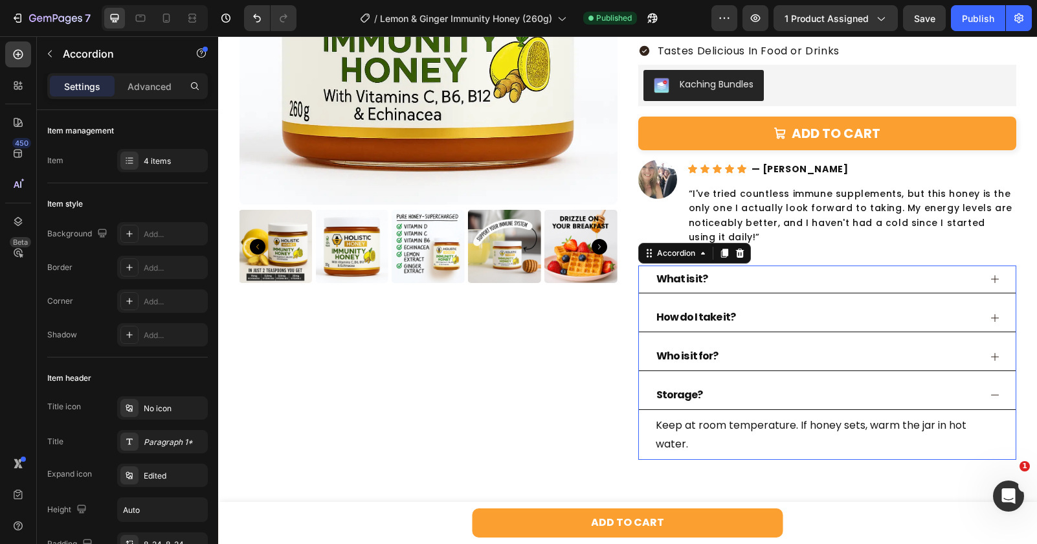
click at [828, 399] on div "Storage?" at bounding box center [816, 394] width 325 height 17
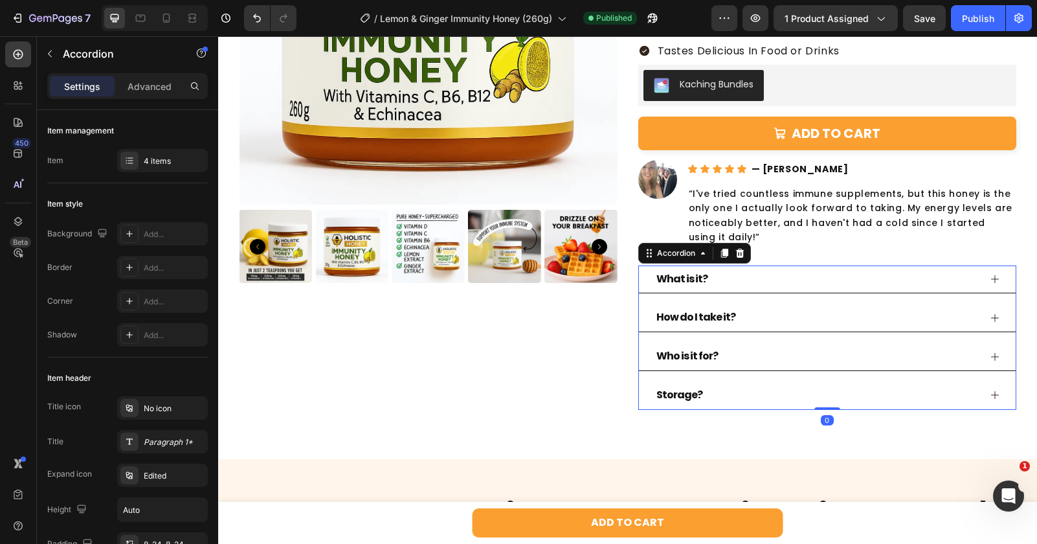
click at [848, 282] on div "What is it?" at bounding box center [816, 279] width 325 height 17
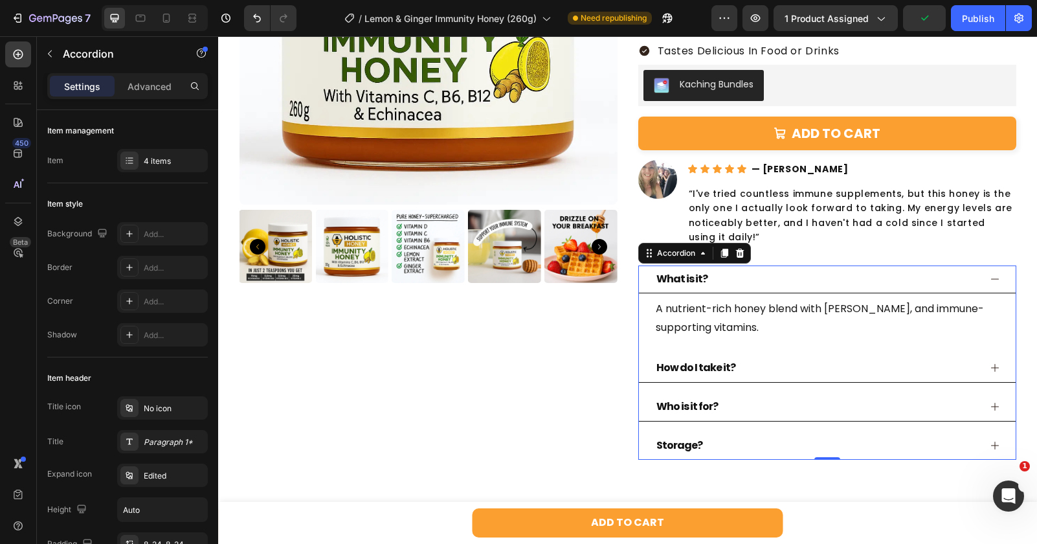
click at [848, 282] on div "What is it?" at bounding box center [816, 279] width 325 height 17
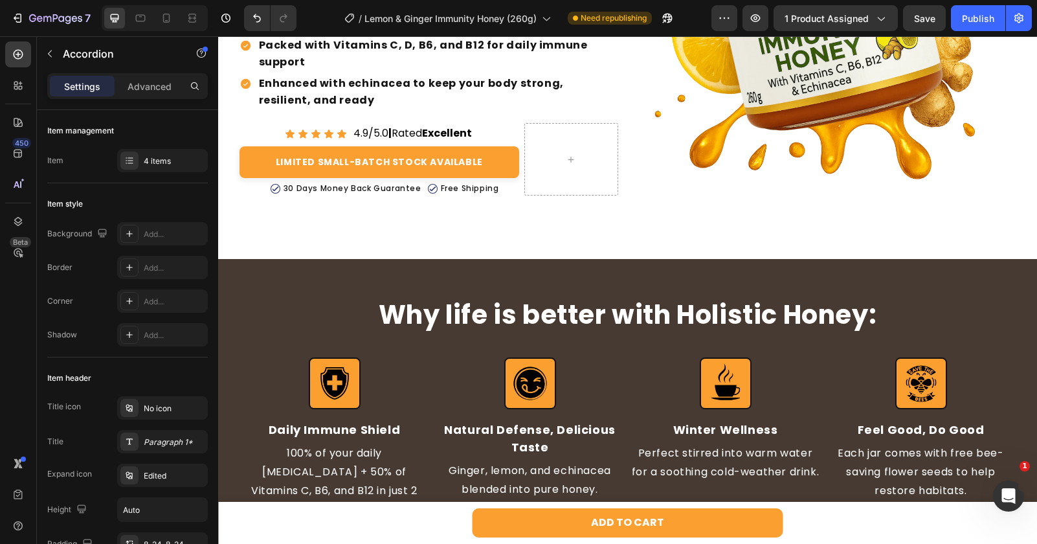
scroll to position [404, 0]
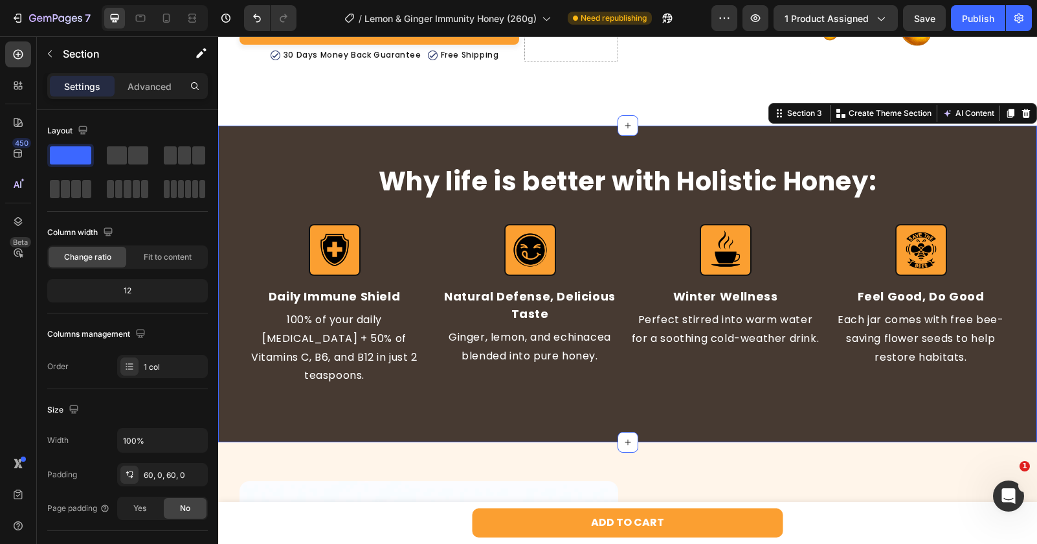
click at [245, 142] on div "Why life is better with Holistic Honey: Heading Image Daily Immune Shield Text …" at bounding box center [627, 284] width 819 height 316
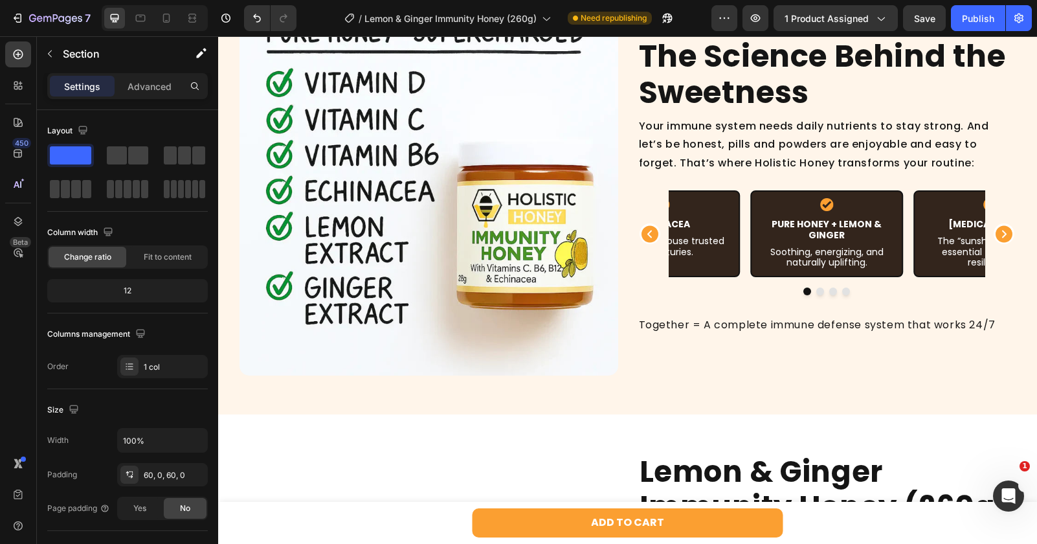
scroll to position [859, 0]
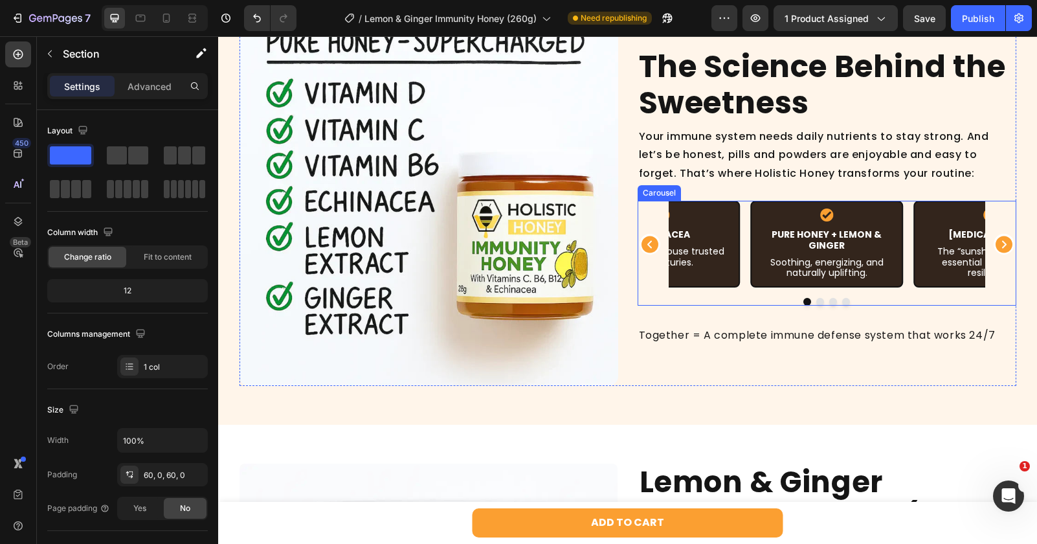
click at [1000, 252] on icon "Carousel Next Arrow" at bounding box center [1003, 244] width 21 height 21
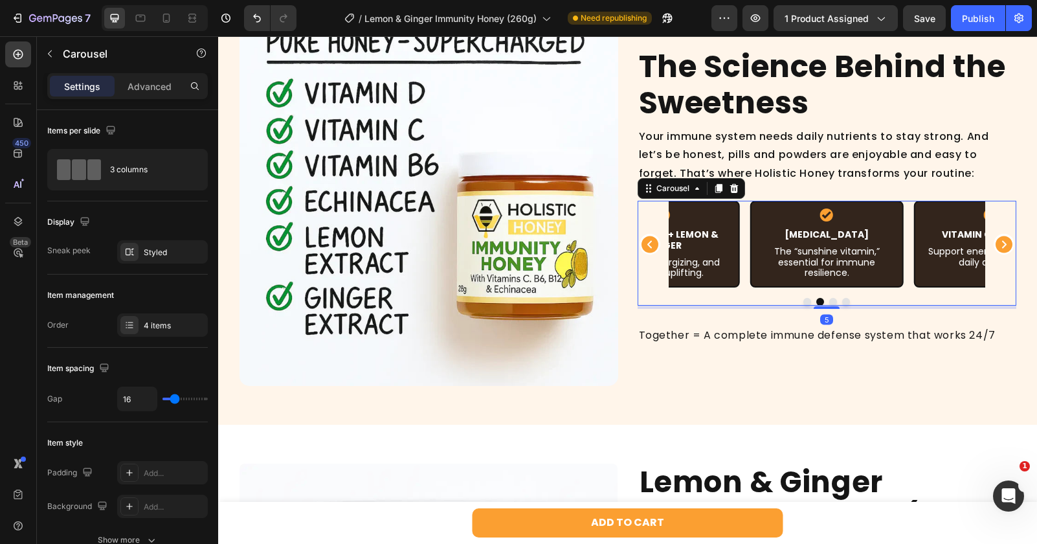
click at [1000, 252] on icon "Carousel Next Arrow" at bounding box center [1003, 244] width 21 height 21
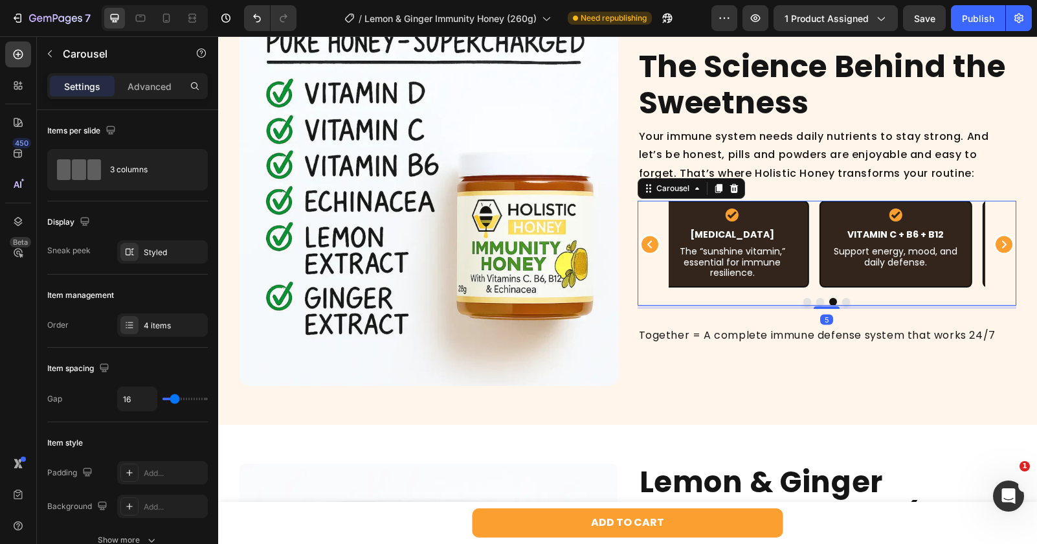
click at [1000, 252] on icon "Carousel Next Arrow" at bounding box center [1003, 244] width 21 height 21
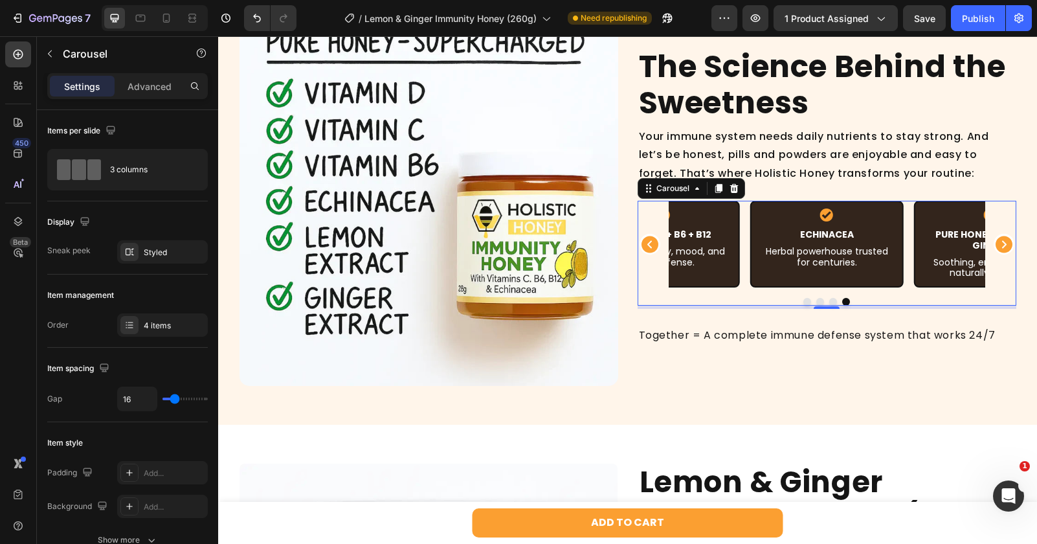
click at [1000, 252] on icon "Carousel Next Arrow" at bounding box center [1003, 244] width 21 height 21
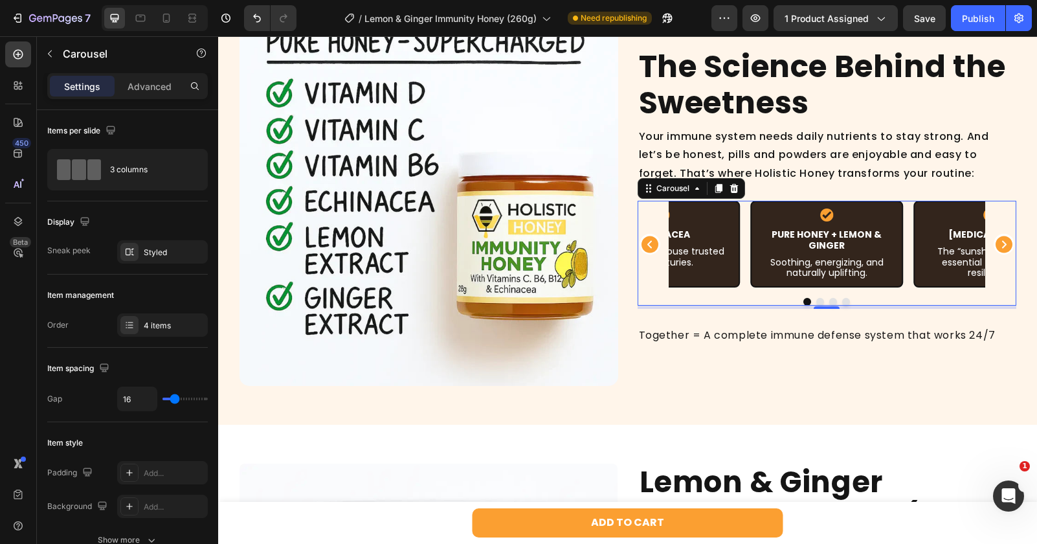
click at [1000, 252] on icon "Carousel Next Arrow" at bounding box center [1003, 244] width 21 height 21
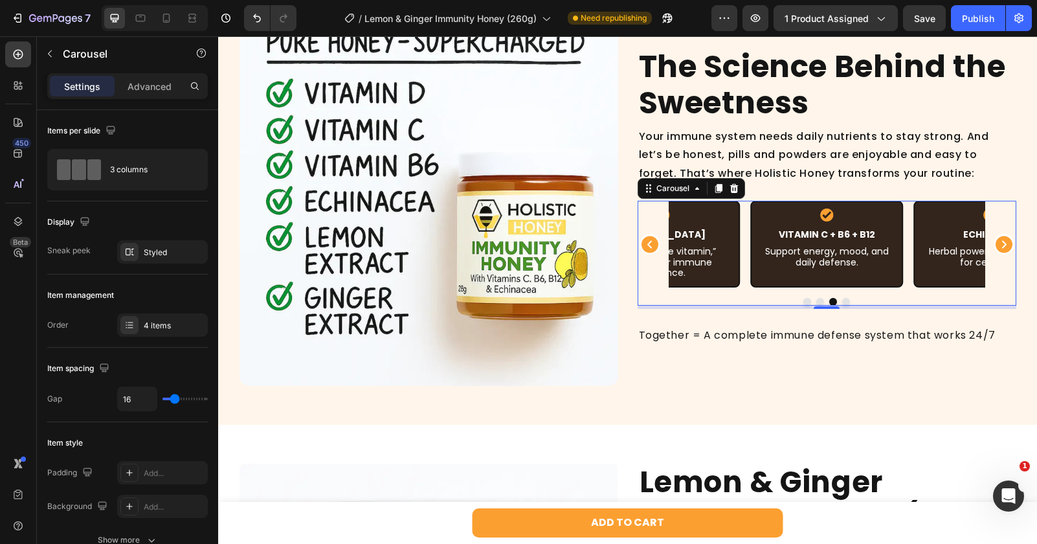
click at [1000, 252] on icon "Carousel Next Arrow" at bounding box center [1003, 244] width 21 height 21
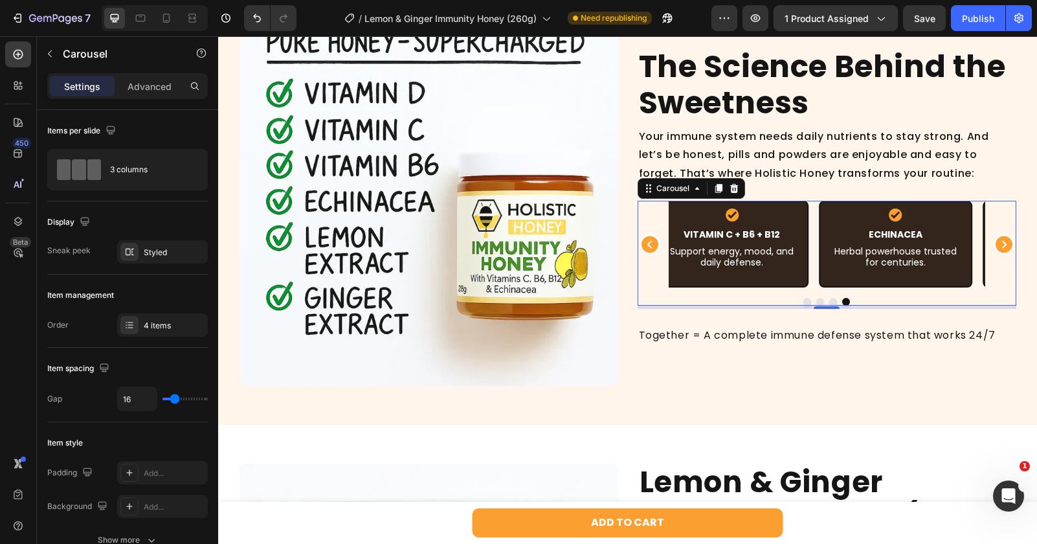
click at [1000, 252] on icon "Carousel Next Arrow" at bounding box center [1003, 244] width 21 height 21
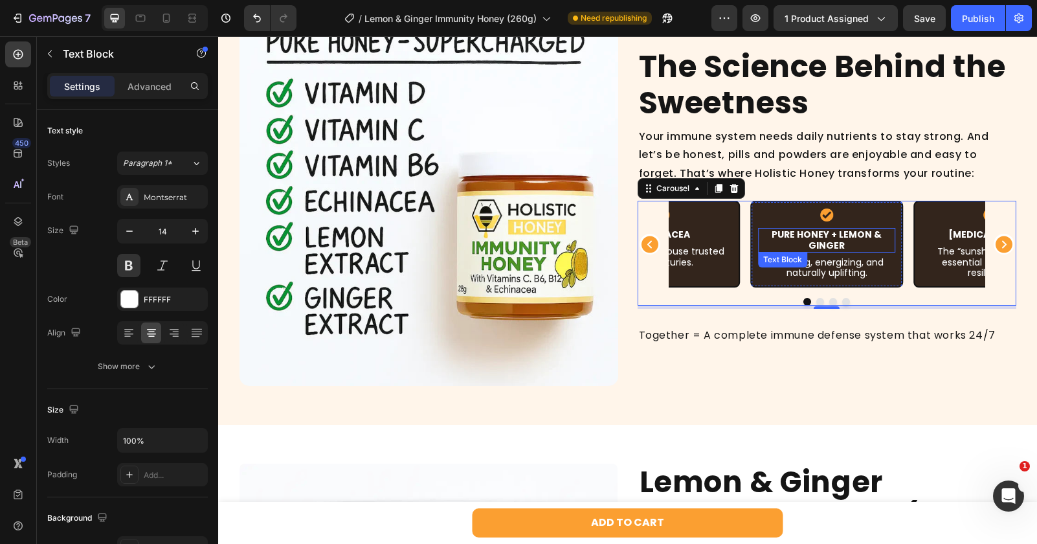
click at [799, 234] on p "Pure Honey + Lemon & Ginger" at bounding box center [826, 240] width 135 height 22
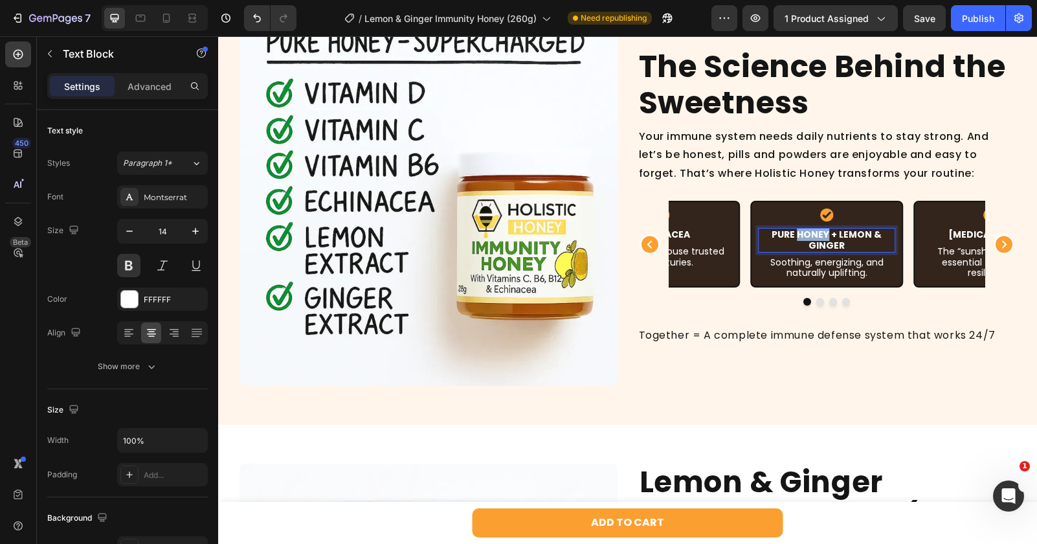
click at [799, 234] on p "Pure Honey + Lemon & Ginger" at bounding box center [826, 240] width 135 height 22
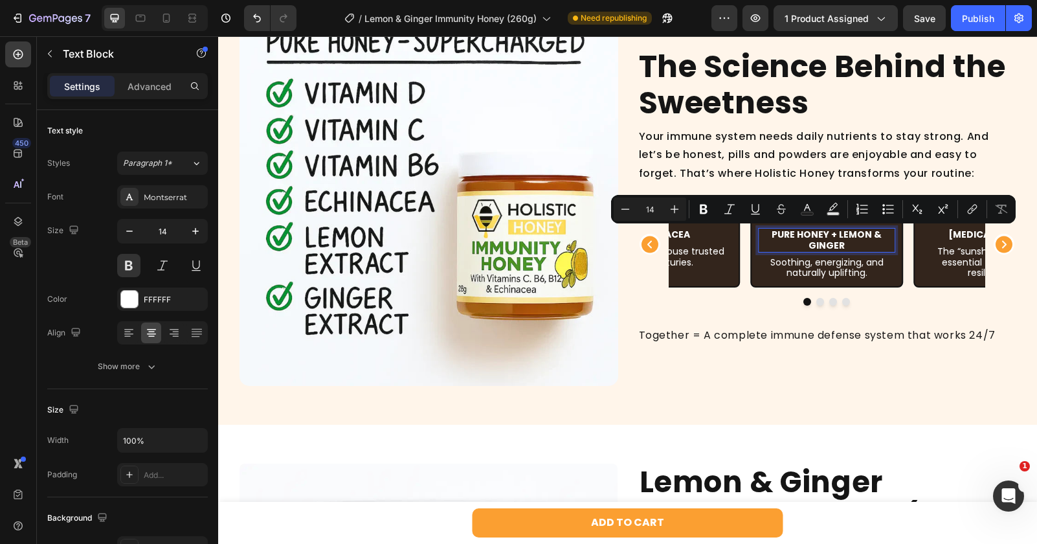
click at [793, 236] on p "Pure Honey + Lemon & Ginger" at bounding box center [826, 240] width 135 height 22
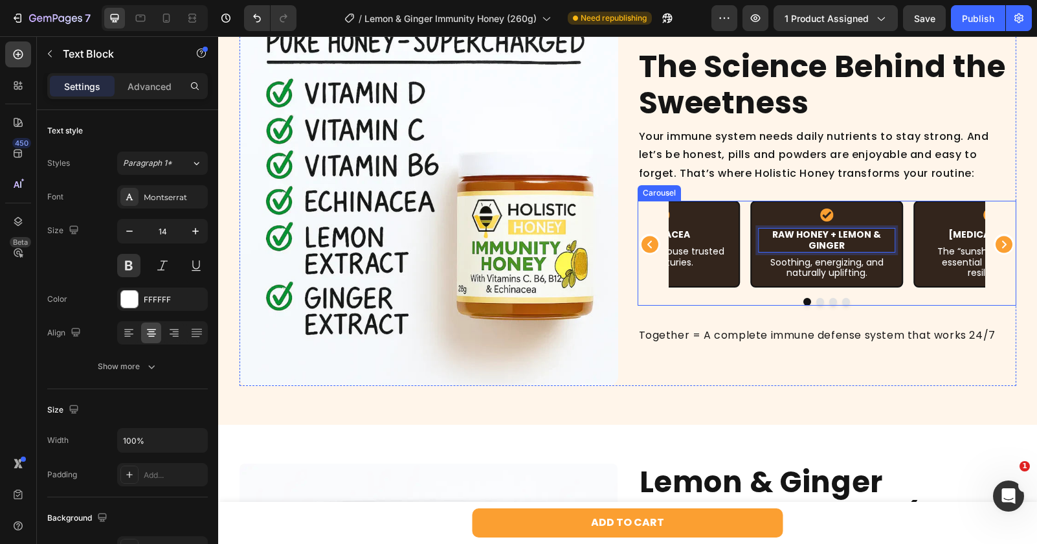
click at [772, 302] on div at bounding box center [826, 302] width 379 height 8
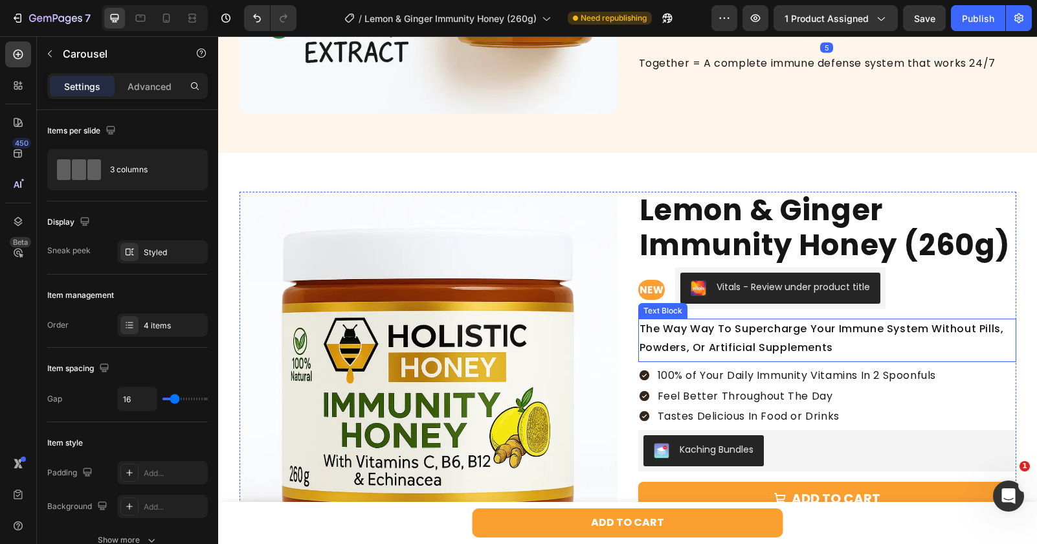
scroll to position [1236, 0]
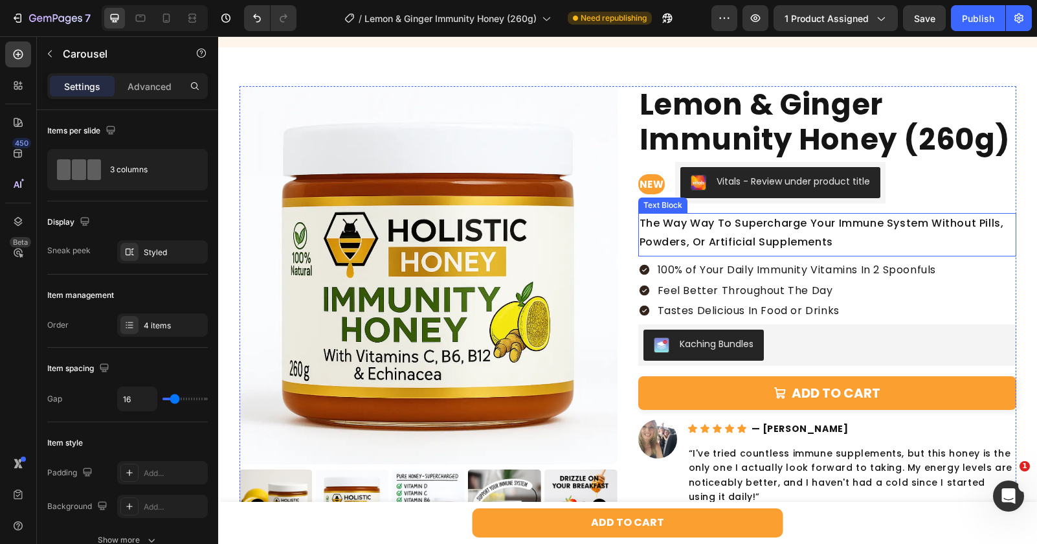
click at [663, 225] on p "The Way Way To Supercharge Your Immune System Without Pills, Powders, Or Artifi…" at bounding box center [826, 233] width 375 height 38
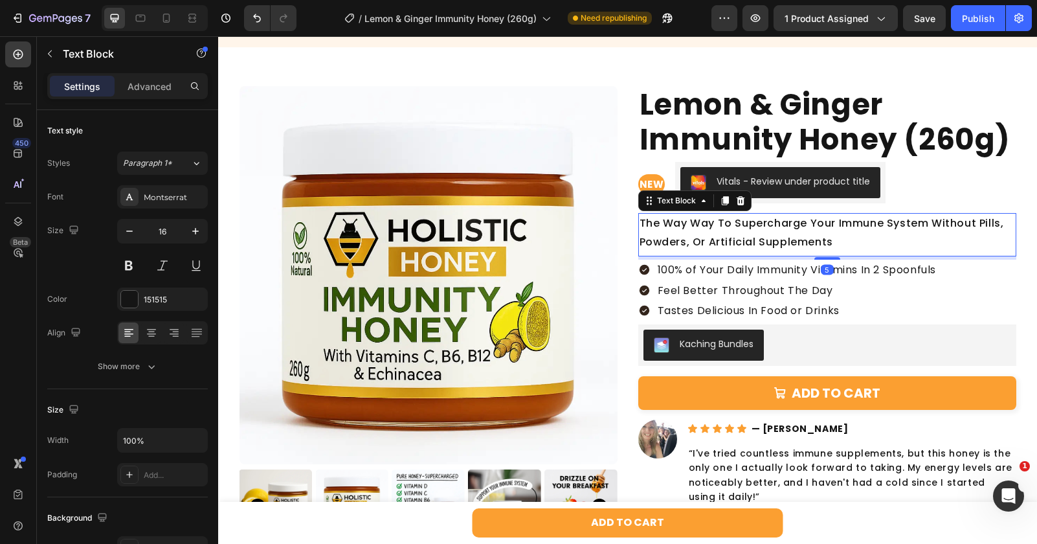
click at [674, 225] on p "The Way Way To Supercharge Your Immune System Without Pills, Powders, Or Artifi…" at bounding box center [826, 233] width 375 height 38
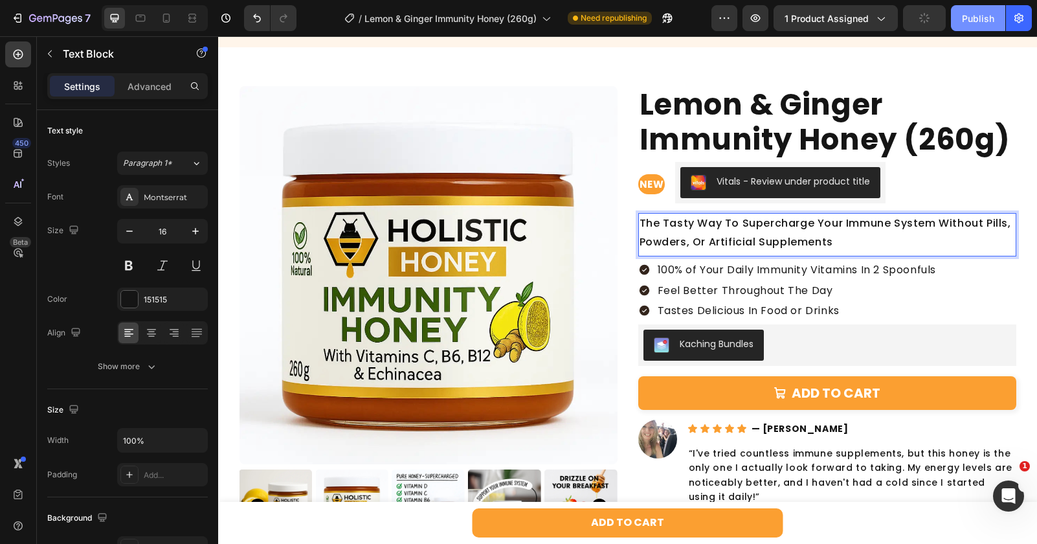
click at [957, 20] on button "Publish" at bounding box center [978, 18] width 54 height 26
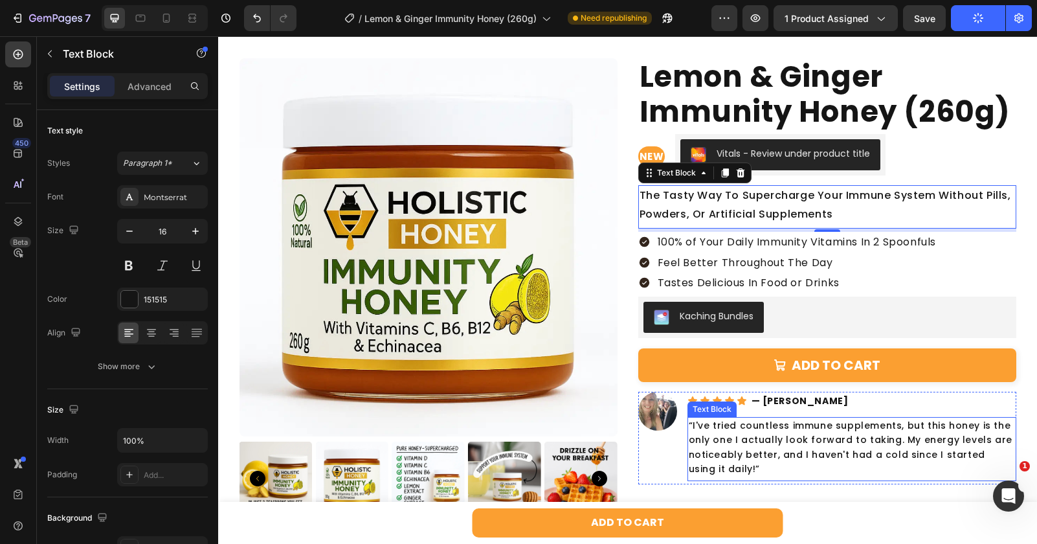
scroll to position [1261, 0]
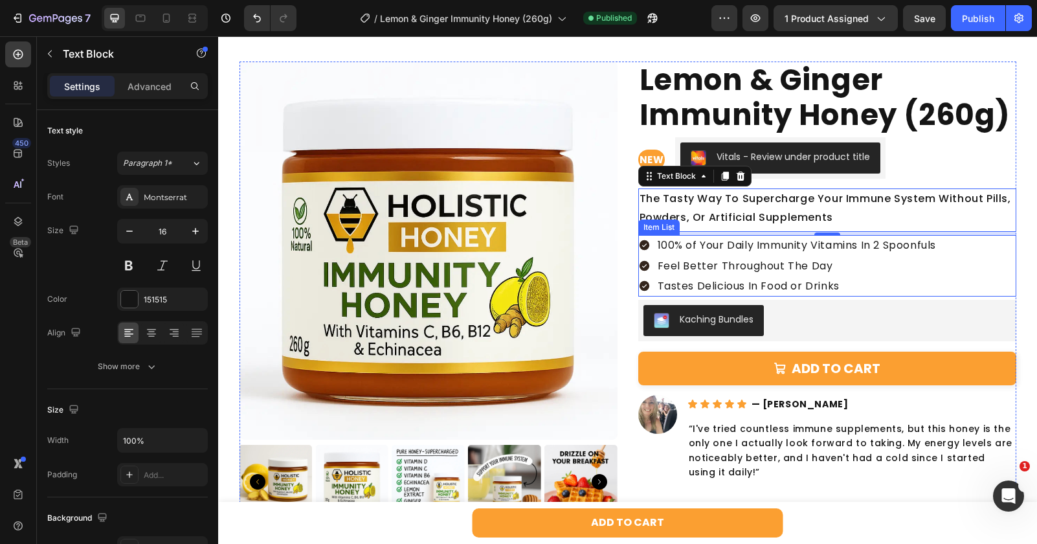
click at [773, 281] on p "Tastes Delicious In Food or Drinks" at bounding box center [797, 286] width 279 height 17
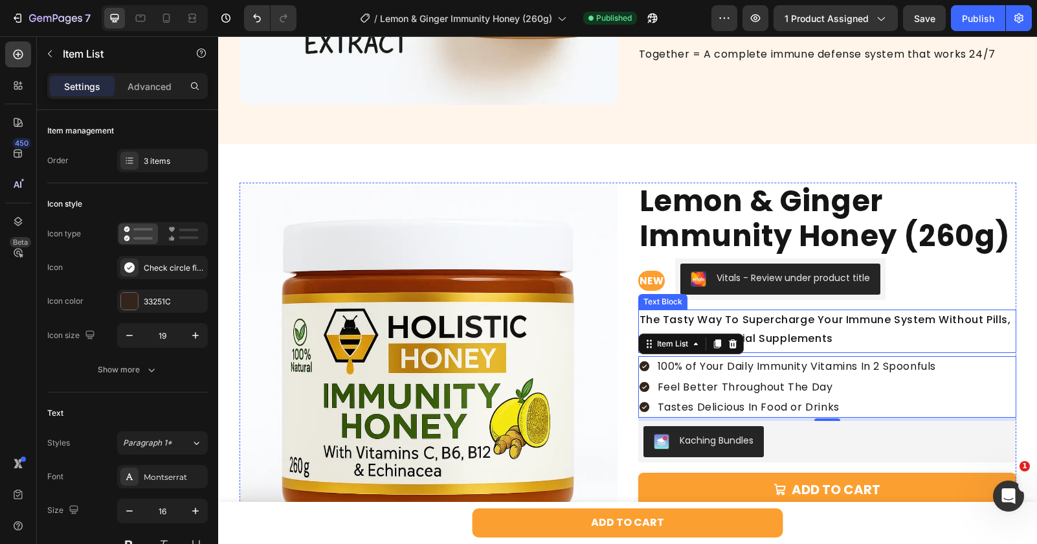
scroll to position [1129, 0]
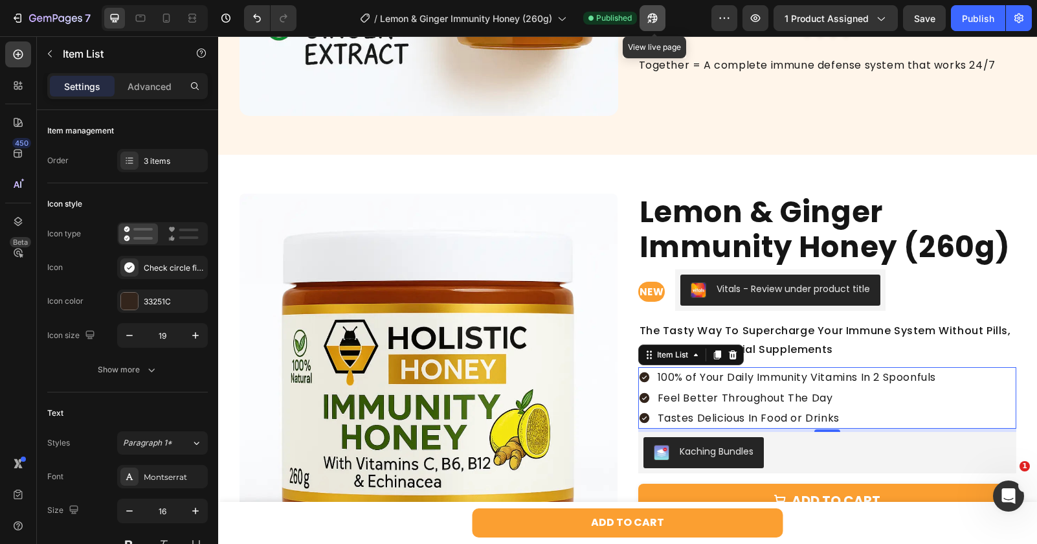
click at [650, 21] on icon "button" at bounding box center [648, 20] width 3 height 3
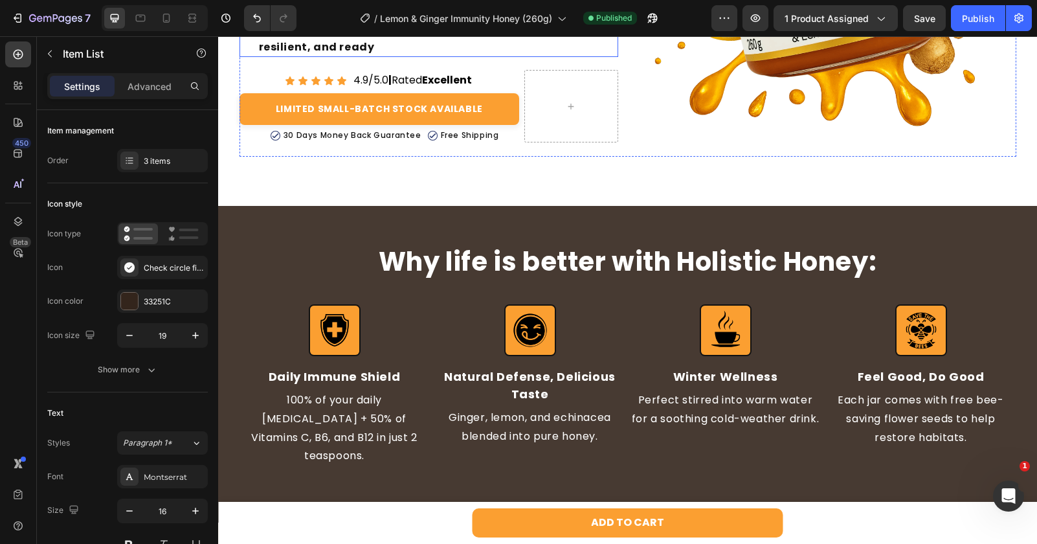
scroll to position [369, 0]
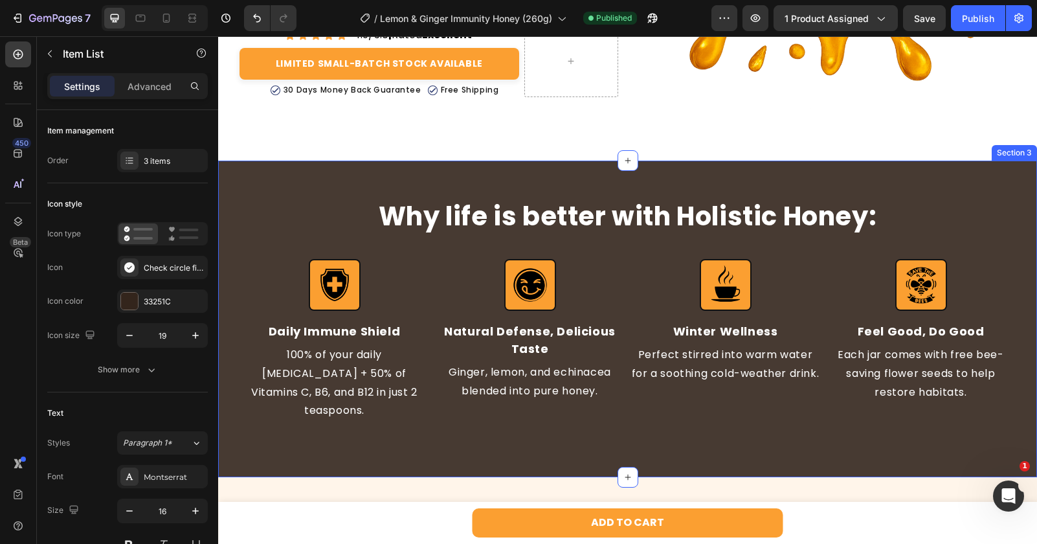
click at [234, 243] on div "Why life is better with Holistic Honey: Heading Image Daily Immune Shield Text …" at bounding box center [627, 318] width 819 height 239
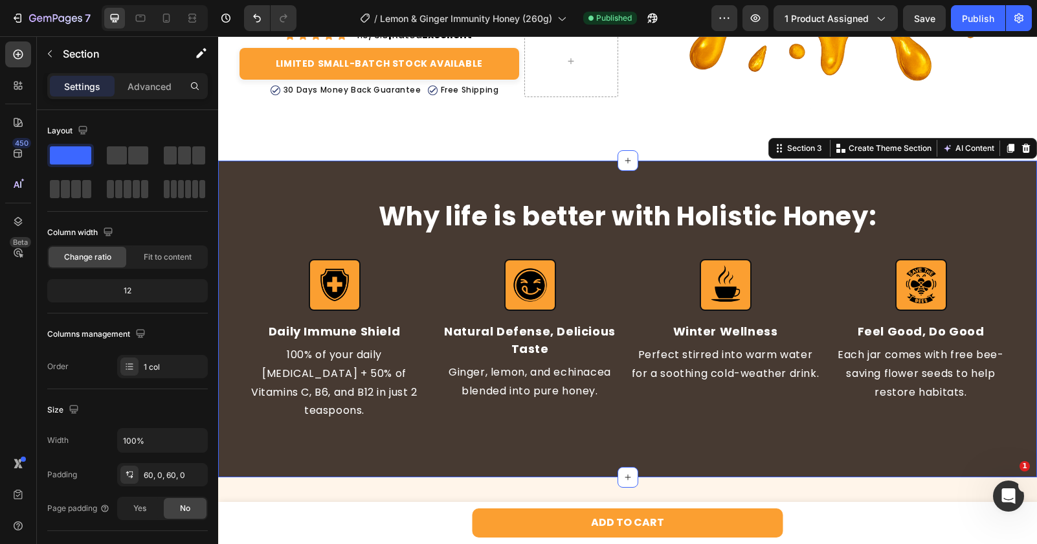
click at [1002, 147] on div "AI Content Write with GemAI What would you like to describe here? Tone and Voic…" at bounding box center [971, 148] width 63 height 16
click at [1008, 150] on icon at bounding box center [1010, 148] width 7 height 9
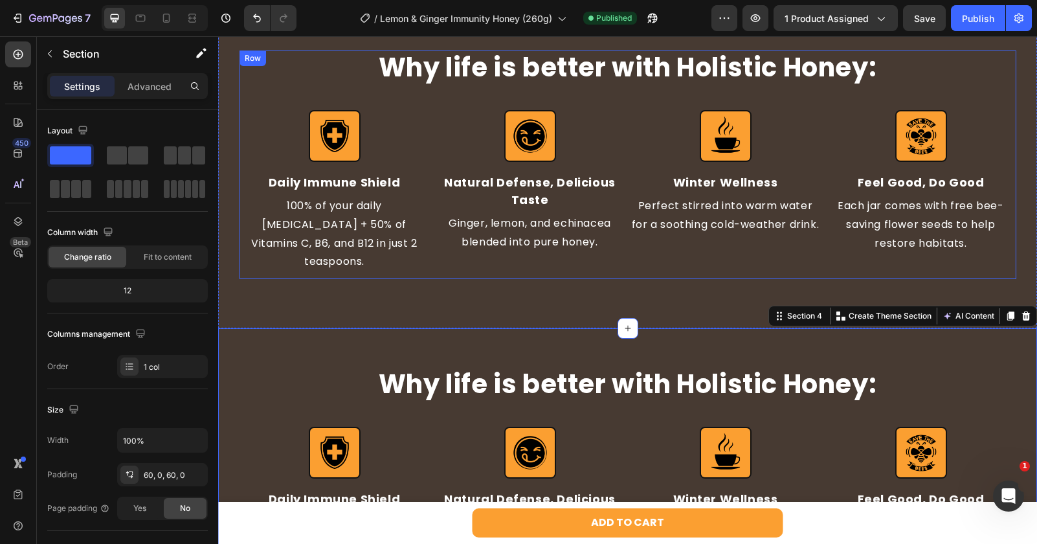
scroll to position [500, 0]
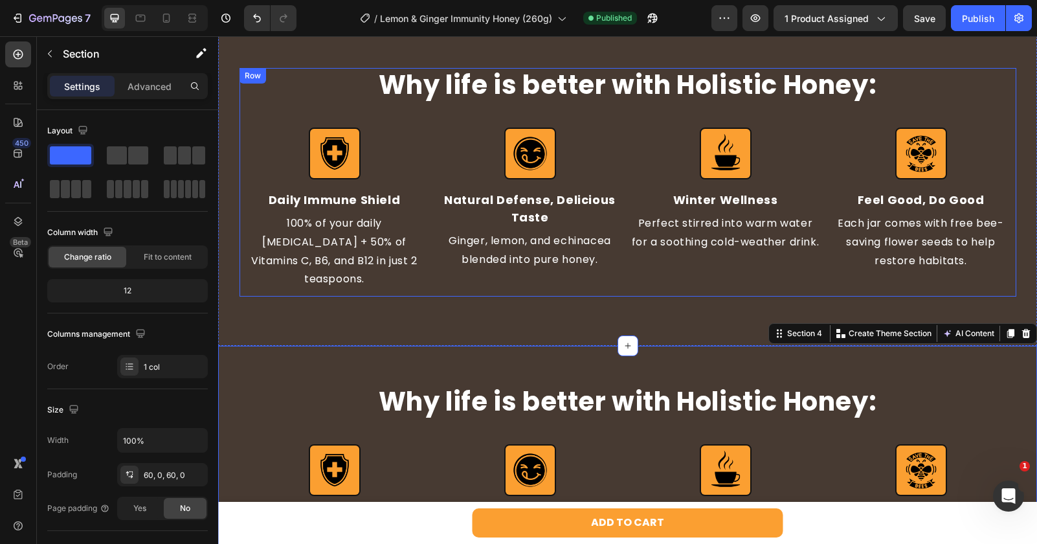
click at [806, 79] on h2 "Why life is better with Holistic Honey:" at bounding box center [627, 85] width 777 height 34
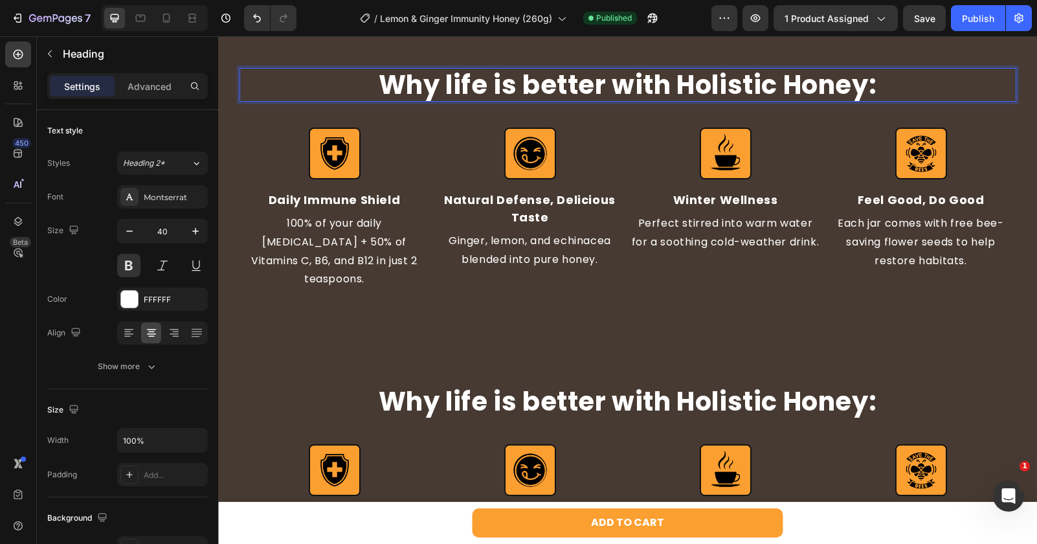
click at [806, 79] on h2 "Why life is better with Holistic Honey:" at bounding box center [627, 85] width 777 height 34
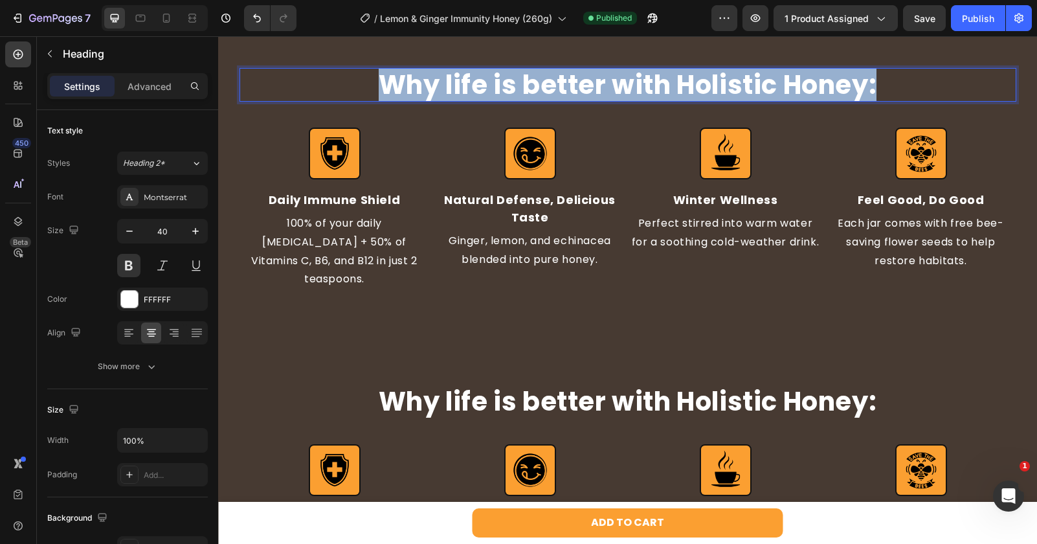
click at [806, 79] on p "Why life is better with Holistic Honey:" at bounding box center [628, 84] width 774 height 31
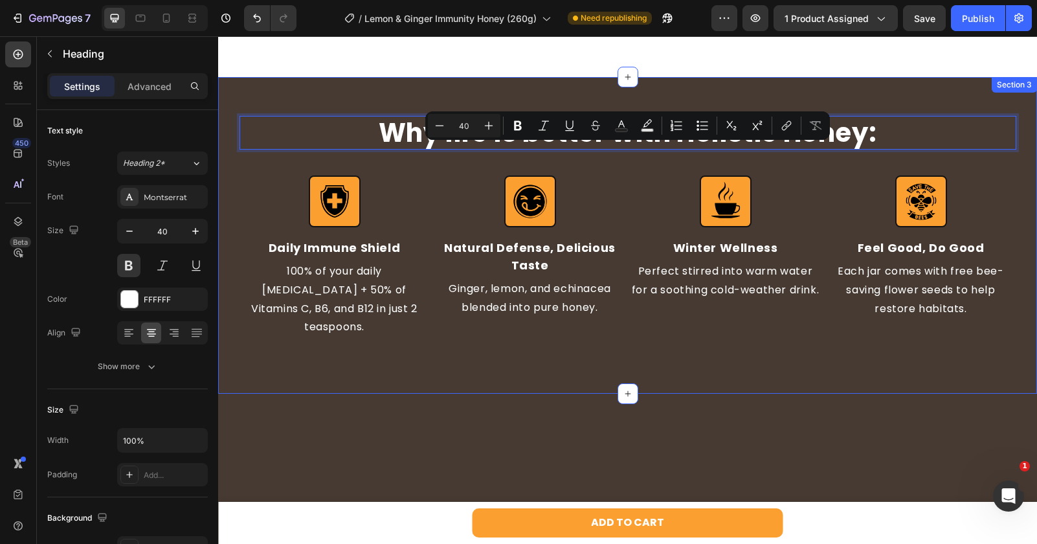
scroll to position [0, 0]
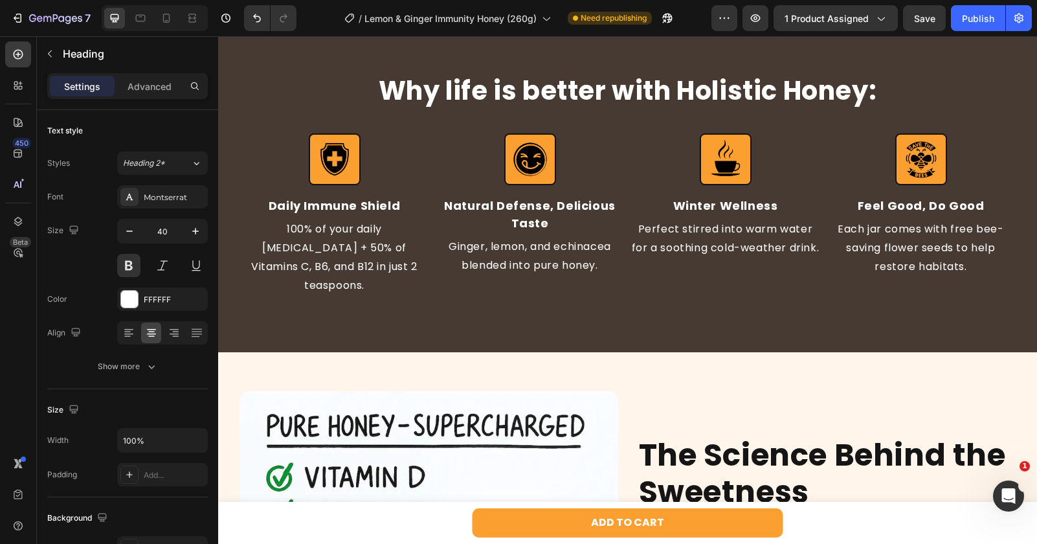
type input "16"
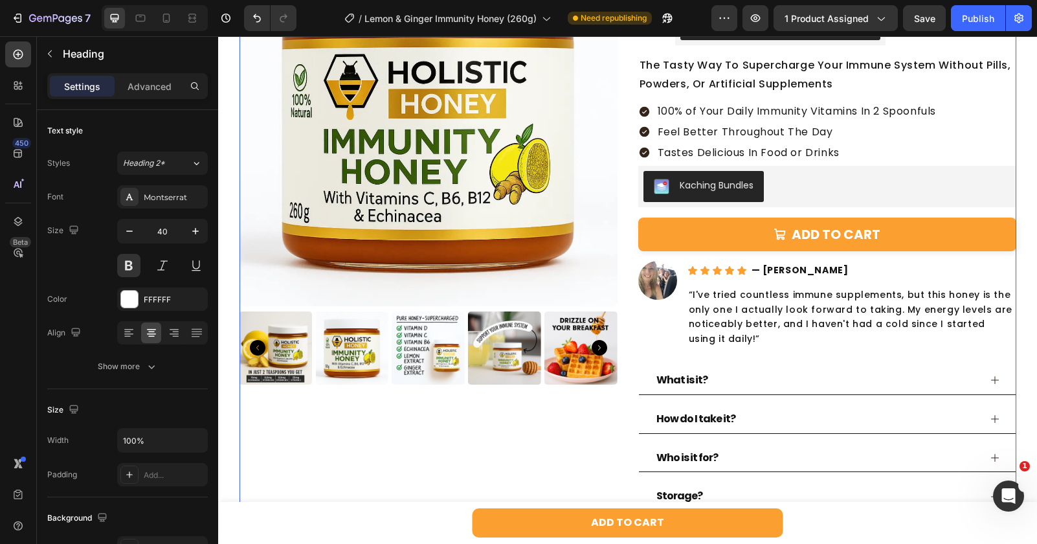
scroll to position [1696, 0]
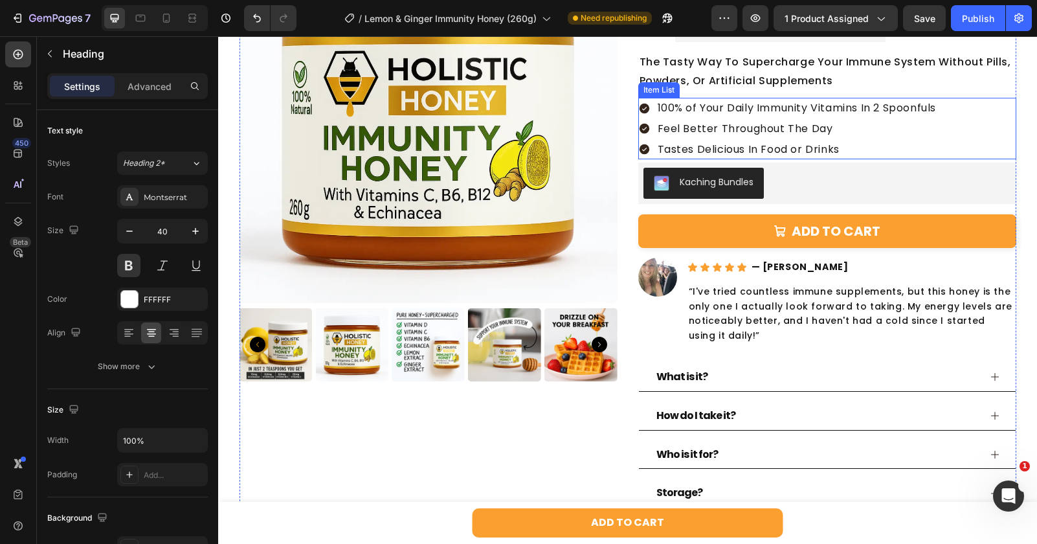
click at [969, 140] on div "100% of Your Daily Immunity Vitamins In 2 Spoonfuls Feel Better Throughout The …" at bounding box center [827, 128] width 378 height 61
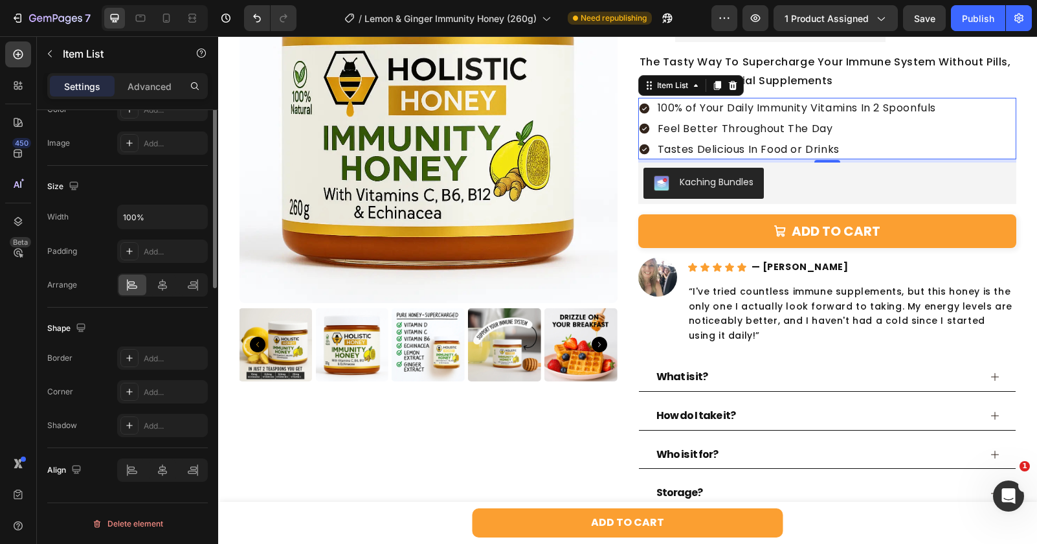
scroll to position [0, 0]
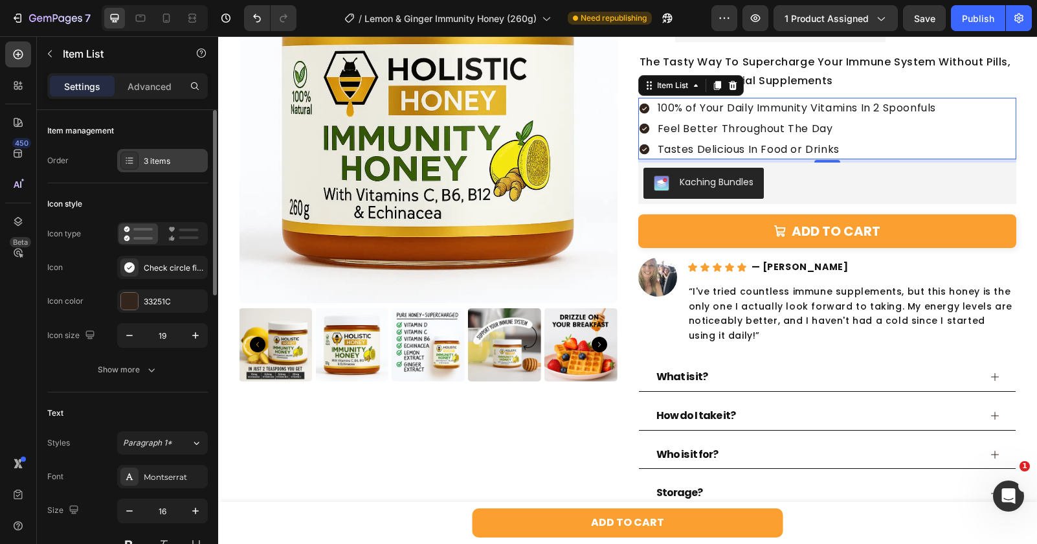
click at [165, 156] on div "3 items" at bounding box center [174, 161] width 61 height 12
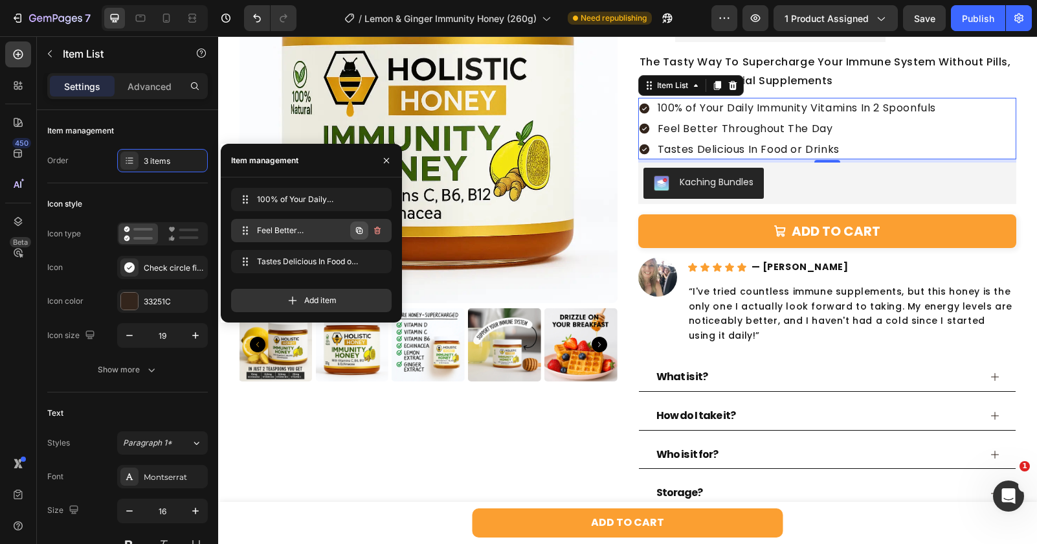
click at [361, 234] on icon "button" at bounding box center [359, 230] width 10 height 10
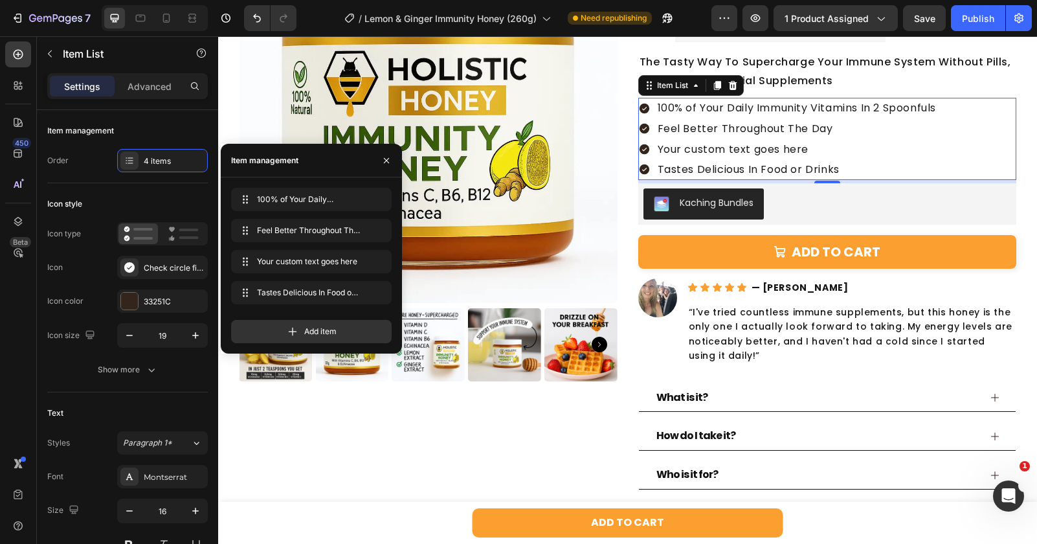
click at [741, 154] on div "Your custom text goes here" at bounding box center [797, 149] width 283 height 21
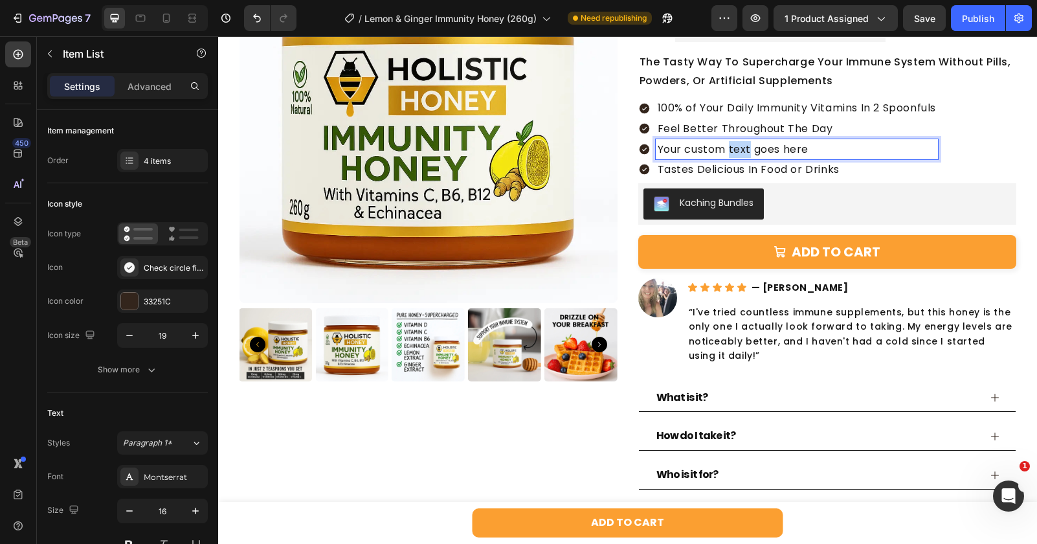
click at [741, 154] on p "Your custom text goes here" at bounding box center [797, 149] width 279 height 17
click at [971, 151] on div "100% of Your Daily Immunity Vitamins In 2 Spoonfuls Feel Better Throughout The …" at bounding box center [827, 139] width 378 height 82
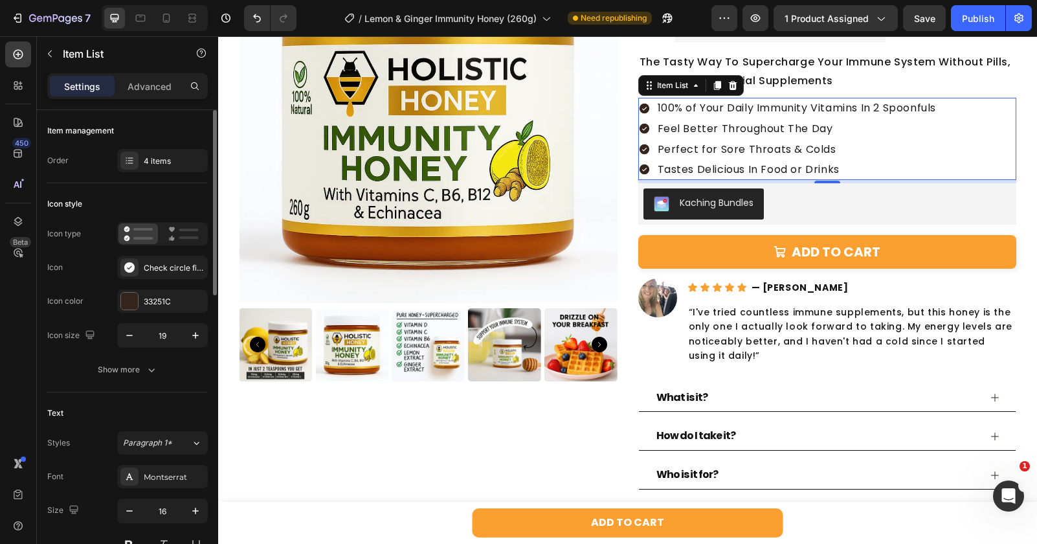
click at [144, 392] on div "Item management Order 4 items" at bounding box center [127, 513] width 161 height 243
click at [142, 158] on div "4 items" at bounding box center [162, 160] width 91 height 23
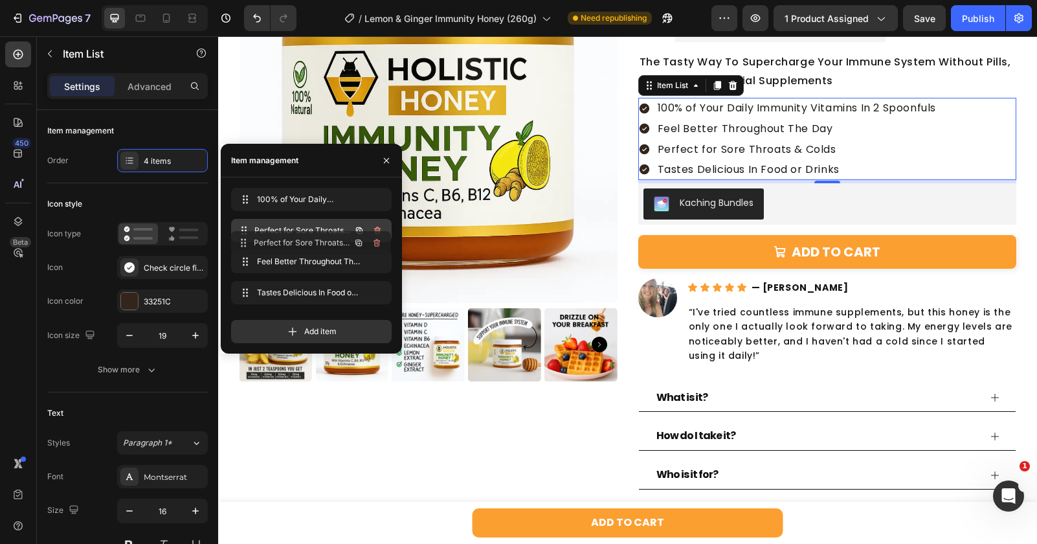
drag, startPoint x: 252, startPoint y: 254, endPoint x: 252, endPoint y: 236, distance: 18.1
click at [628, 194] on div "Product Images Lemon & Ginger Immunity Honey (260g) Heading NEW Text Block Vita…" at bounding box center [627, 226] width 777 height 603
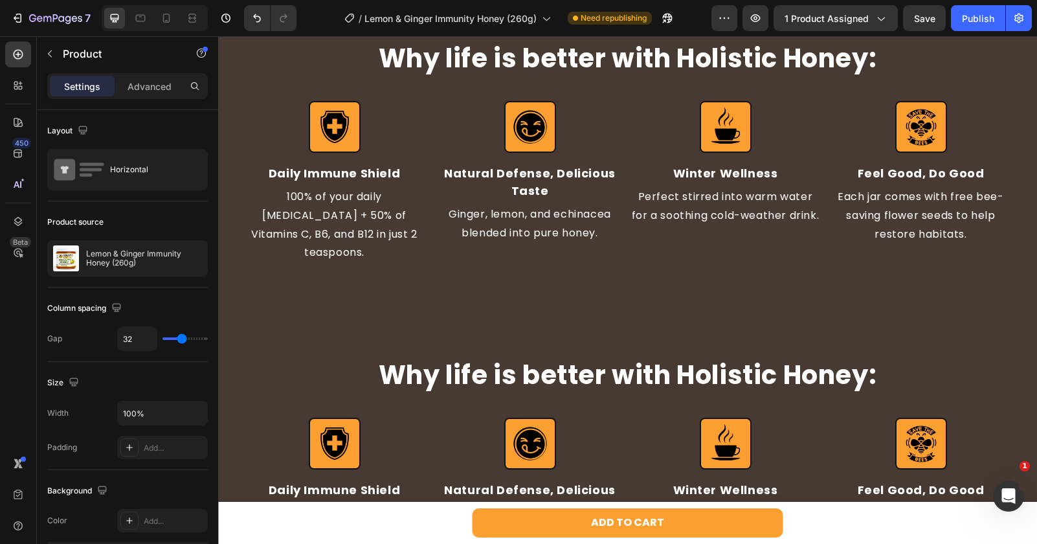
scroll to position [511, 0]
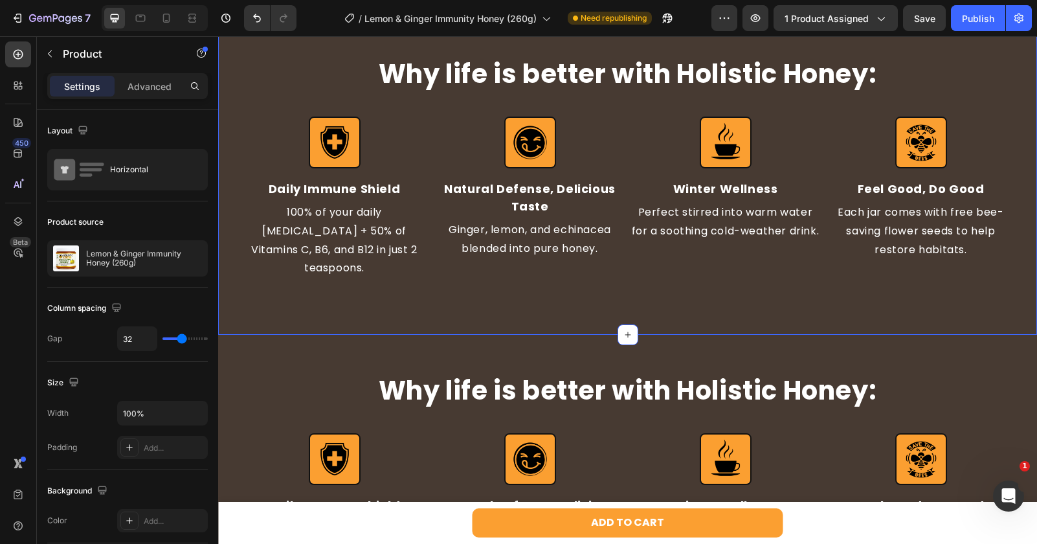
click at [275, 289] on div "Why life is better with Holistic Honey: Heading Image Daily Immune Shield Text …" at bounding box center [627, 176] width 819 height 316
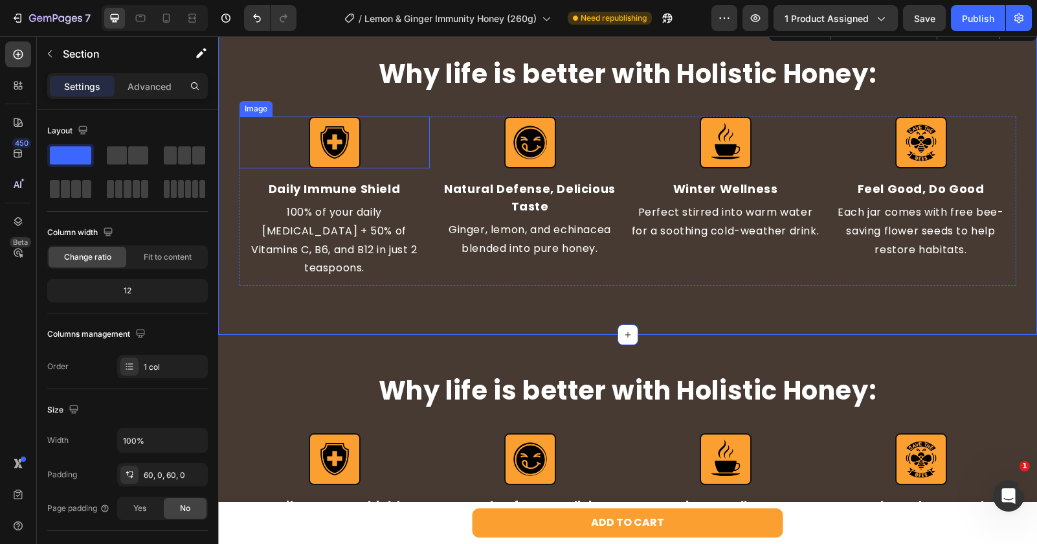
scroll to position [385, 0]
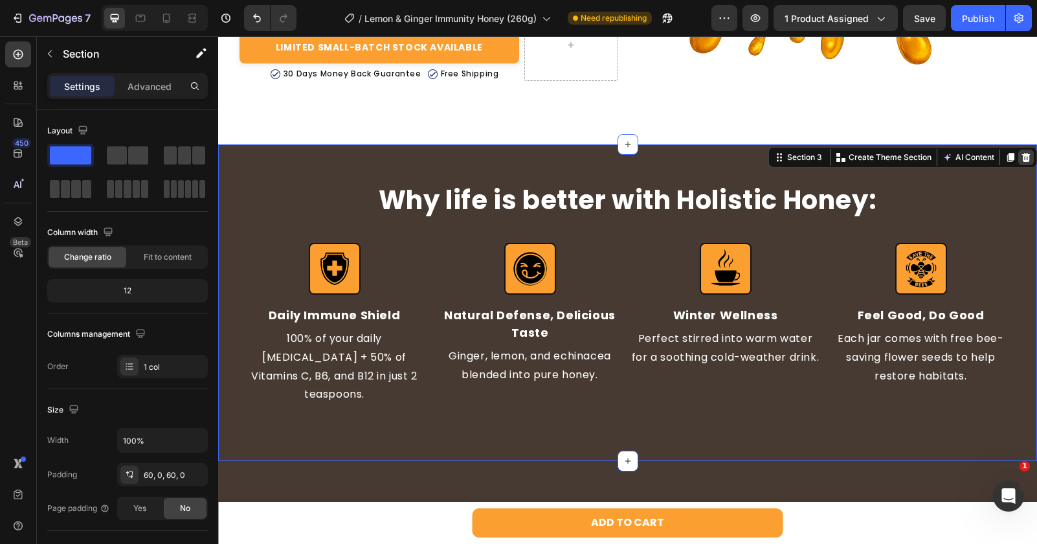
click at [1024, 161] on icon at bounding box center [1026, 157] width 8 height 9
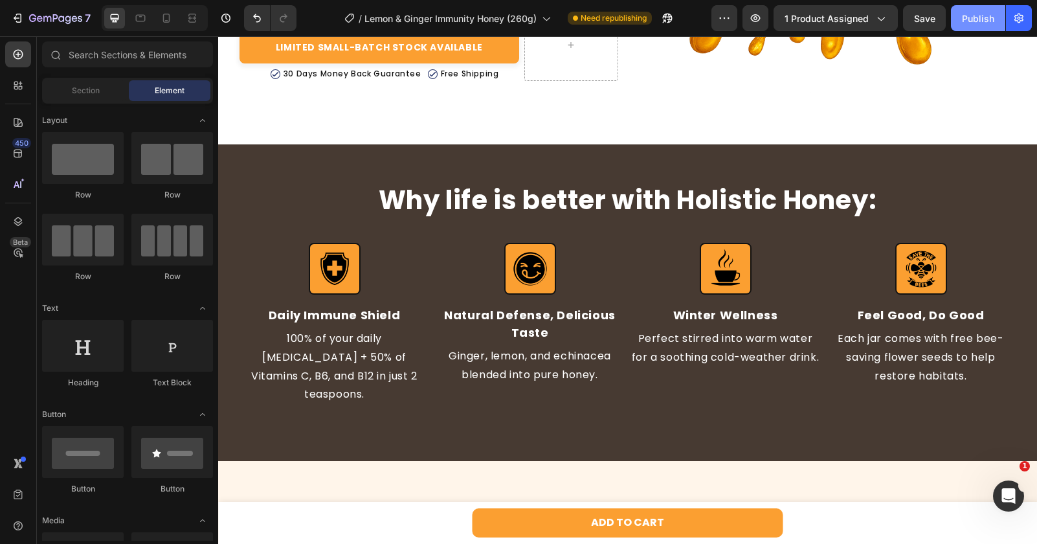
click at [981, 24] on div "Publish" at bounding box center [978, 19] width 32 height 14
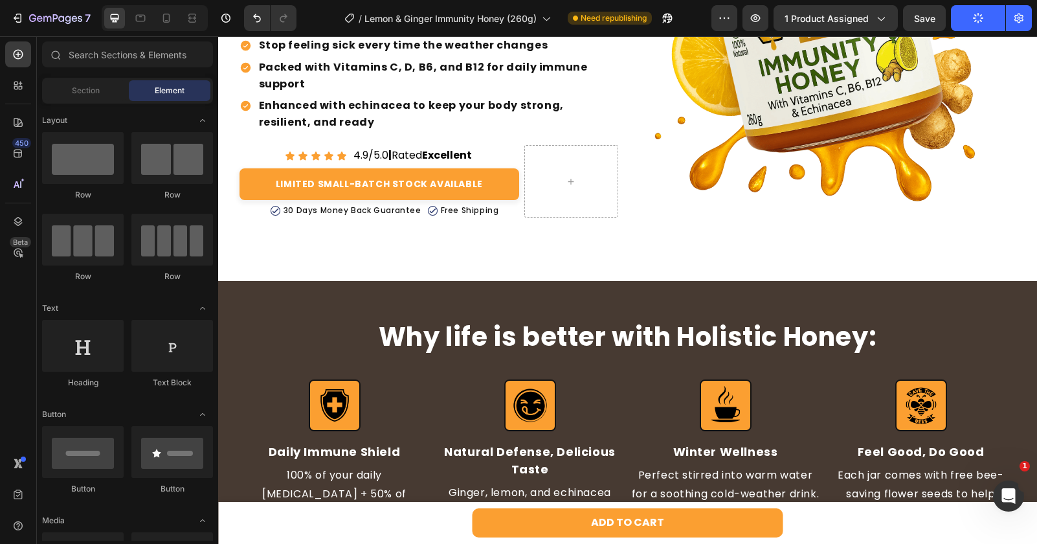
scroll to position [269, 0]
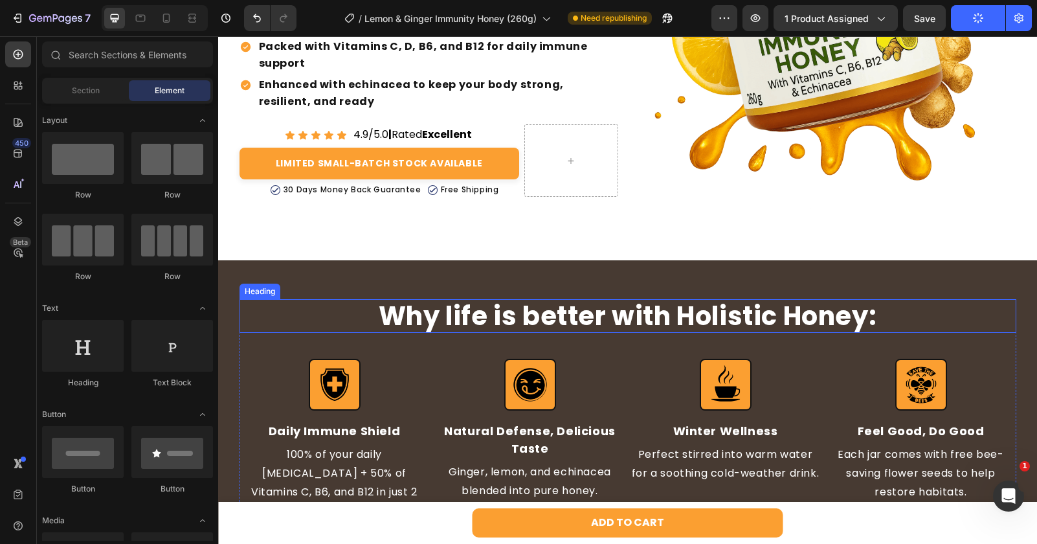
click at [692, 318] on h2 "Why life is better with Holistic Honey:" at bounding box center [627, 316] width 777 height 34
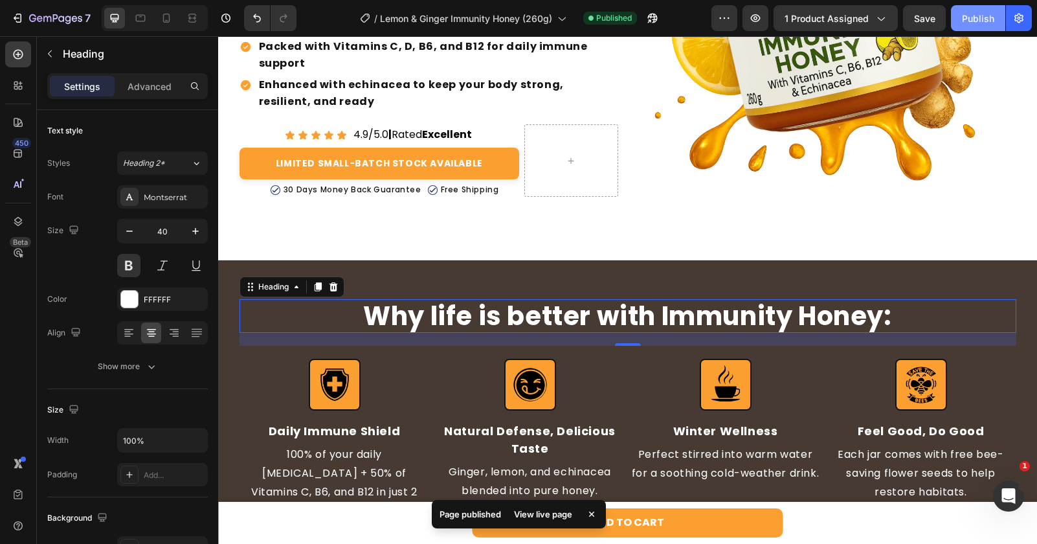
click at [976, 12] on div "Publish" at bounding box center [978, 19] width 32 height 14
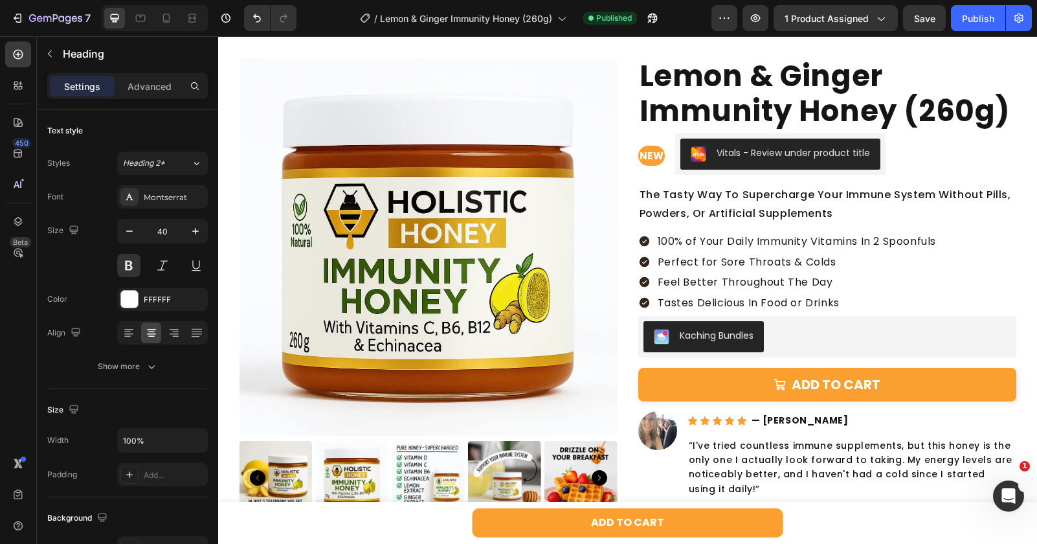
scroll to position [1312, 0]
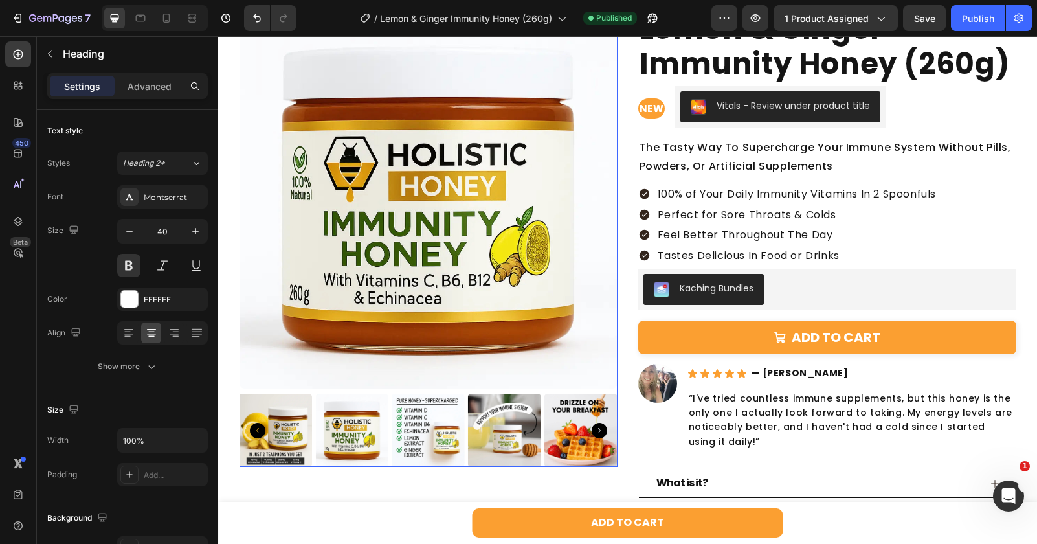
click at [436, 430] on img at bounding box center [428, 429] width 73 height 73
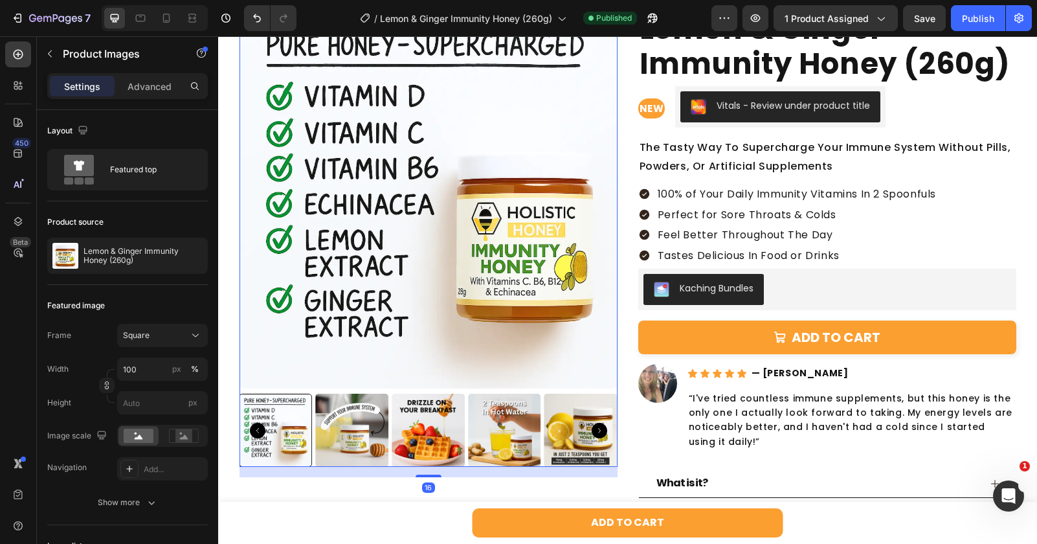
click at [371, 428] on img at bounding box center [351, 429] width 73 height 73
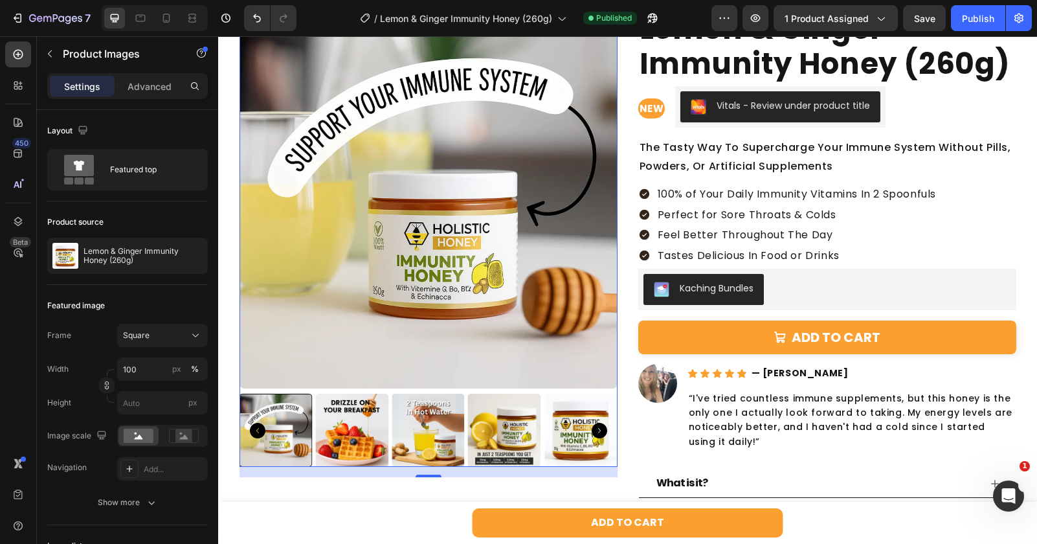
click at [370, 435] on img at bounding box center [351, 429] width 73 height 73
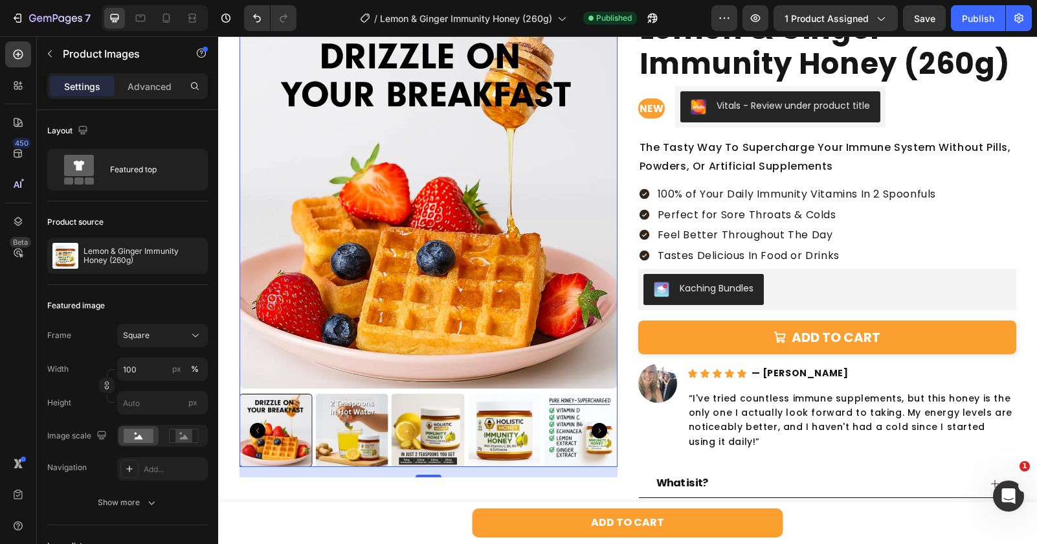
click at [370, 435] on img at bounding box center [351, 429] width 73 height 73
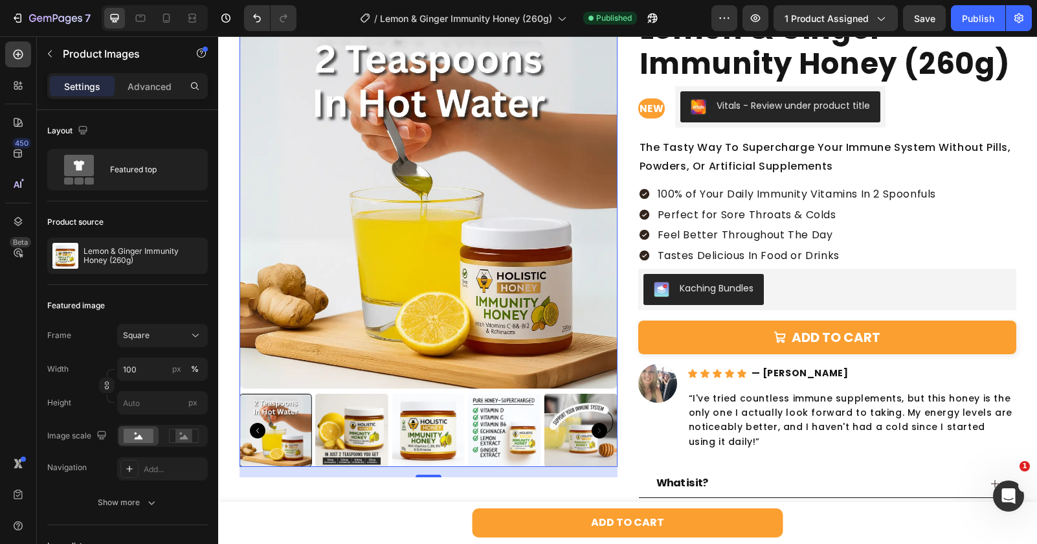
click at [370, 435] on img at bounding box center [351, 429] width 73 height 73
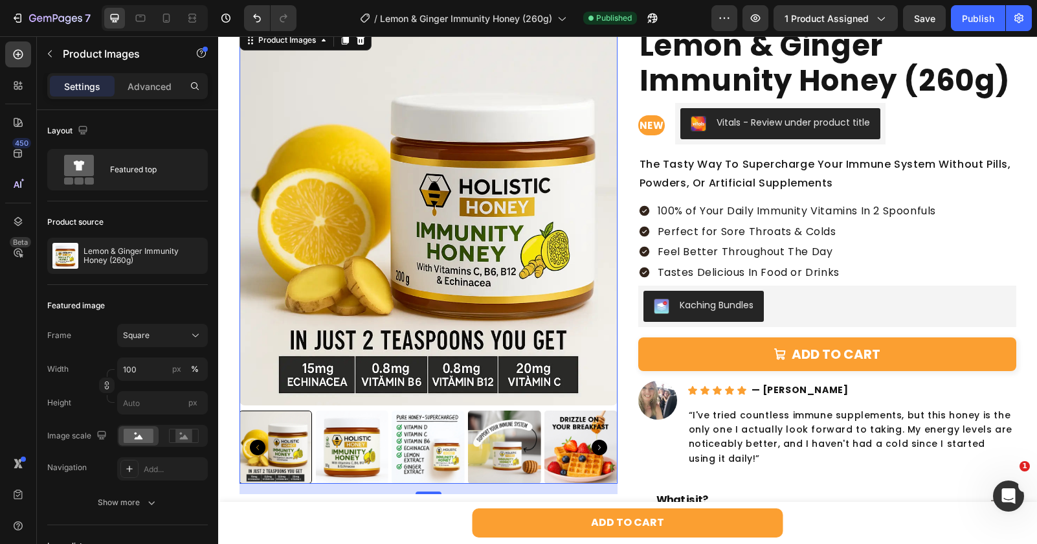
scroll to position [1300, 0]
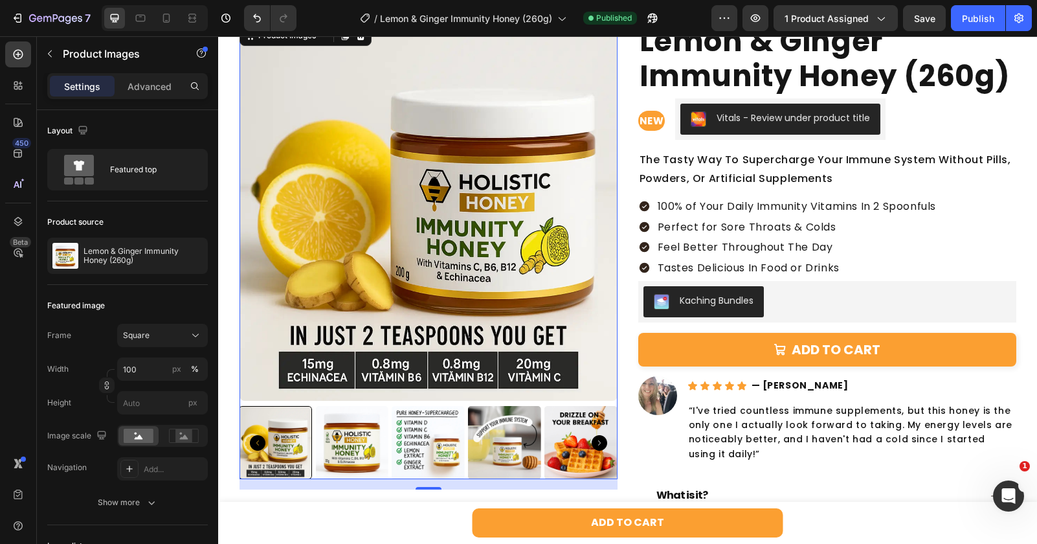
click at [413, 463] on img at bounding box center [428, 442] width 73 height 73
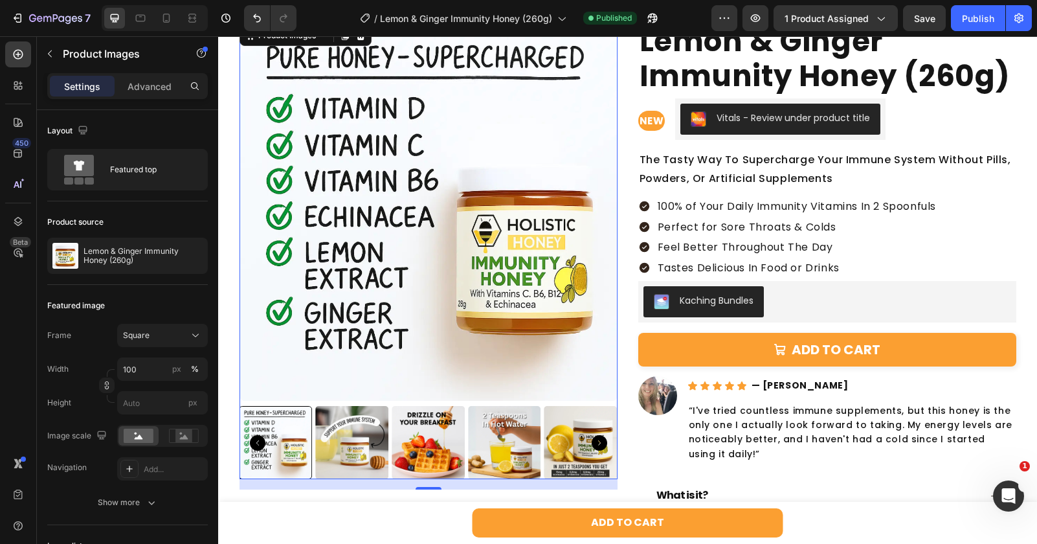
click at [264, 440] on icon "Carousel Back Arrow" at bounding box center [258, 443] width 16 height 16
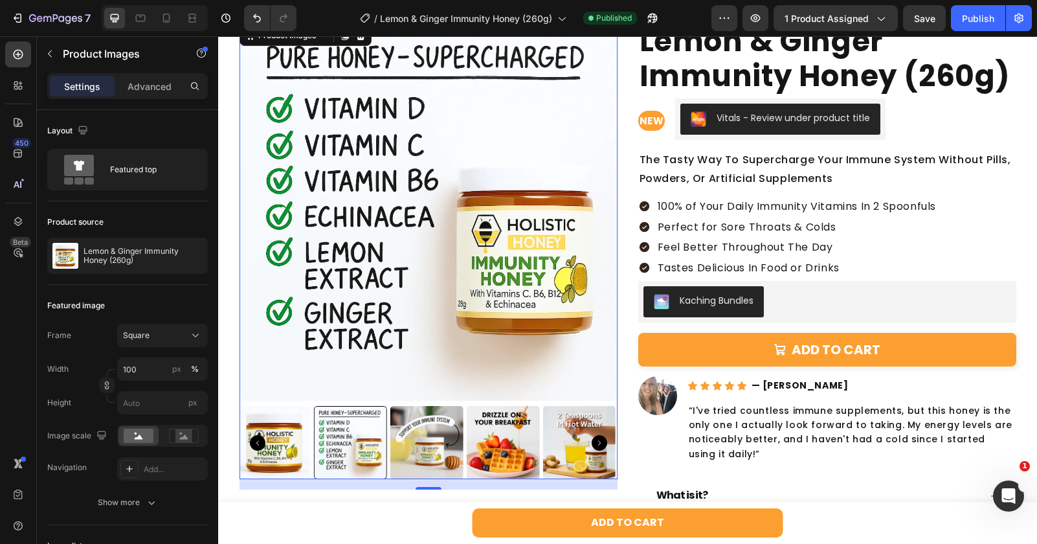
click at [281, 443] on img at bounding box center [274, 442] width 73 height 73
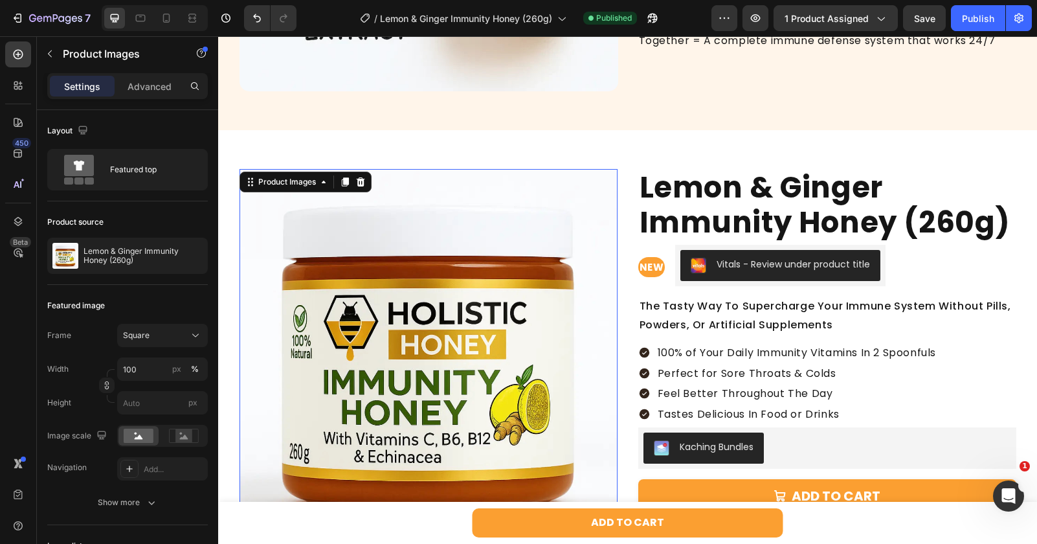
scroll to position [1130, 0]
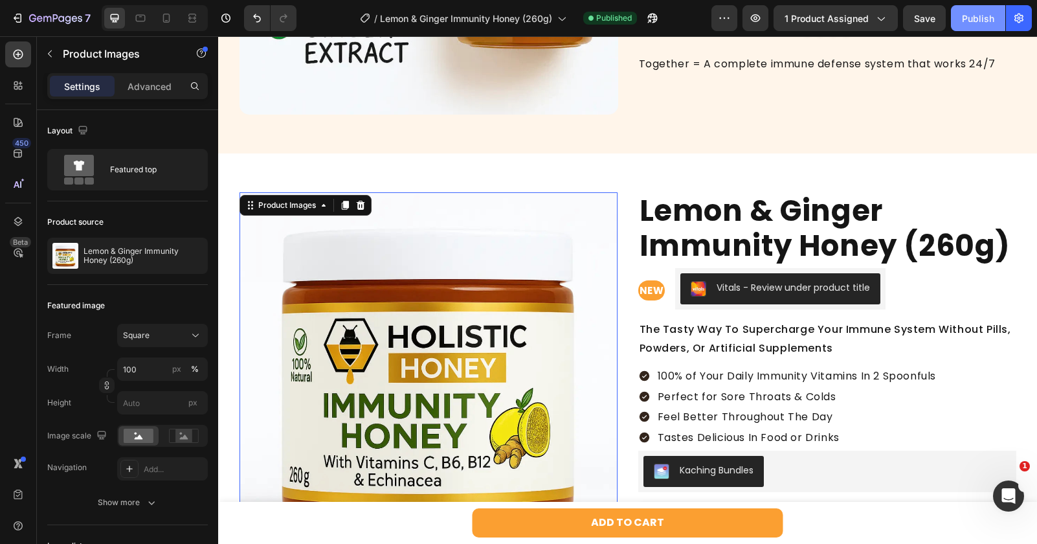
click at [973, 19] on div "Publish" at bounding box center [978, 19] width 32 height 14
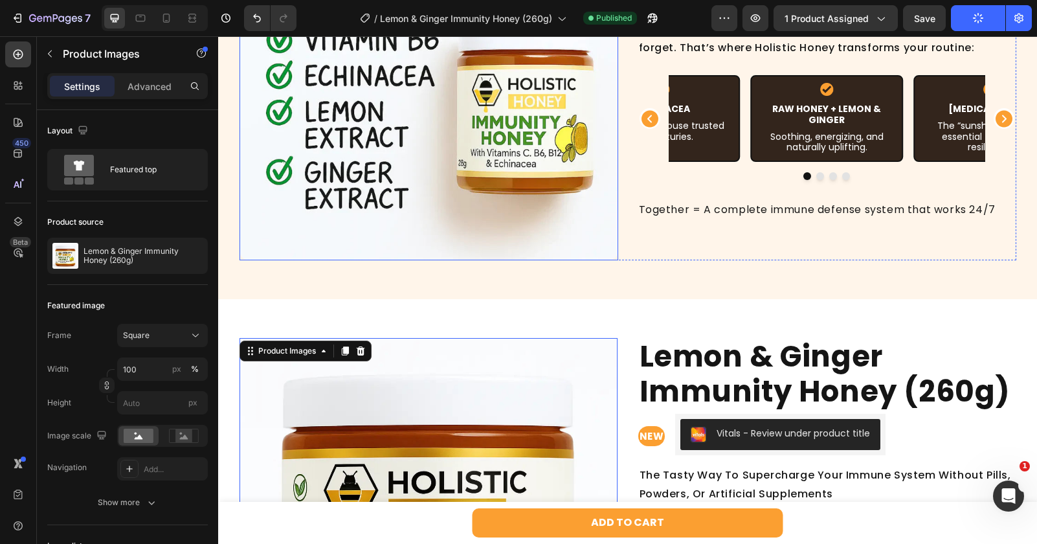
scroll to position [969, 0]
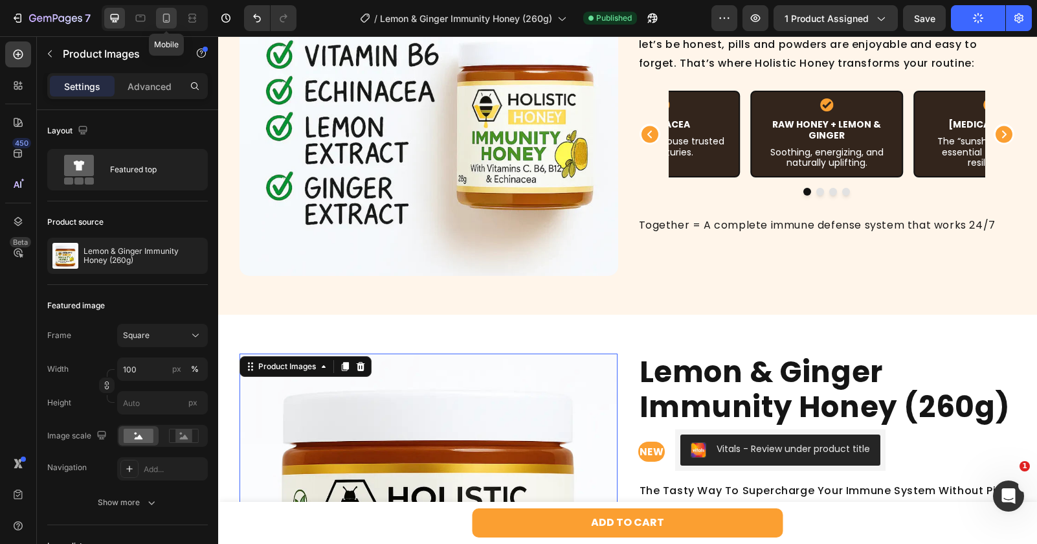
click at [168, 21] on icon at bounding box center [166, 18] width 13 height 13
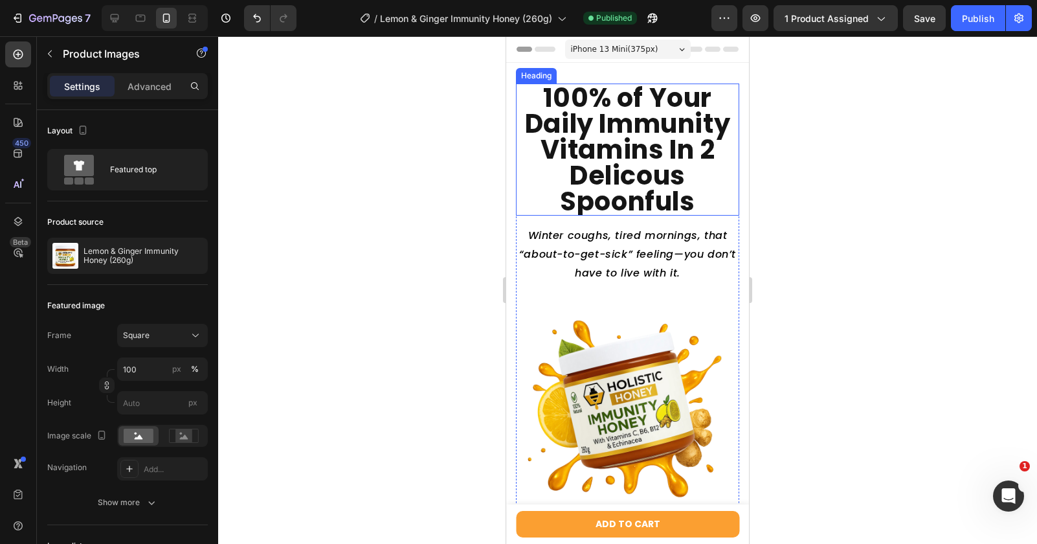
click at [564, 204] on h2 "100% of Your Daily Immunity Vitamins In 2 Delicous Spoonfuls" at bounding box center [627, 149] width 223 height 132
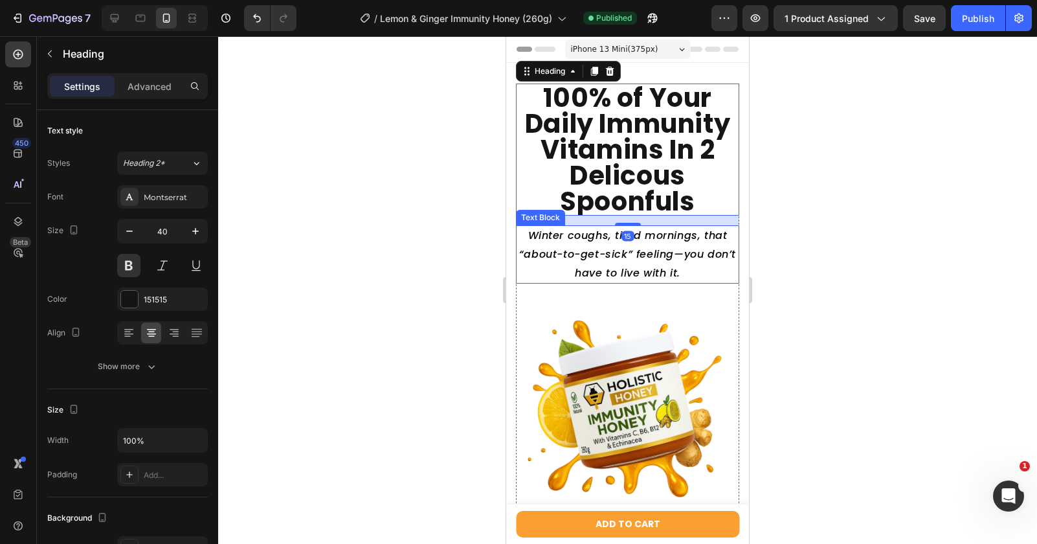
click at [546, 254] on p "Winter coughs, tired mornings, that “about-to-get-sick” feeling—you don’t have …" at bounding box center [627, 255] width 221 height 56
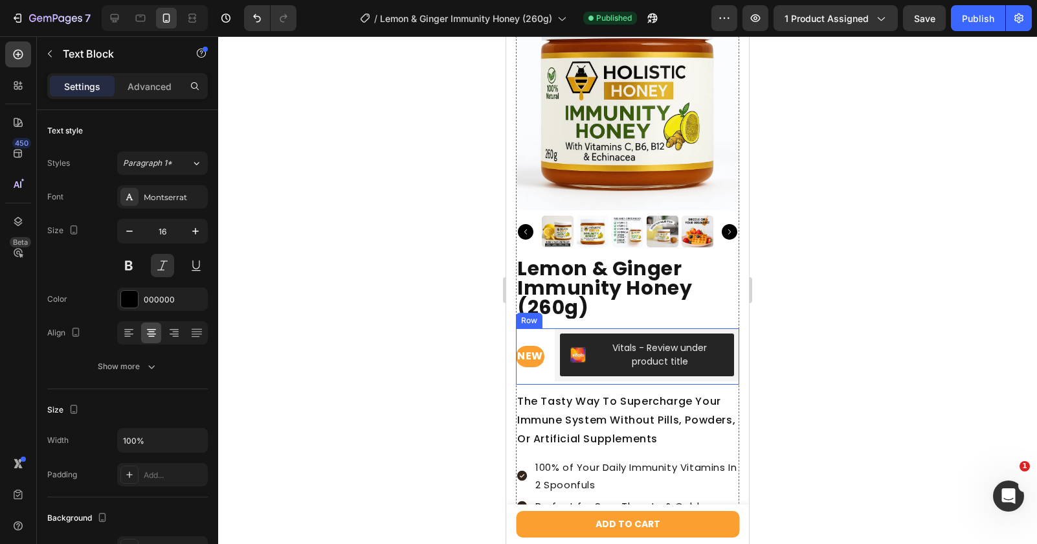
scroll to position [2316, 0]
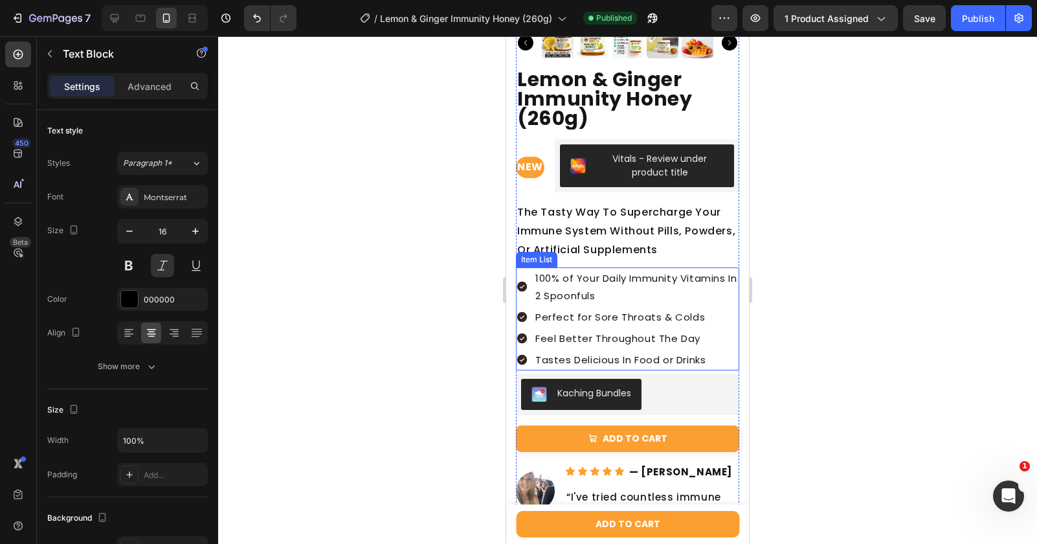
click at [656, 288] on p "100% of Your Daily Immunity Vitamins In 2 Spoonfuls" at bounding box center [636, 286] width 202 height 35
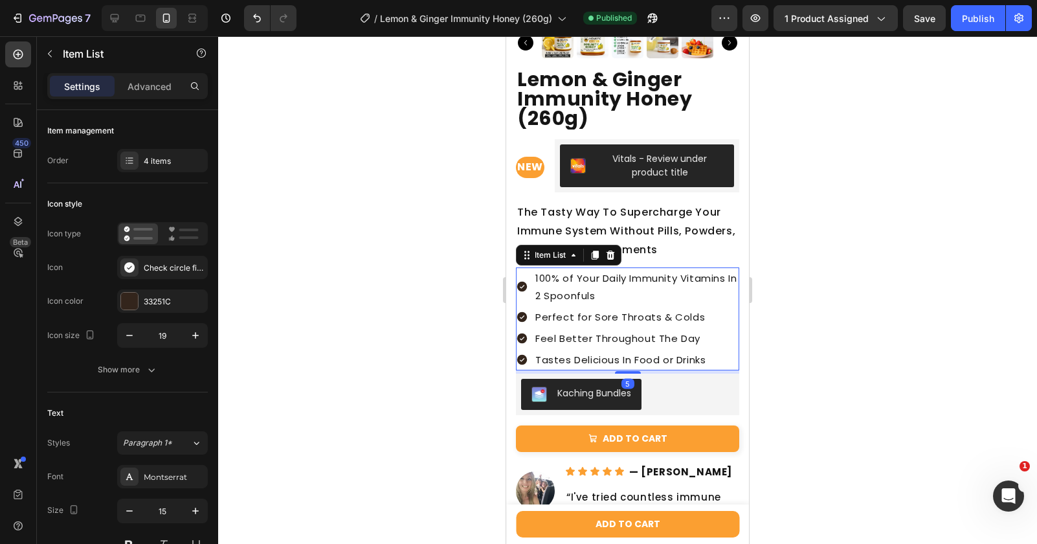
click at [656, 288] on p "100% of Your Daily Immunity Vitamins In 2 Spoonfuls" at bounding box center [636, 286] width 202 height 35
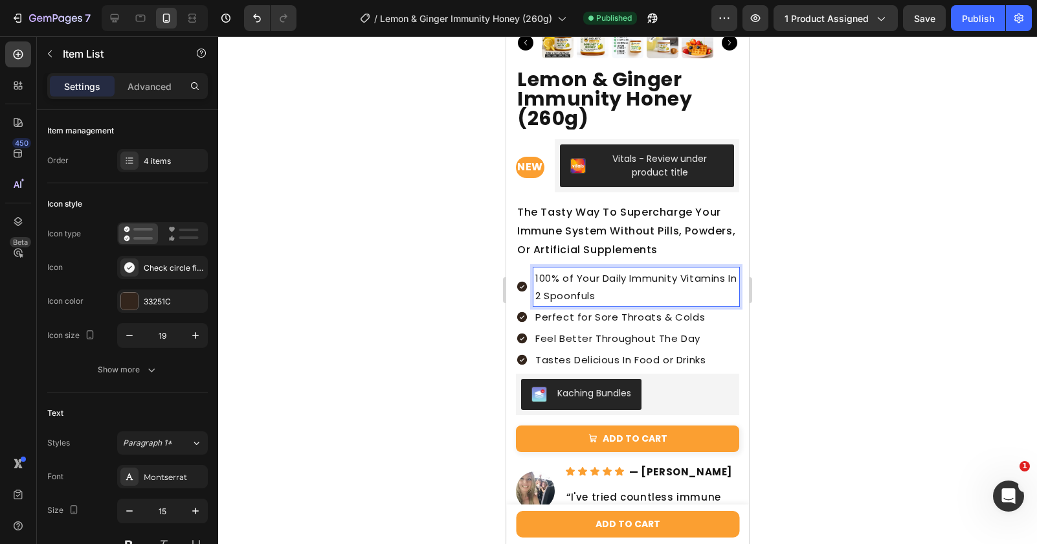
click at [604, 294] on p "100% of Your Daily Immunity Vitamins In 2 Spoonfuls" at bounding box center [636, 286] width 202 height 35
drag, startPoint x: 604, startPoint y: 294, endPoint x: 535, endPoint y: 294, distance: 69.2
click at [535, 294] on p "100% of Your Daily Immunity Vitamins In 2 Spoonfuls" at bounding box center [636, 286] width 202 height 35
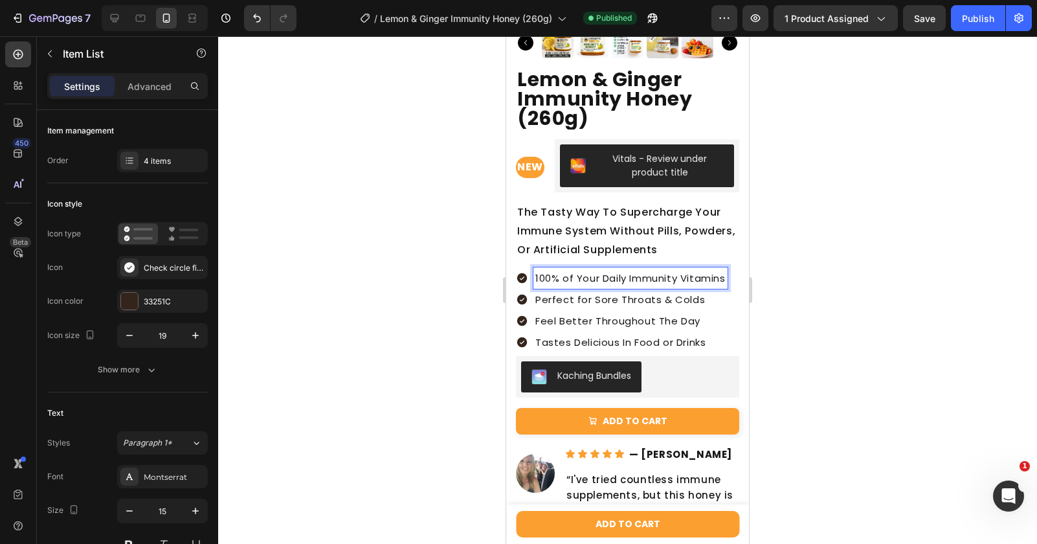
click at [456, 316] on div at bounding box center [627, 289] width 819 height 507
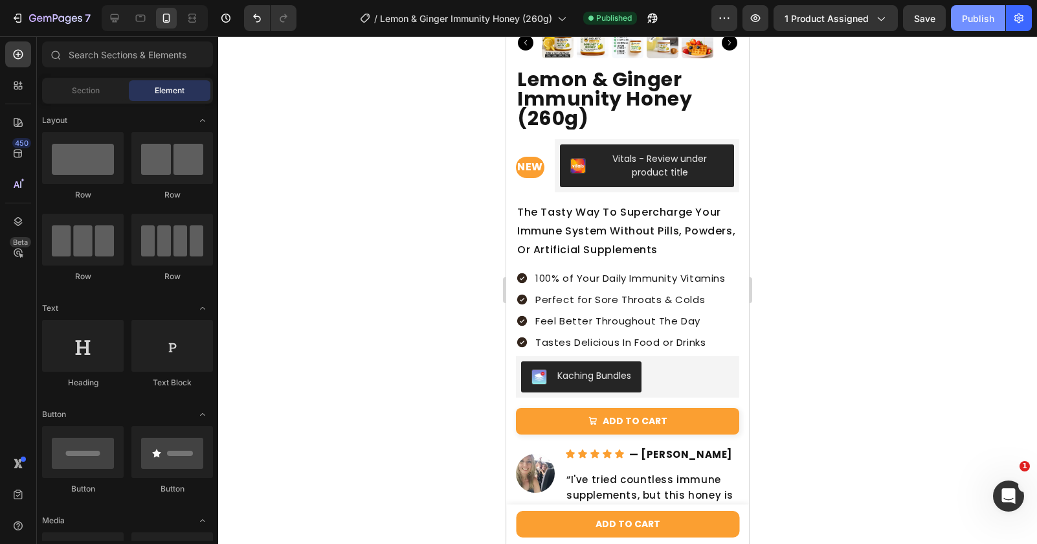
click at [977, 28] on button "Publish" at bounding box center [978, 18] width 54 height 26
click at [230, 21] on icon "button" at bounding box center [225, 18] width 13 height 13
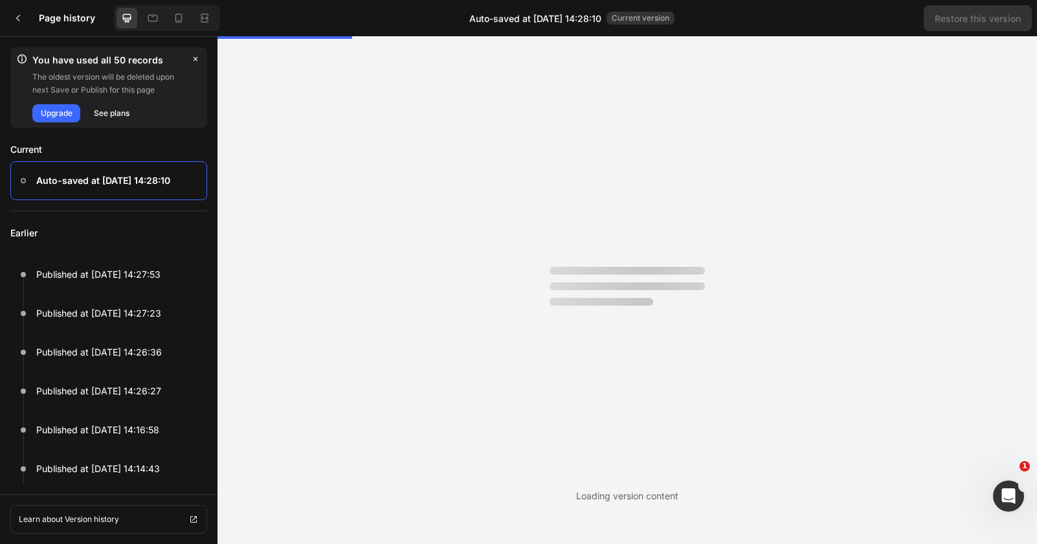
scroll to position [0, 0]
click at [43, 25] on h3 "Page history" at bounding box center [74, 18] width 70 height 16
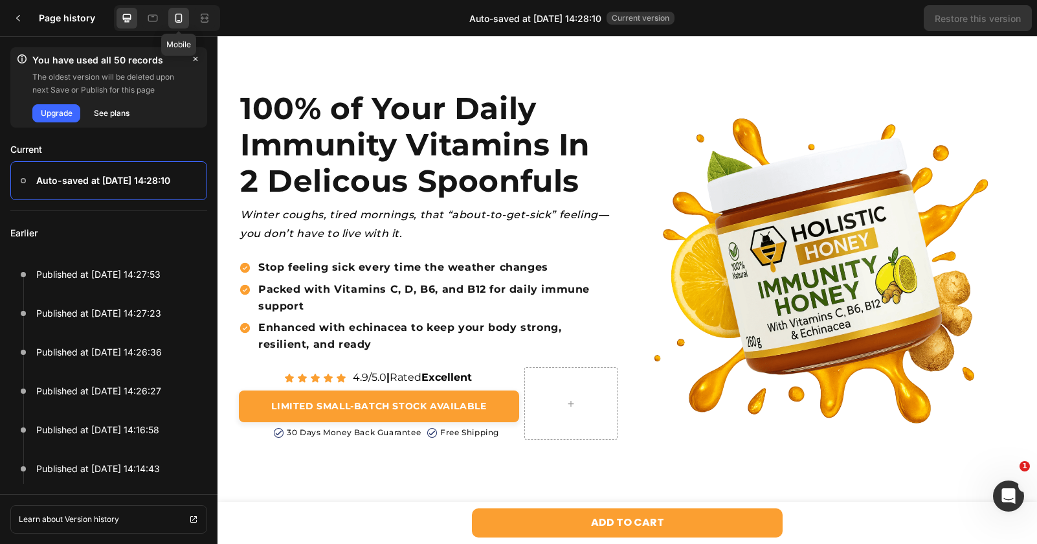
click at [178, 15] on icon at bounding box center [178, 18] width 13 height 13
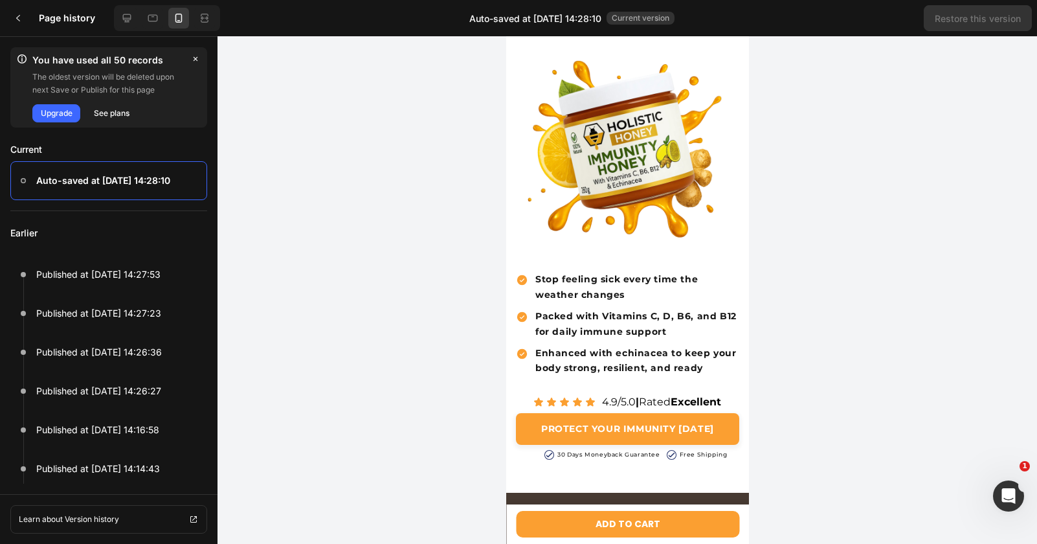
scroll to position [238, 0]
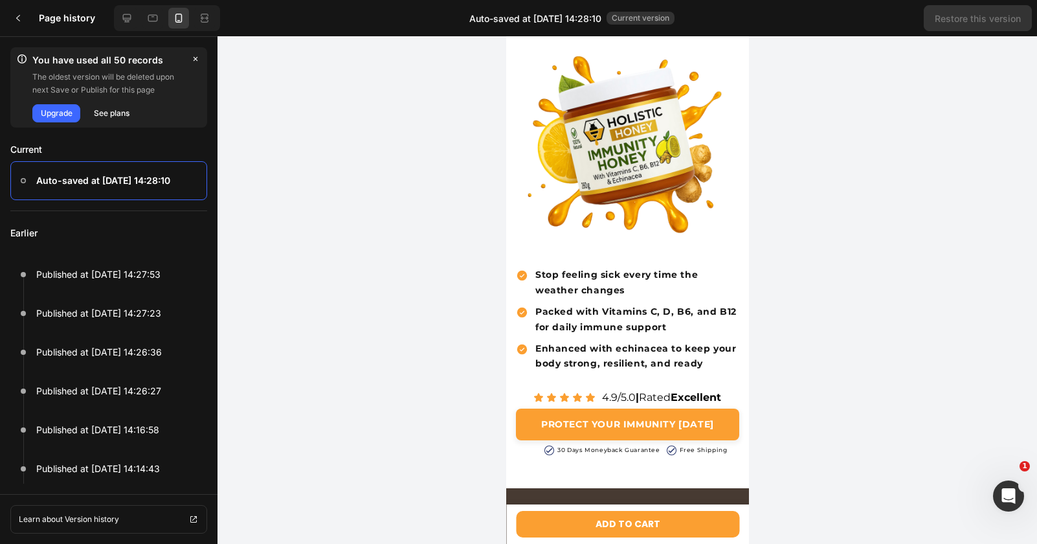
click at [519, 296] on div "Stop feeling sick every time the weather changes" at bounding box center [626, 282] width 223 height 35
click at [551, 291] on p "Stop feeling sick every time the weather changes" at bounding box center [636, 282] width 202 height 31
click at [537, 296] on p "Stop feeling sick every time the weather changes" at bounding box center [636, 282] width 202 height 31
click at [194, 58] on icon "button" at bounding box center [195, 59] width 10 height 10
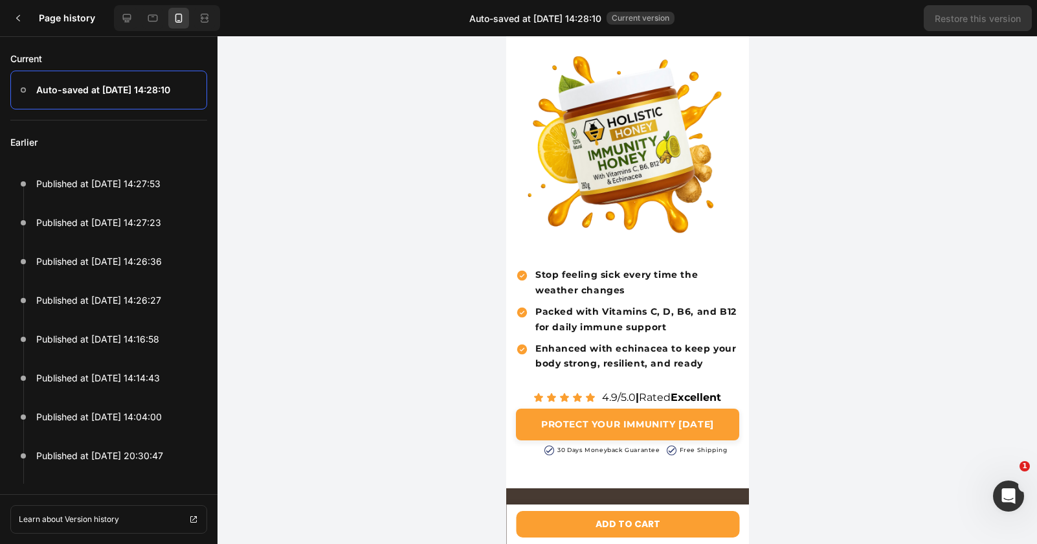
click at [41, 23] on h3 "Page history" at bounding box center [74, 18] width 70 height 16
click at [19, 23] on icon at bounding box center [18, 18] width 10 height 10
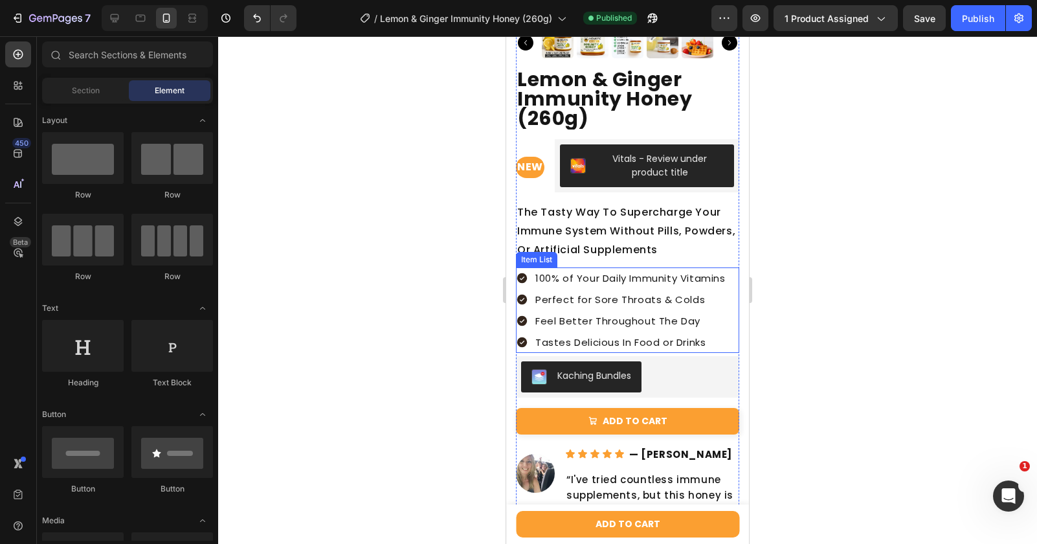
click at [654, 306] on p "Perfect for Sore Throats & Colds" at bounding box center [630, 299] width 190 height 17
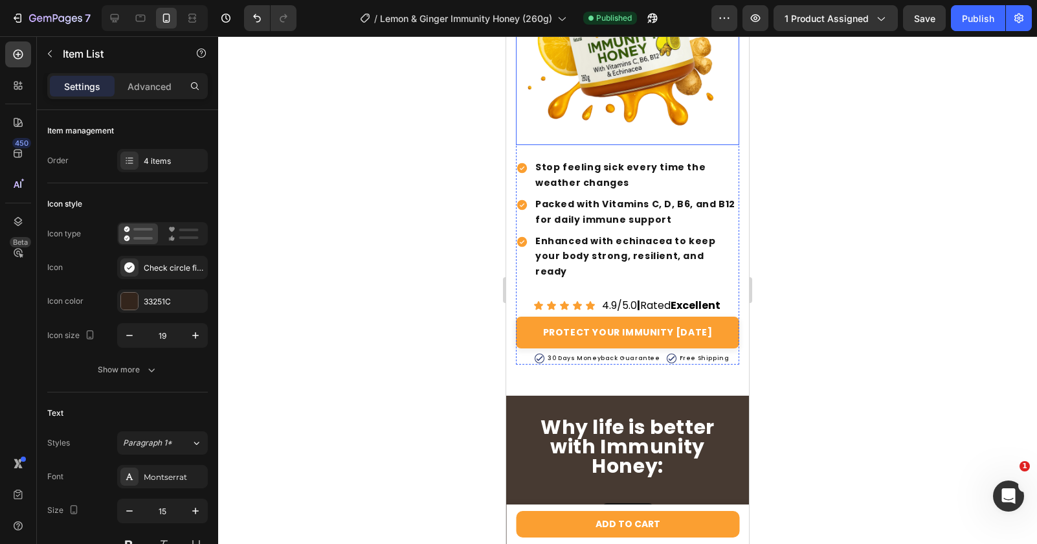
scroll to position [382, 0]
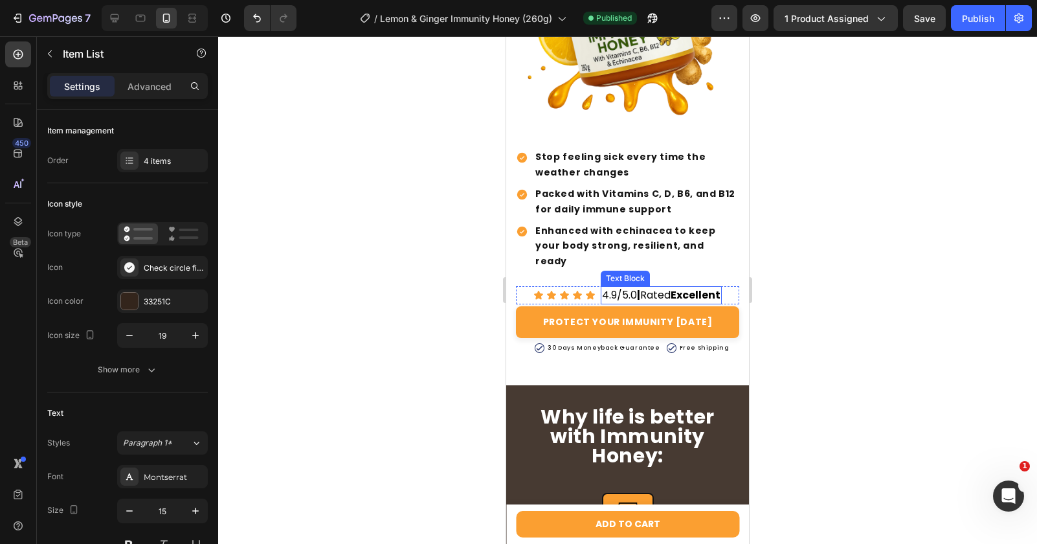
click at [601, 242] on p "Enhanced with echinacea to keep your body strong, resilient, and ready" at bounding box center [636, 246] width 202 height 46
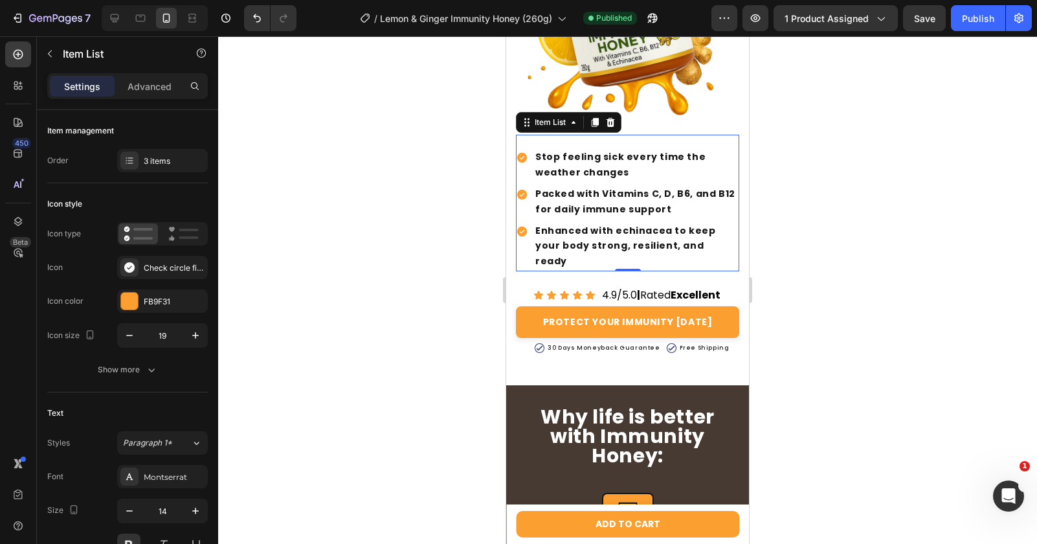
click at [517, 241] on div "Enhanced with echinacea to keep your body strong, resilient, and ready" at bounding box center [627, 246] width 223 height 50
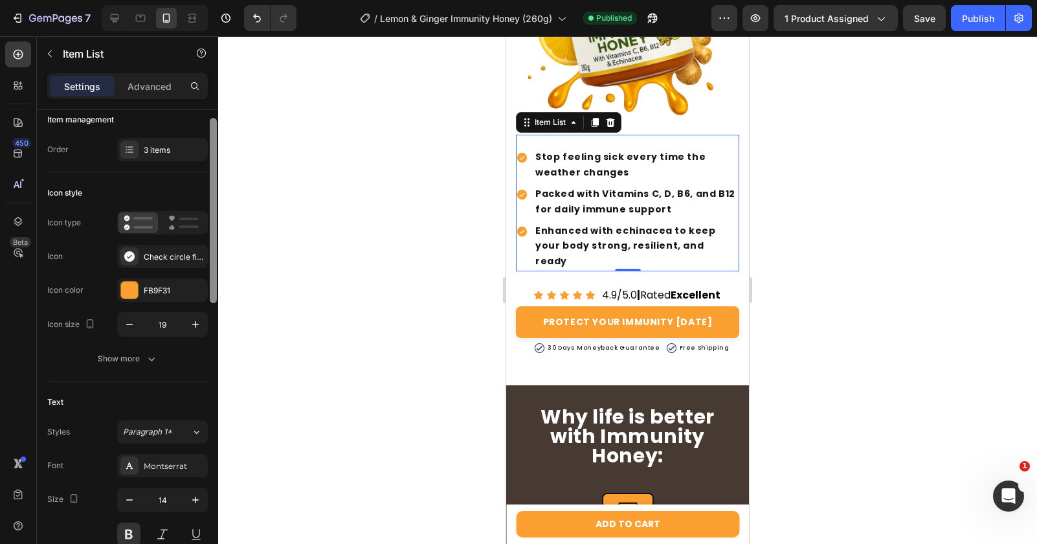
scroll to position [14, 0]
click at [197, 494] on icon "button" at bounding box center [195, 497] width 13 height 13
type input "15"
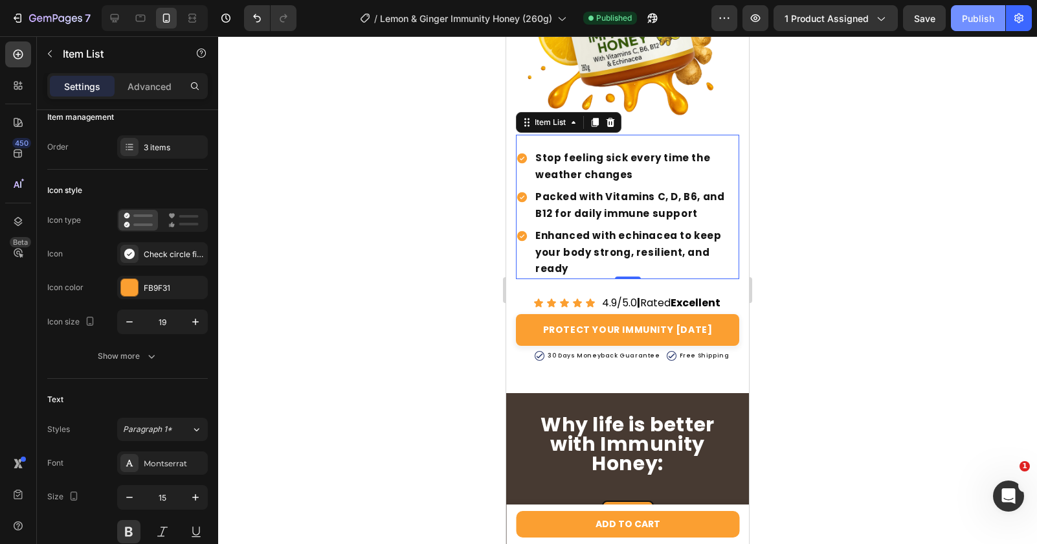
click at [962, 28] on button "Publish" at bounding box center [978, 18] width 54 height 26
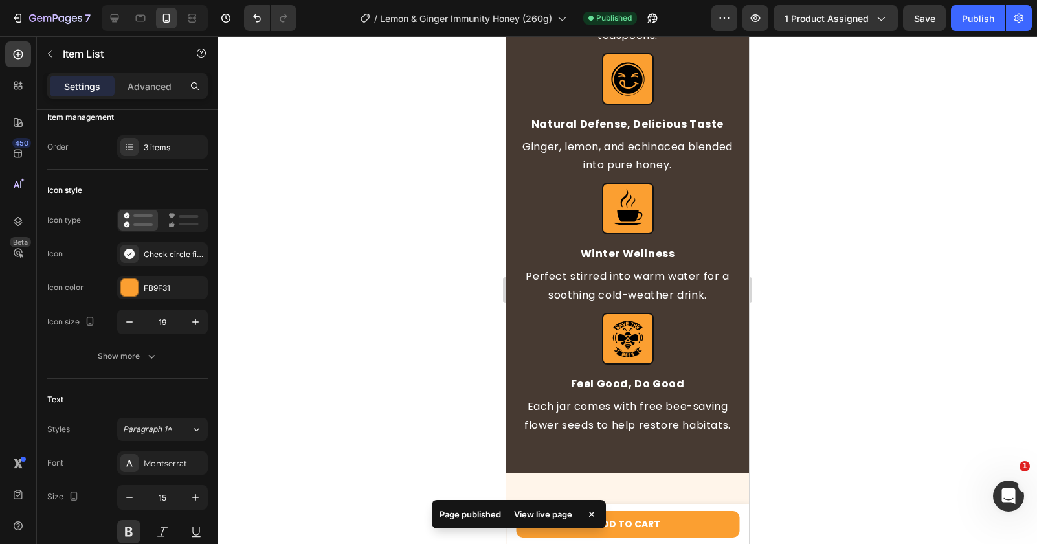
scroll to position [975, 0]
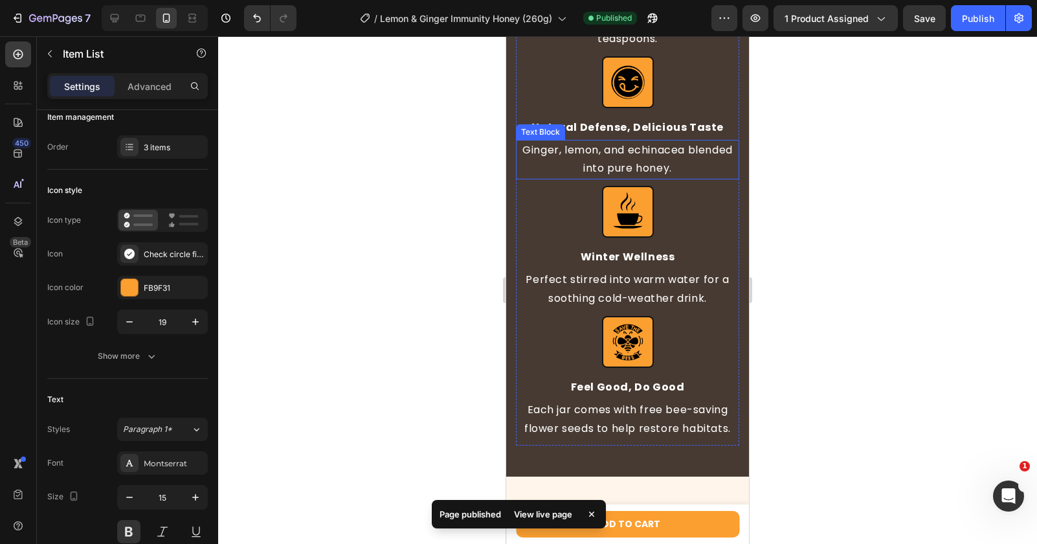
click at [617, 160] on p "Ginger, lemon, and echinacea blended into pure honey." at bounding box center [627, 160] width 221 height 38
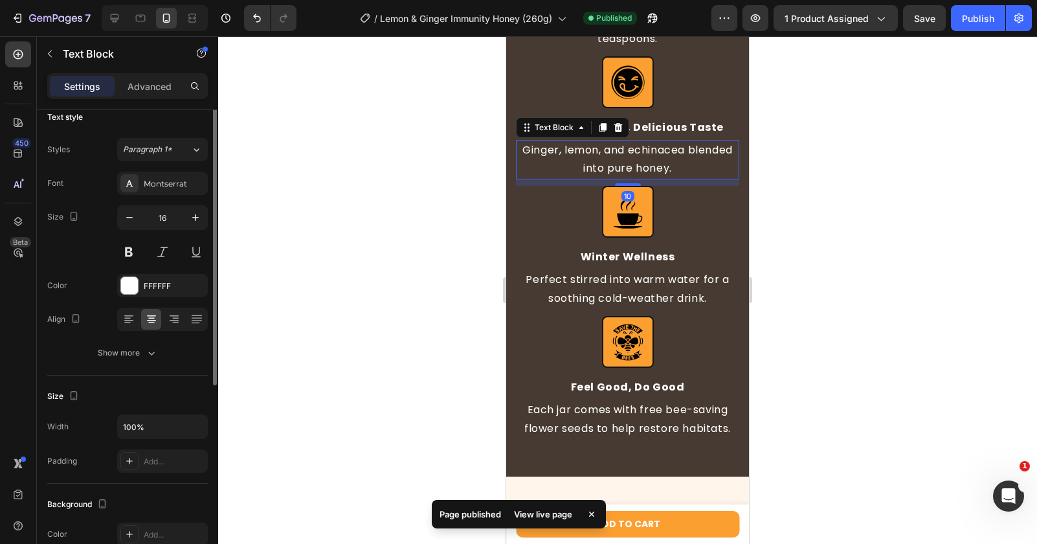
scroll to position [0, 0]
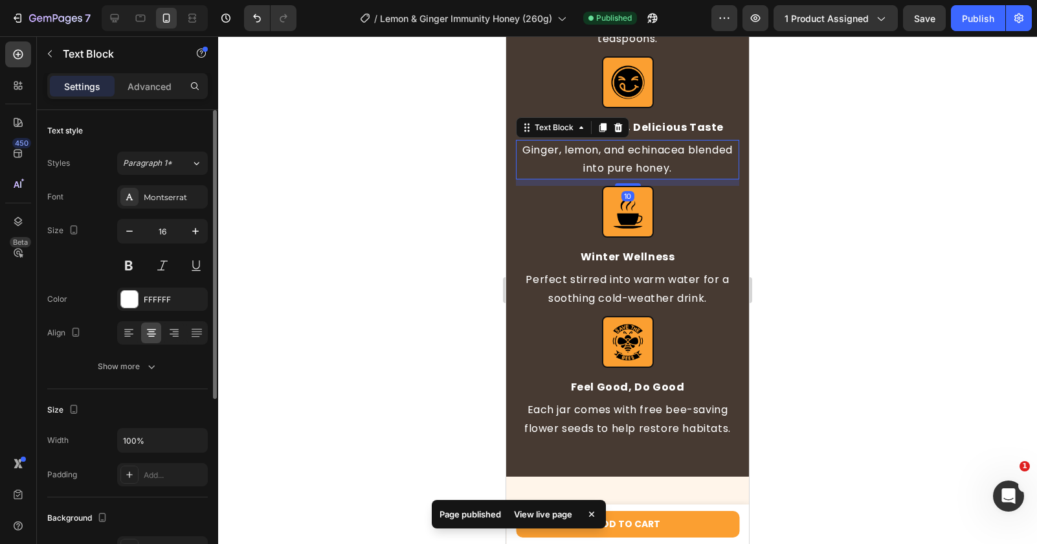
click at [617, 181] on div "10" at bounding box center [627, 182] width 223 height 6
click at [617, 175] on p "Ginger, lemon, and echinacea blended into pure honey." at bounding box center [627, 160] width 221 height 38
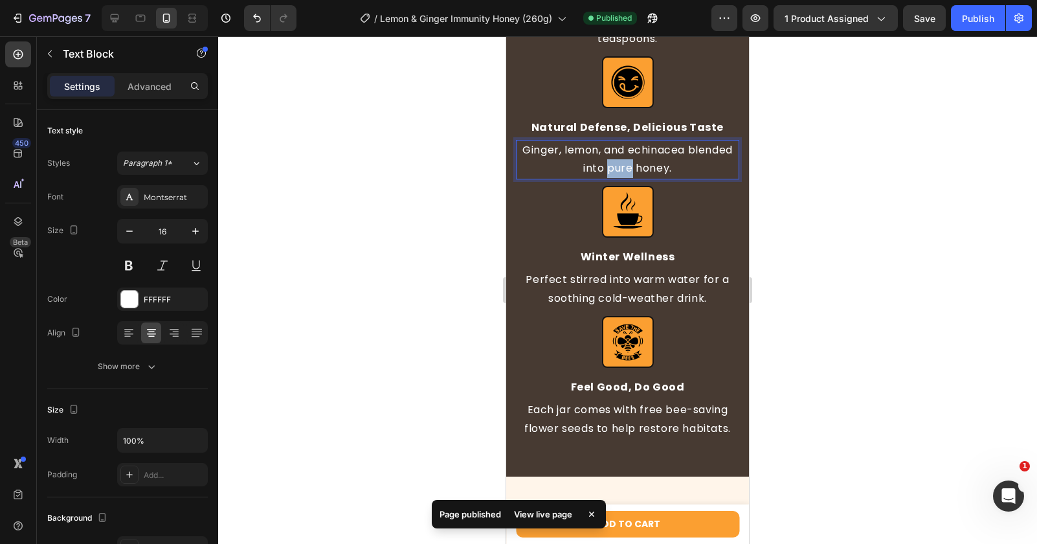
click at [617, 175] on p "Ginger, lemon, and echinacea blended into pure honey." at bounding box center [627, 160] width 221 height 38
click at [670, 172] on p "Ginger, lemon, and echinacea blended into Raw honey." at bounding box center [627, 160] width 221 height 38
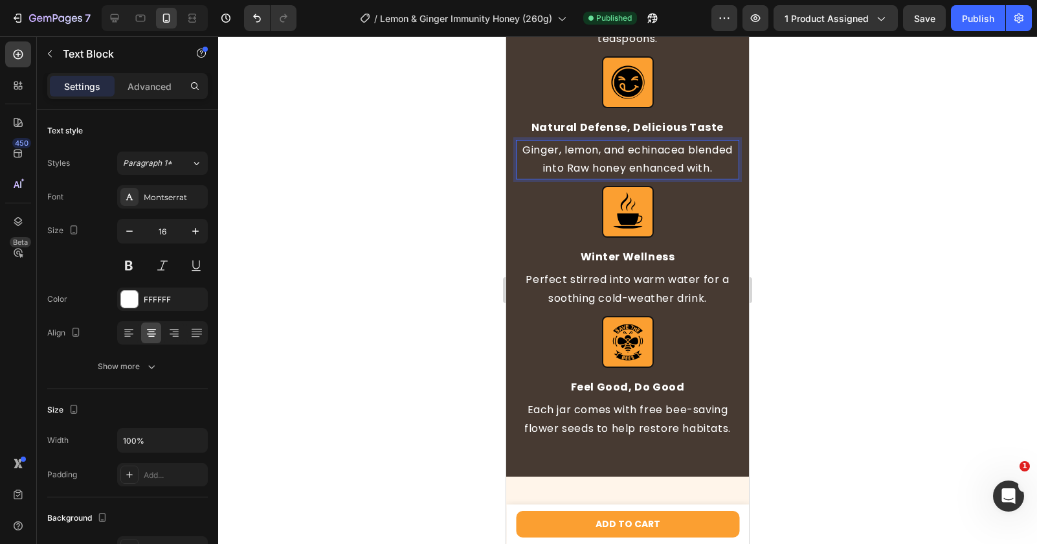
click at [692, 173] on p "Ginger, lemon, and echinacea blended into Raw honey enhanced with." at bounding box center [627, 160] width 221 height 38
drag, startPoint x: 692, startPoint y: 173, endPoint x: 579, endPoint y: 170, distance: 113.3
click at [579, 170] on p "Ginger, lemon, and echinacea blended into Raw honey enhanced with." at bounding box center [627, 160] width 221 height 38
click at [522, 151] on p "Ginger, lemon, and echinacea blended into ." at bounding box center [627, 160] width 221 height 38
click at [709, 167] on p "Raw honey enhanced with ginger, lemon, and echinacea blended into ." at bounding box center [627, 160] width 221 height 38
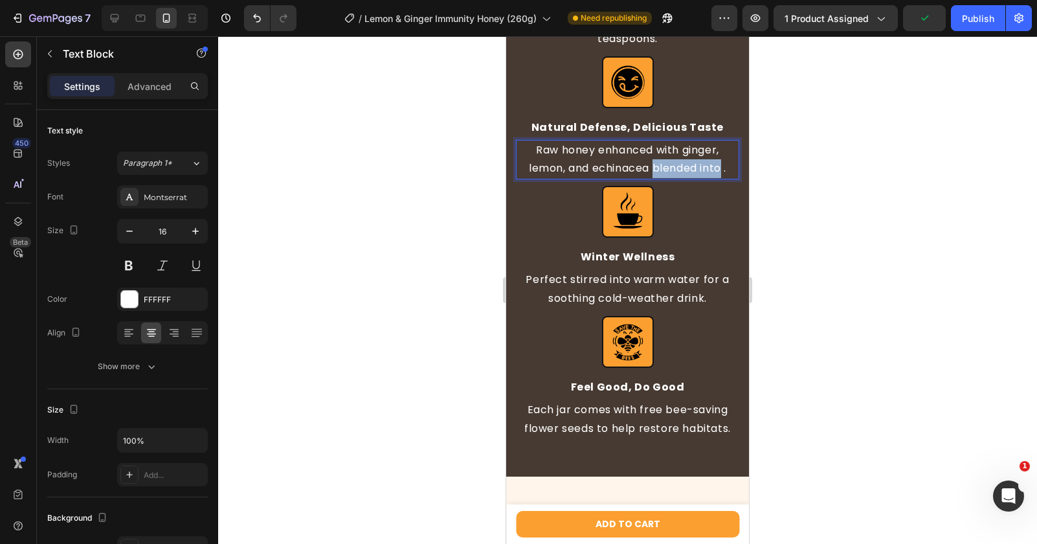
drag, startPoint x: 709, startPoint y: 167, endPoint x: 676, endPoint y: 171, distance: 33.9
click at [676, 171] on p "Raw honey enhanced with ginger, lemon, and echinacea blended into ." at bounding box center [627, 160] width 221 height 38
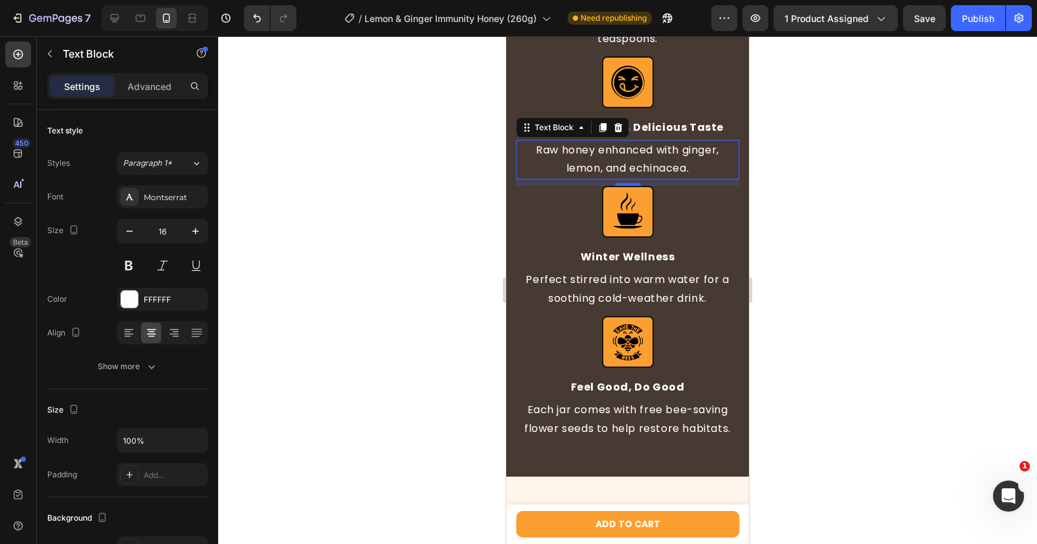
click at [782, 192] on div at bounding box center [627, 289] width 819 height 507
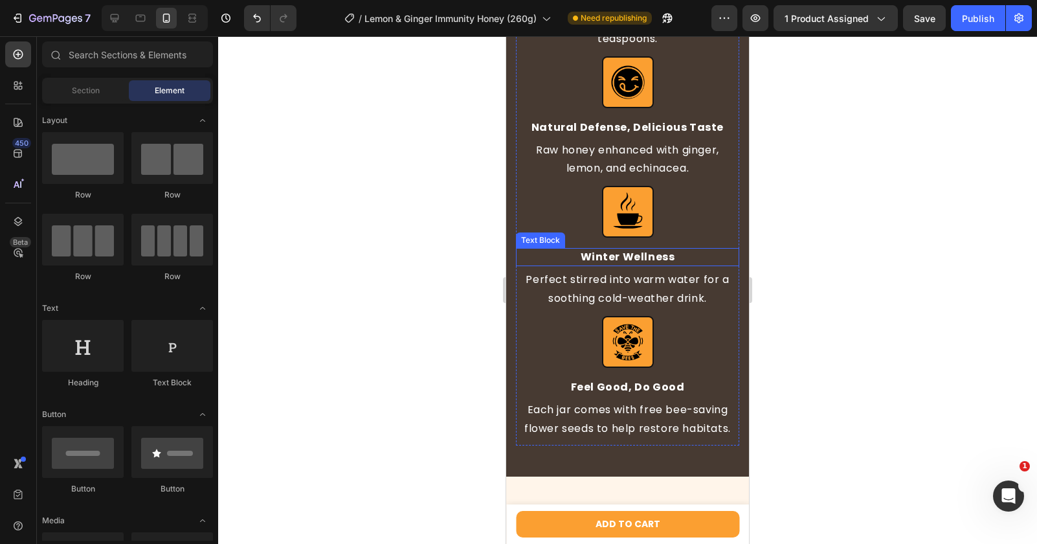
scroll to position [1031, 0]
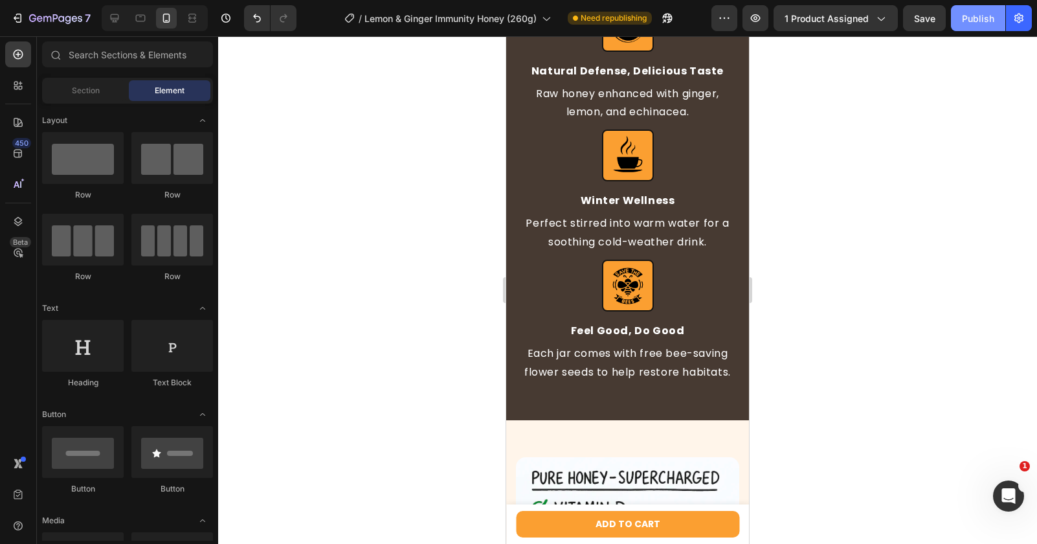
click at [973, 10] on button "Publish" at bounding box center [978, 18] width 54 height 26
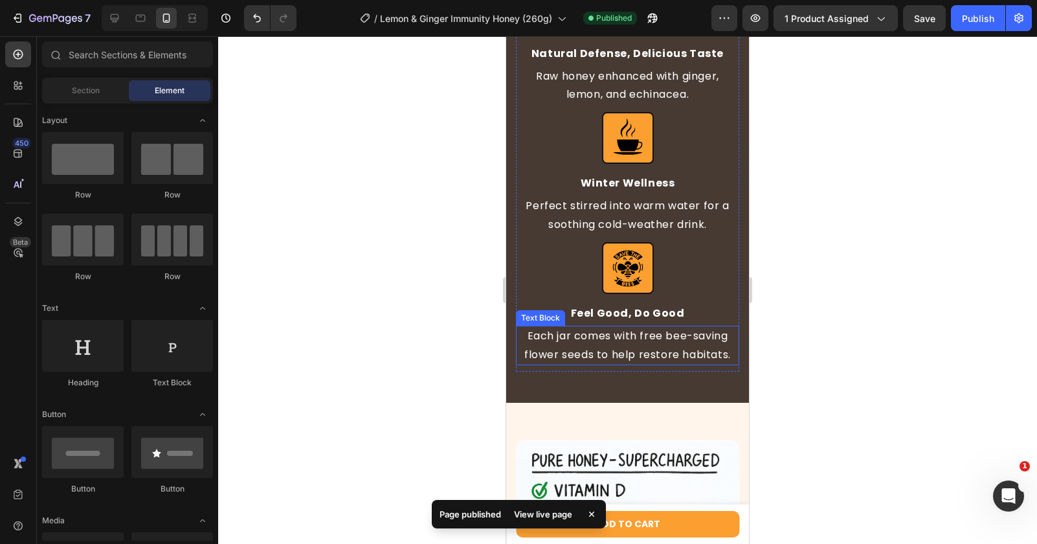
scroll to position [1053, 0]
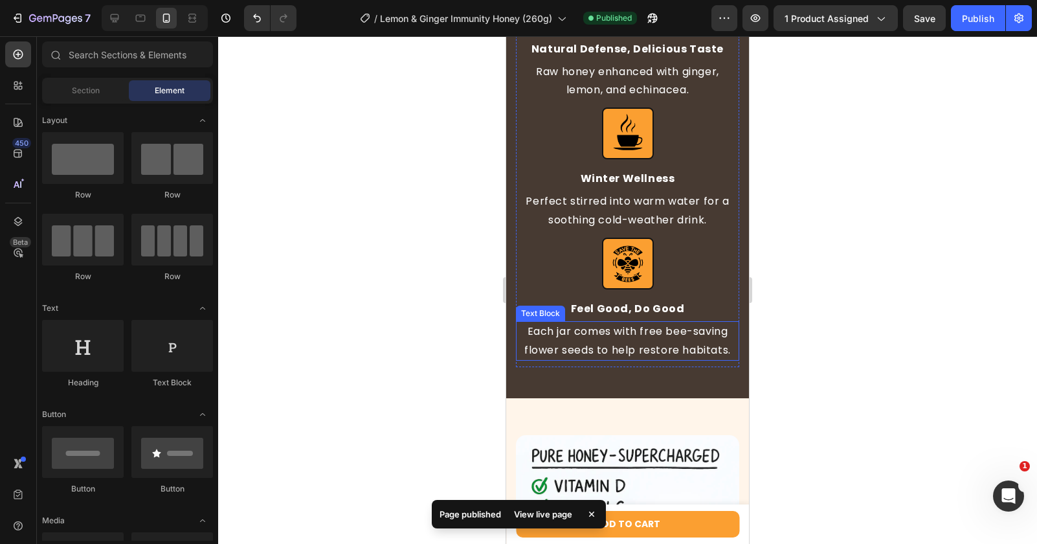
click at [666, 346] on p "Each jar comes with free bee-saving flower seeds to help restore habitats." at bounding box center [627, 341] width 221 height 38
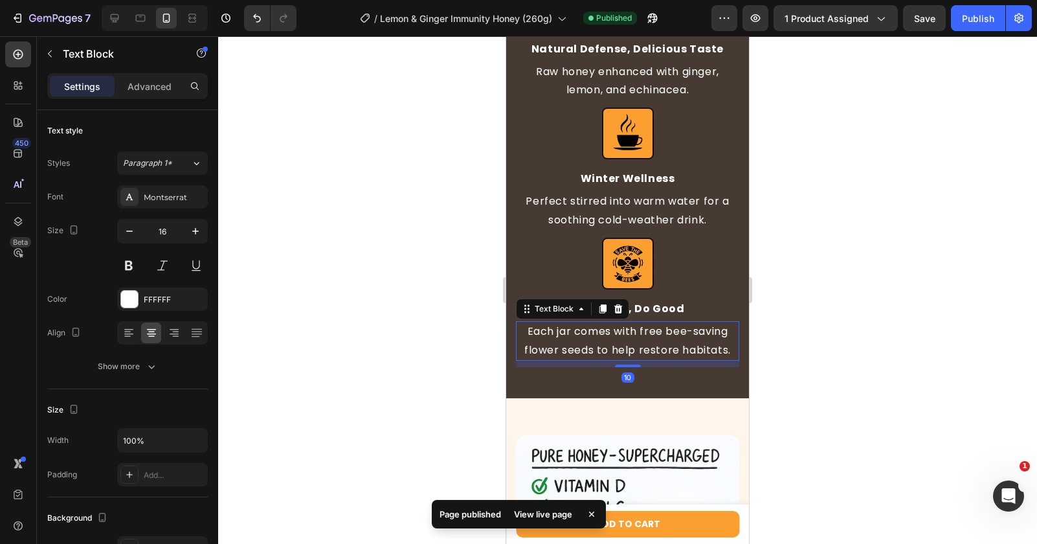
click at [611, 347] on p "Each jar comes with free bee-saving flower seeds to help restore habitats." at bounding box center [627, 341] width 221 height 38
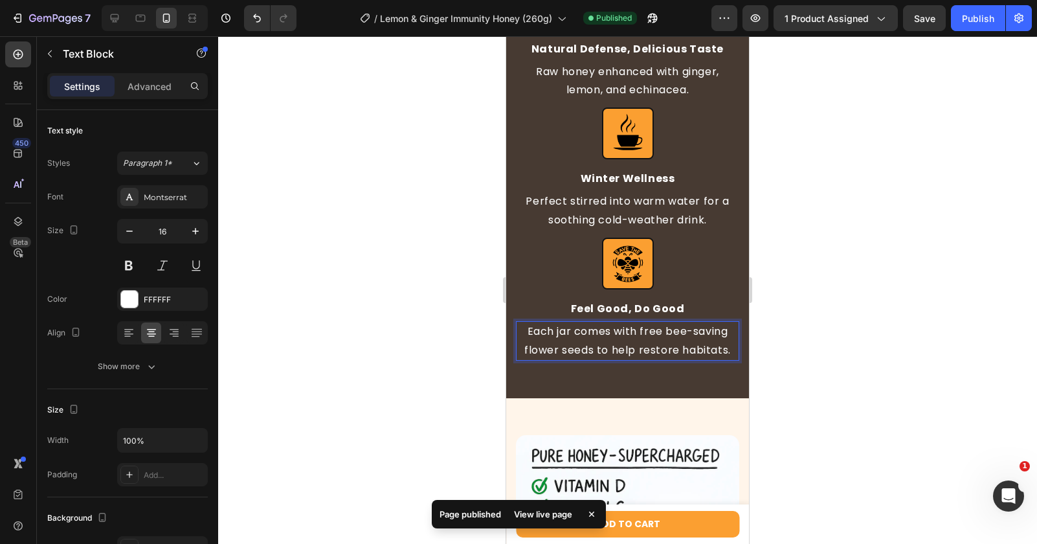
click at [601, 350] on p "Each jar comes with free bee-saving flower seeds to help restore habitats." at bounding box center [627, 341] width 221 height 38
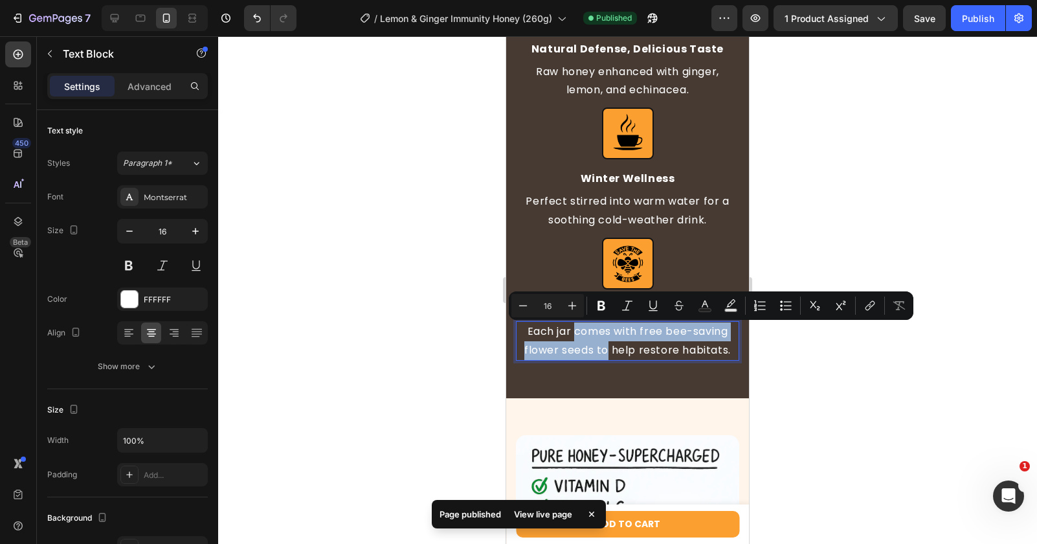
drag, startPoint x: 601, startPoint y: 350, endPoint x: 595, endPoint y: 338, distance: 13.9
click at [595, 338] on p "Each jar comes with free bee-saving flower seeds to help restore habitats." at bounding box center [627, 341] width 221 height 38
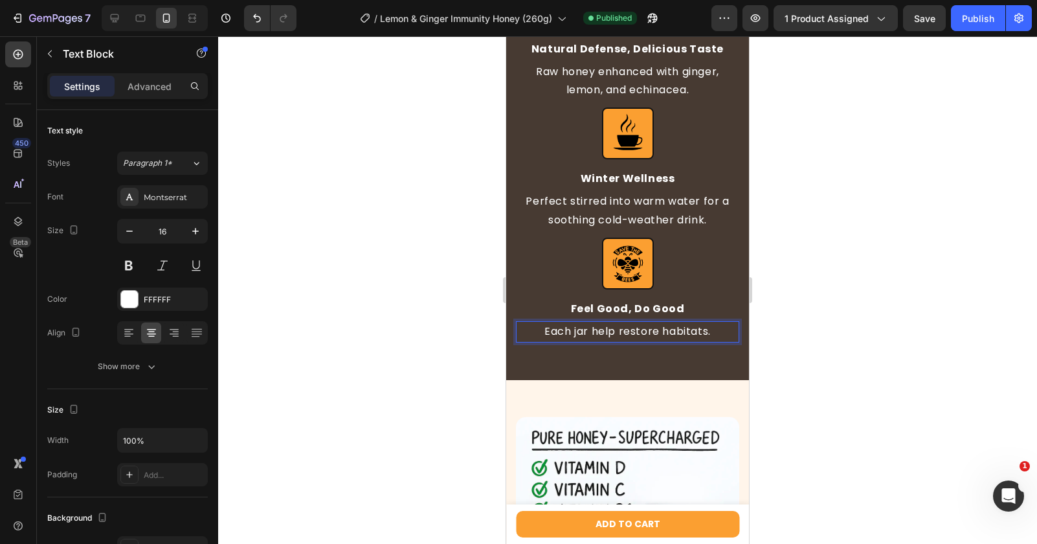
click at [614, 334] on p "Each jar help restore habitats." at bounding box center [627, 331] width 221 height 19
click at [669, 331] on p "Each jar helps to restore habitats." at bounding box center [627, 331] width 221 height 19
click at [673, 331] on p "Each jar helps to restore habitats." at bounding box center [627, 331] width 221 height 19
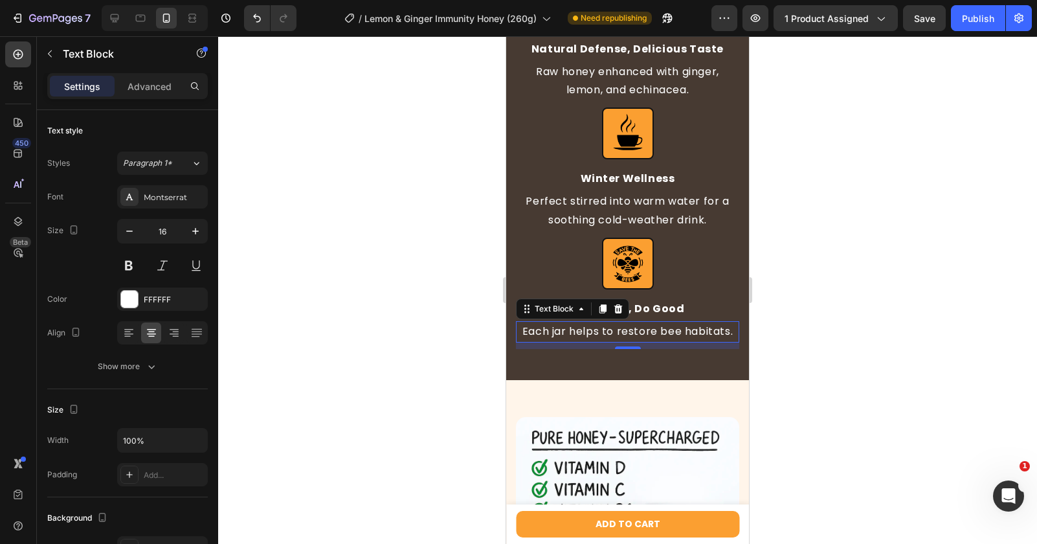
click at [775, 292] on div at bounding box center [627, 289] width 819 height 507
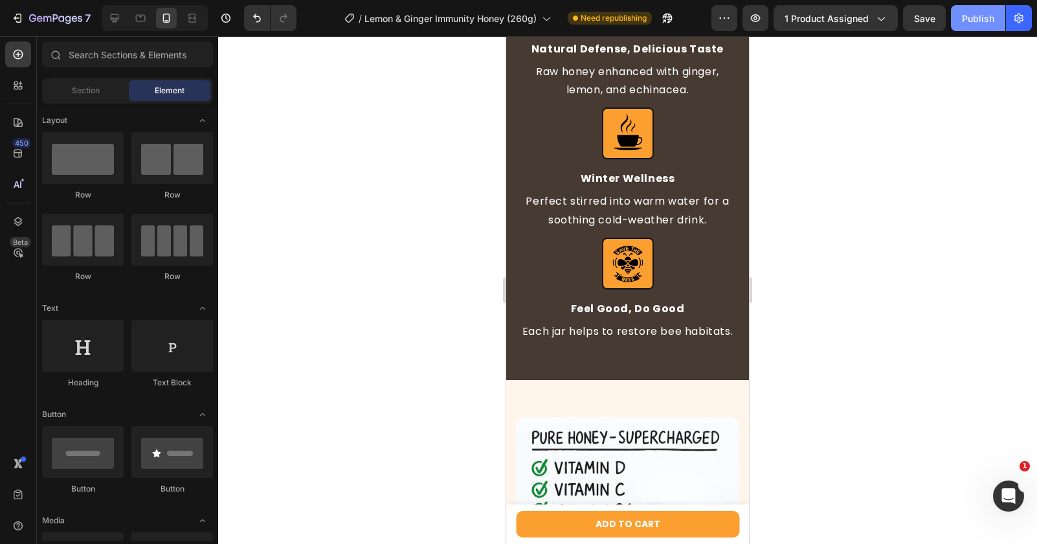
click at [982, 21] on div "Publish" at bounding box center [978, 19] width 32 height 14
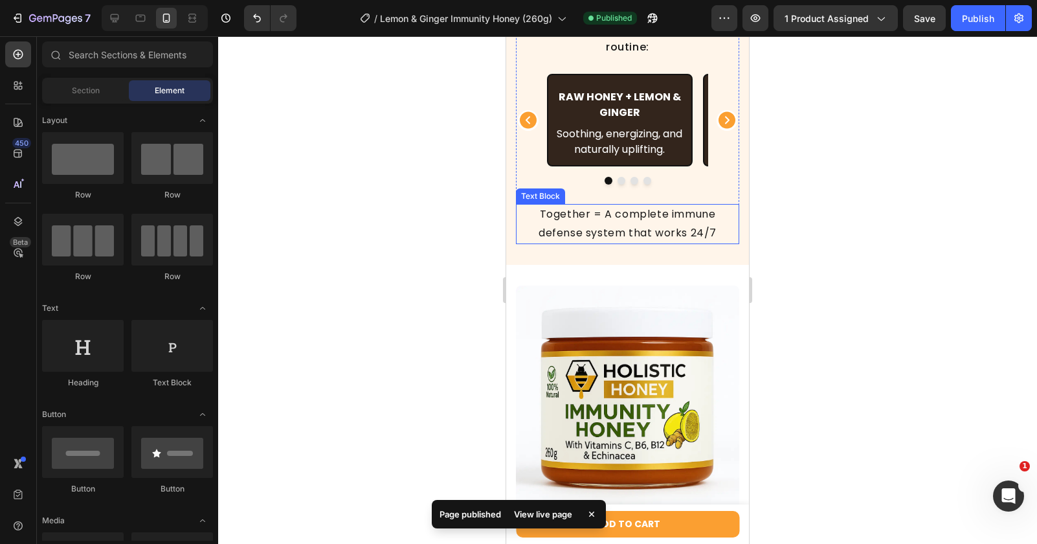
scroll to position [1824, 0]
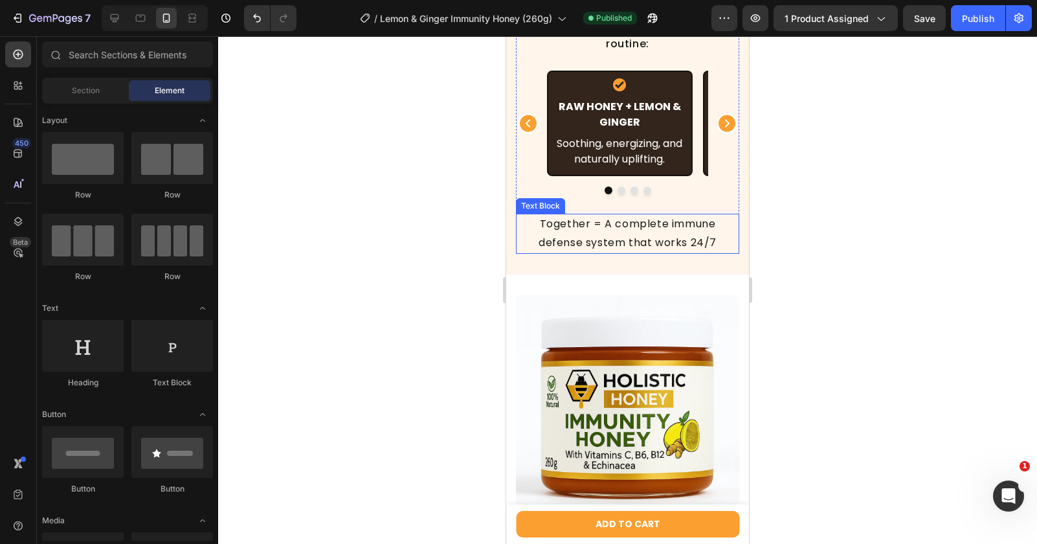
click at [602, 224] on p "Together = A complete immune defense system that works 24/7" at bounding box center [627, 234] width 221 height 38
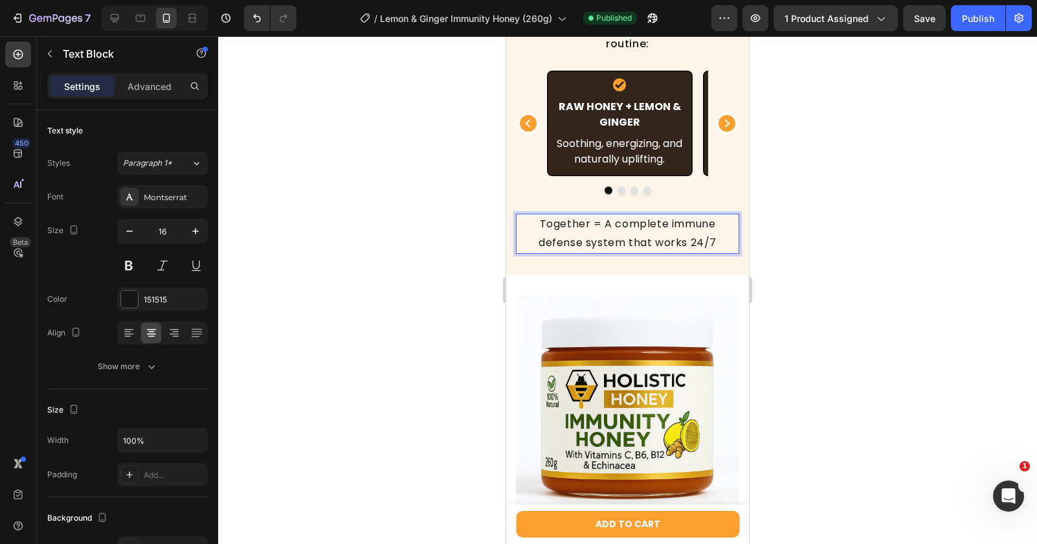
click at [601, 227] on p "Together = A complete immune defense system that works 24/7" at bounding box center [627, 234] width 221 height 38
click at [608, 225] on p "Together = A complete immune defense system that works 24/7" at bounding box center [627, 234] width 221 height 38
drag, startPoint x: 608, startPoint y: 225, endPoint x: 597, endPoint y: 225, distance: 11.0
click at [597, 225] on p "Together = A complete immune defense system that works 24/7" at bounding box center [627, 234] width 221 height 38
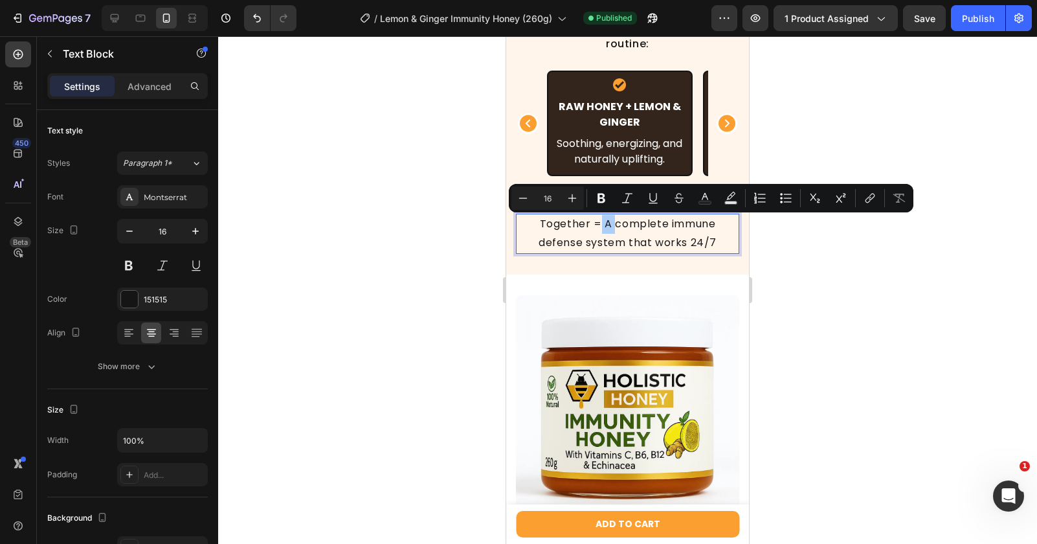
click at [789, 298] on div at bounding box center [627, 289] width 819 height 507
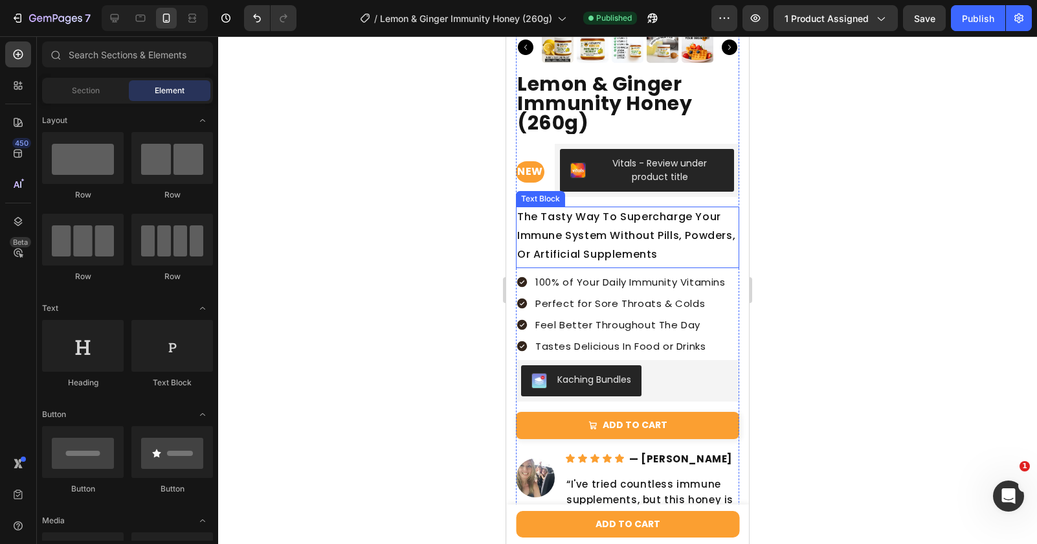
scroll to position [2274, 0]
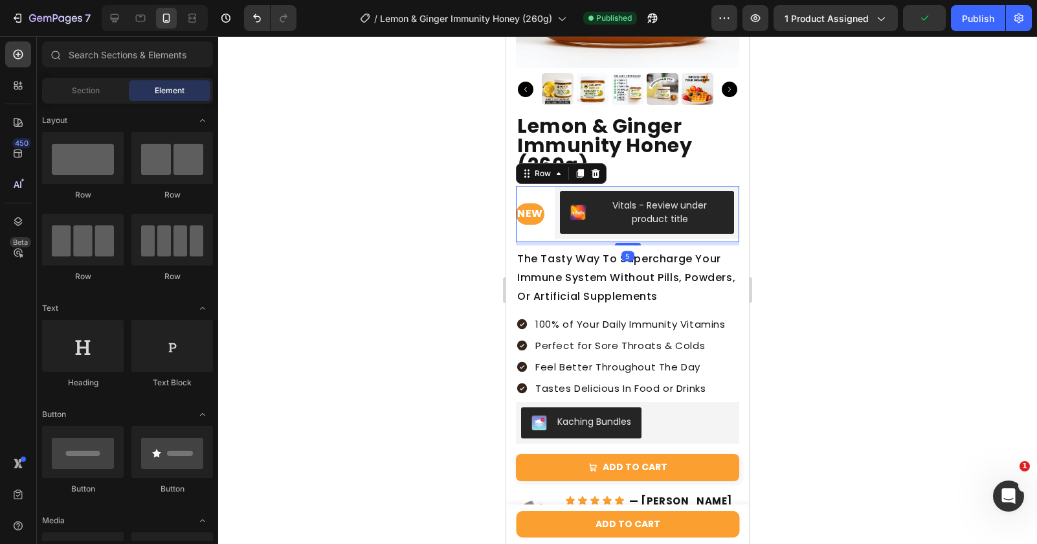
click at [562, 228] on div "NEW Text Block Vitals - Review under product title Vitals Row 5" at bounding box center [627, 214] width 223 height 56
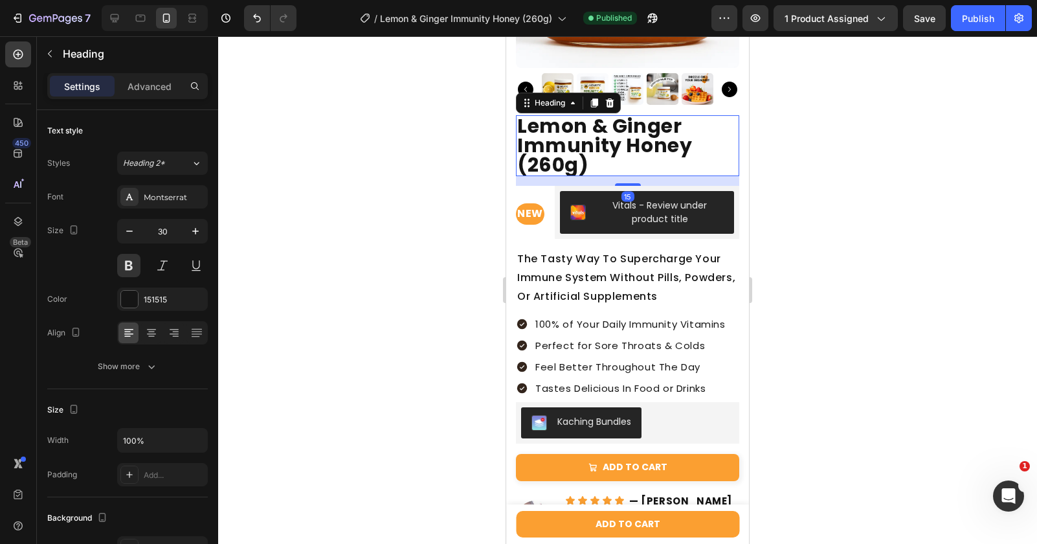
click at [650, 153] on h2 "Lemon & Ginger Immunity Honey (260g)" at bounding box center [627, 145] width 223 height 61
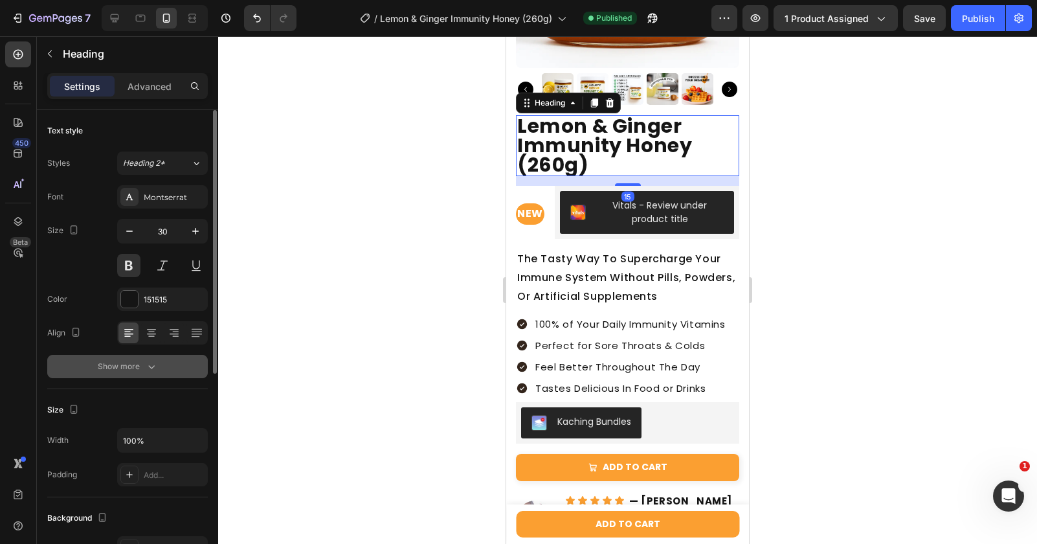
click at [146, 369] on icon "button" at bounding box center [151, 366] width 13 height 13
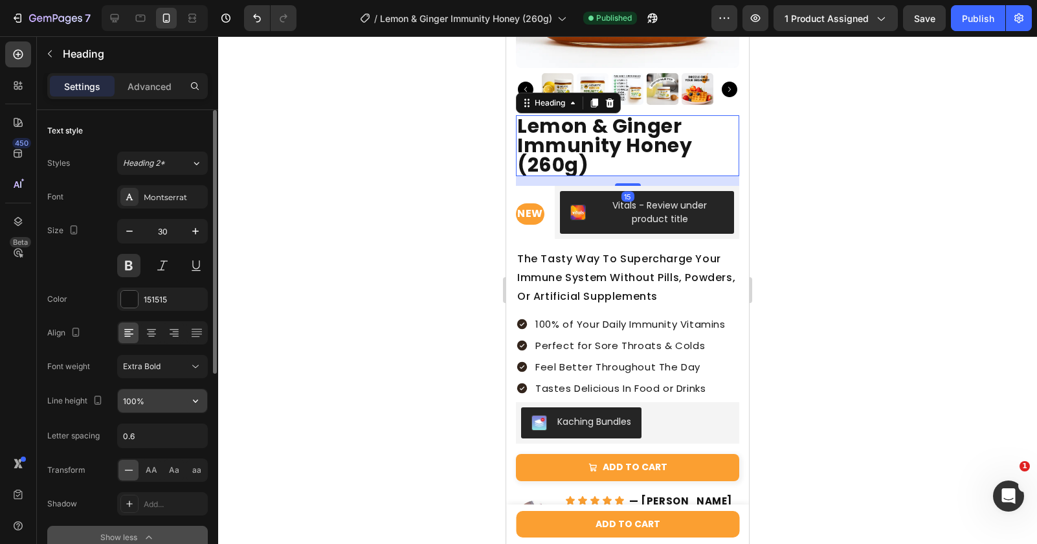
click at [148, 404] on input "100%" at bounding box center [162, 400] width 89 height 23
click at [126, 404] on input "100%" at bounding box center [162, 400] width 89 height 23
click at [129, 403] on input "100%" at bounding box center [162, 400] width 89 height 23
click at [133, 403] on input "100%" at bounding box center [162, 400] width 89 height 23
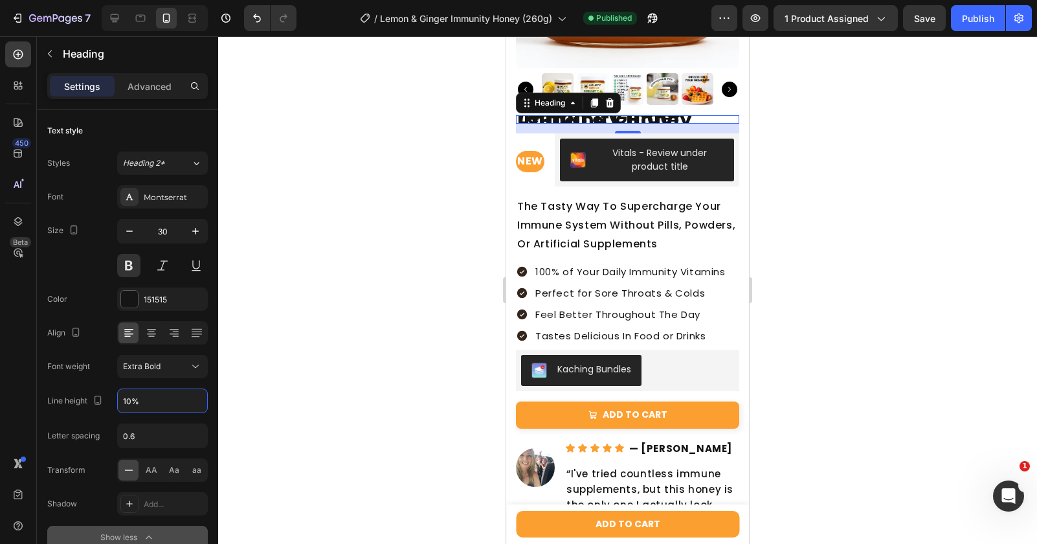
type input "105%"
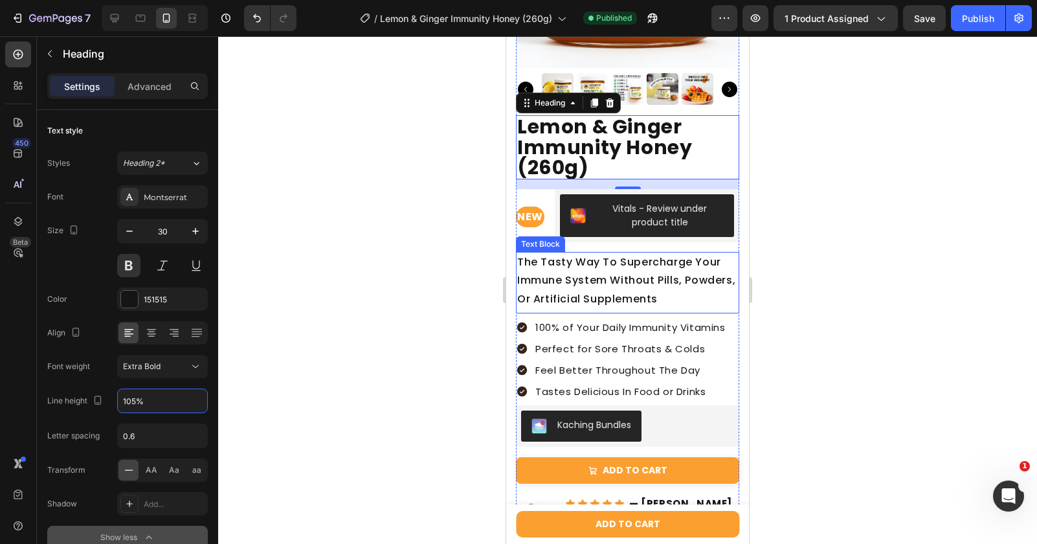
click at [557, 236] on div "Text Block" at bounding box center [540, 244] width 49 height 16
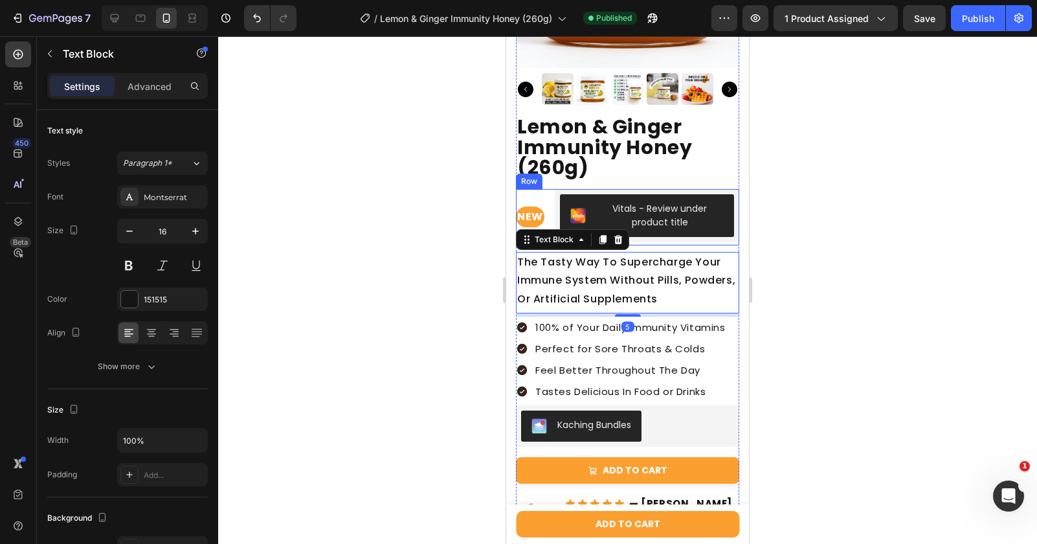
click at [565, 219] on div "NEW Text Block Vitals - Review under product title Vitals Row" at bounding box center [627, 217] width 223 height 56
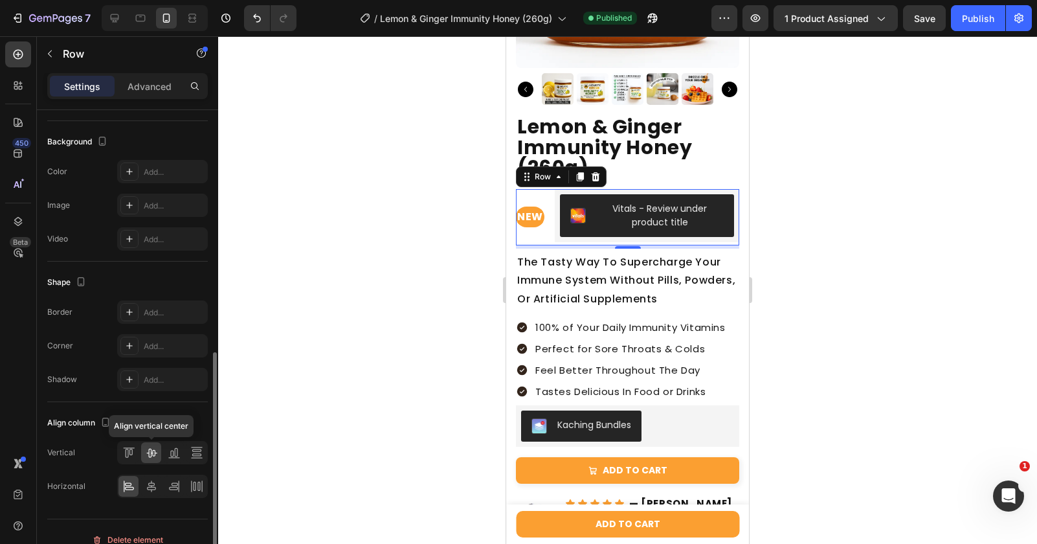
scroll to position [433, 0]
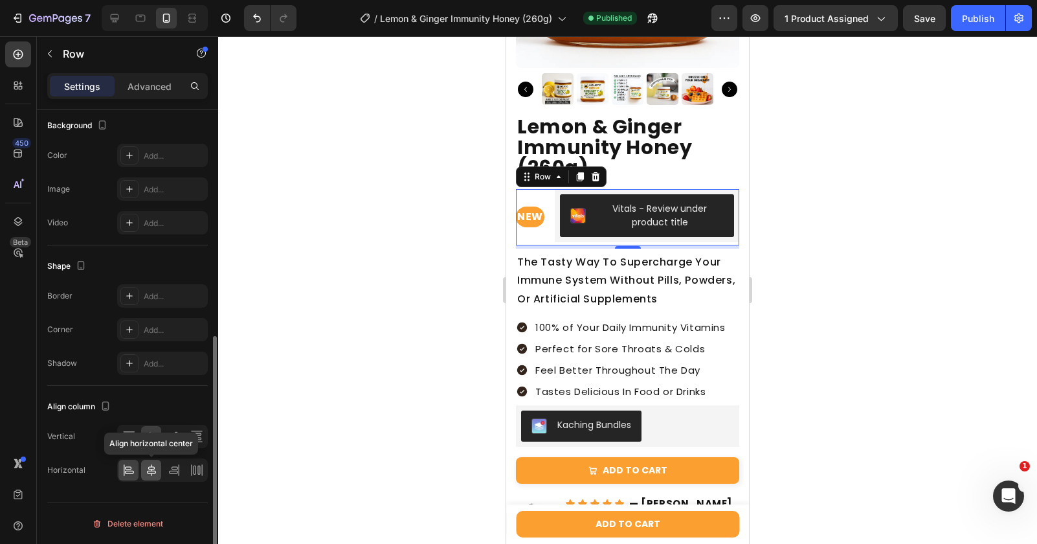
click at [151, 468] on icon at bounding box center [151, 469] width 13 height 13
click at [136, 465] on div at bounding box center [128, 470] width 20 height 21
click at [577, 218] on button "Vitals - Review under product title" at bounding box center [647, 215] width 174 height 43
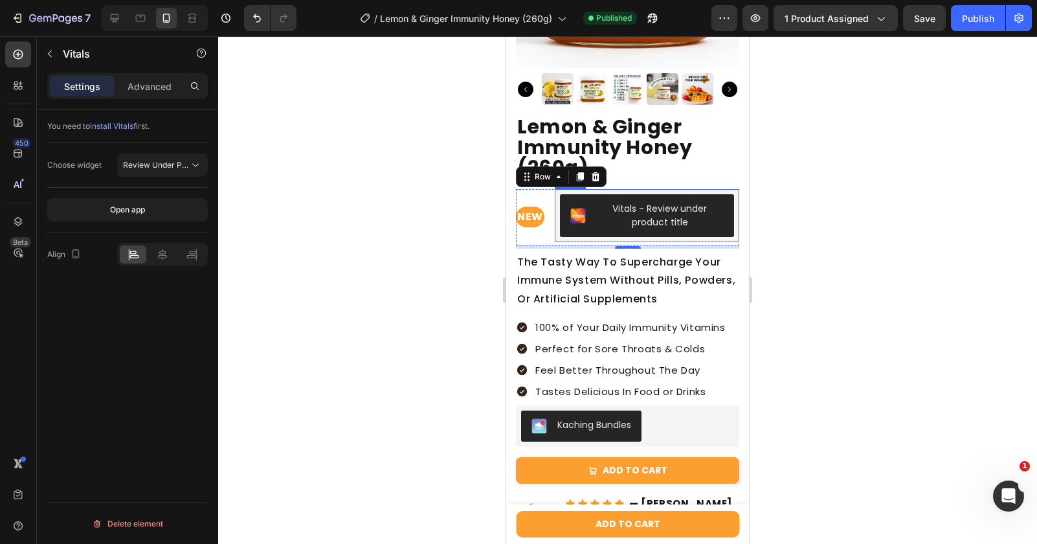
scroll to position [0, 0]
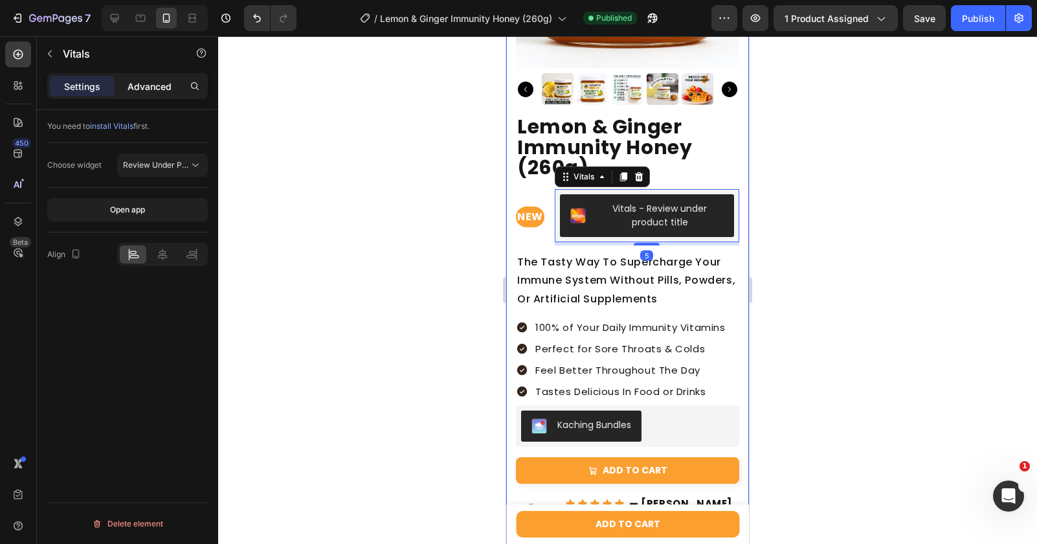
click at [136, 95] on div "Advanced" at bounding box center [149, 86] width 65 height 21
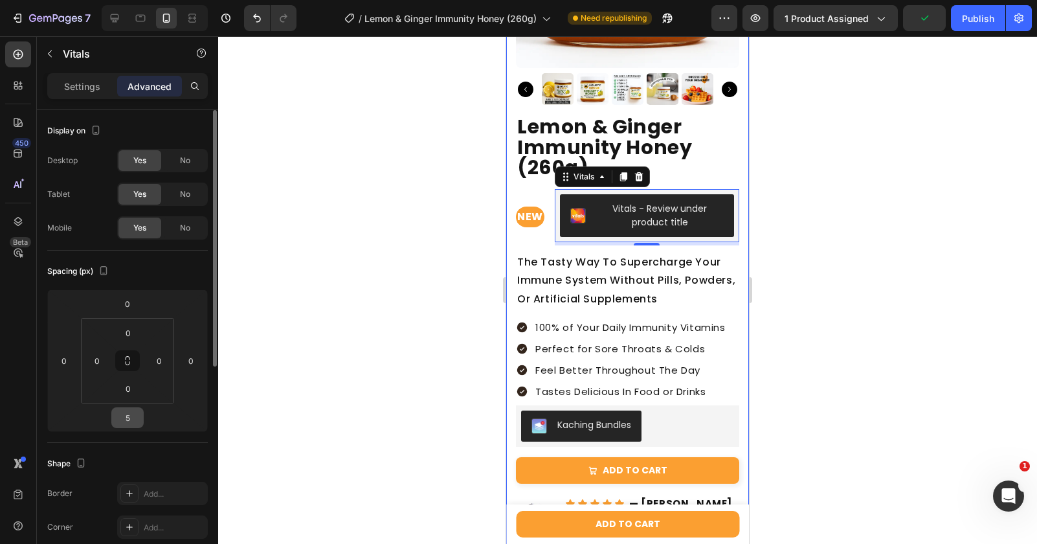
click at [131, 424] on input "5" at bounding box center [128, 417] width 26 height 19
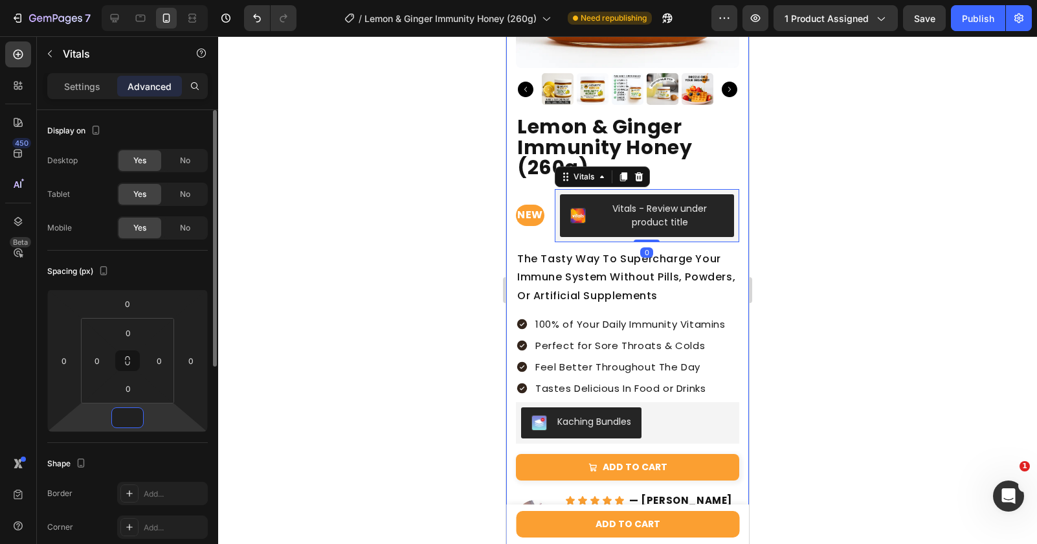
type input "0"
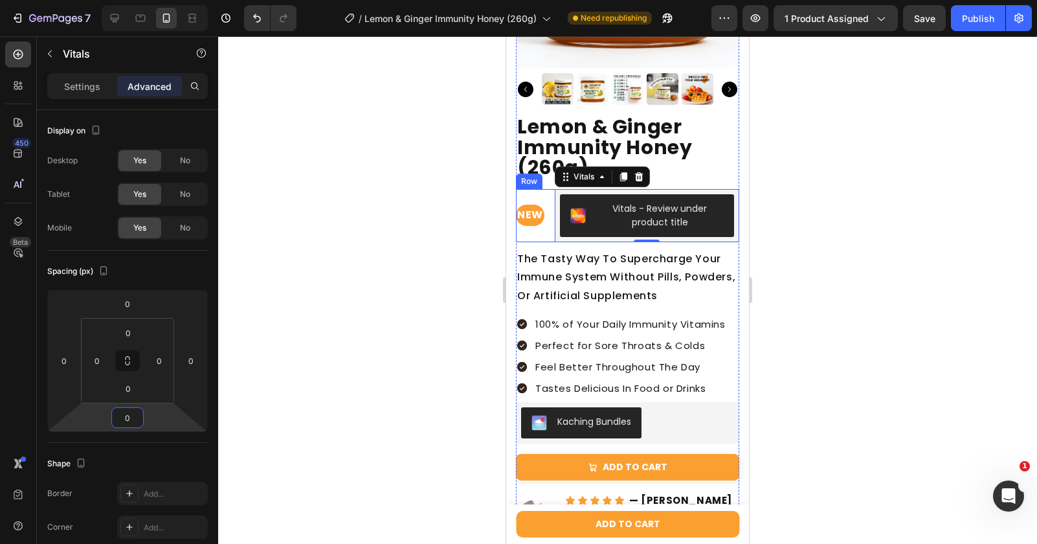
click at [522, 232] on div "NEW Text Block" at bounding box center [530, 215] width 28 height 53
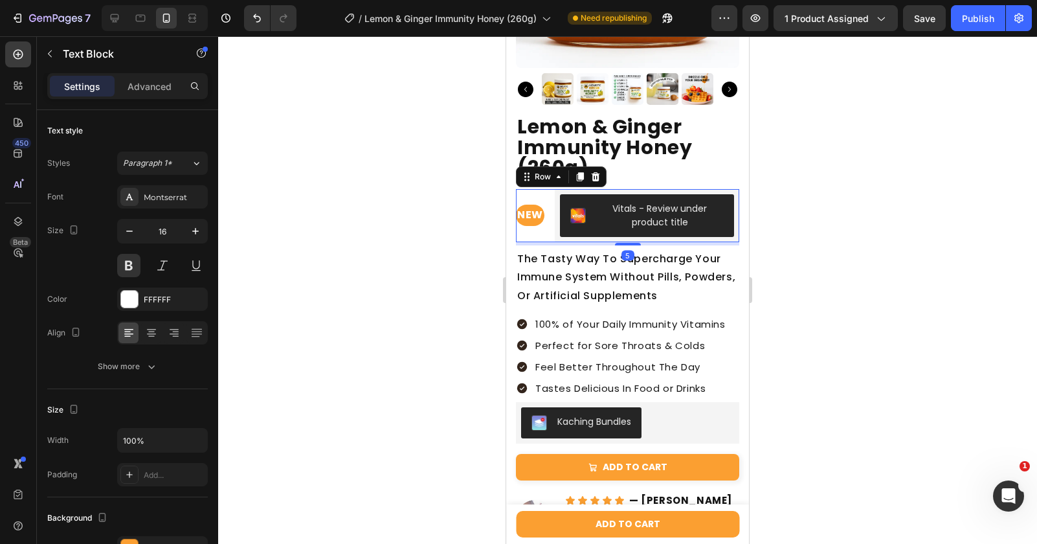
click at [529, 214] on span "NEW" at bounding box center [530, 214] width 26 height 15
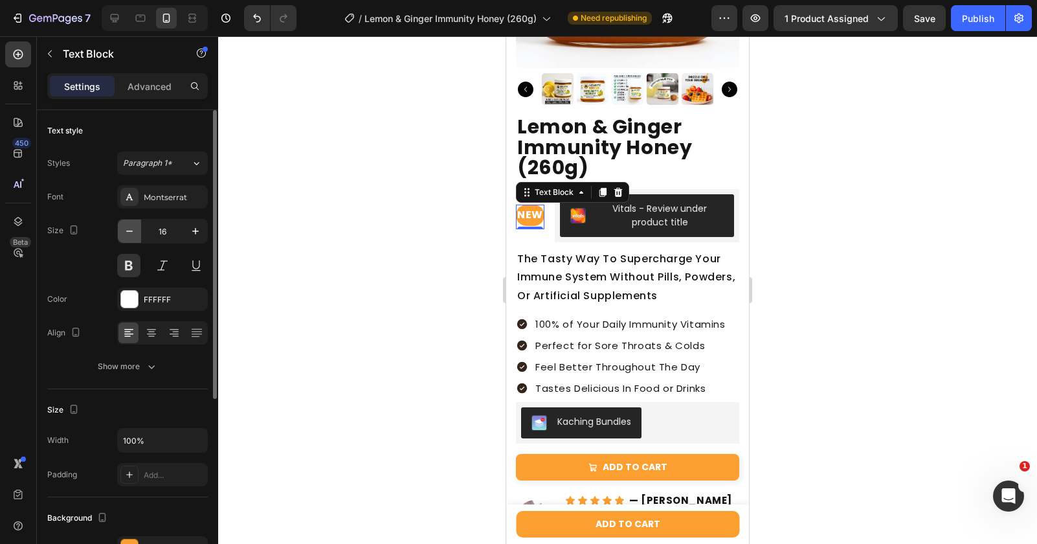
click at [128, 234] on icon "button" at bounding box center [129, 231] width 13 height 13
type input "15"
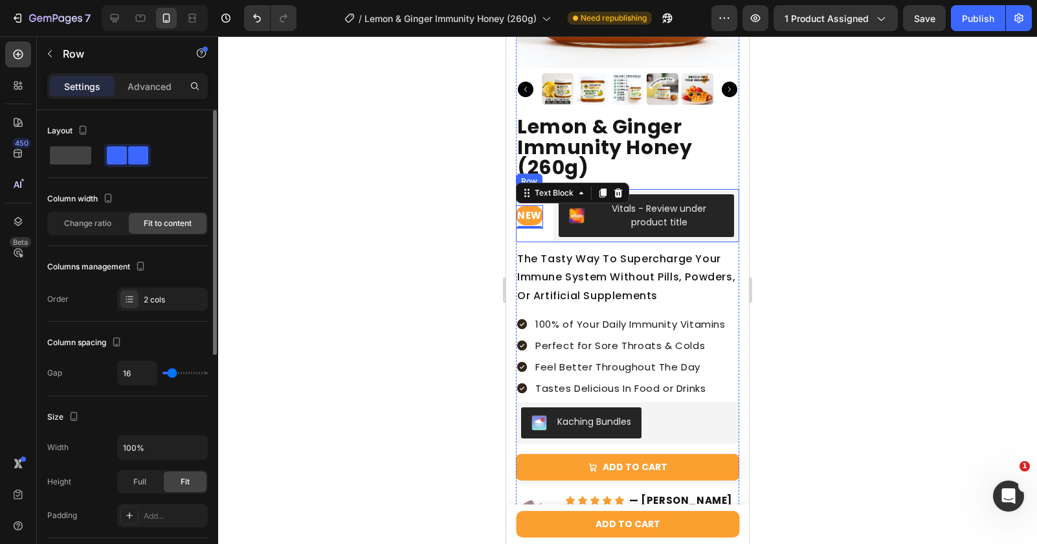
click at [522, 234] on div "NEW Text Block 0" at bounding box center [529, 215] width 27 height 53
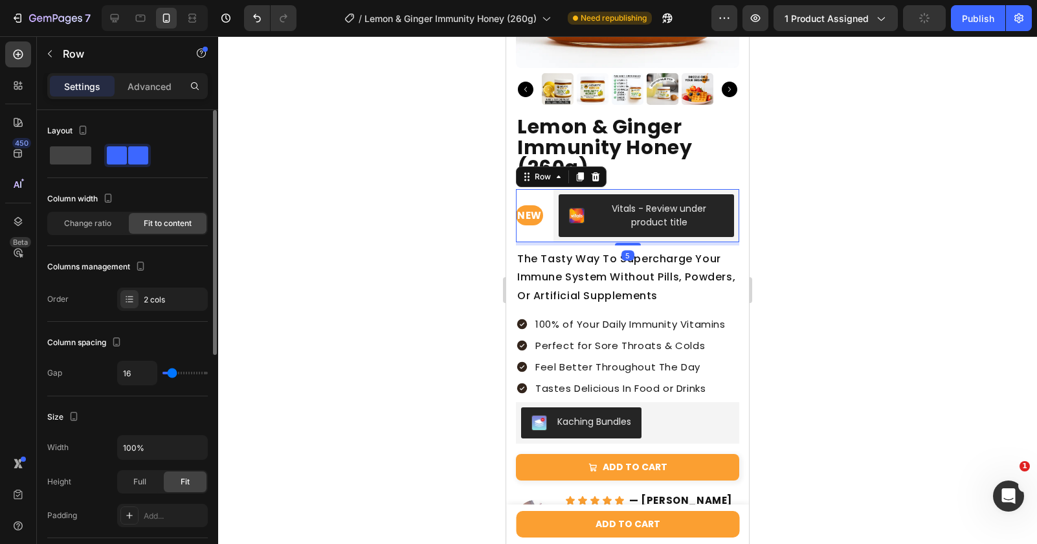
click at [150, 96] on div "Settings Advanced" at bounding box center [127, 86] width 161 height 26
click at [149, 92] on p "Advanced" at bounding box center [149, 87] width 44 height 14
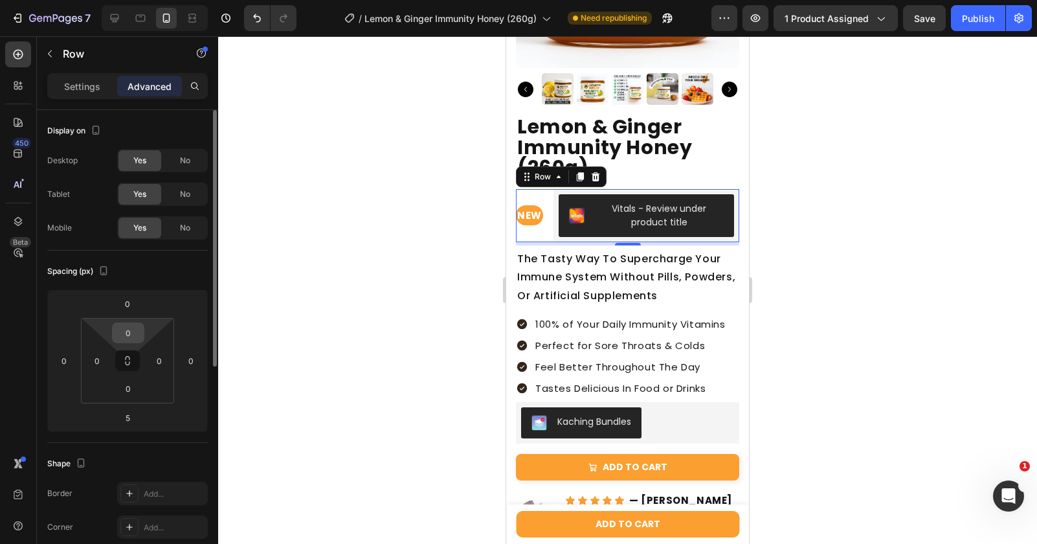
click at [124, 332] on input "0" at bounding box center [128, 332] width 26 height 19
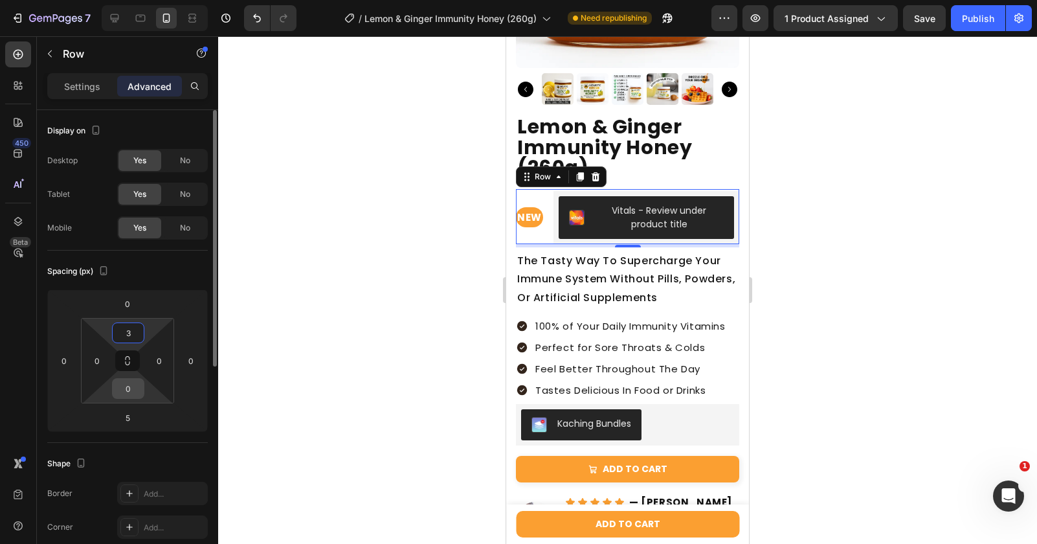
type input "3"
click at [132, 389] on input "0" at bounding box center [128, 388] width 26 height 19
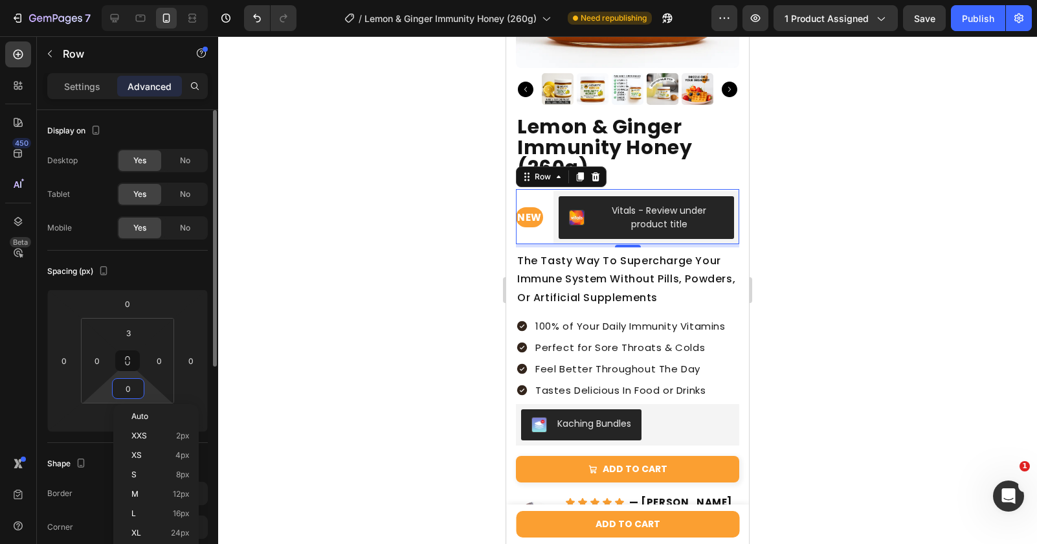
type input "2"
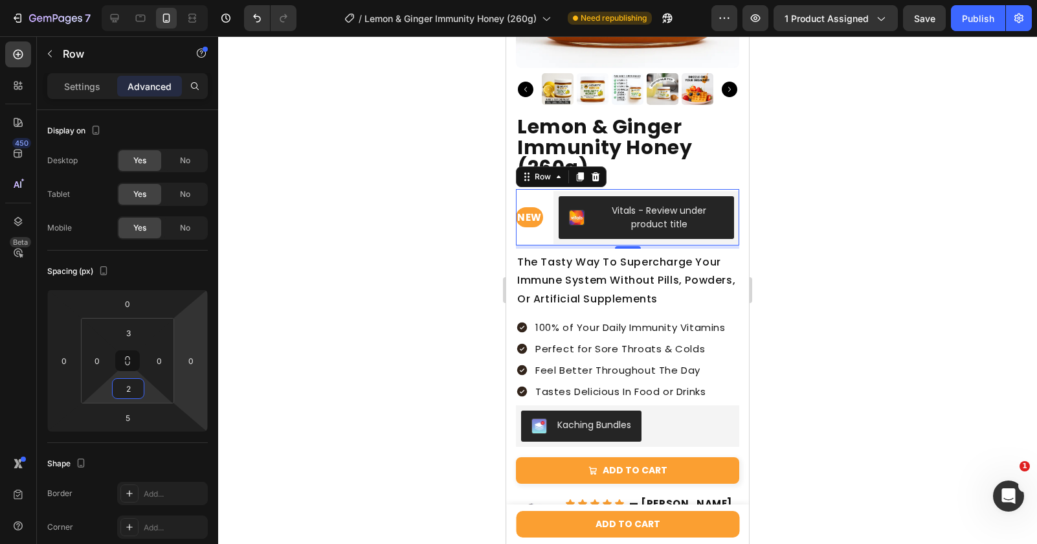
drag, startPoint x: 327, startPoint y: 322, endPoint x: 811, endPoint y: 127, distance: 521.8
click at [327, 322] on div at bounding box center [627, 289] width 819 height 507
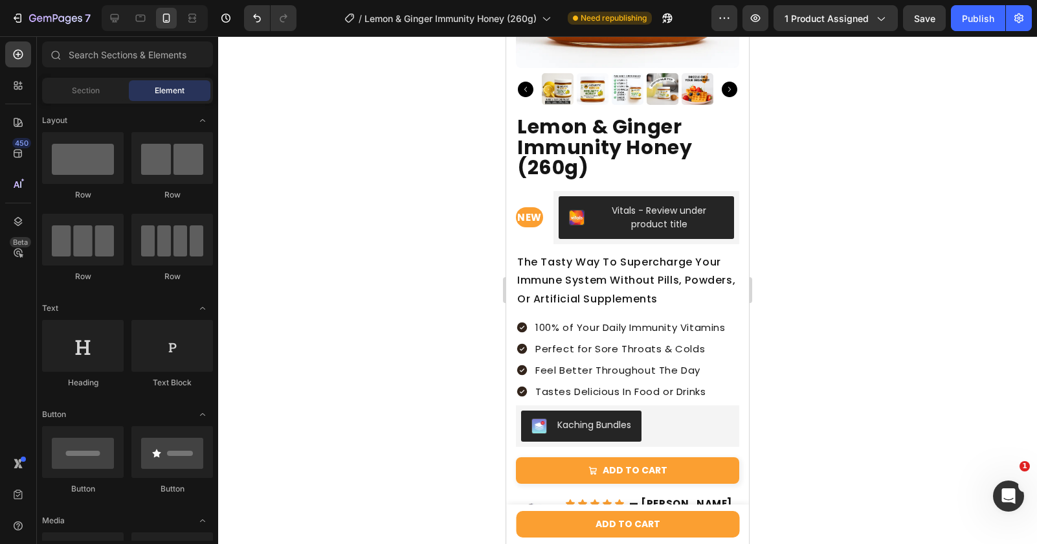
click at [1002, 4] on div "7 Version history / Lemon & Ginger Immunity Honey (260g) Need republishing Prev…" at bounding box center [518, 18] width 1037 height 37
click at [979, 10] on button "Publish" at bounding box center [978, 18] width 54 height 26
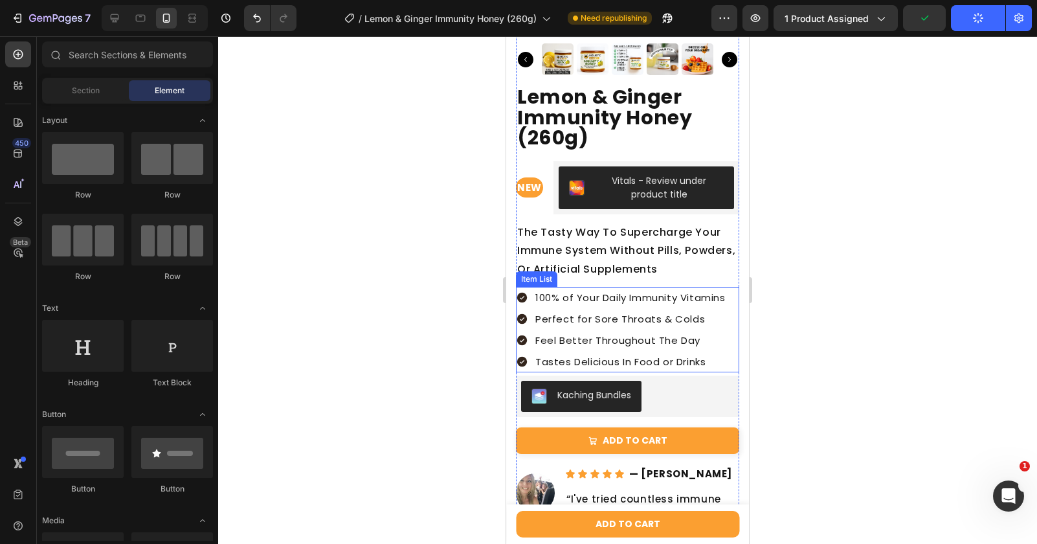
scroll to position [2320, 0]
